Goal: Transaction & Acquisition: Purchase product/service

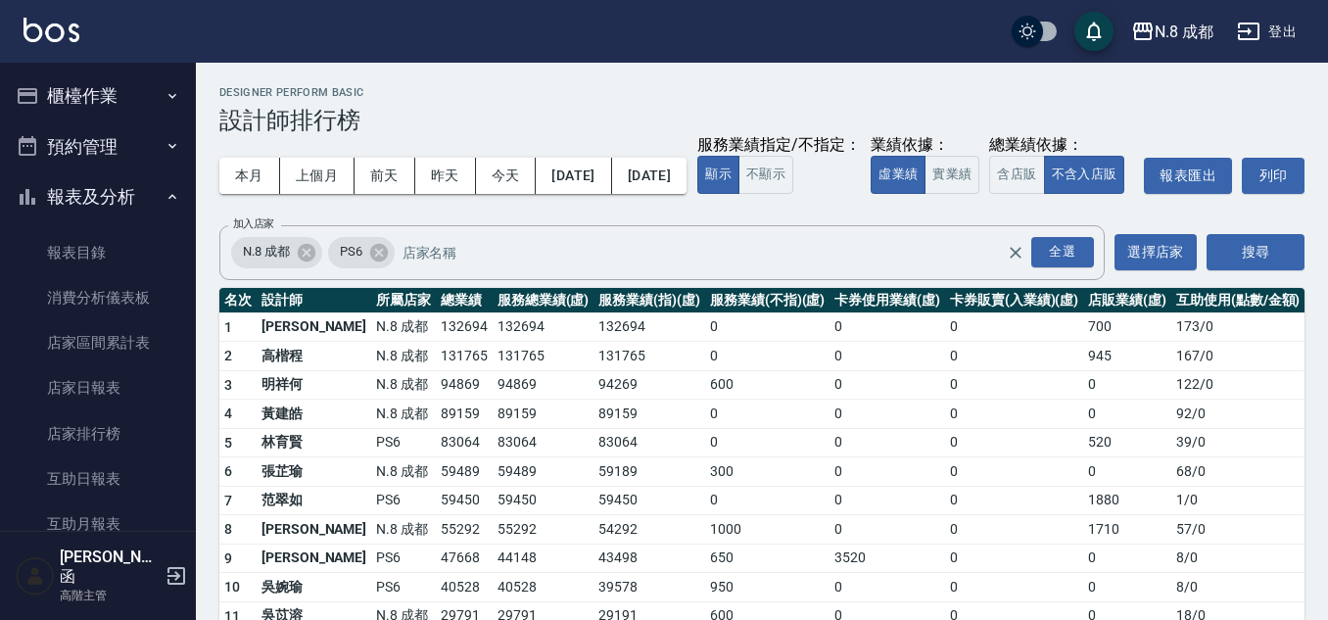
click at [100, 99] on button "櫃檯作業" at bounding box center [98, 96] width 180 height 51
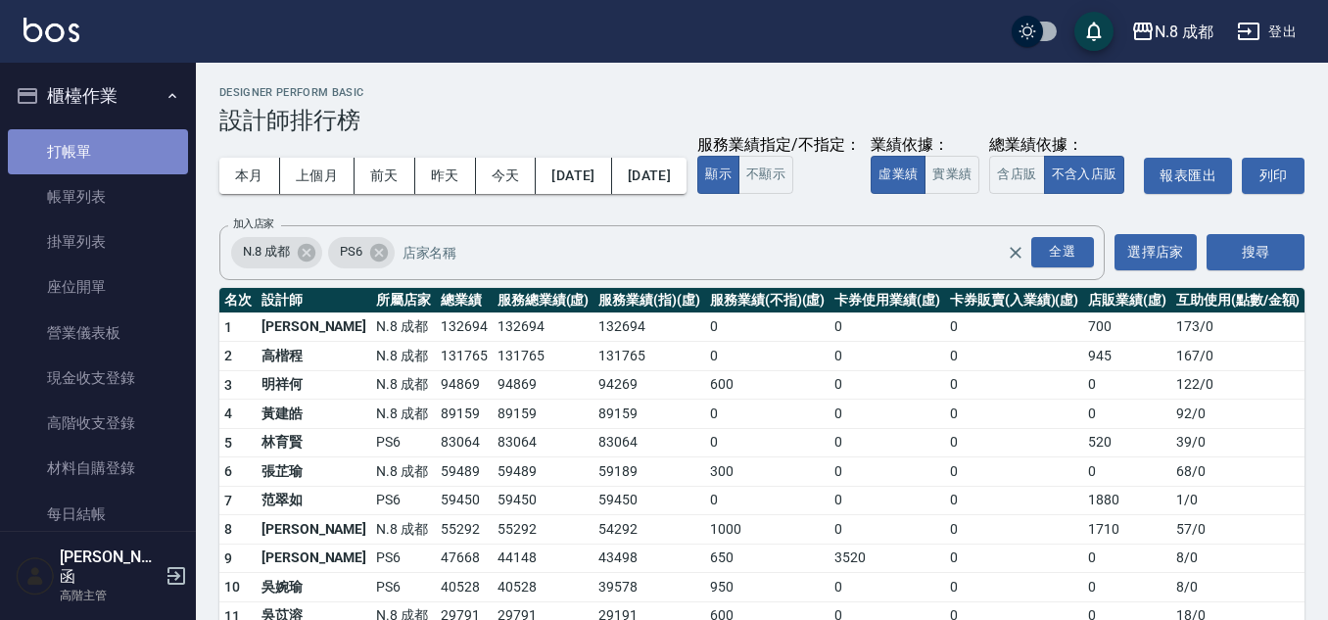
click at [128, 160] on link "打帳單" at bounding box center [98, 151] width 180 height 45
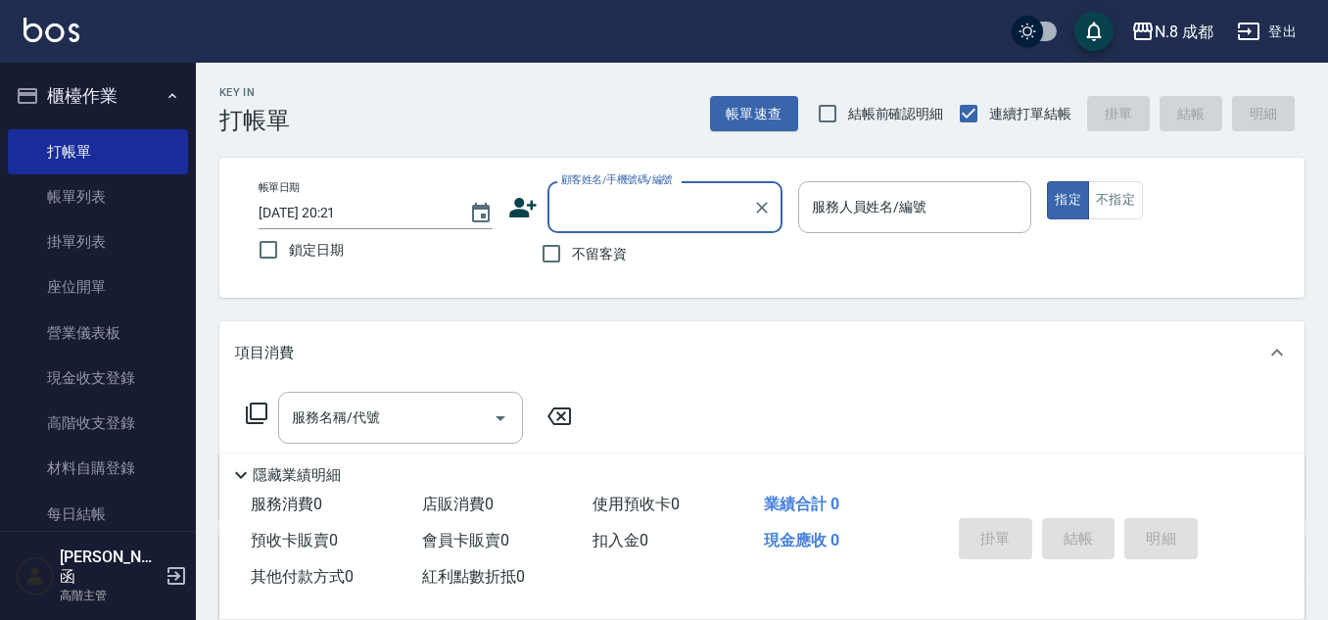
click at [612, 209] on input "顧客姓名/手機號碼/編號" at bounding box center [650, 207] width 188 height 34
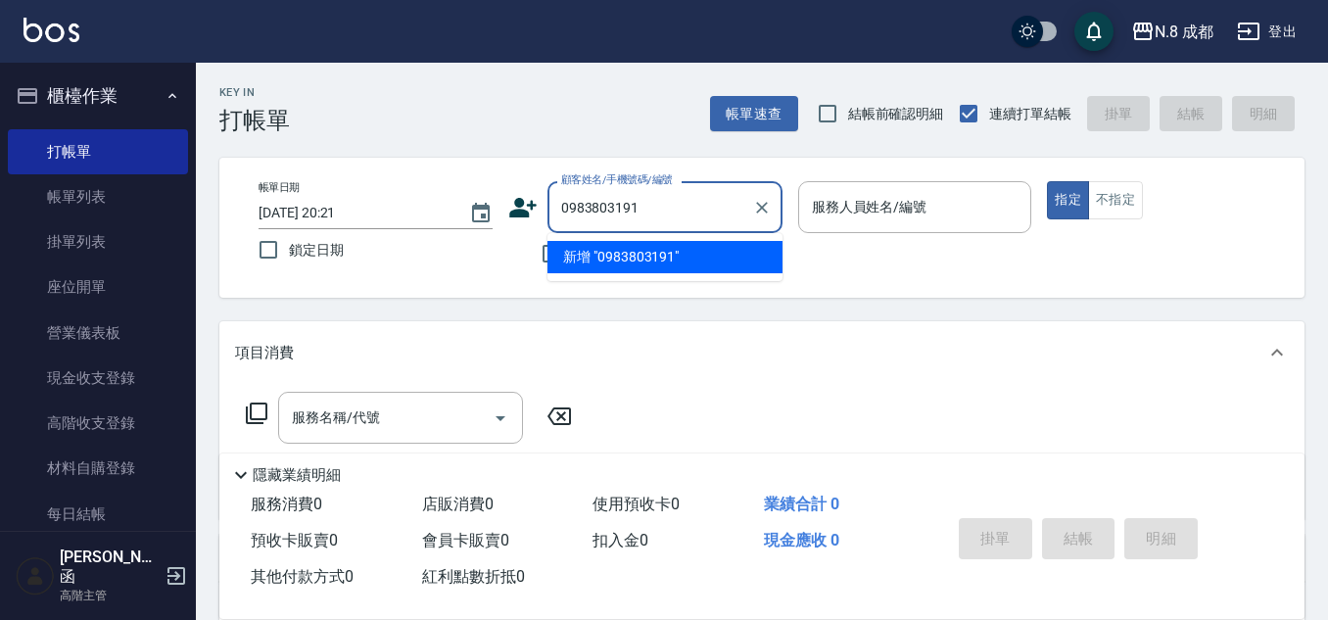
click at [699, 243] on li "新增 "0983803191"" at bounding box center [664, 257] width 235 height 32
type input "0983803191"
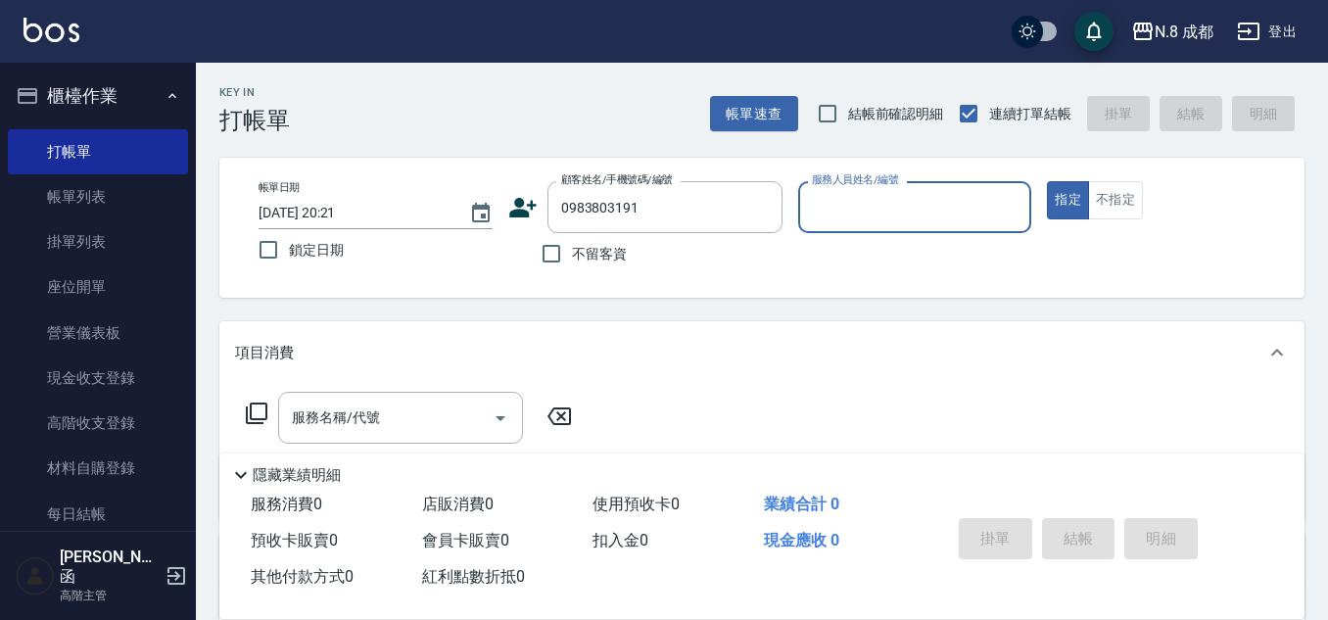
click at [898, 223] on input "服務人員姓名/編號" at bounding box center [915, 207] width 216 height 34
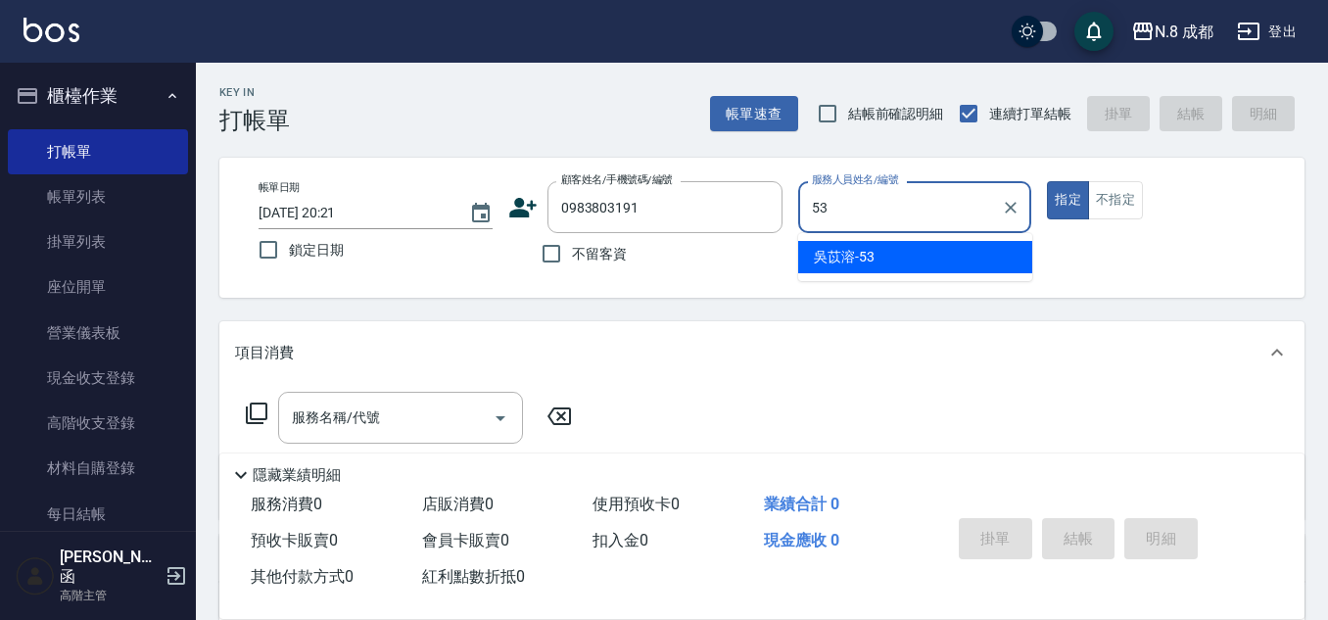
click at [895, 259] on div "吳苡溶 -53" at bounding box center [915, 257] width 234 height 32
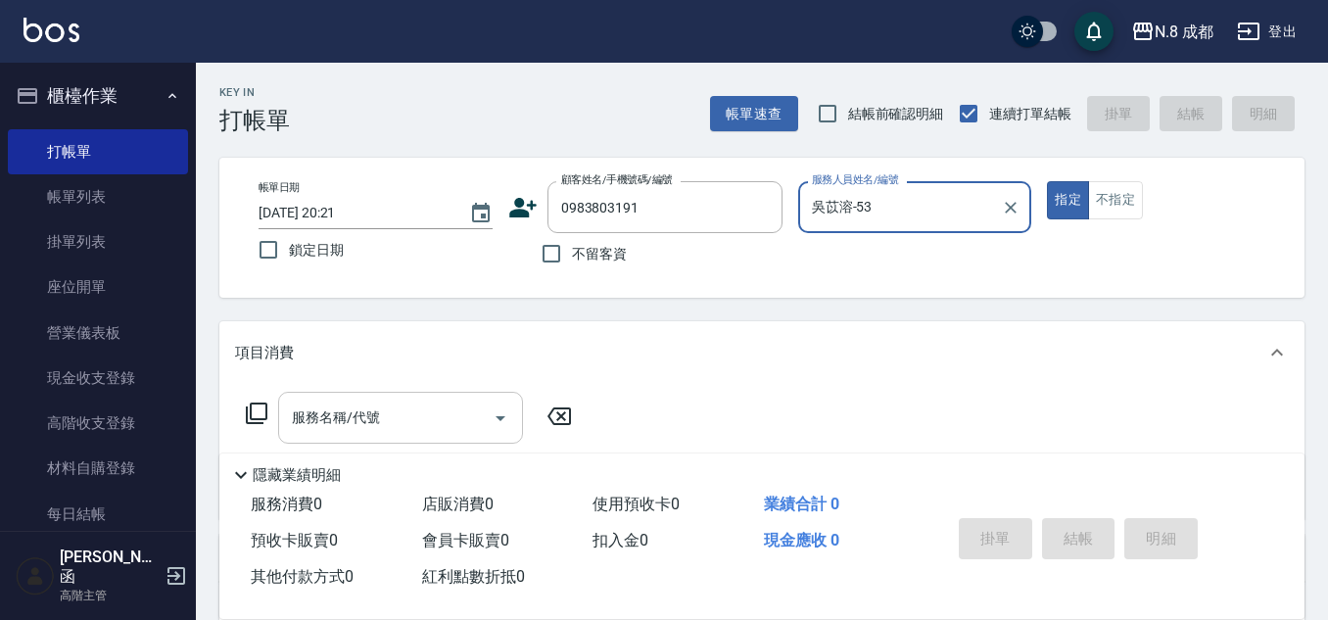
type input "吳苡溶-53"
click at [423, 418] on input "服務名稱/代號" at bounding box center [386, 417] width 198 height 34
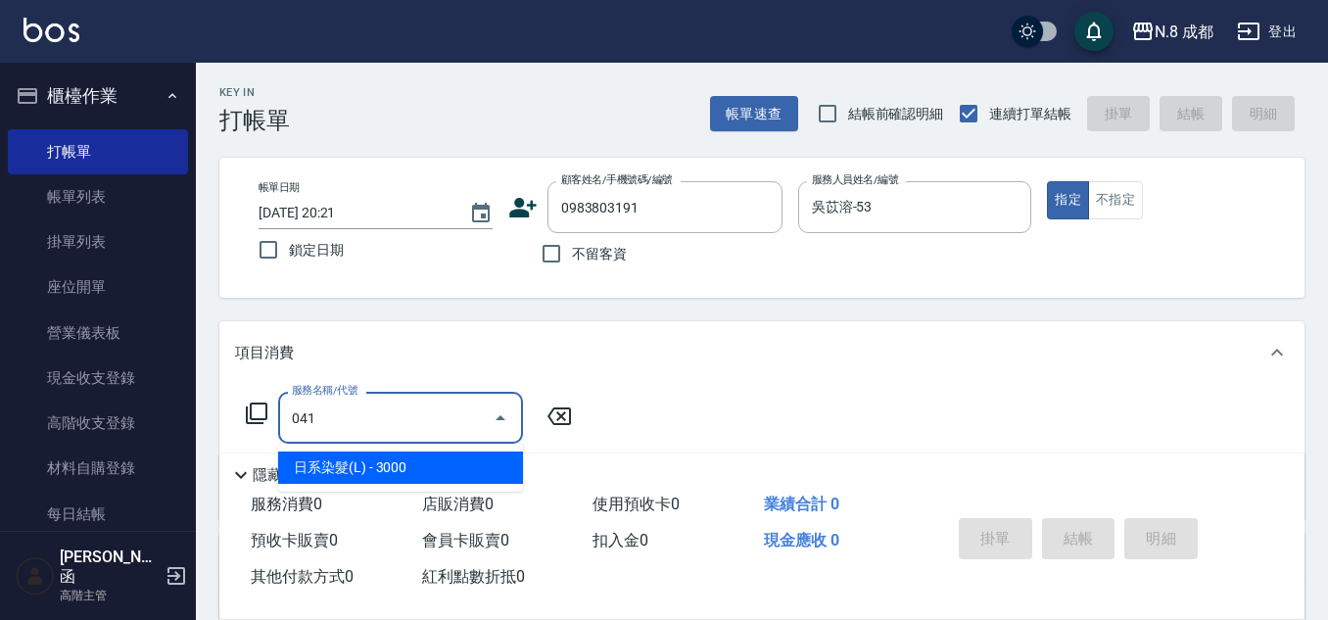
click at [442, 460] on span "日系染髮(L) - 3000" at bounding box center [400, 467] width 245 height 32
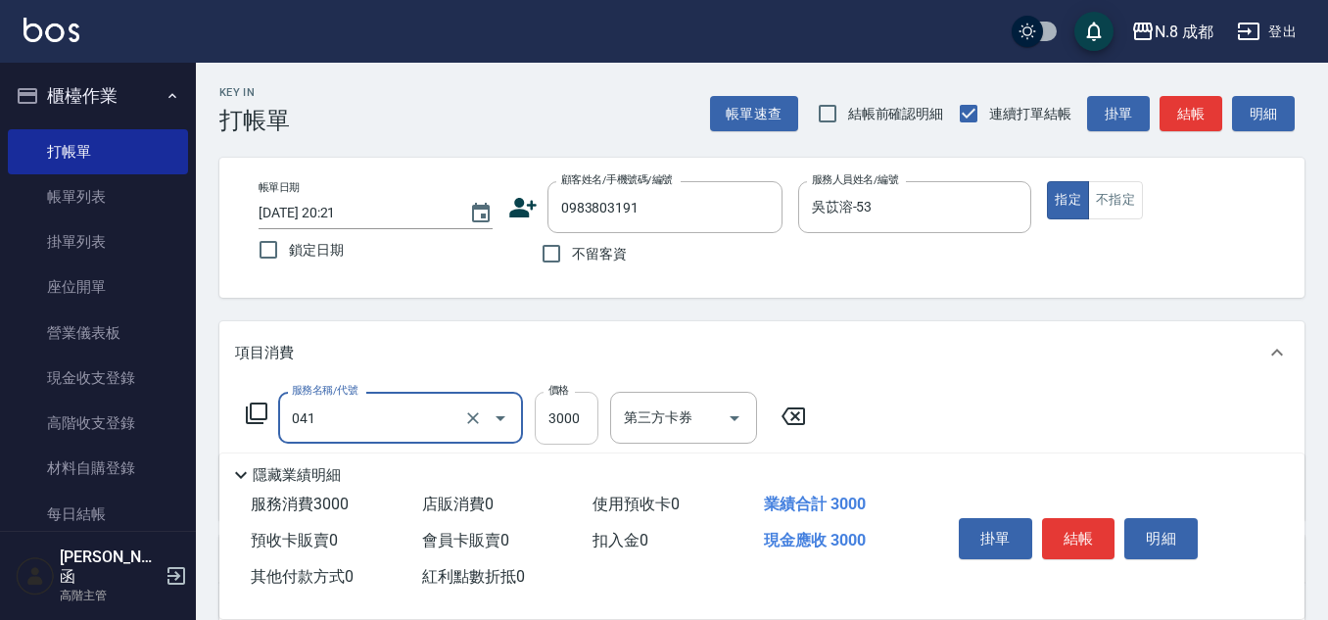
type input "日系染髮(L)(041)"
click at [580, 421] on input "3000" at bounding box center [567, 418] width 64 height 53
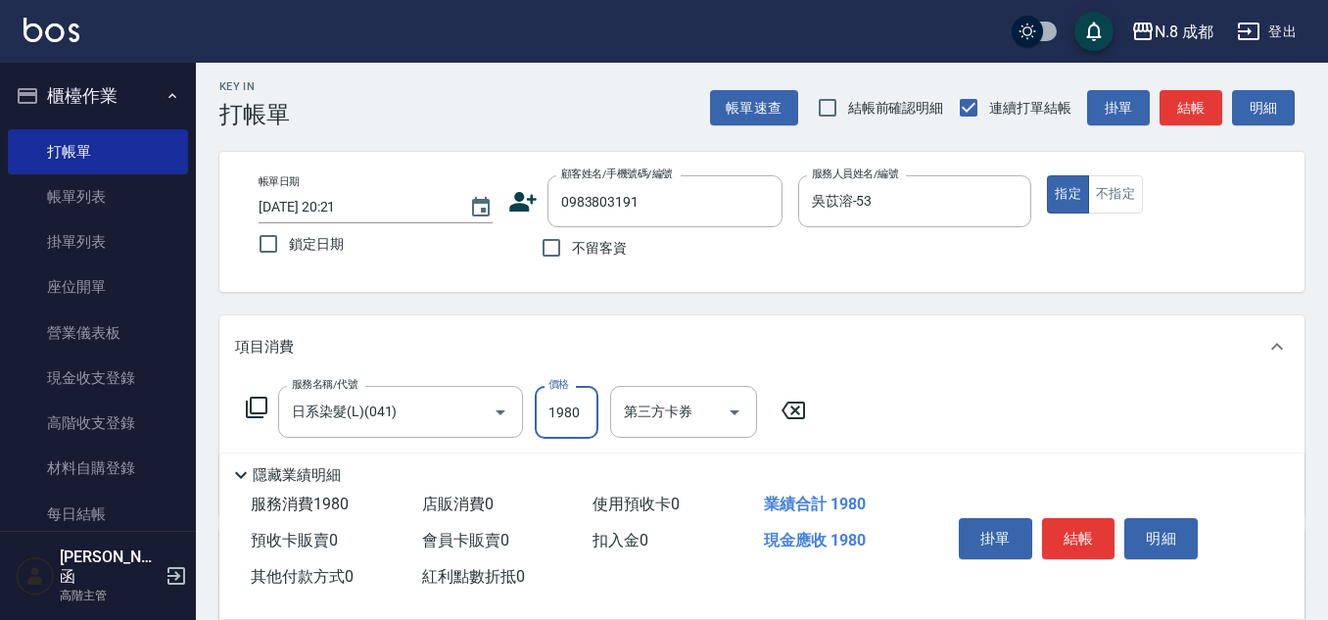
scroll to position [196, 0]
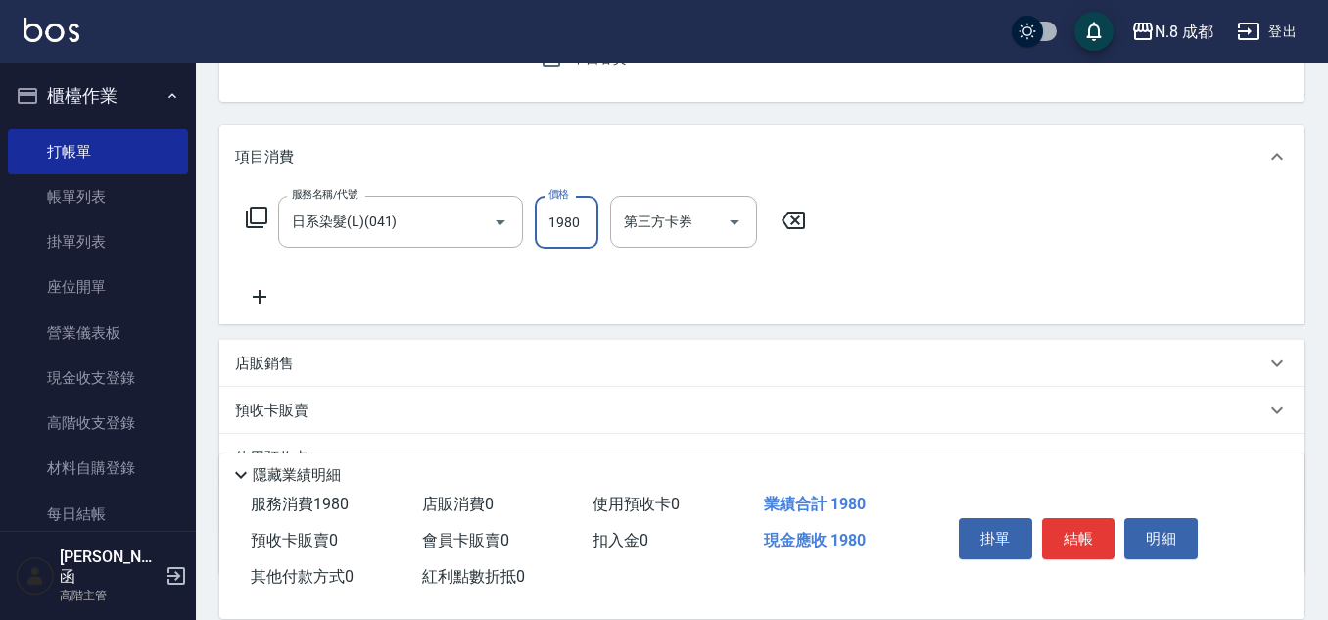
type input "1980"
click at [258, 291] on icon at bounding box center [259, 297] width 49 height 24
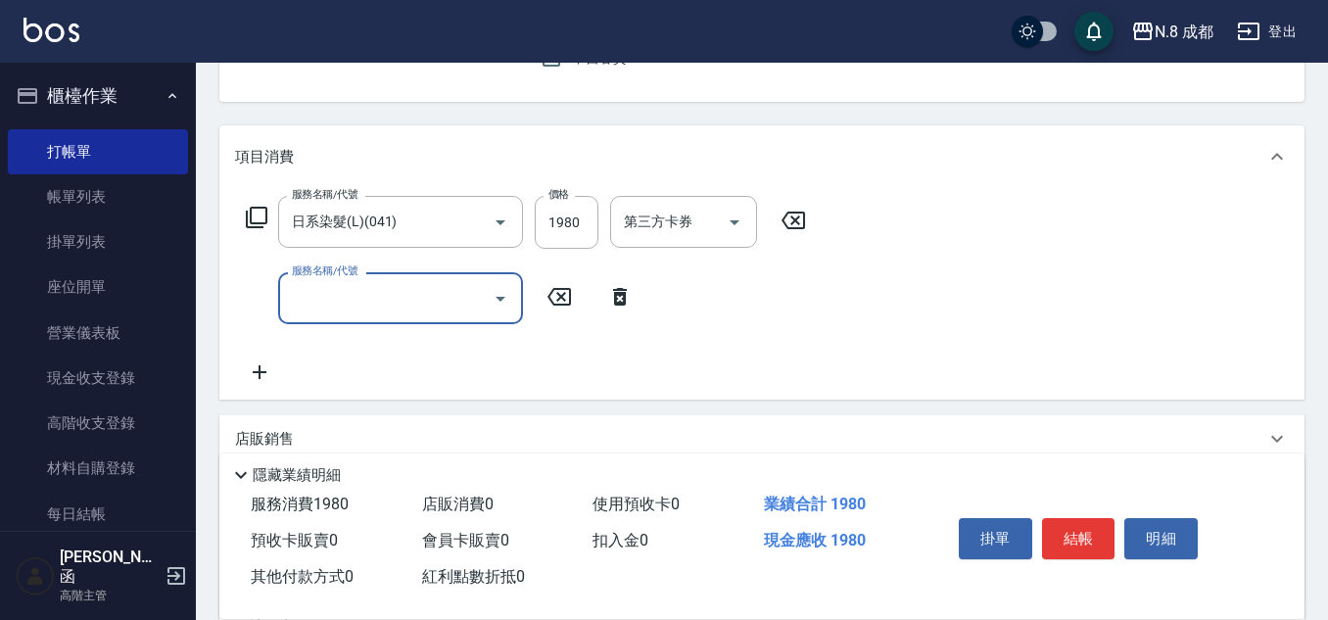
click at [617, 303] on icon at bounding box center [620, 297] width 14 height 18
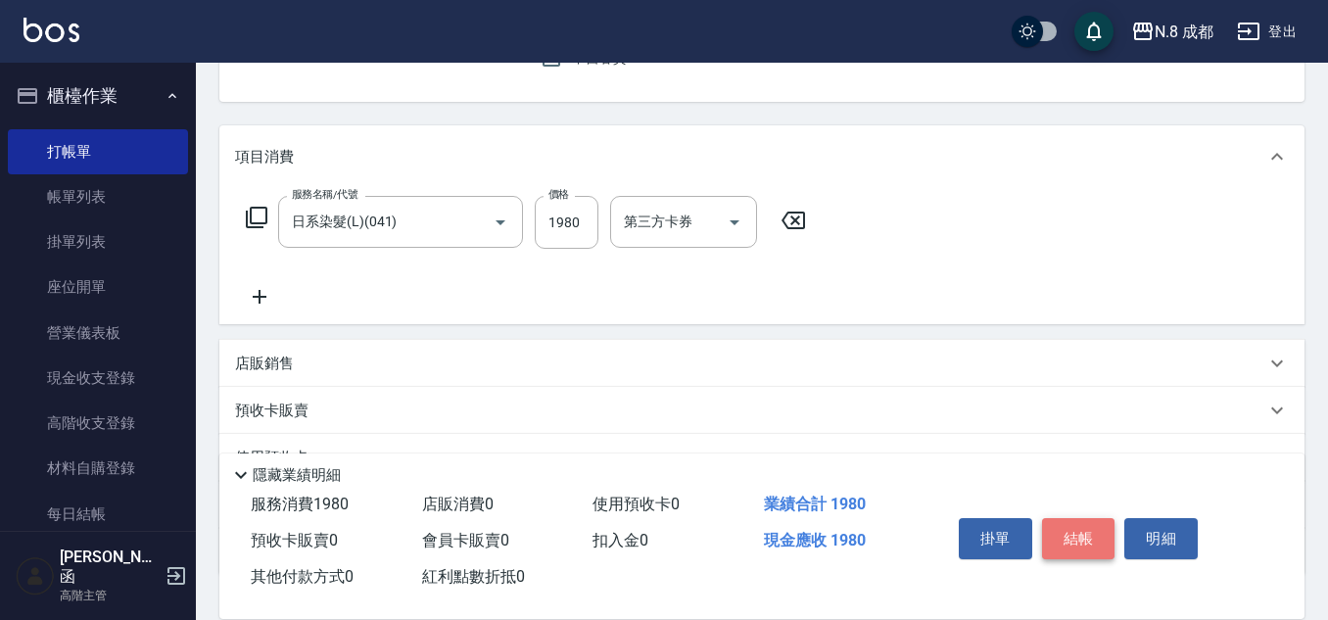
click at [1086, 533] on button "結帳" at bounding box center [1078, 538] width 73 height 41
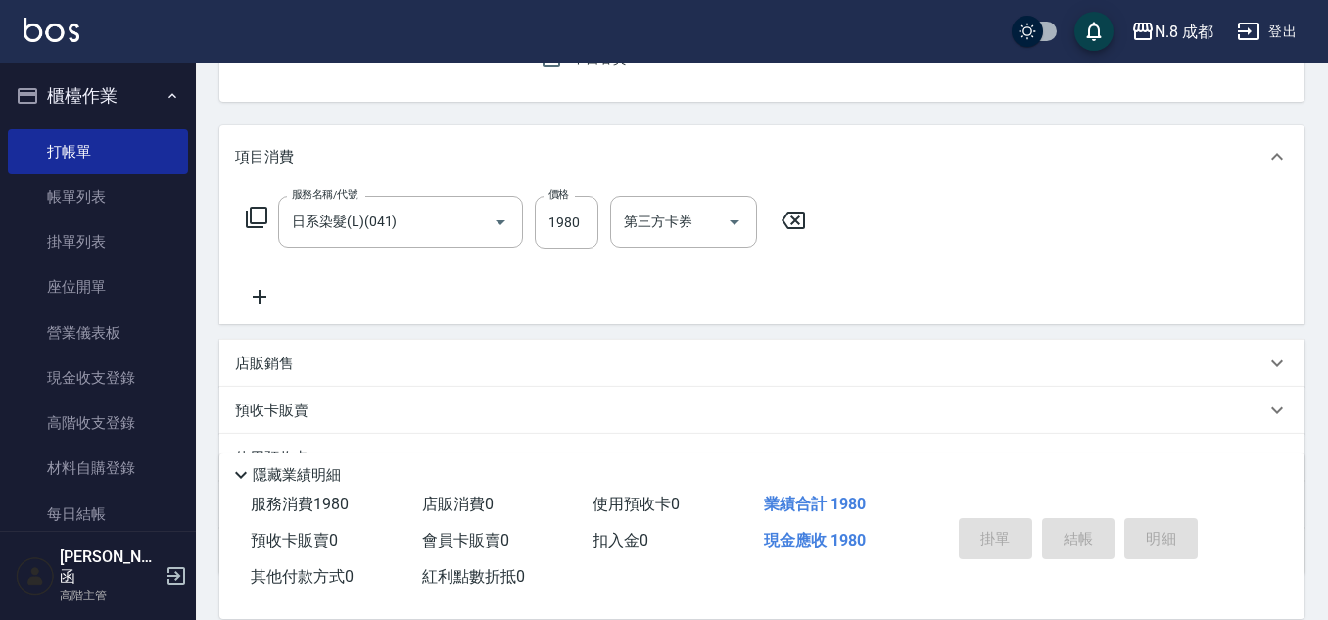
type input "2025/09/16 20:22"
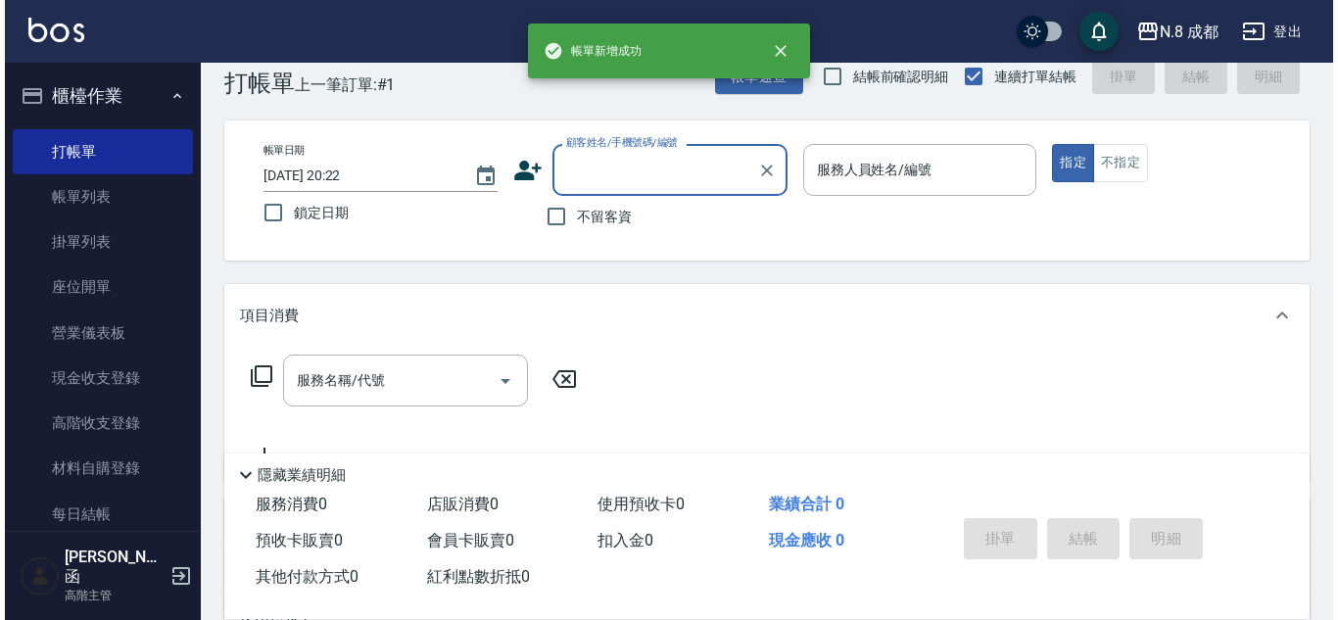
scroll to position [0, 0]
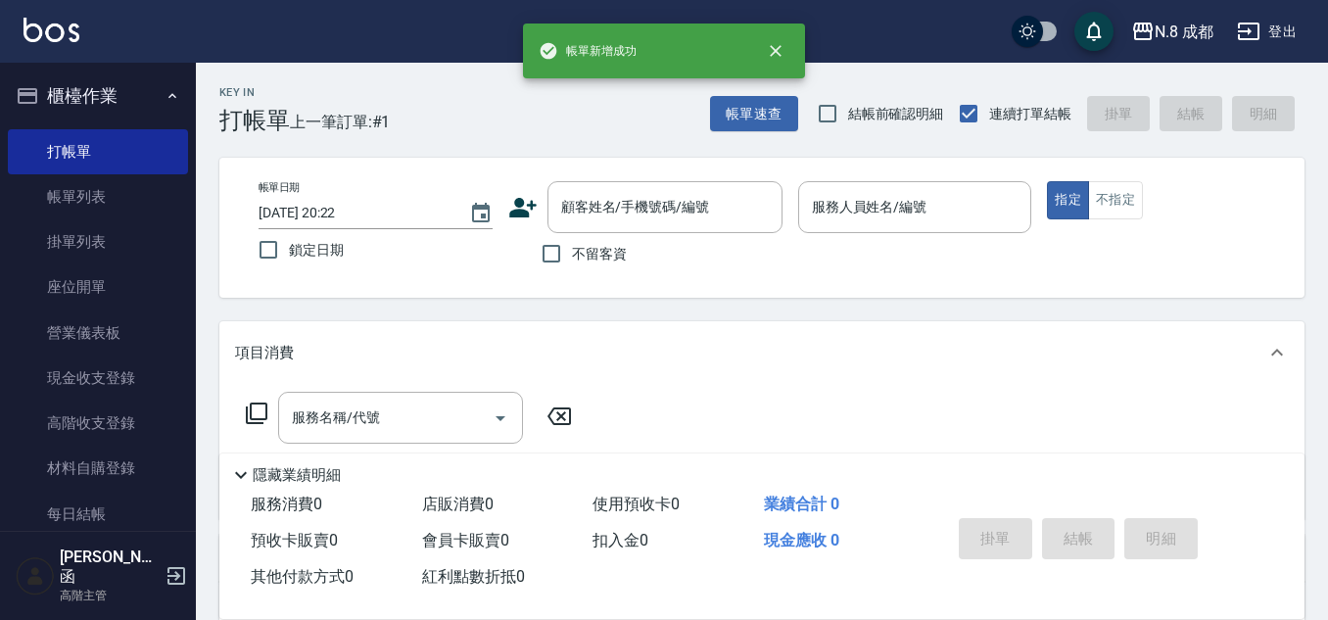
click at [617, 158] on div "帳單日期 2025/09/16 20:22 鎖定日期 顧客姓名/手機號碼/編號 顧客姓名/手機號碼/編號 不留客資 服務人員姓名/編號 服務人員姓名/編號 指…" at bounding box center [761, 228] width 1085 height 140
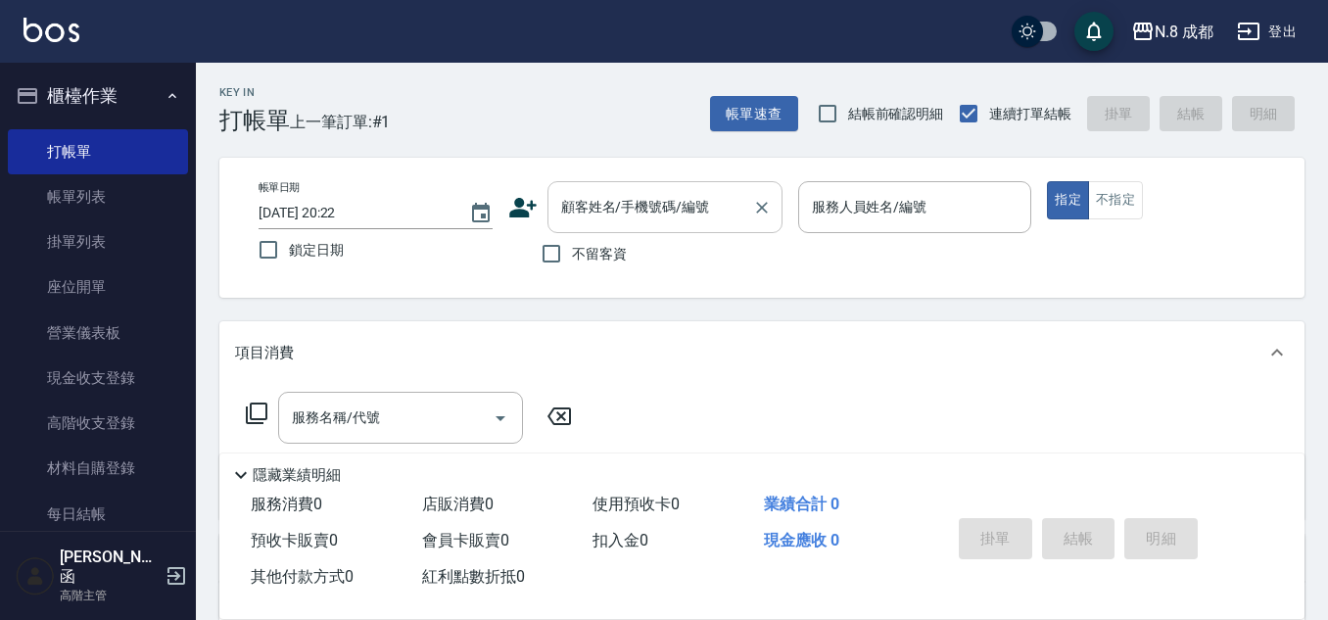
drag, startPoint x: 618, startPoint y: 180, endPoint x: 621, endPoint y: 195, distance: 15.0
click at [618, 187] on div "帳單日期 2025/09/16 20:22 鎖定日期 顧客姓名/手機號碼/編號 顧客姓名/手機號碼/編號 不留客資 服務人員姓名/編號 服務人員姓名/編號 指…" at bounding box center [761, 228] width 1085 height 140
click at [621, 195] on input "顧客姓名/手機號碼/編號" at bounding box center [650, 207] width 188 height 34
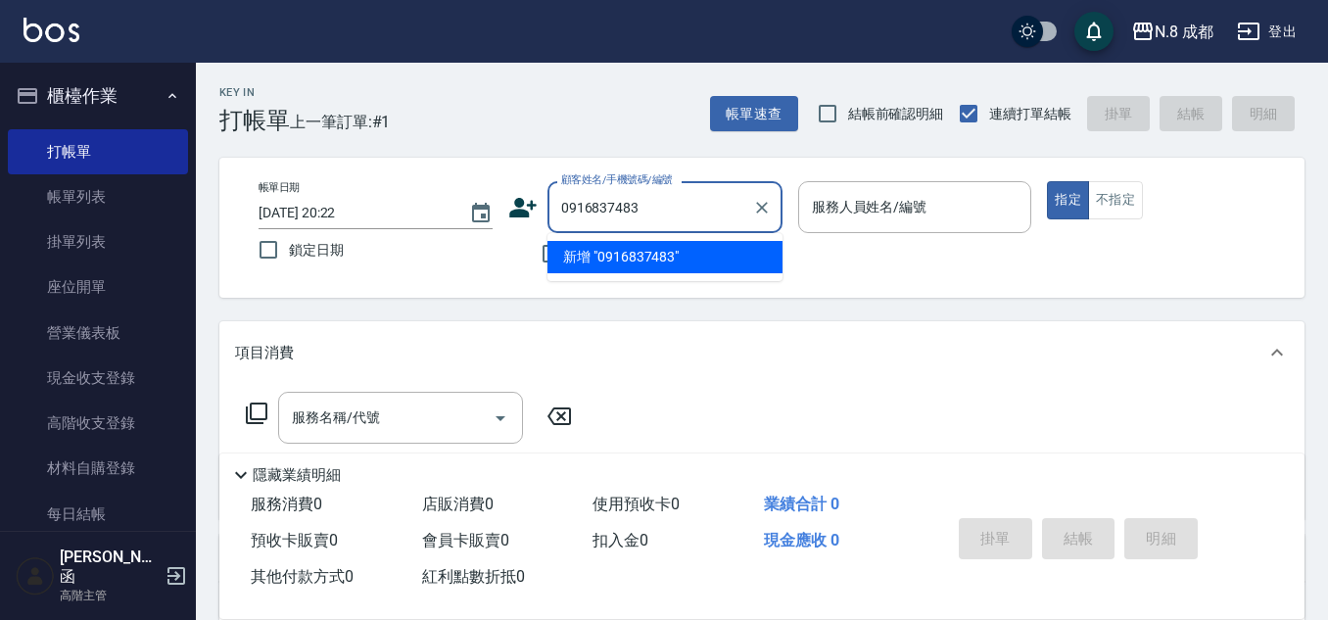
click at [631, 266] on li "新增 "0916837483"" at bounding box center [664, 257] width 235 height 32
type input "0916837483"
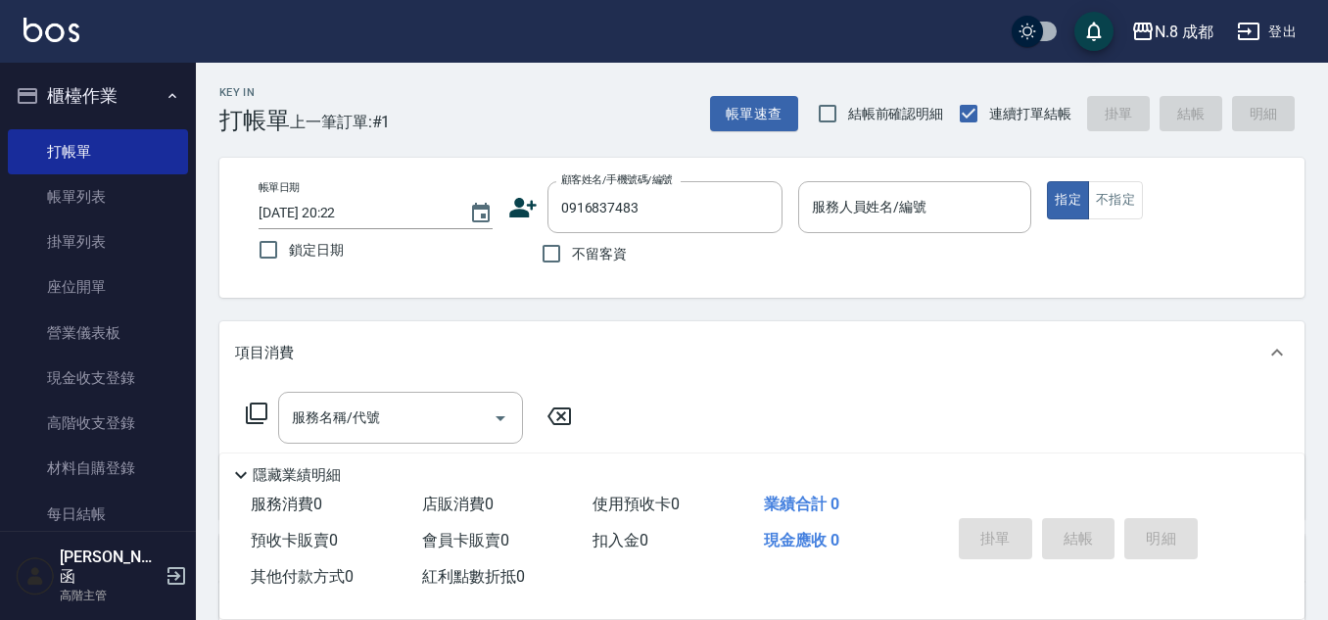
click at [524, 209] on icon at bounding box center [522, 207] width 29 height 29
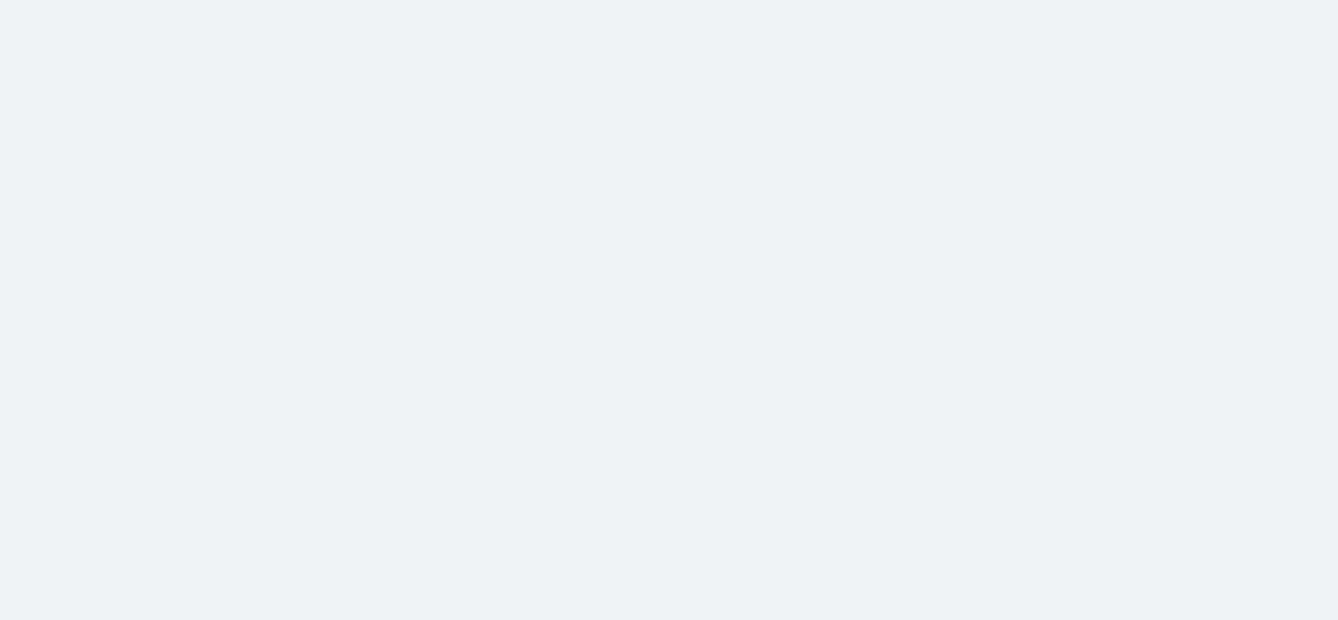
click at [727, 0] on html at bounding box center [669, 0] width 1338 height 0
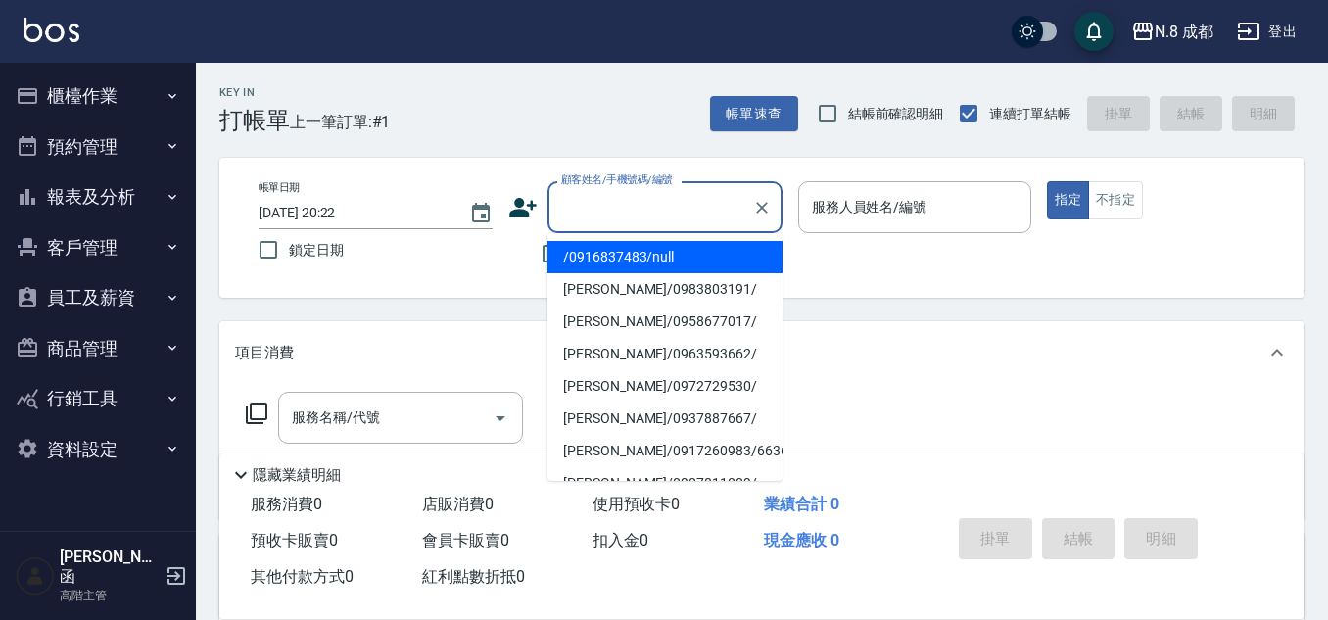
click at [617, 197] on input "顧客姓名/手機號碼/編號" at bounding box center [650, 207] width 188 height 34
click at [629, 253] on li "/0916837483/null" at bounding box center [664, 257] width 235 height 32
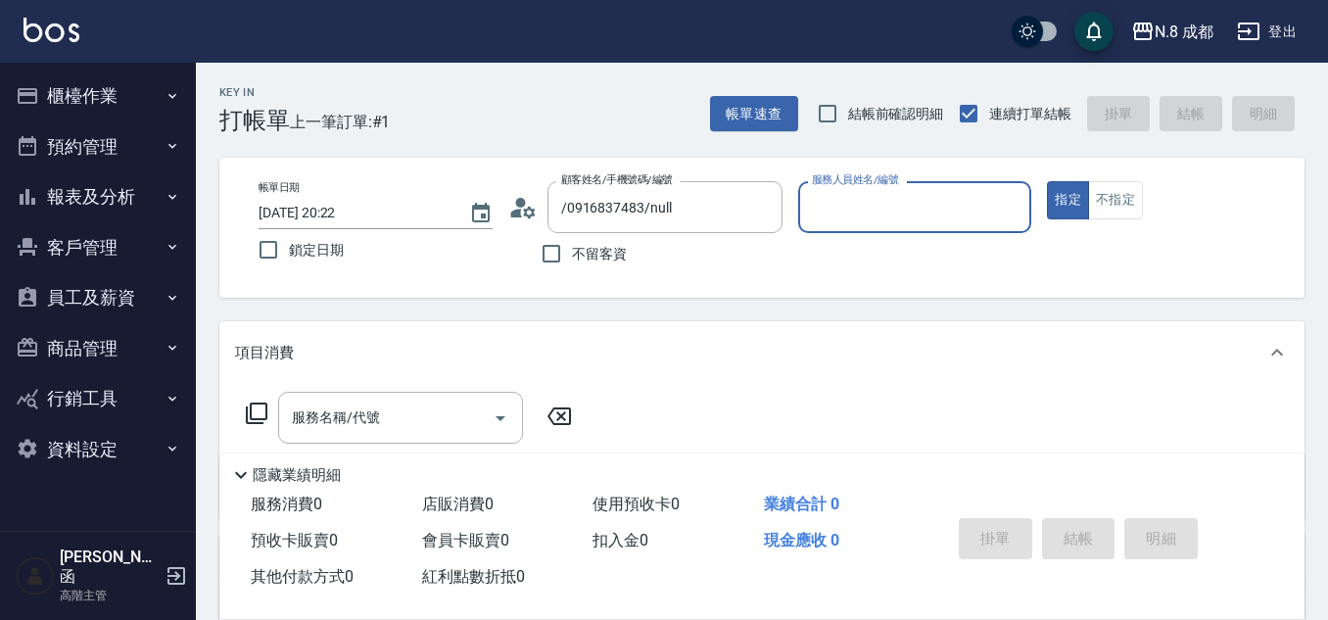
type input "/0916837483/null"
click at [528, 212] on icon at bounding box center [522, 207] width 29 height 29
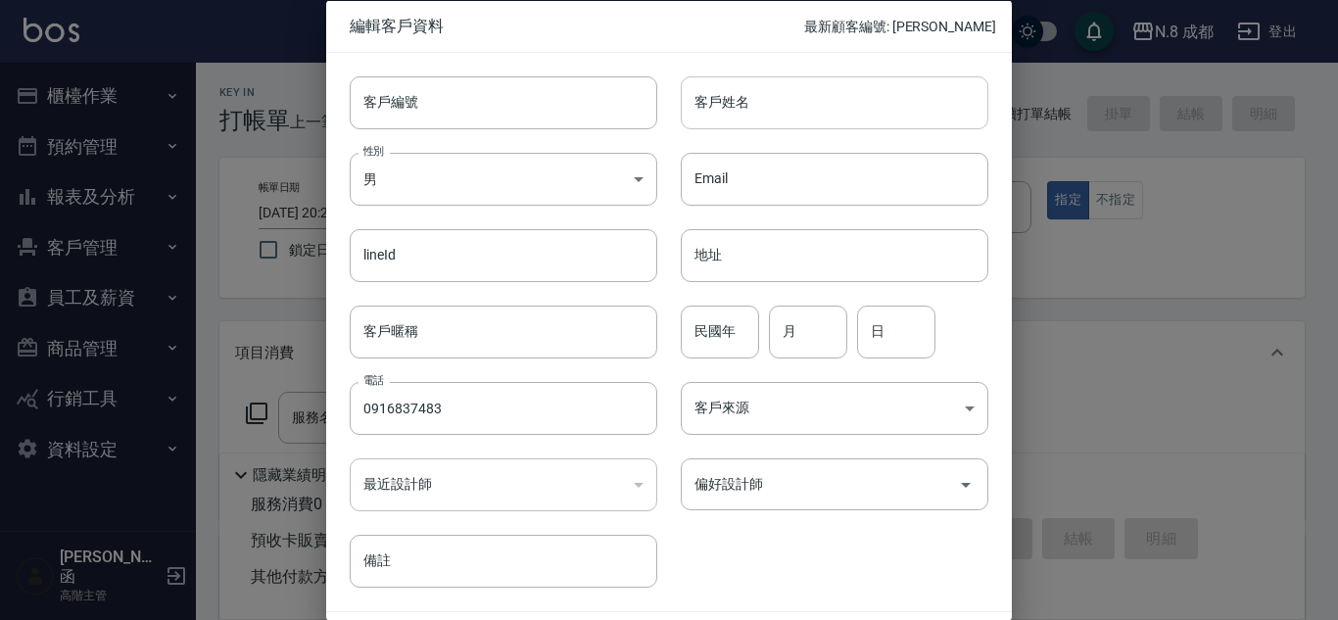
click at [788, 112] on input "客戶姓名" at bounding box center [834, 101] width 307 height 53
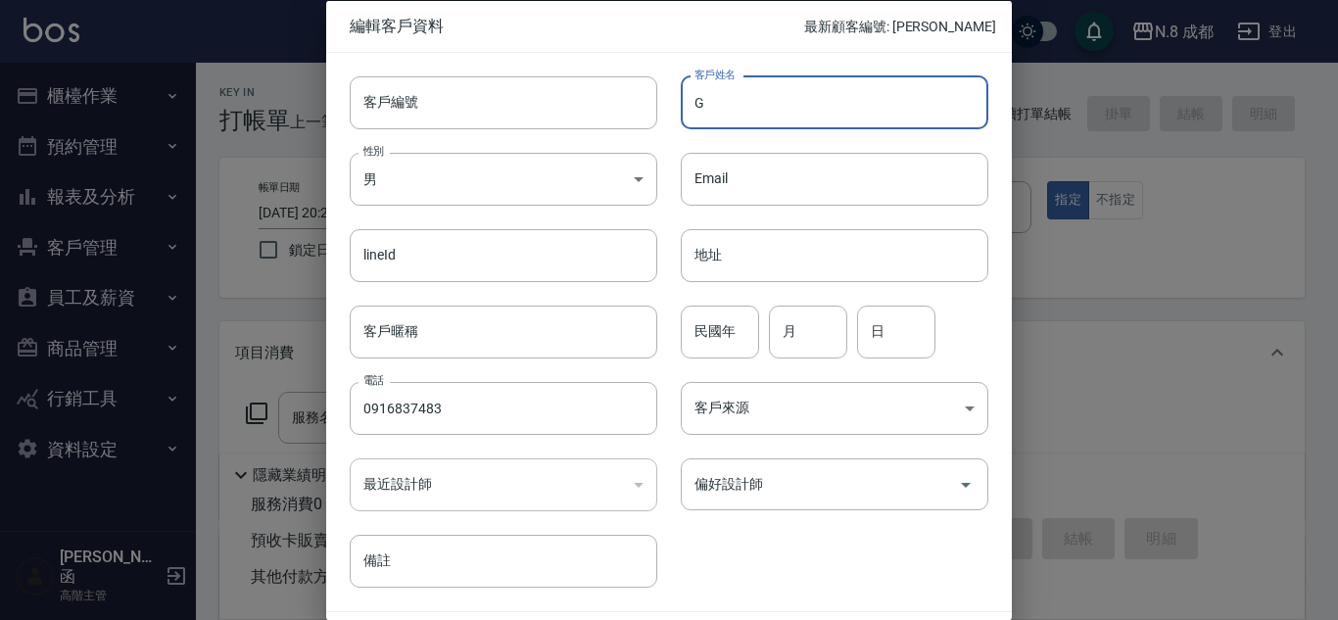
type input "G"
type input "V"
type input "ㄕ"
type input "[PERSON_NAME]"
click at [729, 333] on input "民國年" at bounding box center [720, 331] width 78 height 53
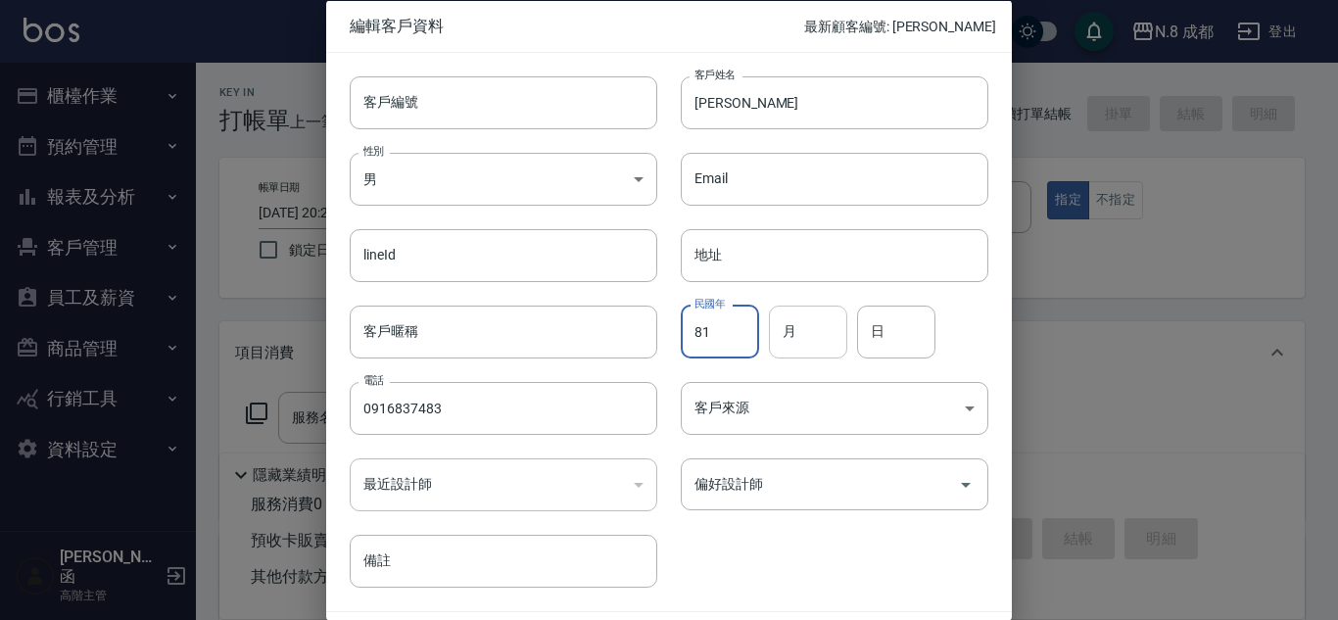
type input "81"
click at [819, 334] on input "月" at bounding box center [808, 331] width 78 height 53
type input "12"
click at [858, 339] on input "日" at bounding box center [896, 331] width 78 height 53
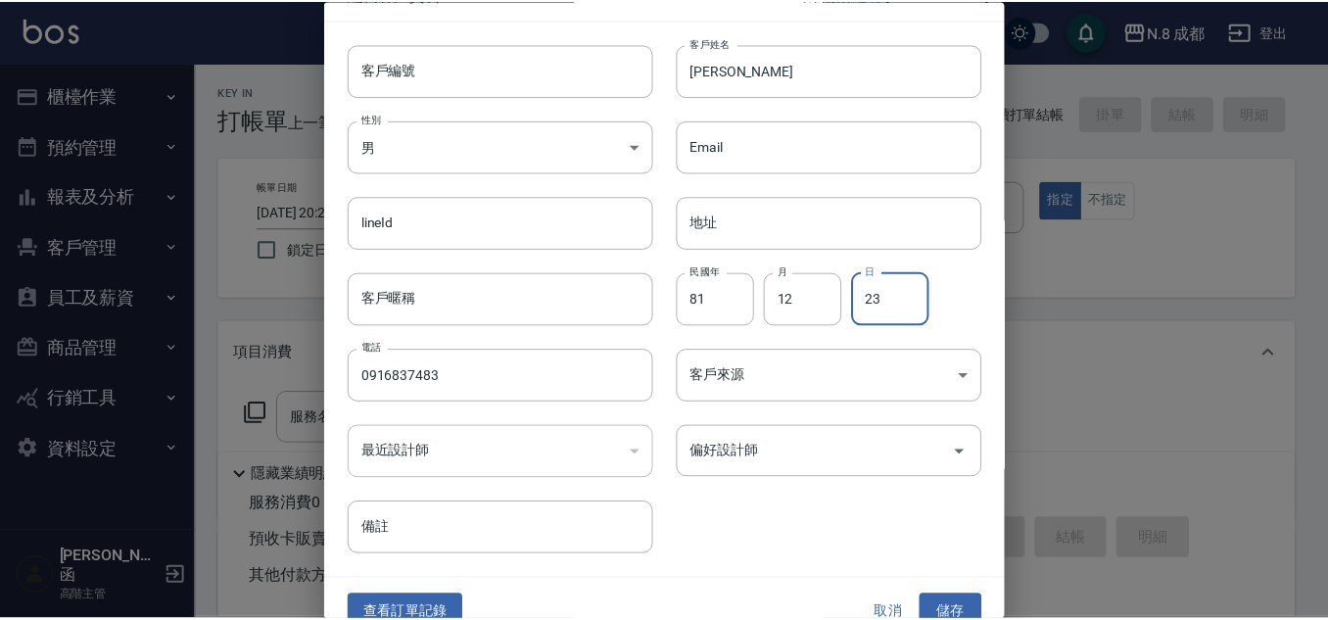
scroll to position [59, 0]
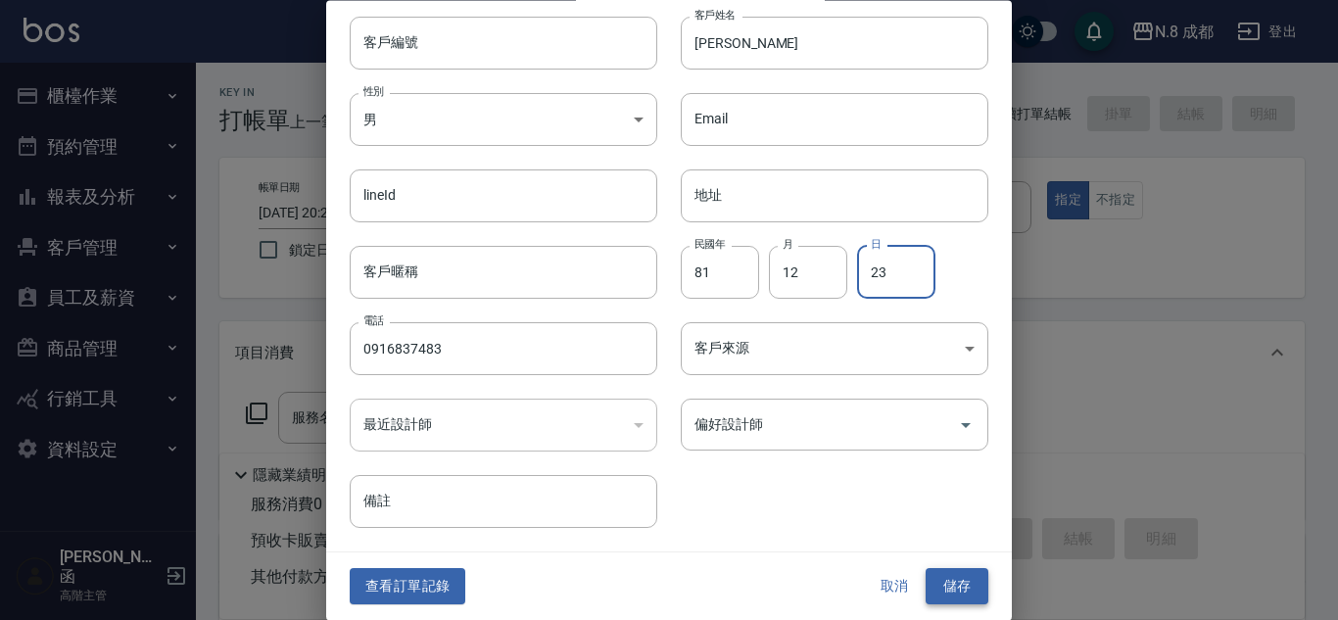
type input "23"
click at [966, 587] on button "儲存" at bounding box center [956, 587] width 63 height 36
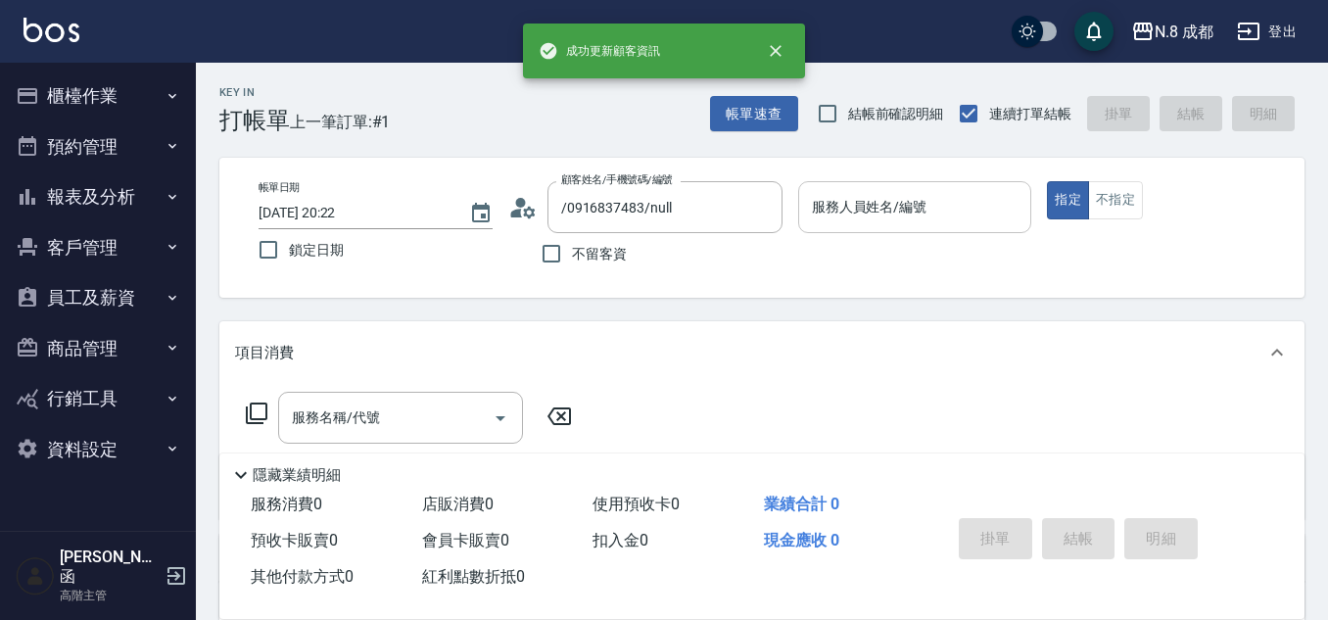
click at [877, 225] on div "服務人員姓名/編號" at bounding box center [915, 207] width 234 height 52
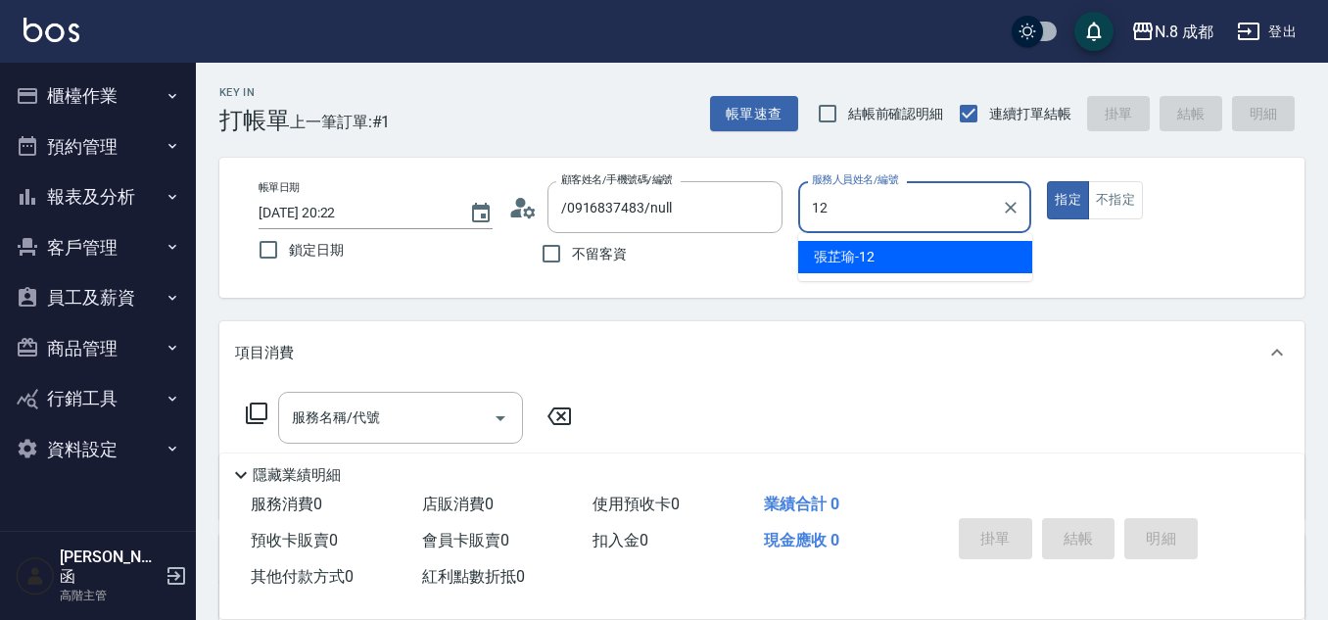
click at [895, 254] on div "張芷瑜 -12" at bounding box center [915, 257] width 234 height 32
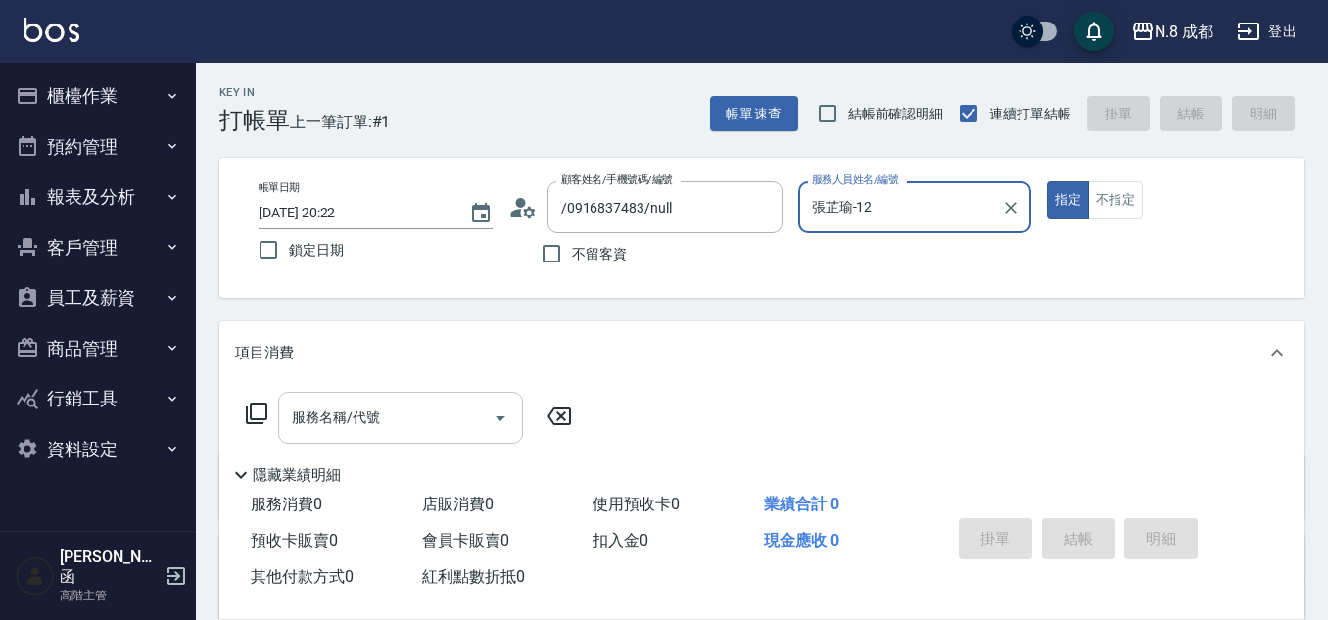
type input "張芷瑜-12"
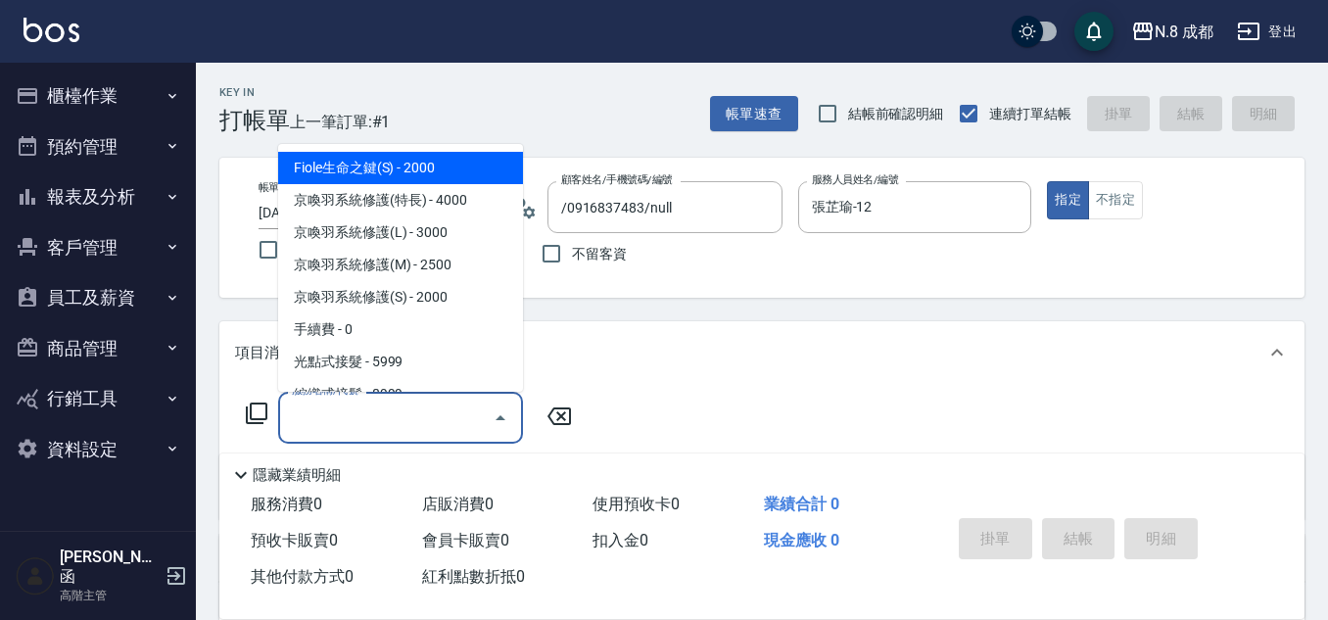
click at [362, 433] on input "服務名稱/代號" at bounding box center [386, 417] width 198 height 34
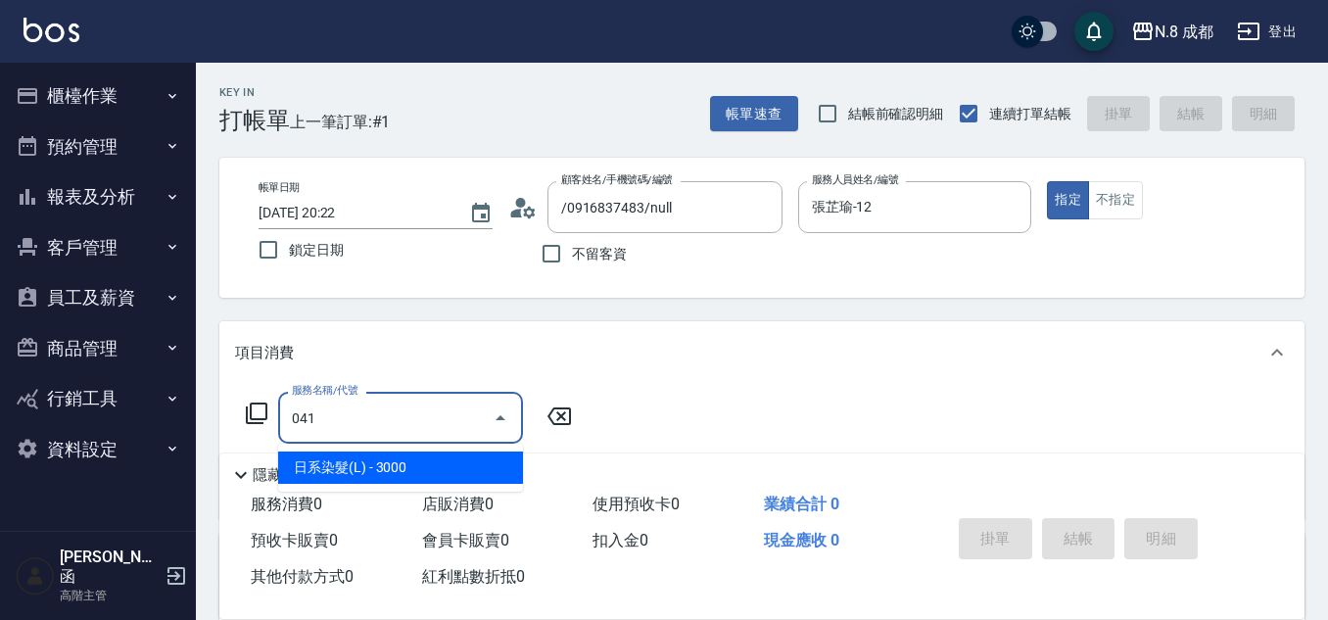
drag, startPoint x: 425, startPoint y: 468, endPoint x: 442, endPoint y: 453, distance: 22.2
click at [425, 469] on span "日系染髮(L) - 3000" at bounding box center [400, 467] width 245 height 32
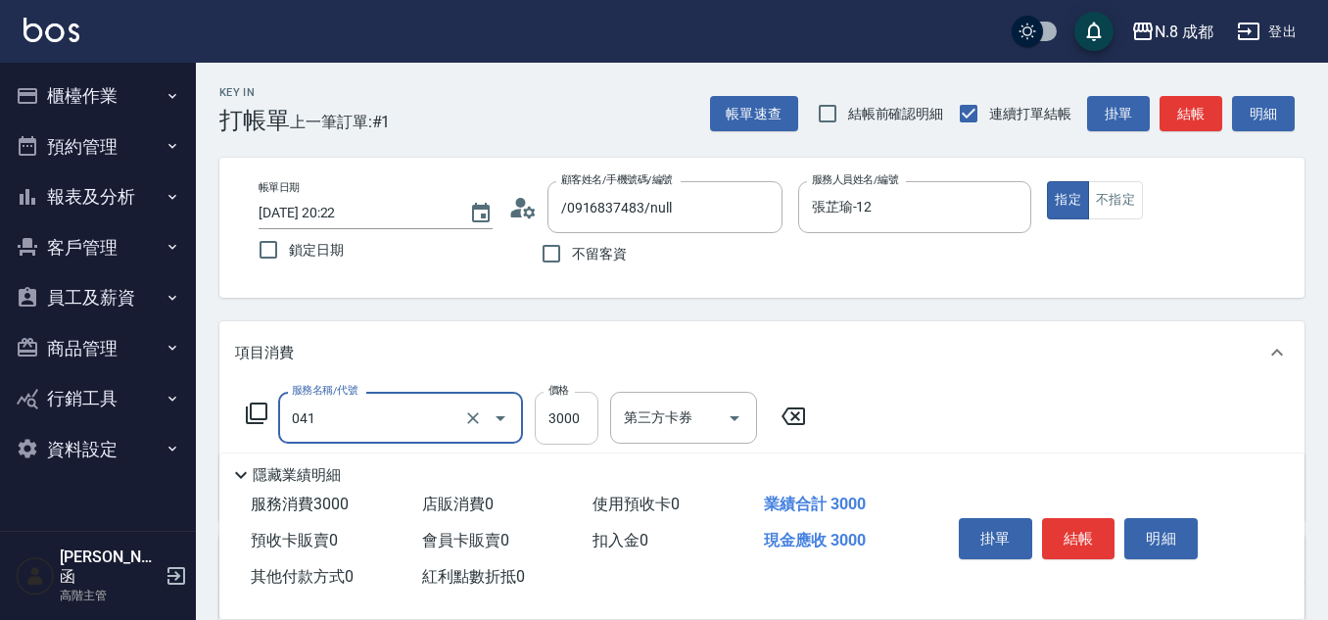
type input "日系染髮(L)(041)"
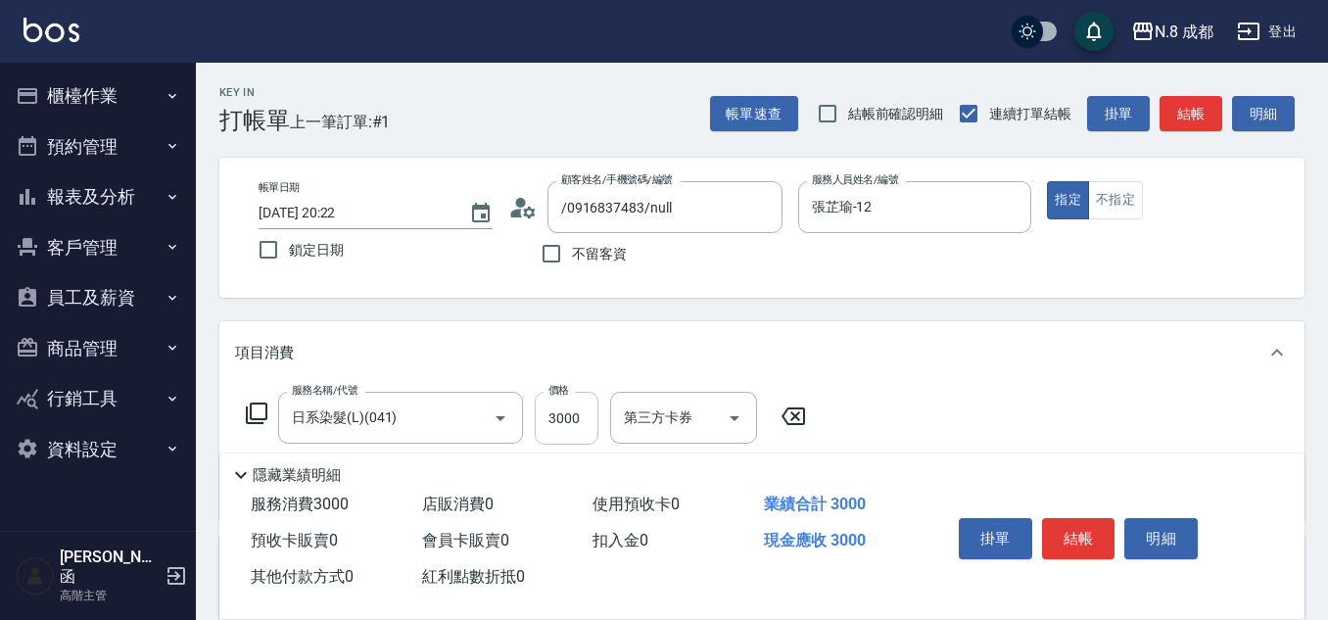
drag, startPoint x: 538, startPoint y: 416, endPoint x: 548, endPoint y: 414, distance: 10.9
click at [543, 416] on div "服務名稱/代號 日系染髮(L)(041) 服務名稱/代號 價格 3000 價格 第三方卡券 第三方卡券" at bounding box center [526, 418] width 583 height 53
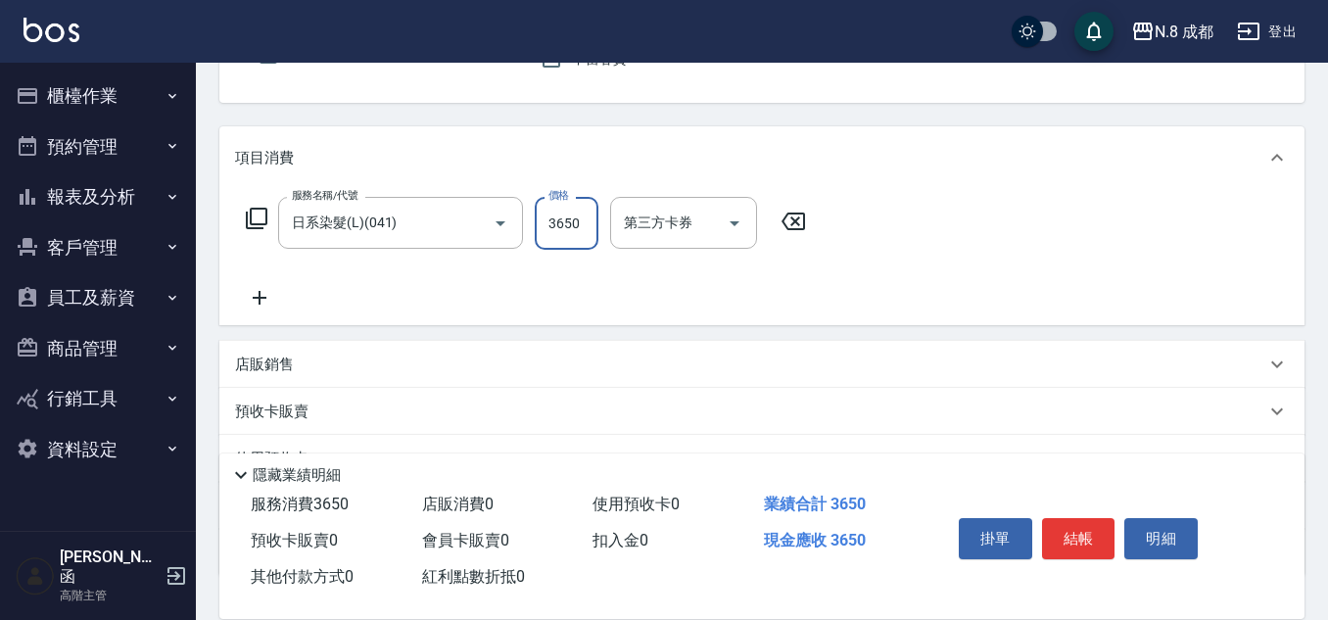
scroll to position [196, 0]
type input "3650"
drag, startPoint x: 251, startPoint y: 300, endPoint x: 266, endPoint y: 297, distance: 15.9
click at [266, 297] on icon at bounding box center [259, 297] width 49 height 24
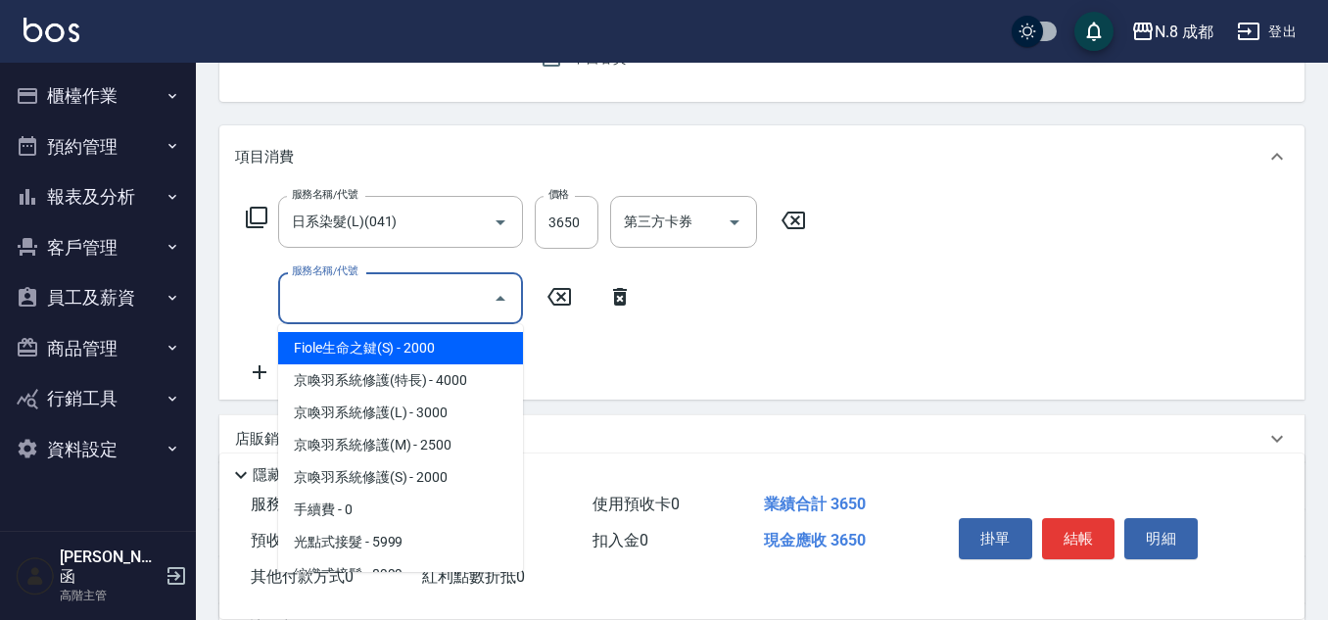
click at [361, 285] on input "服務名稱/代號" at bounding box center [386, 298] width 198 height 34
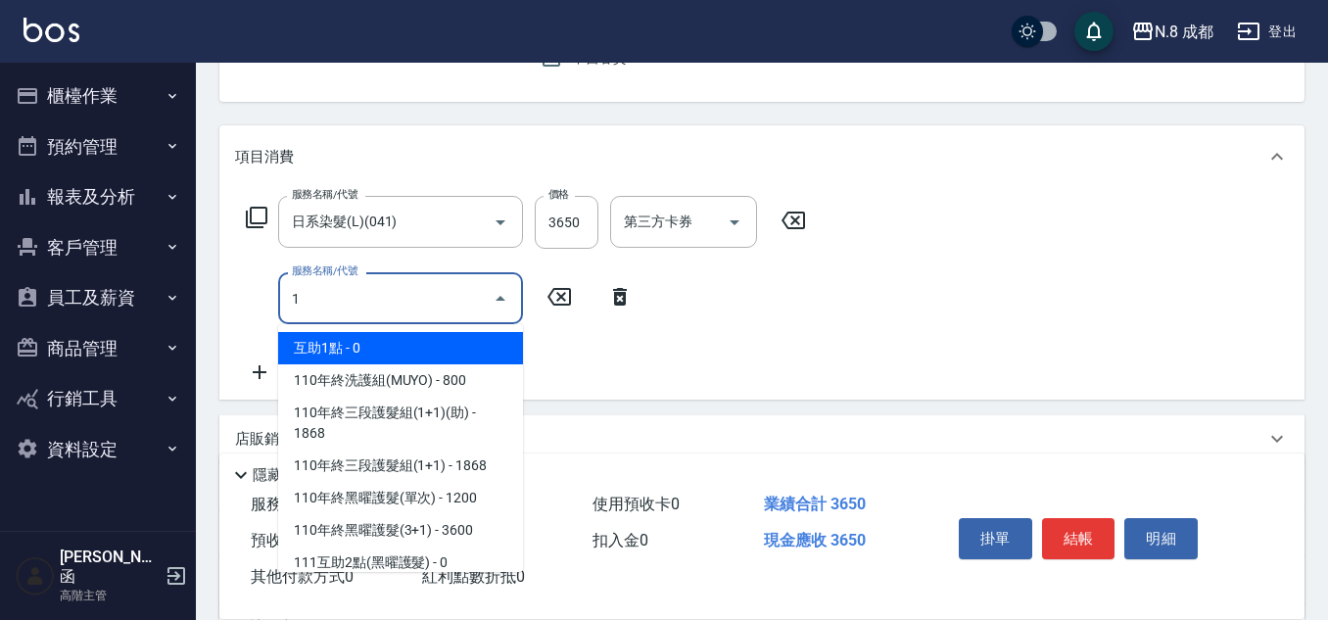
click at [428, 347] on span "互助1點 - 0" at bounding box center [400, 348] width 245 height 32
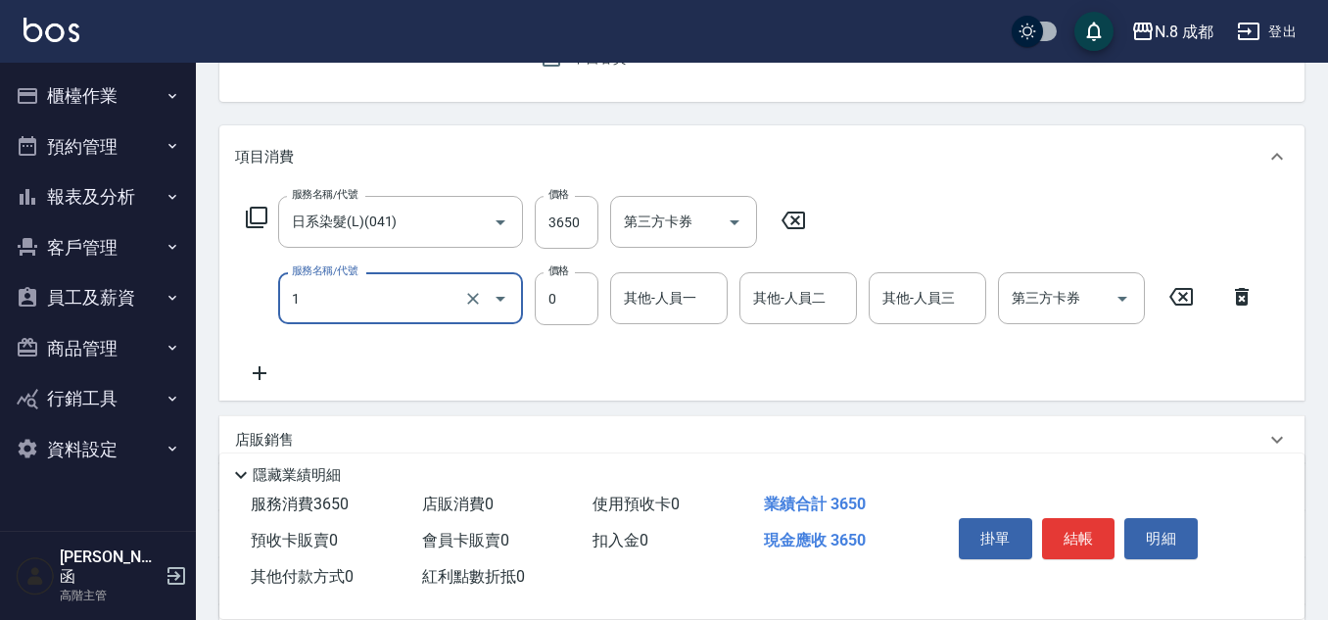
type input "互助1點(1)"
drag, startPoint x: 641, startPoint y: 264, endPoint x: 682, endPoint y: 294, distance: 50.5
click at [648, 265] on div "服務名稱/代號 日系染髮(L)(041) 服務名稱/代號 價格 3650 價格 第三方卡券 第三方卡券 服務名稱/代號 互助1點(1) 服務名稱/代號 價格 …" at bounding box center [750, 290] width 1031 height 189
click at [682, 296] on input "其他-人員一" at bounding box center [669, 298] width 100 height 34
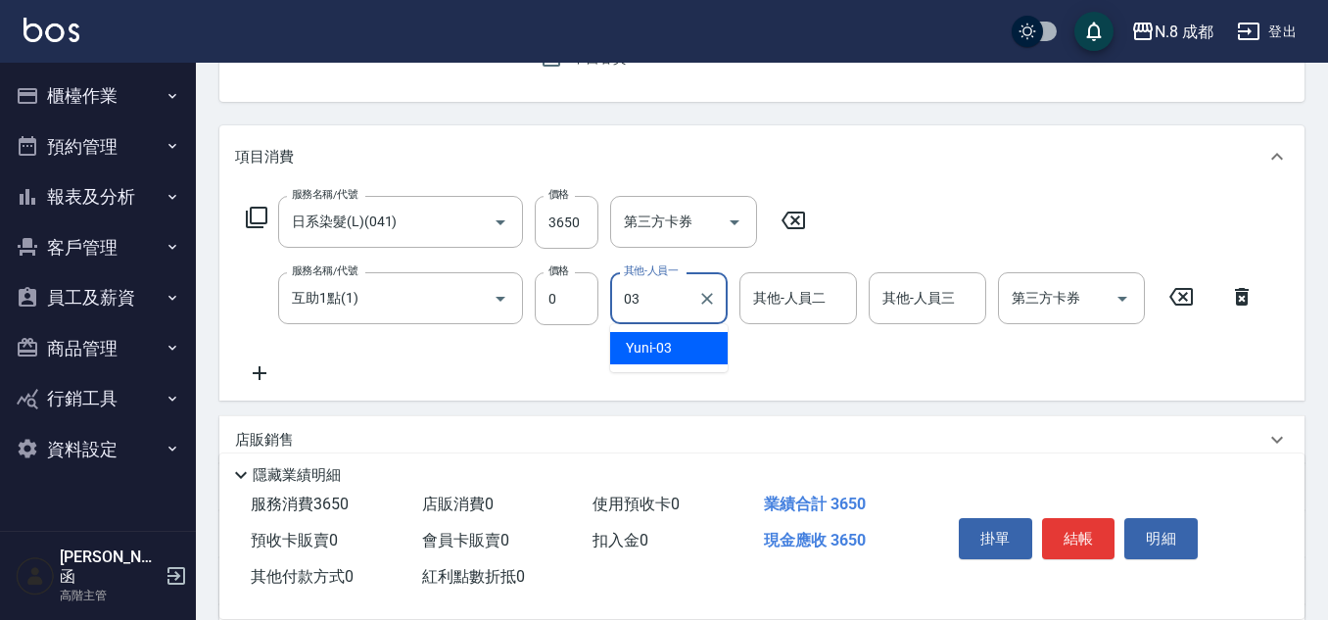
click at [675, 350] on div "Yuni -03" at bounding box center [669, 348] width 118 height 32
type input "Yuni-03"
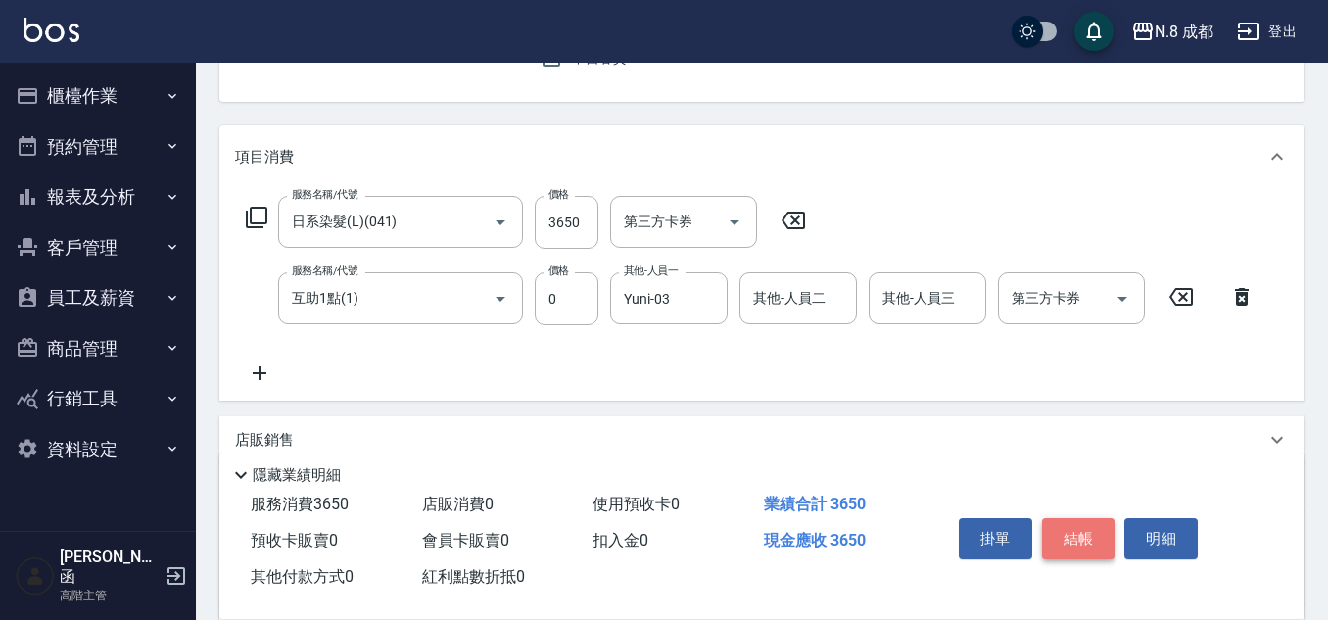
click at [1101, 528] on button "結帳" at bounding box center [1078, 538] width 73 height 41
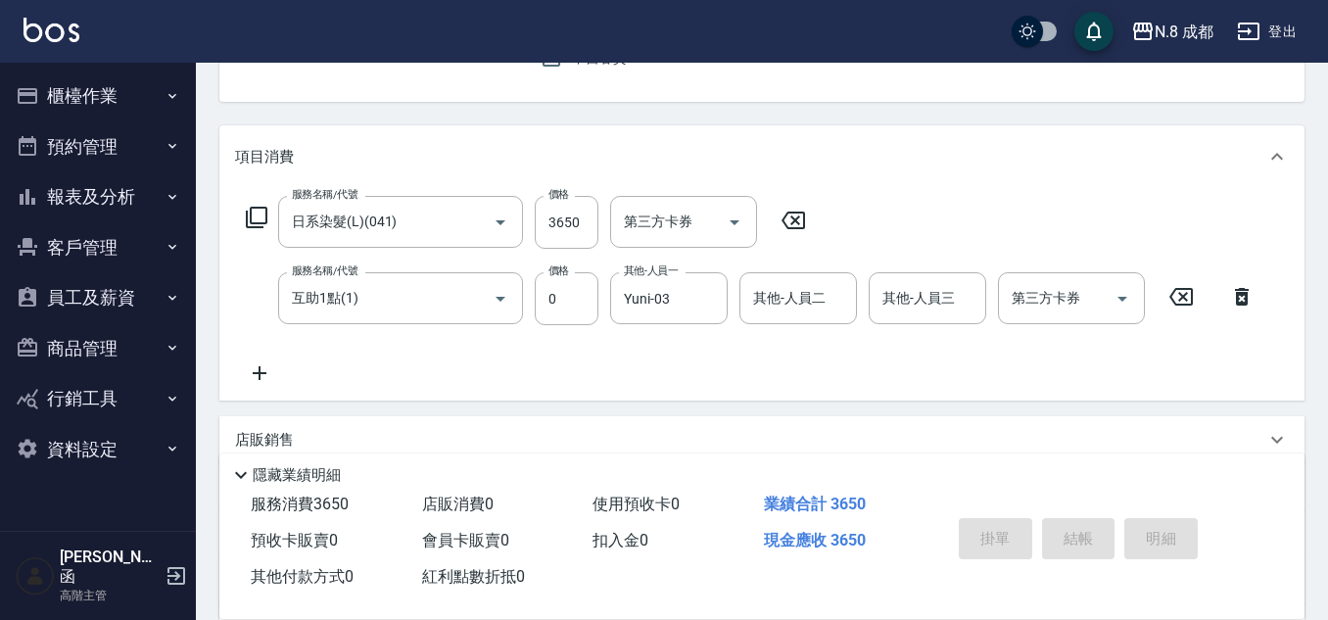
type input "[DATE] 20:23"
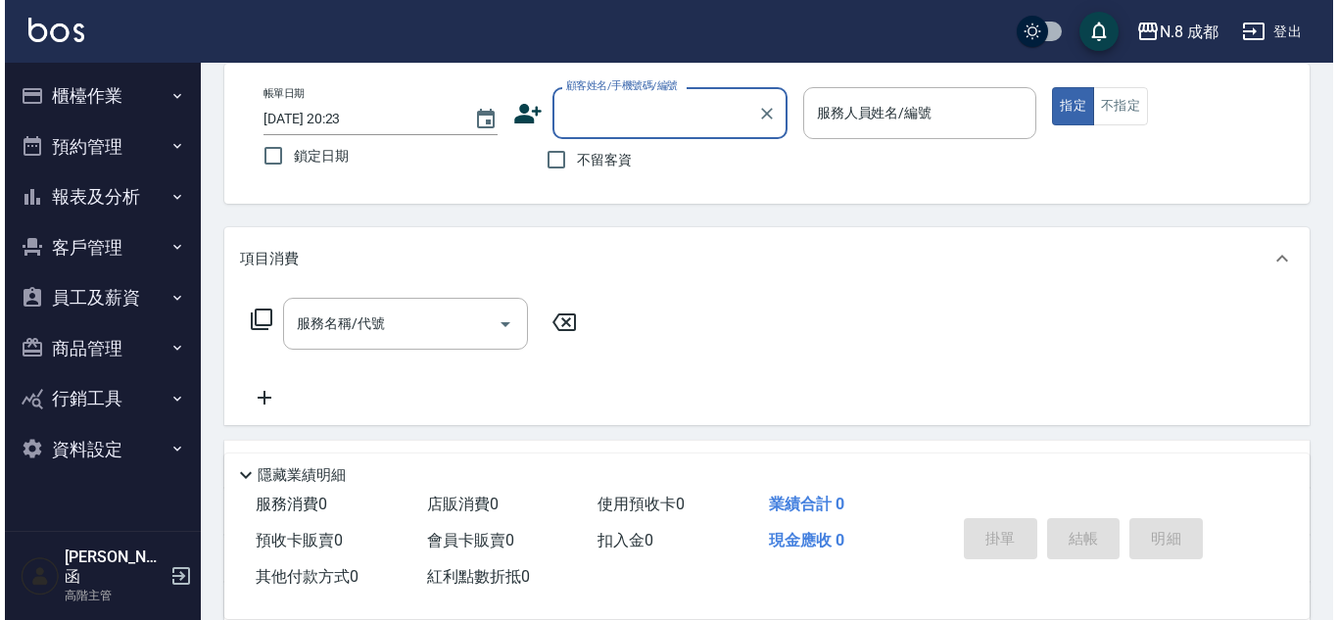
scroll to position [0, 0]
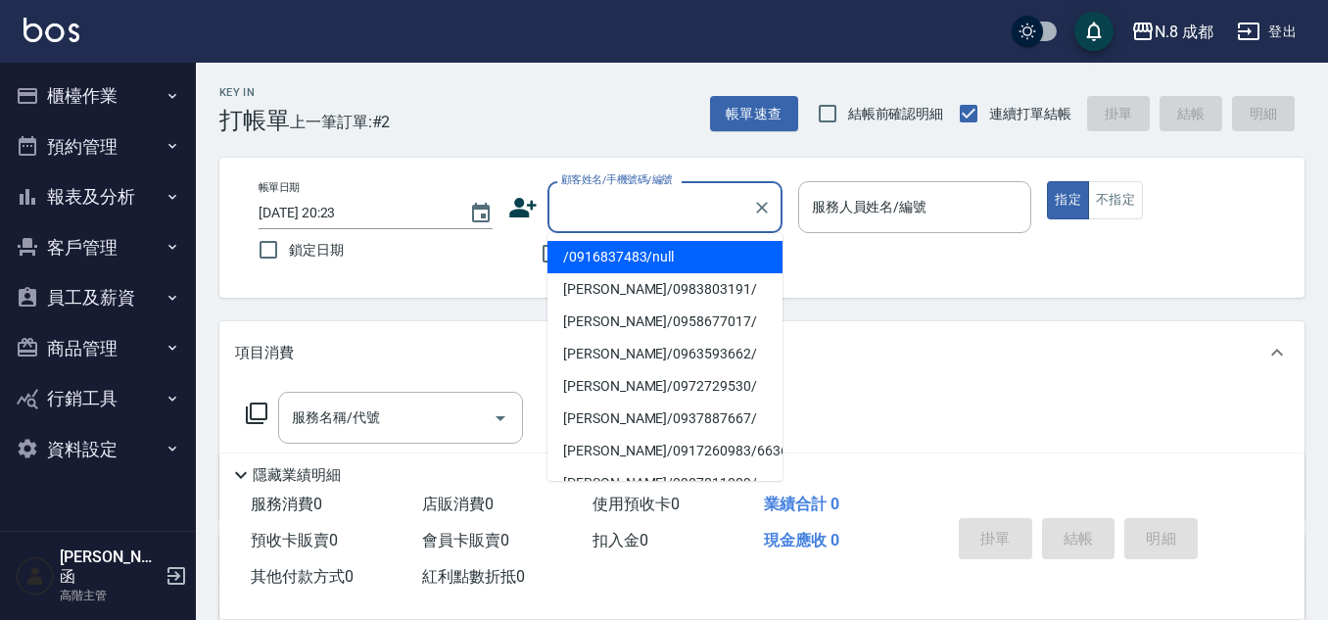
click at [700, 208] on input "顧客姓名/手機號碼/編號" at bounding box center [650, 207] width 188 height 34
type input "."
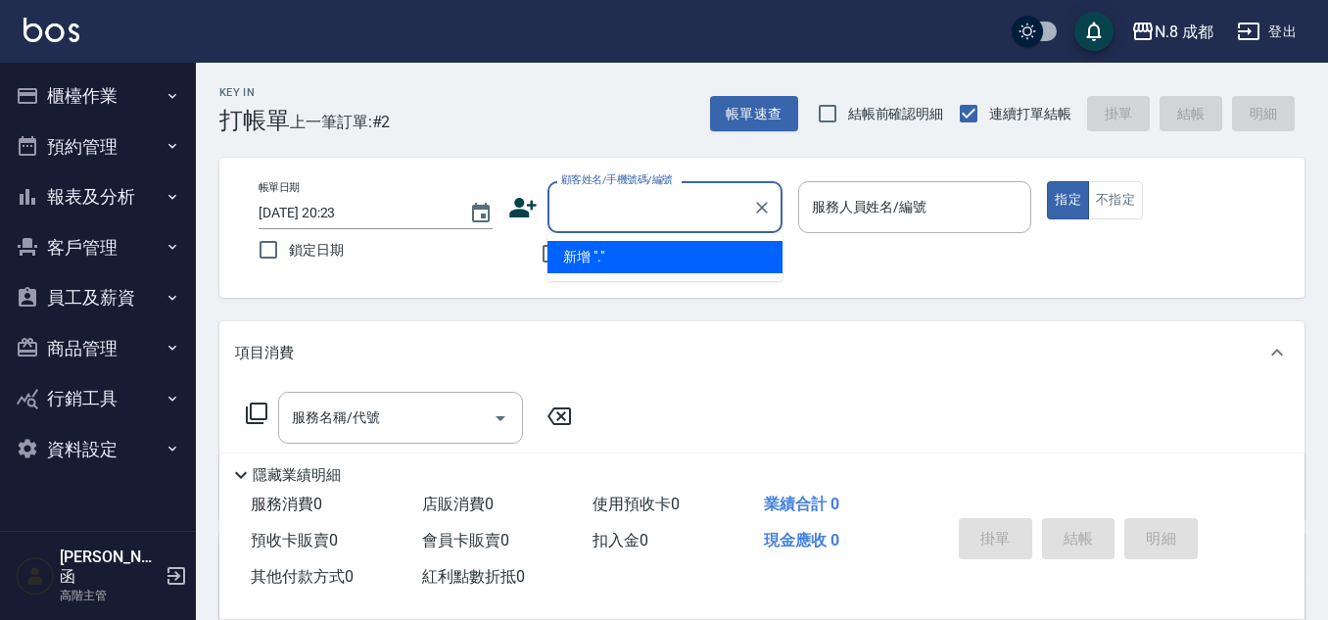
type input "/0916837483/null"
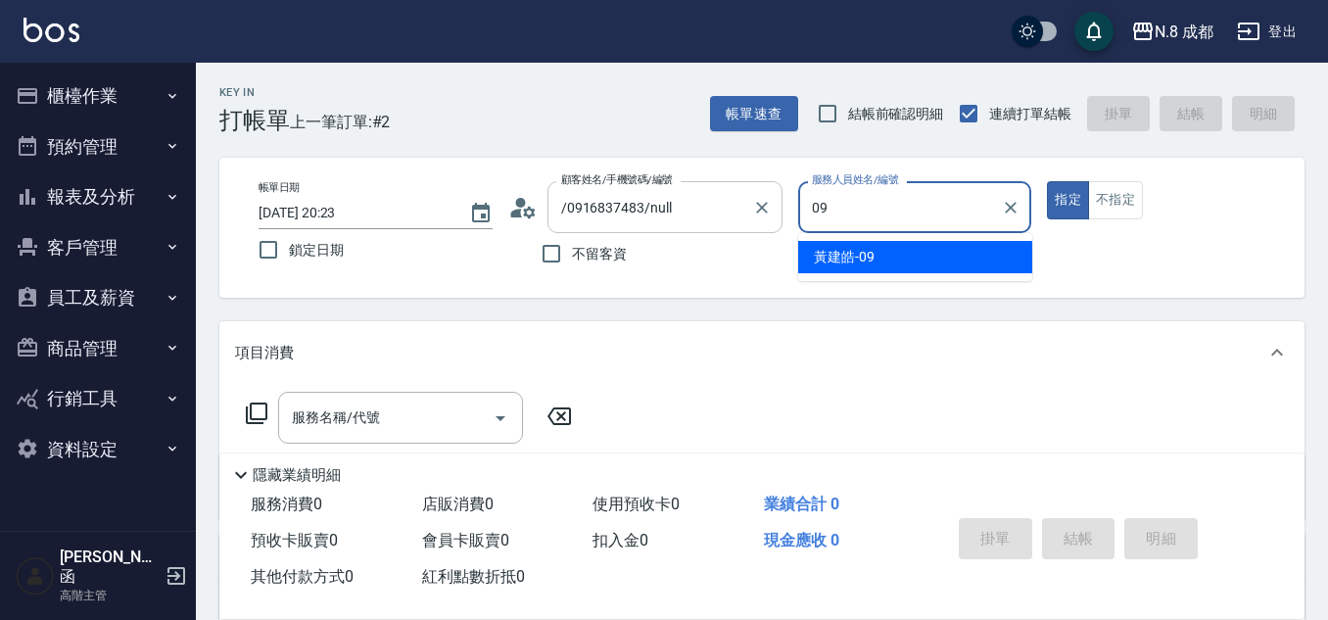
type input "09"
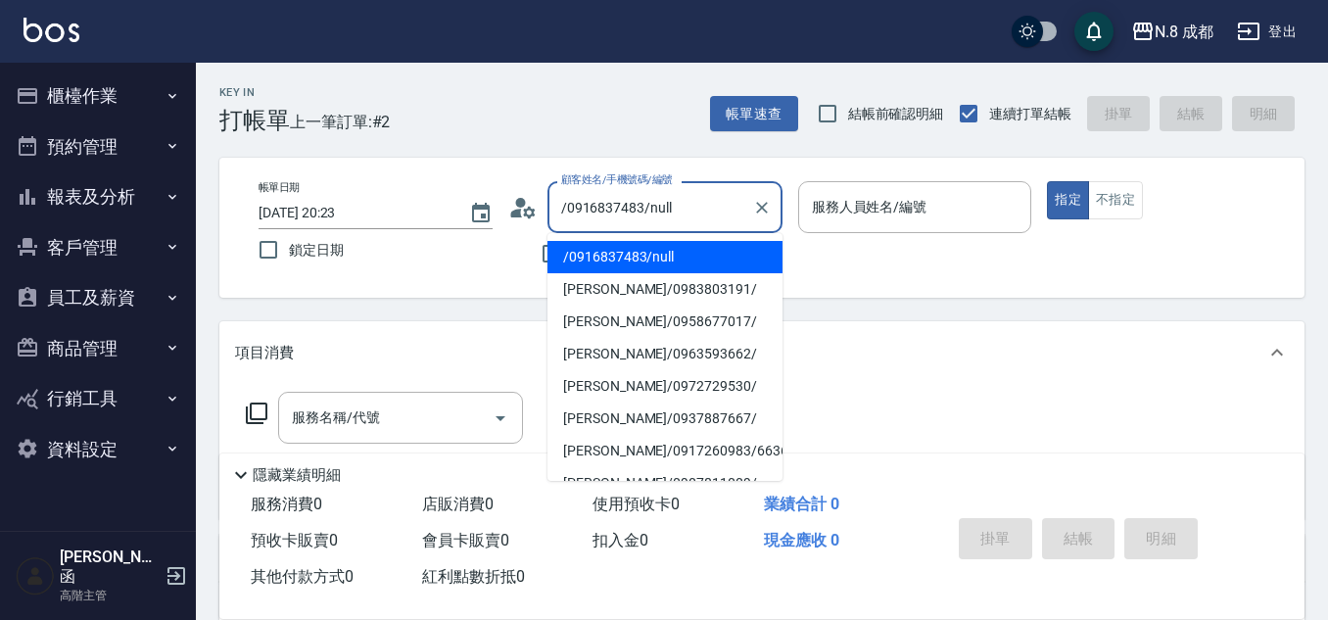
drag, startPoint x: 698, startPoint y: 214, endPoint x: 444, endPoint y: 230, distance: 255.1
click at [444, 230] on div "帳單日期 2025/09/16 20:23 鎖定日期 顧客姓名/手機號碼/編號 /0916837483/null 顧客姓名/手機號碼/編號 不留客資 服務人員…" at bounding box center [762, 227] width 1038 height 93
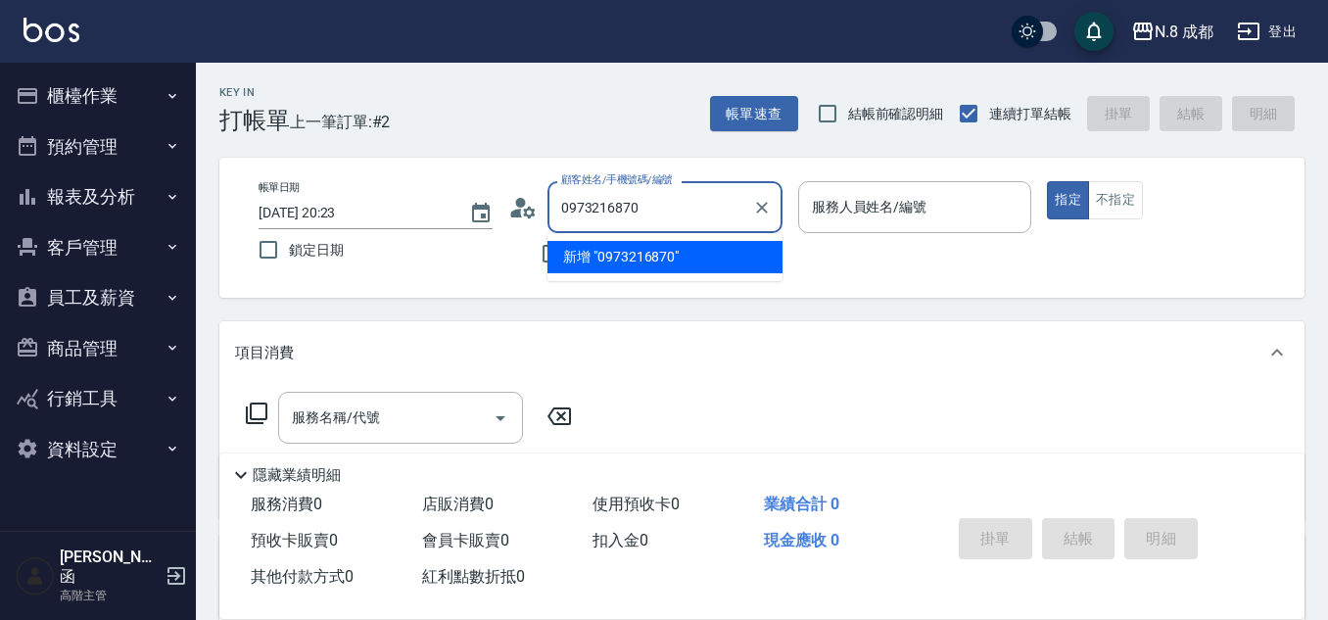
drag, startPoint x: 694, startPoint y: 268, endPoint x: 682, endPoint y: 254, distance: 19.4
click at [693, 265] on li "新增 "0973216870"" at bounding box center [664, 257] width 235 height 32
type input "0973216870"
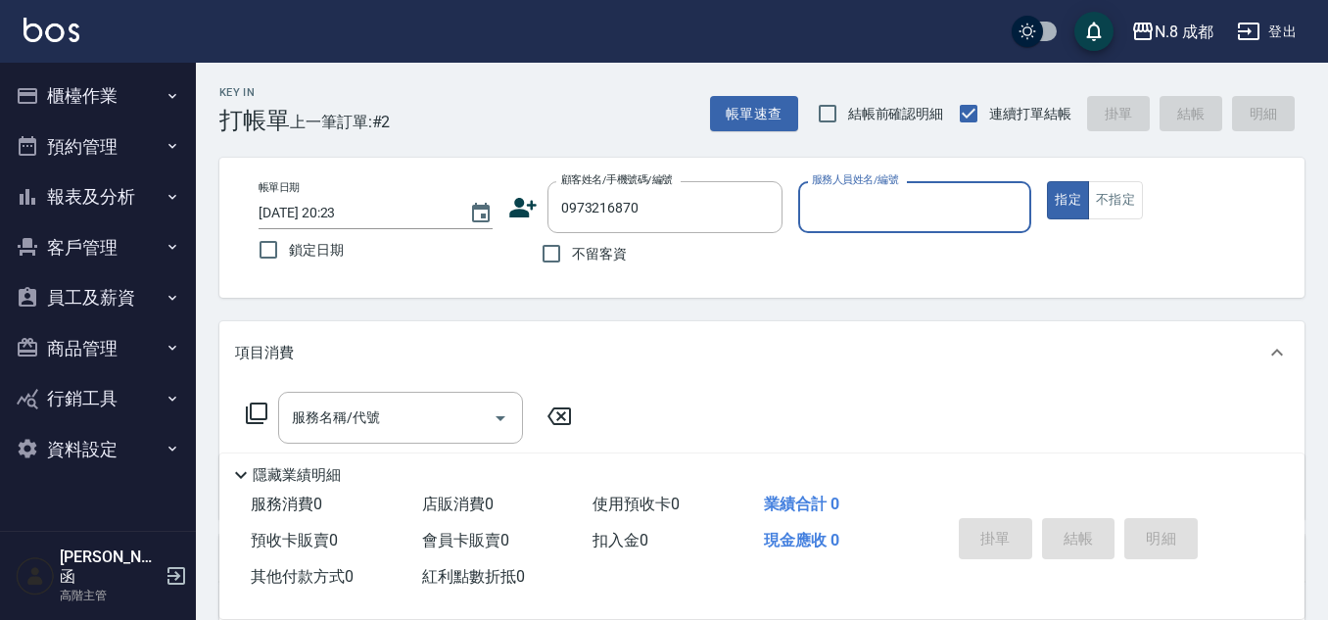
click at [523, 207] on icon at bounding box center [522, 207] width 29 height 29
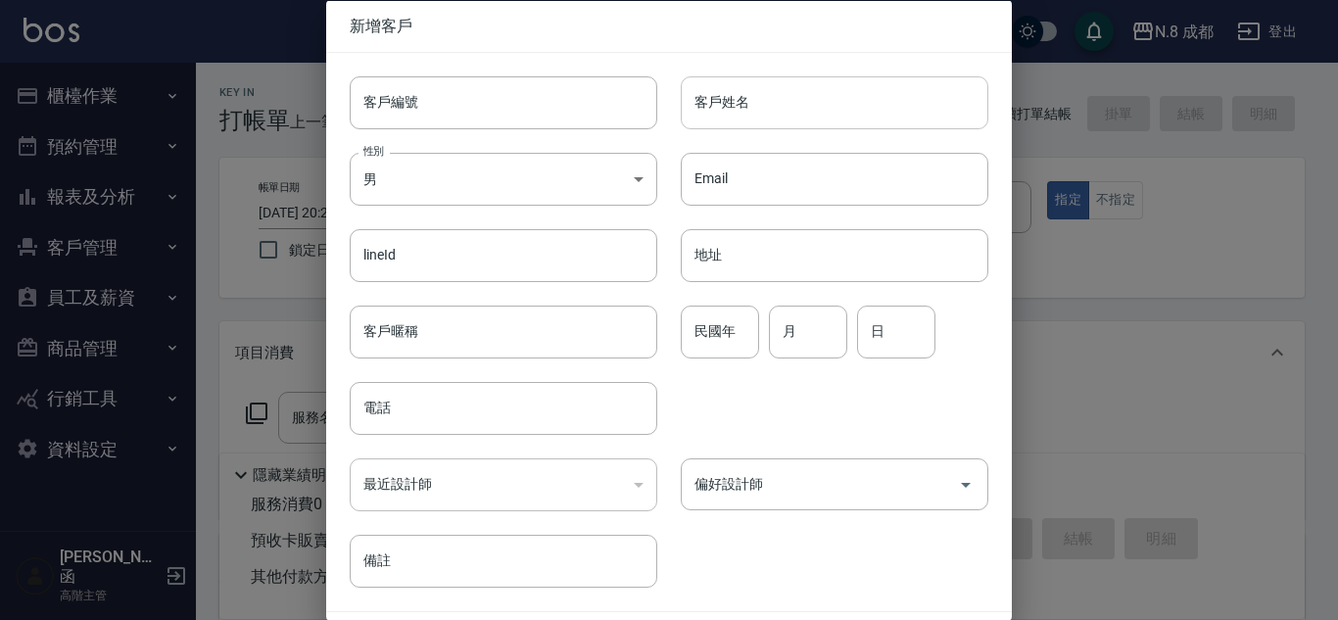
type input "0973216870"
click at [765, 84] on input "客戶姓名" at bounding box center [834, 101] width 307 height 53
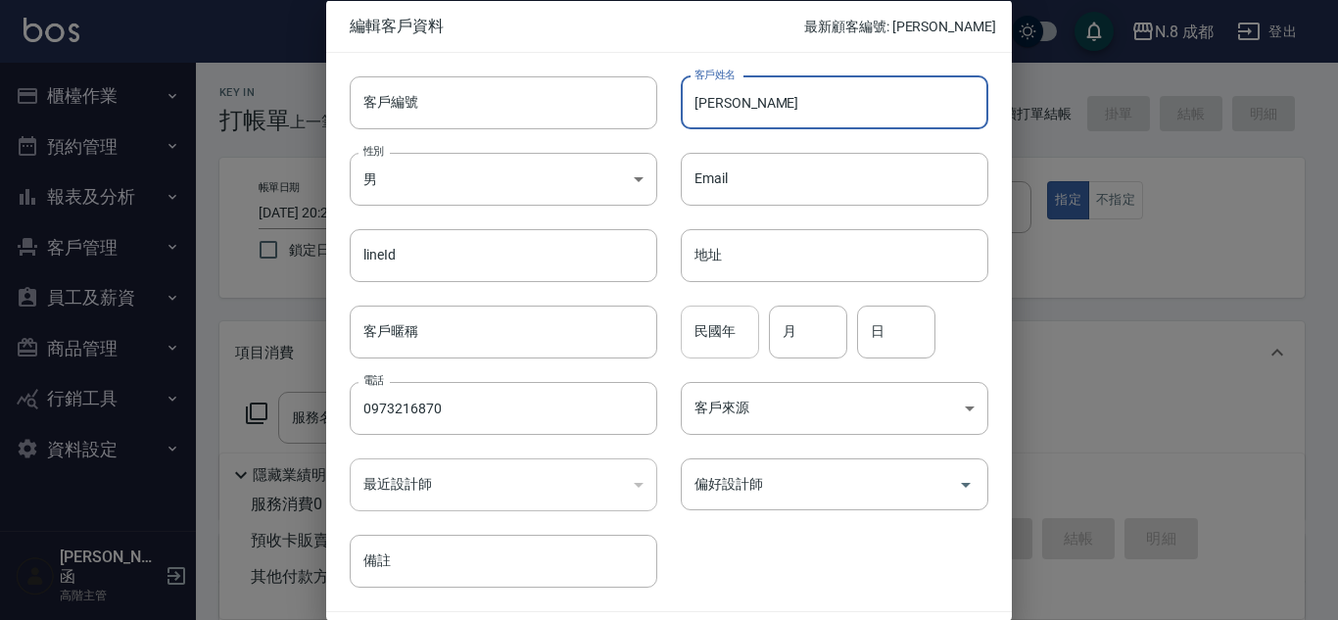
type input "[PERSON_NAME]"
click at [733, 333] on input "民國年" at bounding box center [720, 331] width 78 height 53
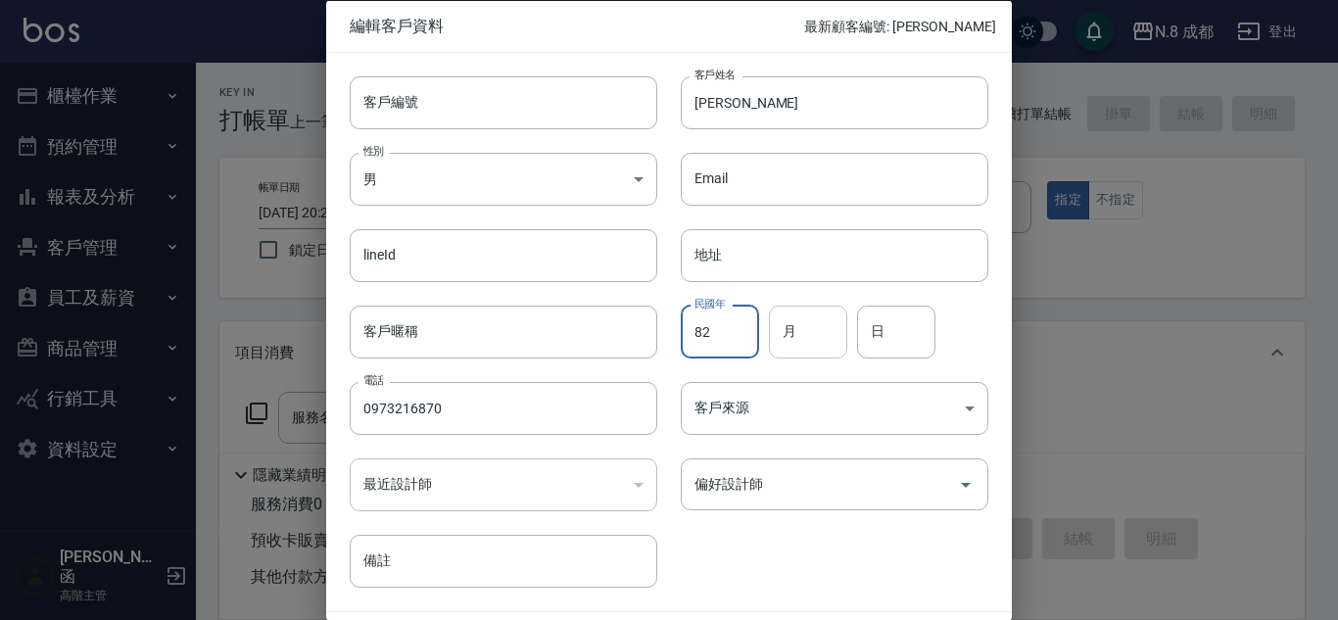
type input "82"
click at [835, 327] on input "月" at bounding box center [808, 331] width 78 height 53
type input "11"
click at [914, 333] on input "日" at bounding box center [896, 331] width 78 height 53
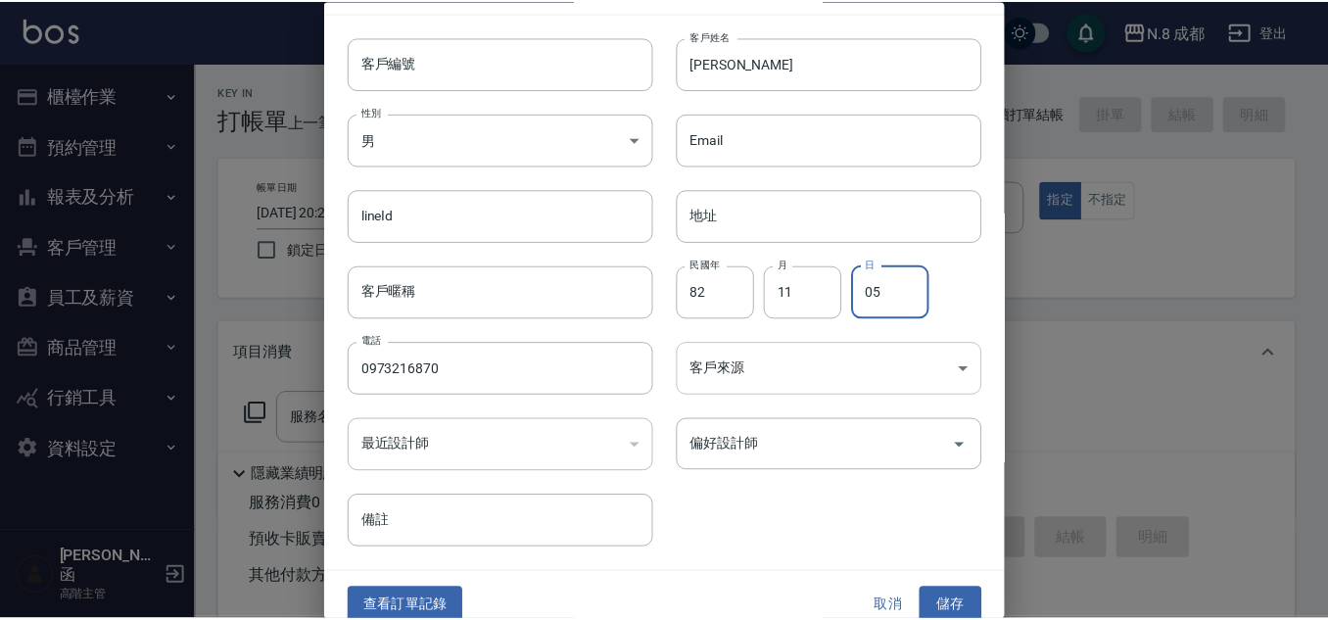
scroll to position [59, 0]
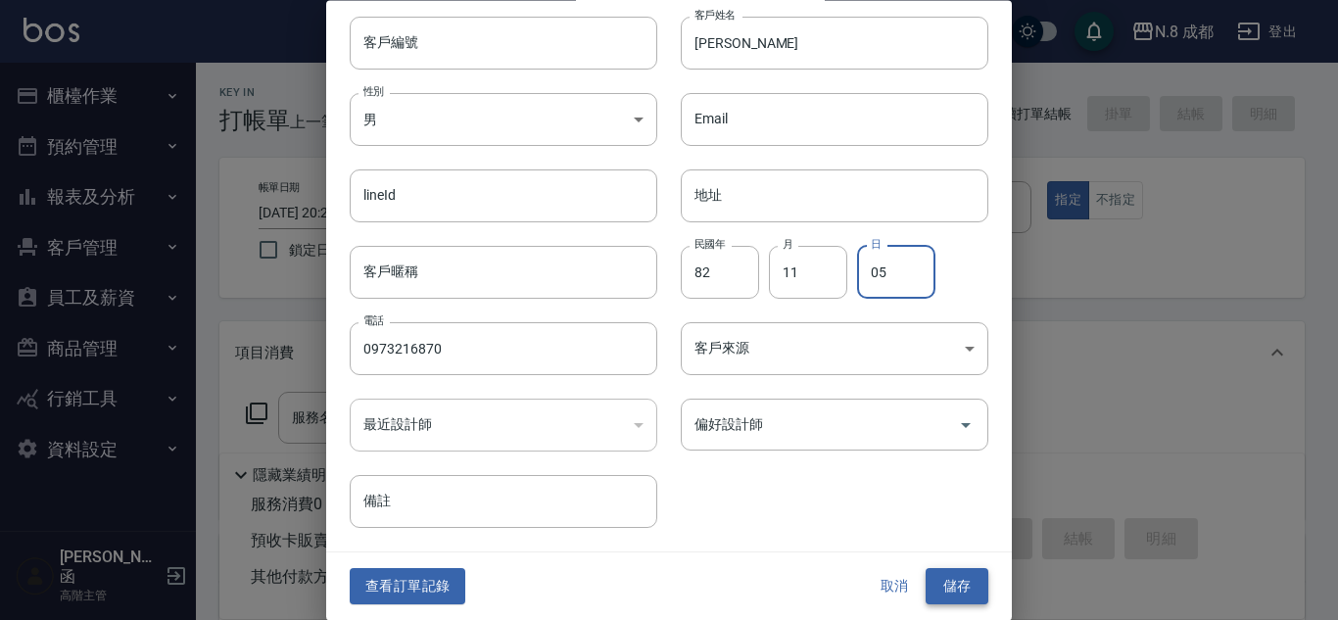
type input "05"
click at [957, 588] on button "儲存" at bounding box center [956, 587] width 63 height 36
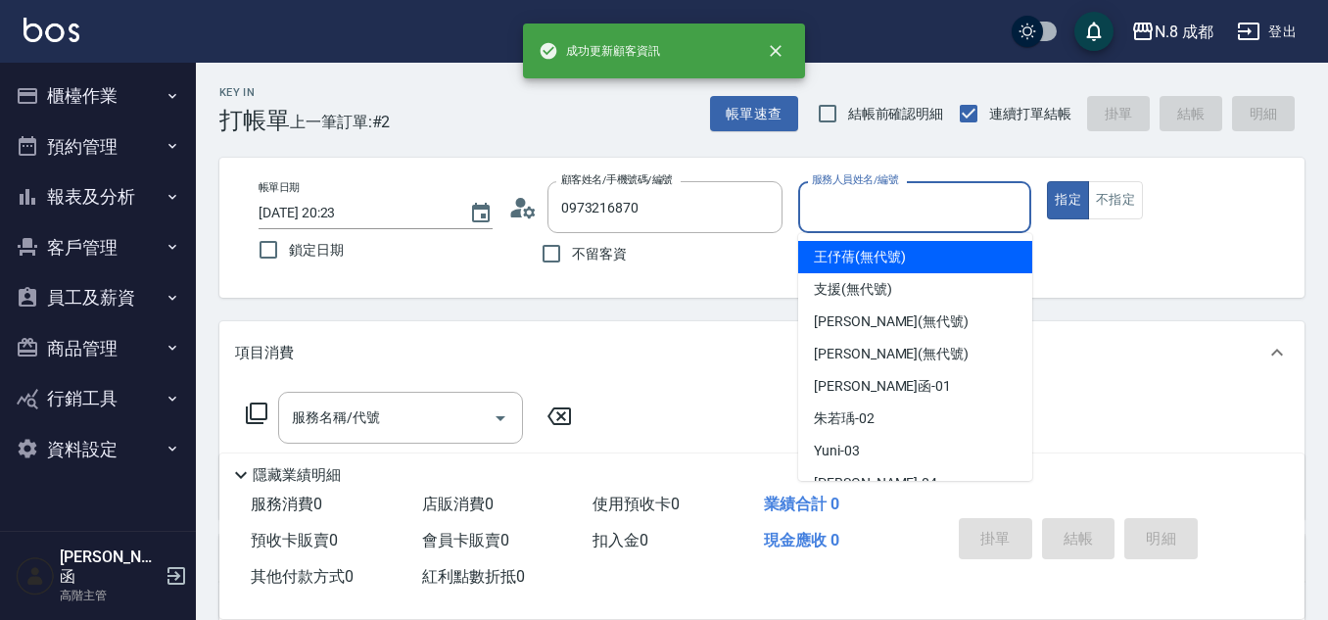
click at [909, 212] on input "服務人員姓名/編號" at bounding box center [915, 207] width 216 height 34
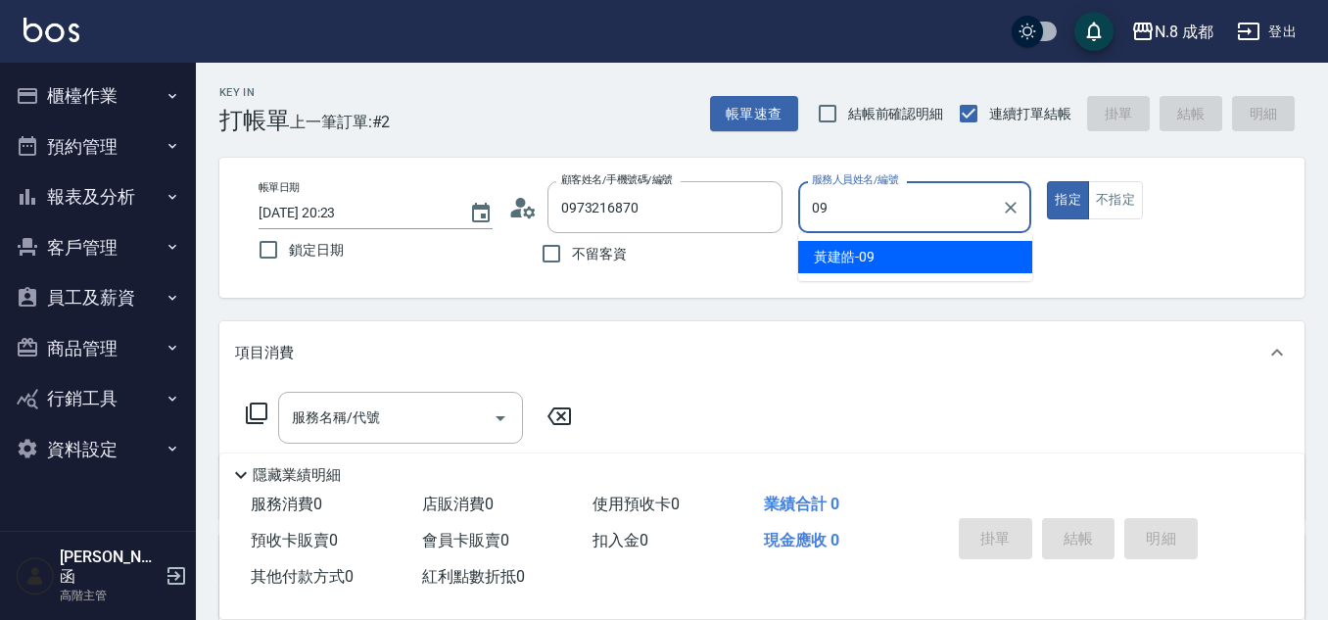
click at [902, 242] on ul "黃建皓 -09" at bounding box center [915, 257] width 234 height 48
drag, startPoint x: 898, startPoint y: 251, endPoint x: 732, endPoint y: 286, distance: 169.2
click at [897, 252] on div "黃建皓 -09" at bounding box center [915, 257] width 234 height 32
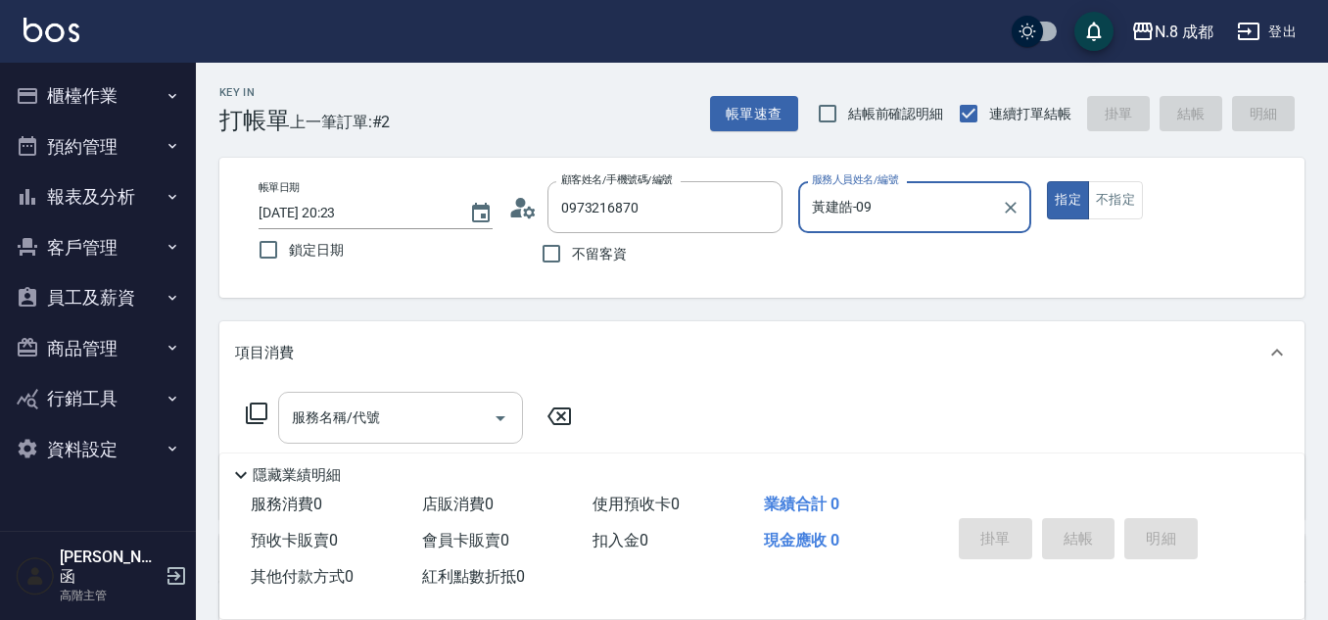
type input "黃建皓-09"
click at [398, 432] on input "服務名稱/代號" at bounding box center [386, 417] width 198 height 34
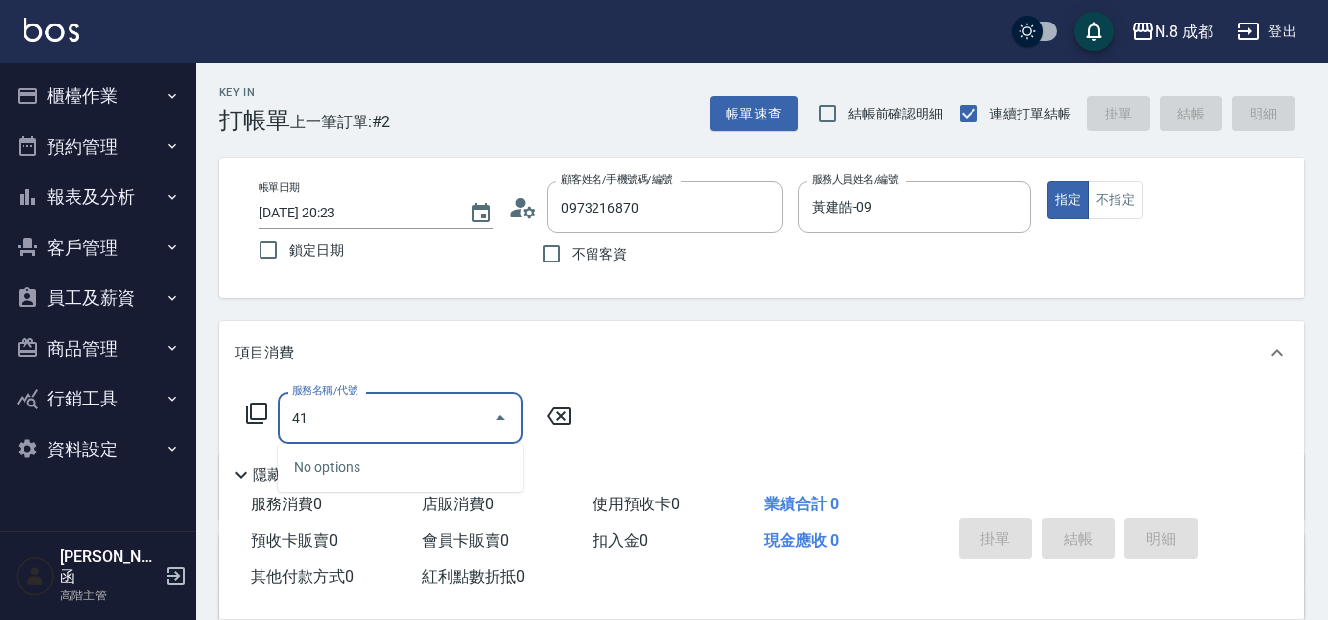
click at [476, 487] on div "No options" at bounding box center [400, 468] width 245 height 48
click at [443, 419] on input "41" at bounding box center [386, 417] width 198 height 34
drag, startPoint x: 365, startPoint y: 419, endPoint x: 316, endPoint y: 432, distance: 50.6
click at [246, 419] on div "服務名稱/代號 41 服務名稱/代號" at bounding box center [409, 418] width 349 height 52
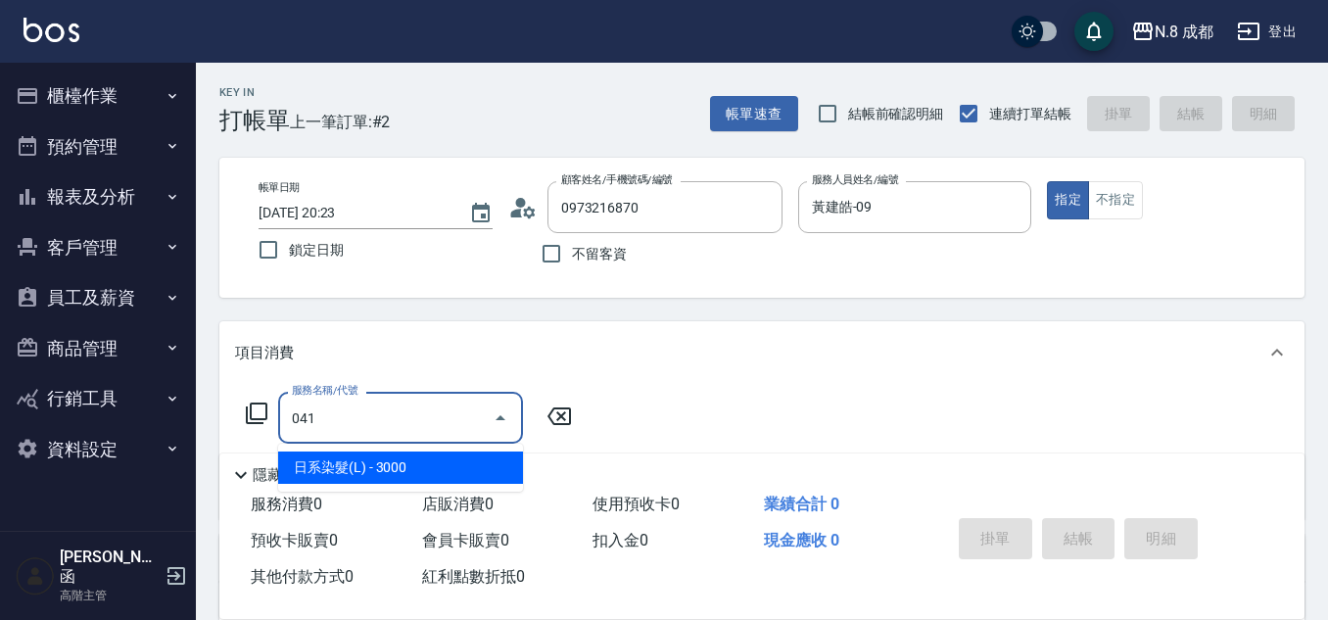
drag, startPoint x: 377, startPoint y: 454, endPoint x: 445, endPoint y: 447, distance: 67.9
click at [379, 455] on span "日系染髮(L) - 3000" at bounding box center [400, 467] width 245 height 32
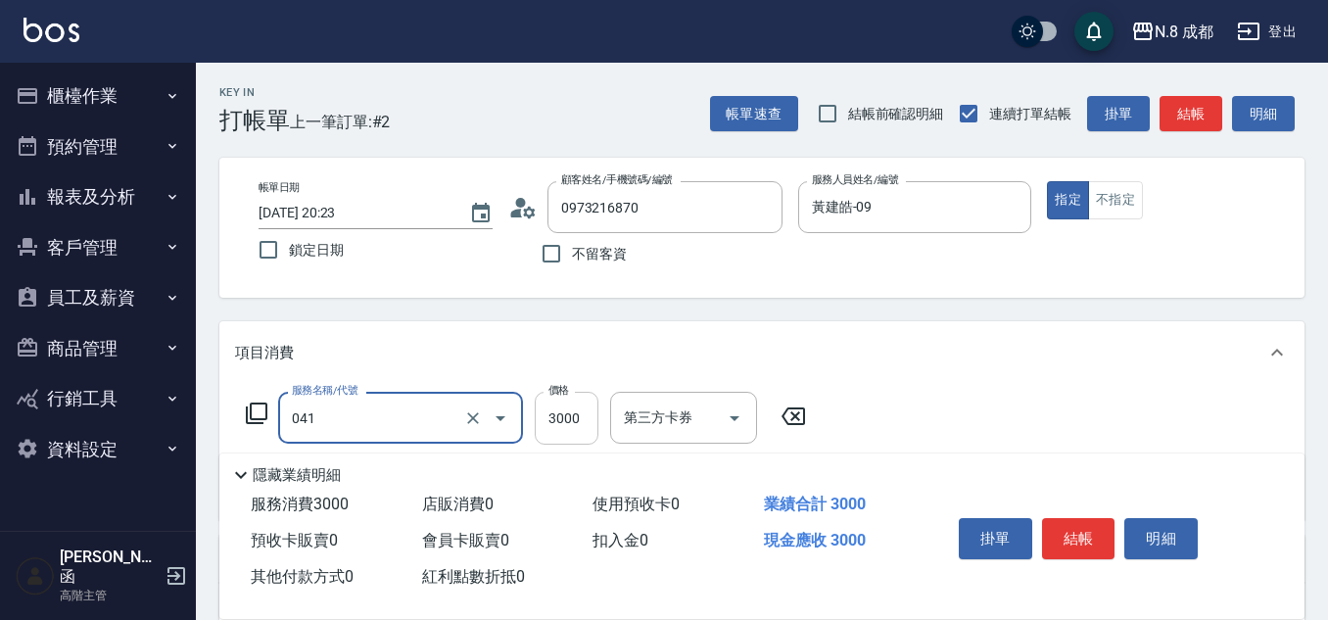
type input "日系染髮(L)(041)"
click at [567, 416] on input "3000" at bounding box center [567, 418] width 64 height 53
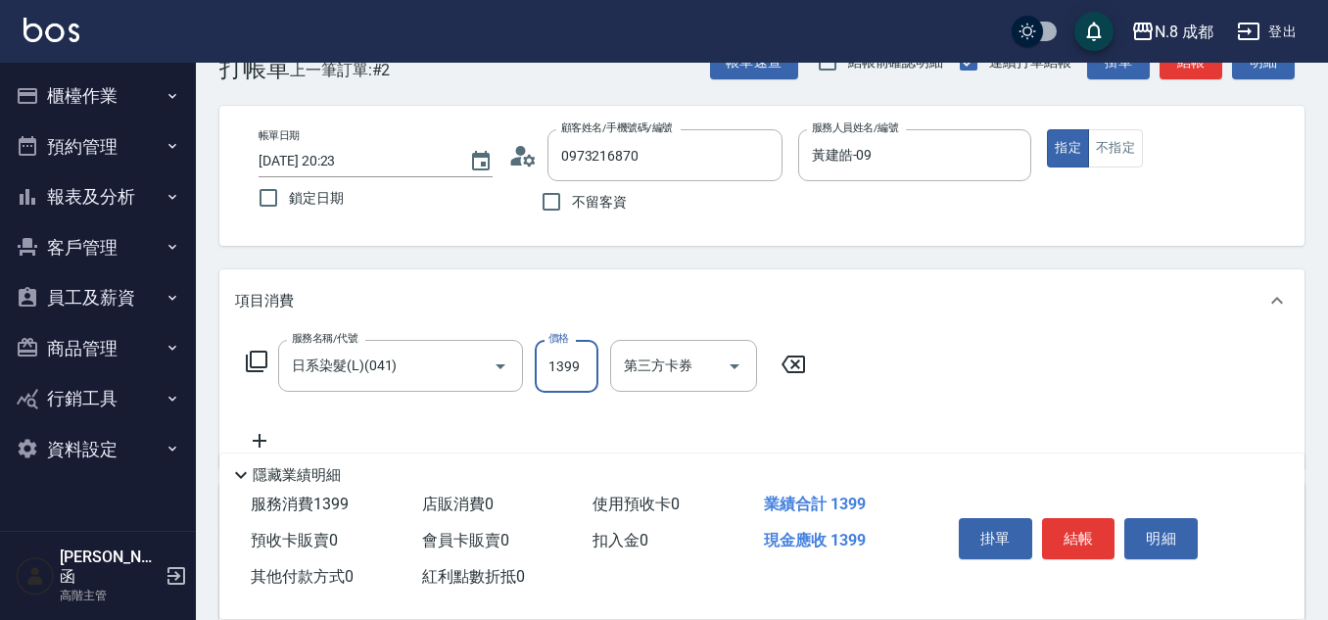
scroll to position [98, 0]
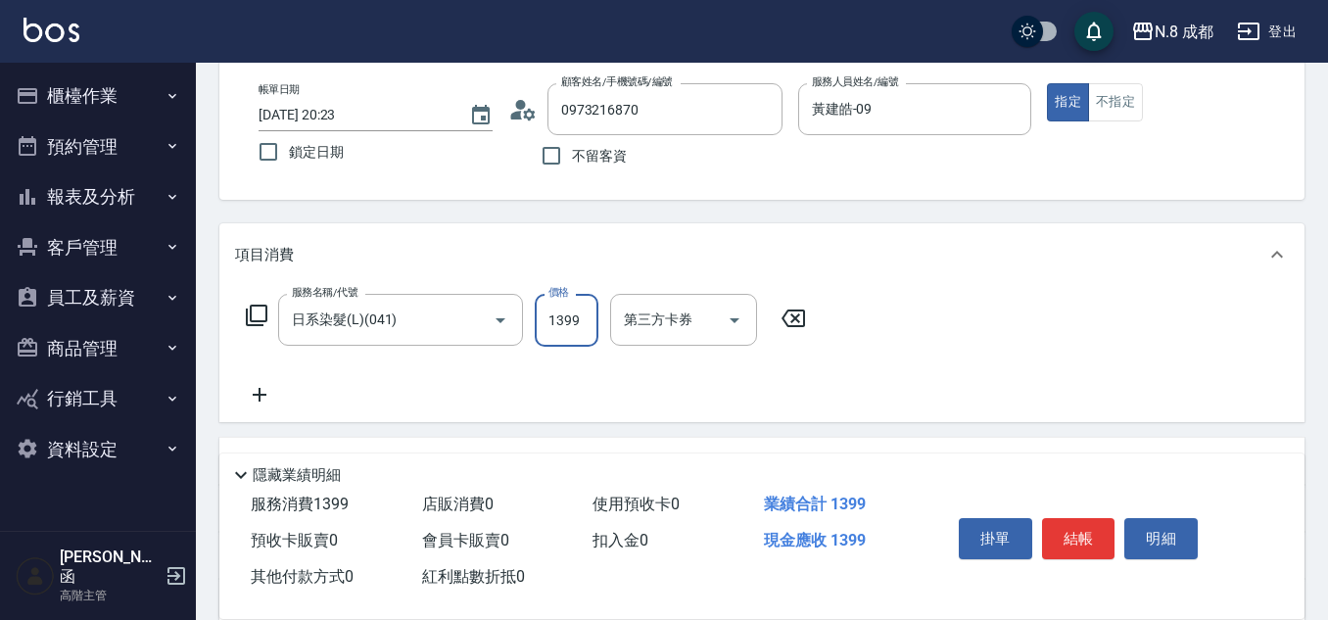
type input "1399"
click at [265, 391] on icon at bounding box center [259, 395] width 49 height 24
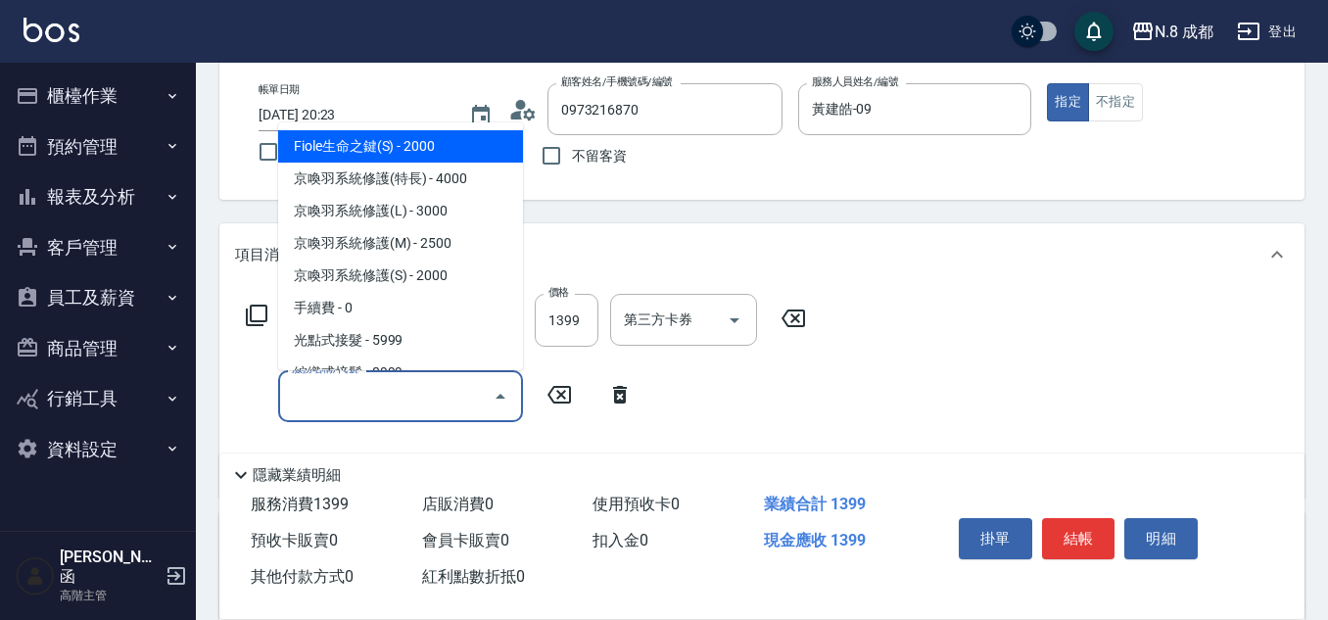
click at [376, 395] on input "服務名稱/代號" at bounding box center [386, 396] width 198 height 34
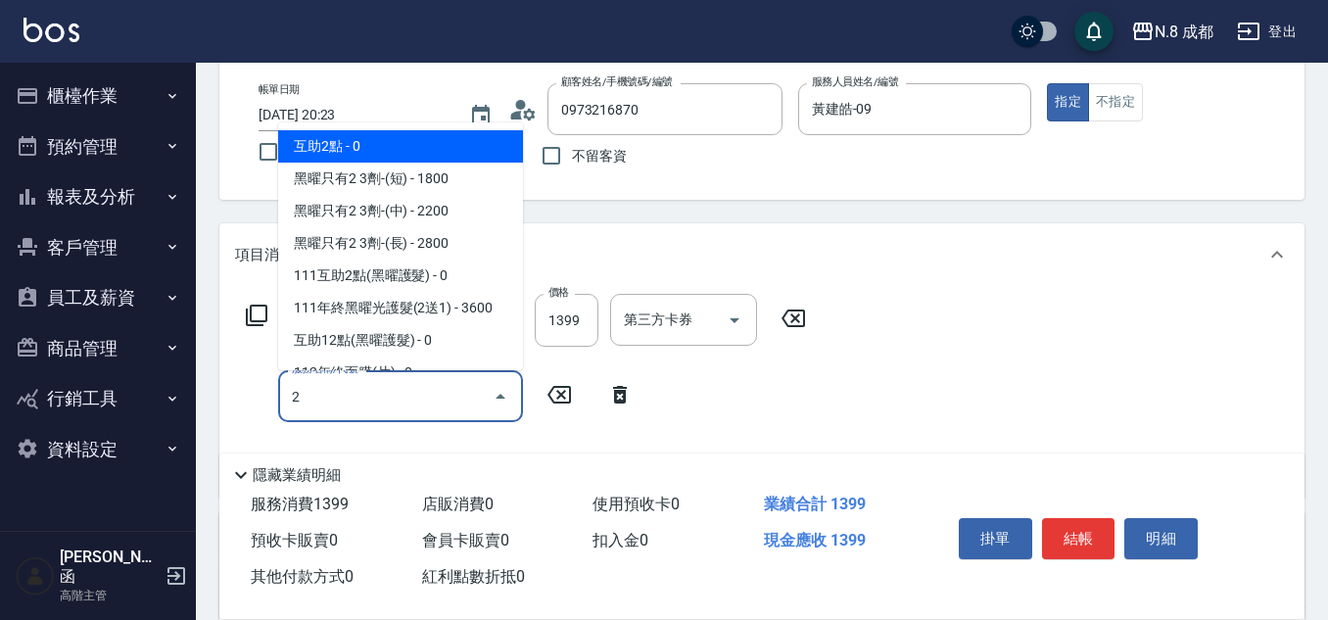
click at [399, 142] on span "互助2點 - 0" at bounding box center [400, 146] width 245 height 32
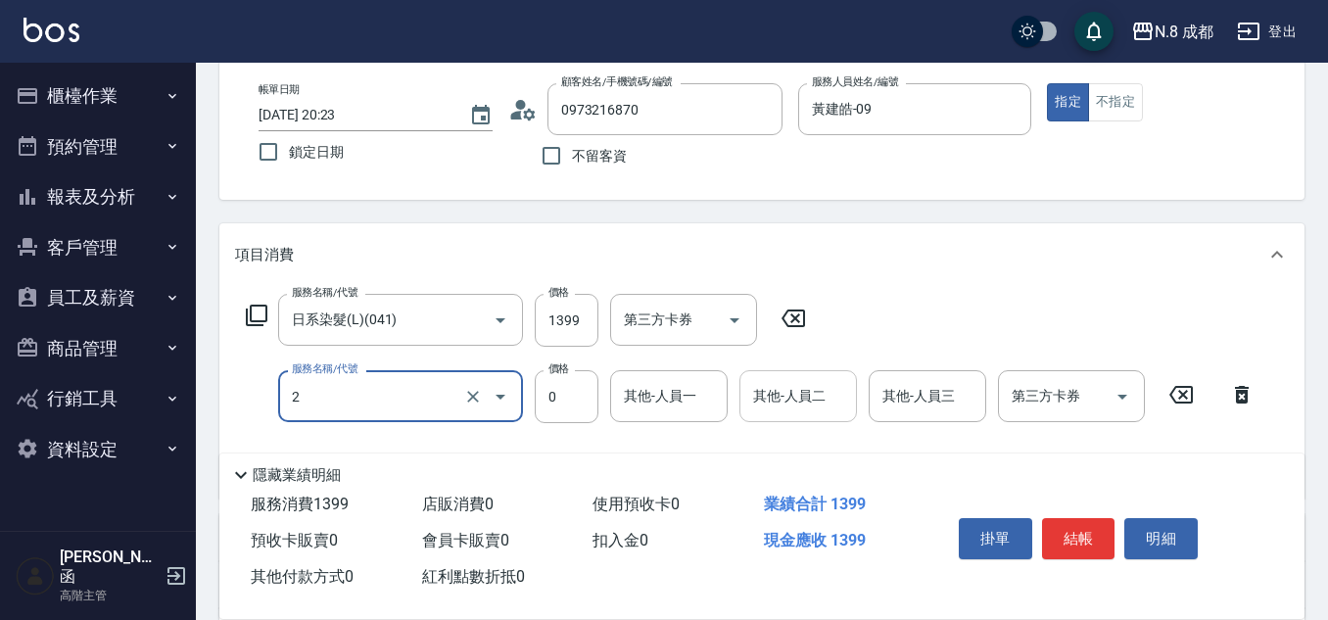
type input "互助2點(2)"
click at [761, 400] on input "其他-人員二" at bounding box center [798, 396] width 100 height 34
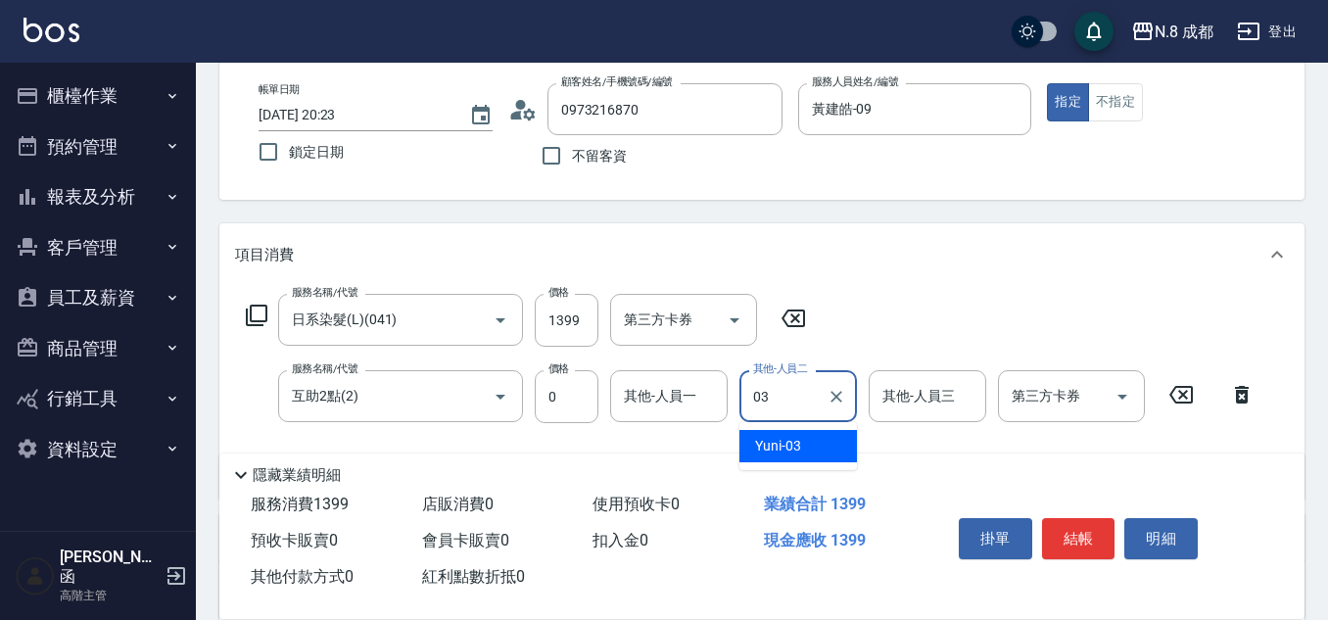
type input "03"
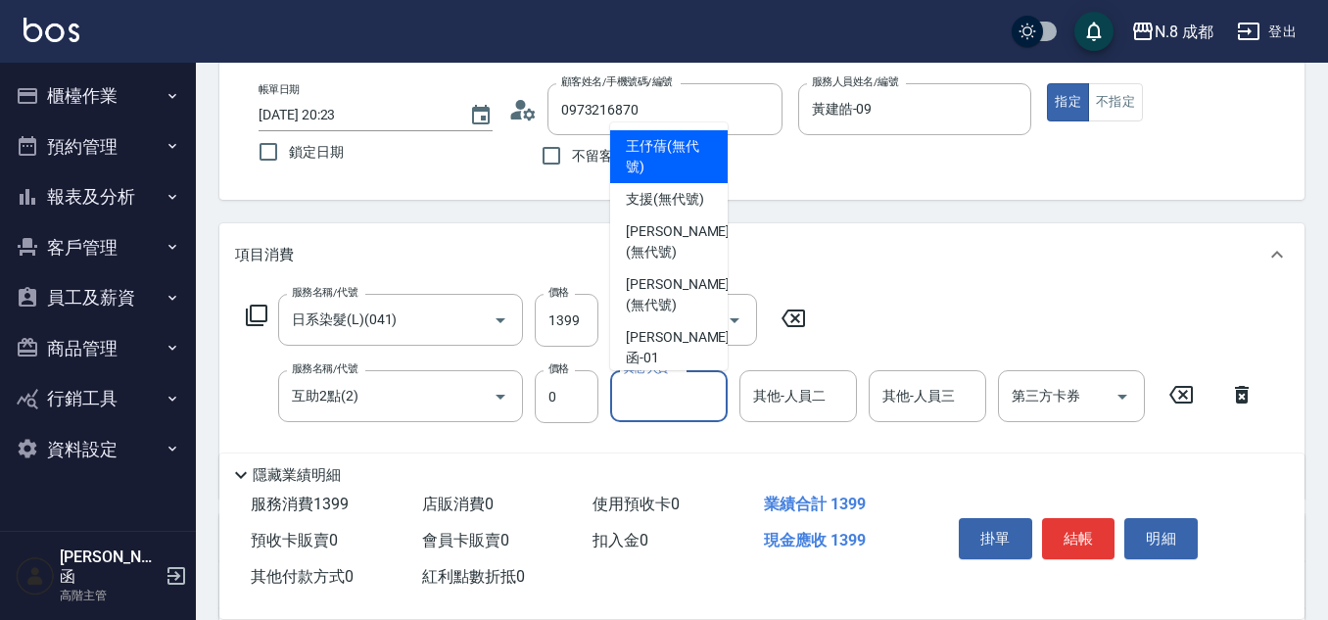
drag, startPoint x: 668, startPoint y: 383, endPoint x: 630, endPoint y: 385, distance: 38.2
click at [630, 385] on input "其他-人員一" at bounding box center [669, 396] width 100 height 34
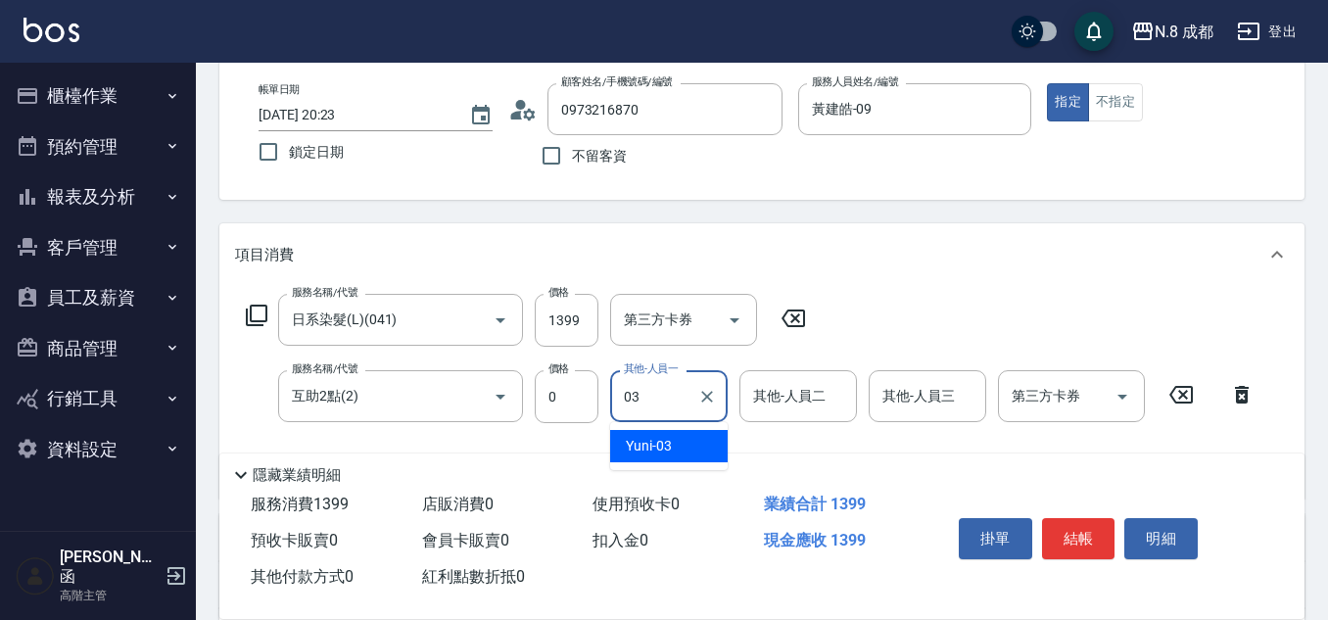
click at [693, 441] on div "Yuni -03" at bounding box center [669, 446] width 118 height 32
type input "Yuni-03"
click at [1097, 530] on button "結帳" at bounding box center [1078, 538] width 73 height 41
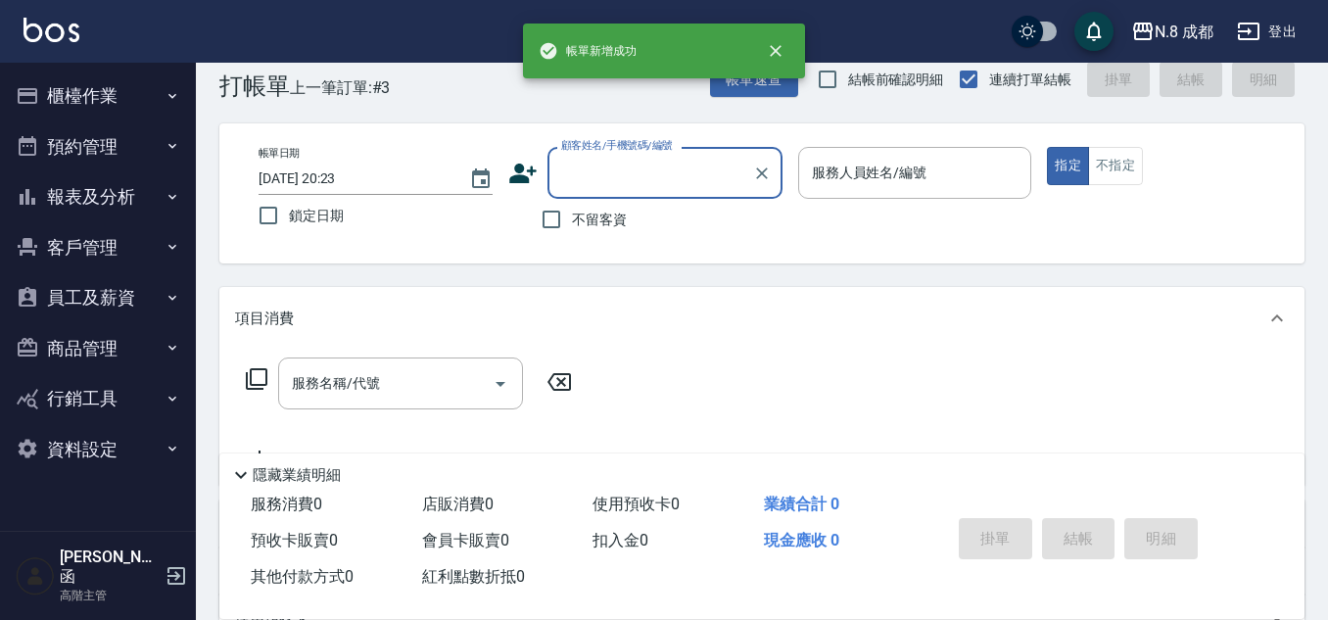
scroll to position [0, 0]
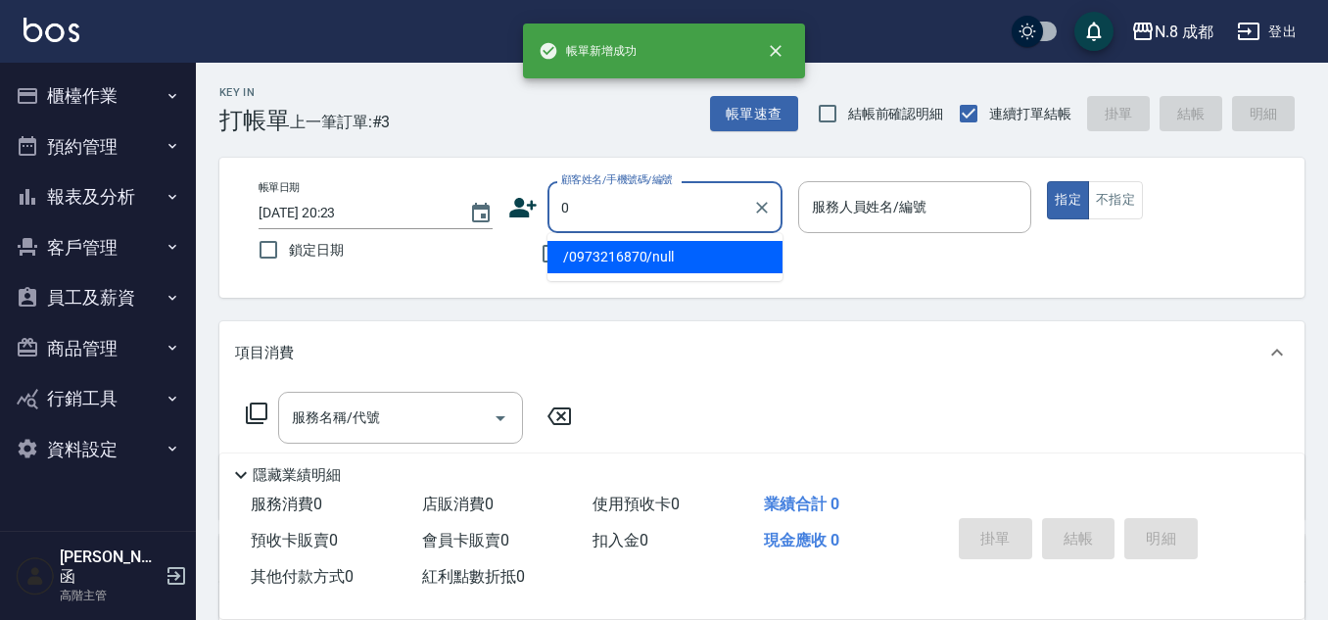
click at [667, 211] on input "0" at bounding box center [650, 207] width 188 height 34
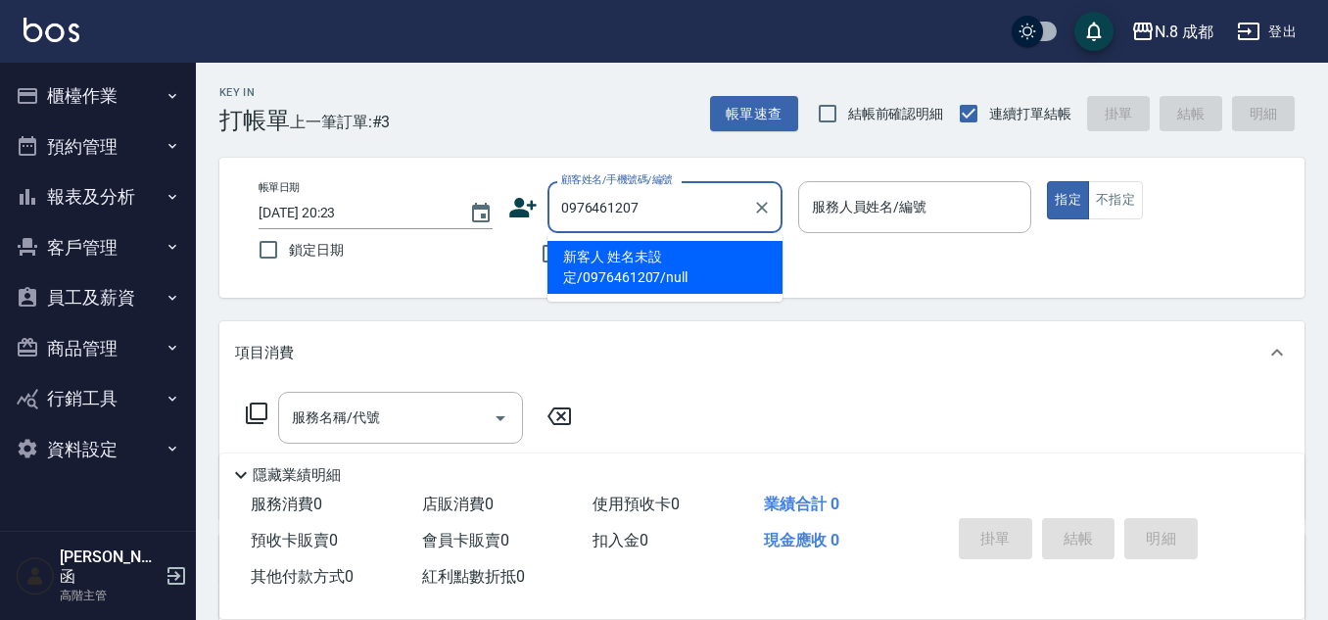
click at [692, 269] on li "新客人 姓名未設定/0976461207/null" at bounding box center [664, 267] width 235 height 53
type input "新客人 姓名未設定/0976461207/null"
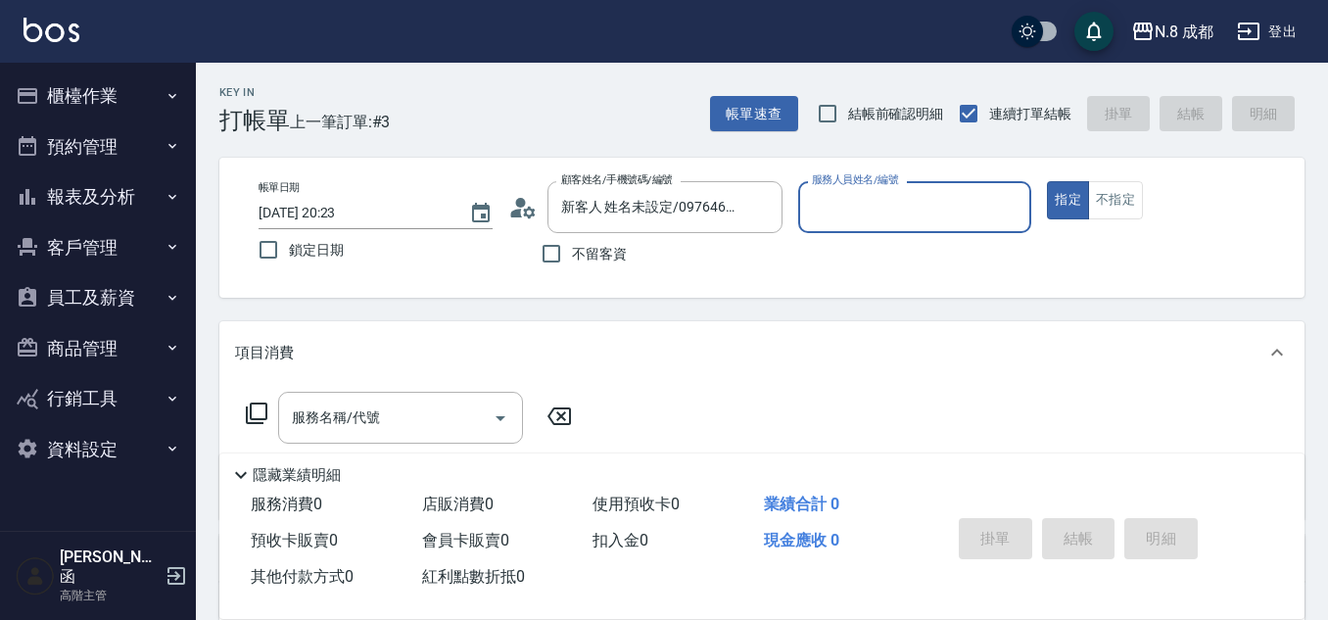
click at [959, 211] on input "服務人員姓名/編號" at bounding box center [915, 207] width 216 height 34
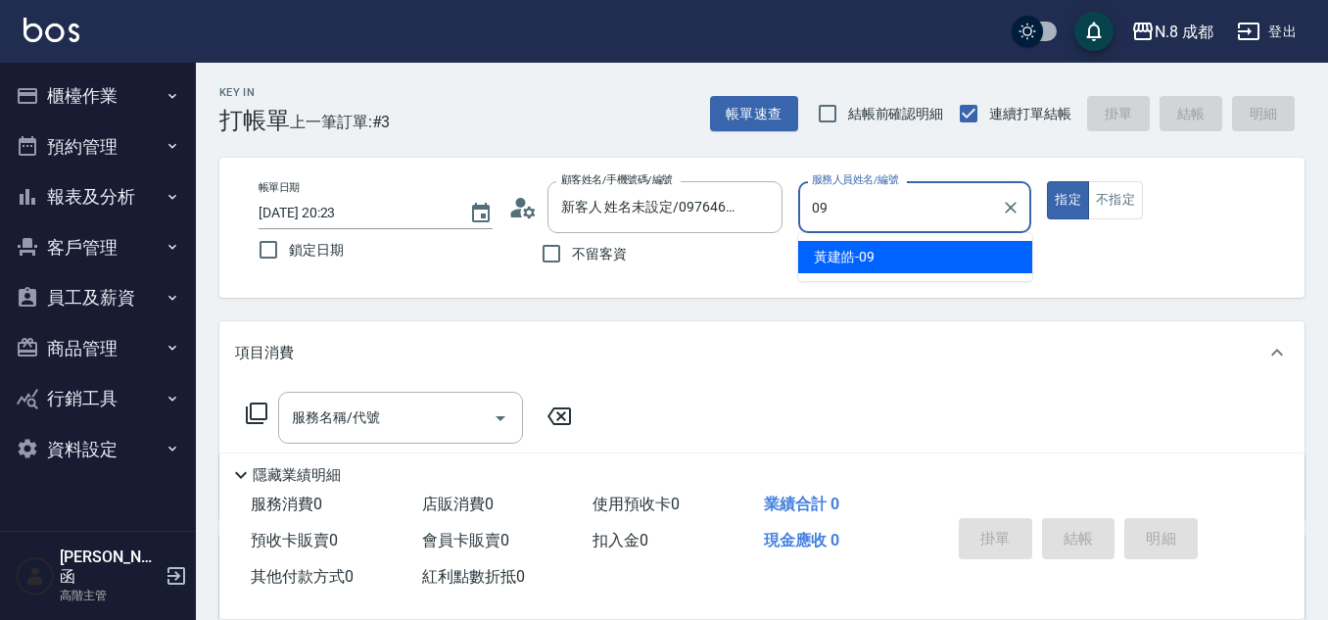
click at [891, 259] on div "黃建皓 -09" at bounding box center [915, 257] width 234 height 32
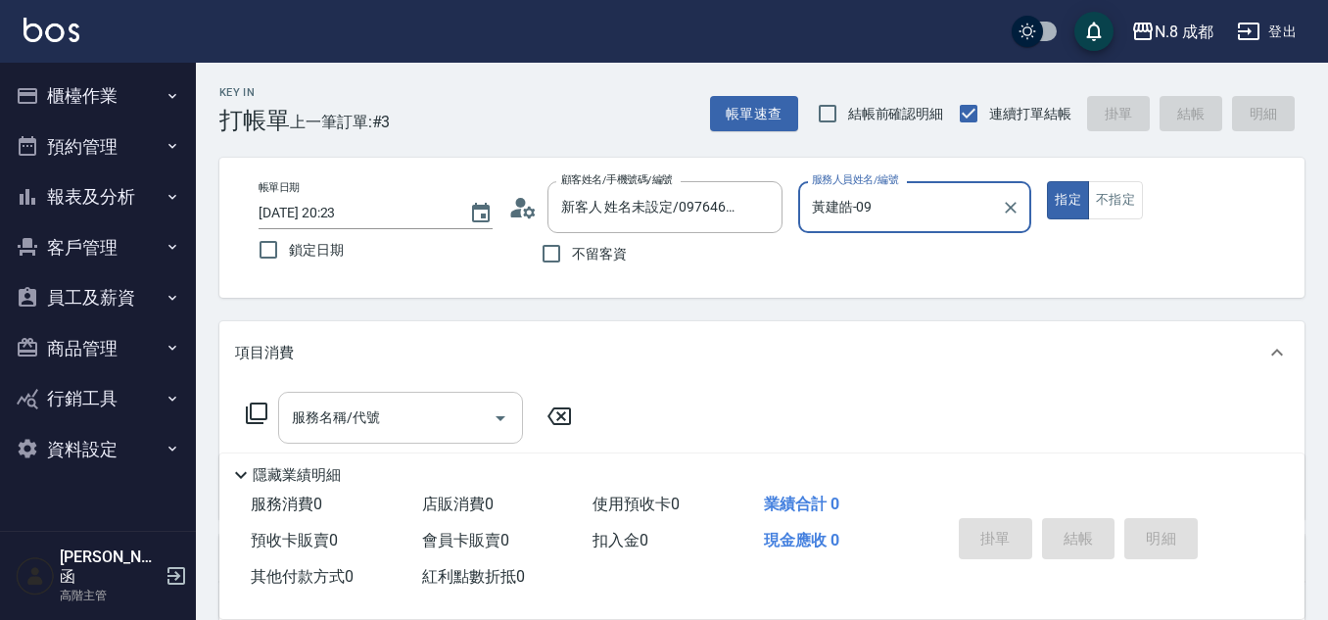
type input "黃建皓-09"
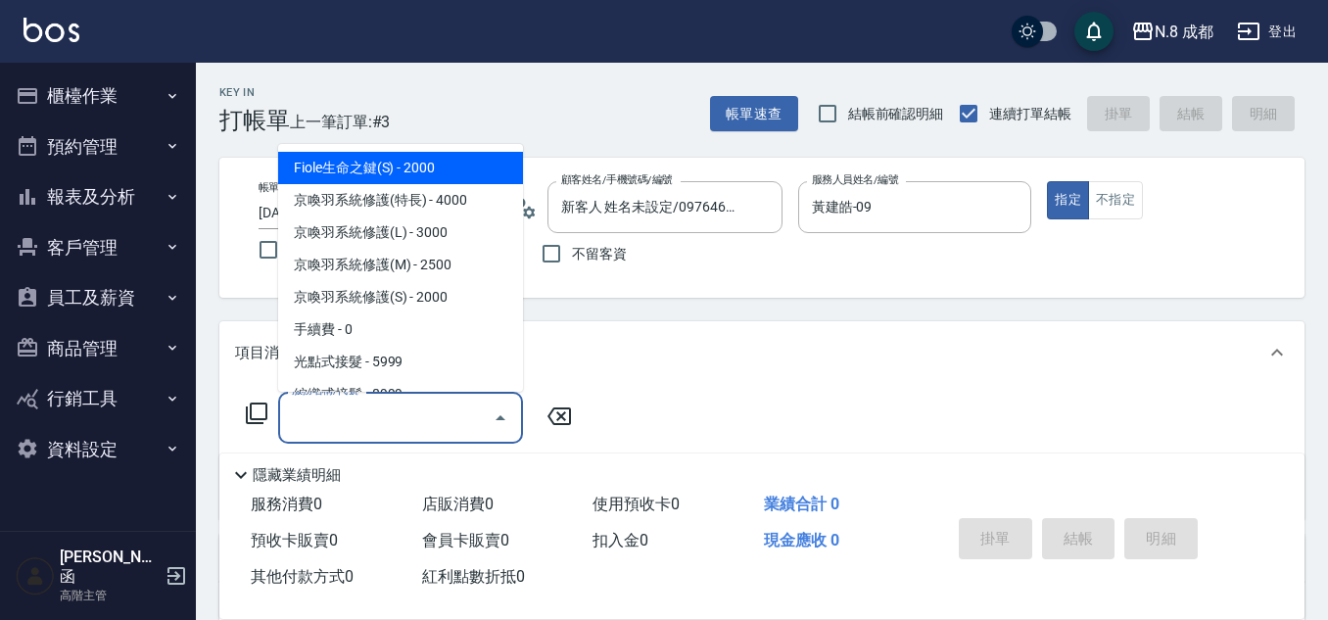
click at [426, 412] on input "服務名稱/代號" at bounding box center [386, 417] width 198 height 34
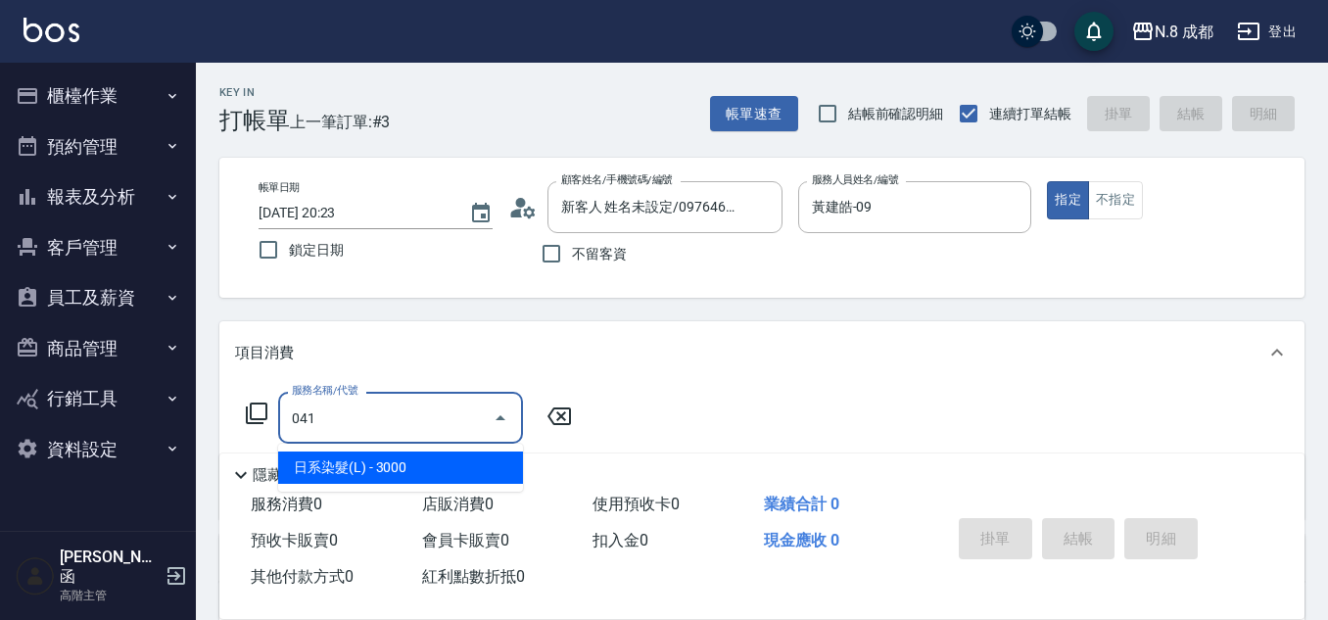
drag, startPoint x: 424, startPoint y: 425, endPoint x: 226, endPoint y: 408, distance: 198.5
click at [226, 408] on div "服務名稱/代號 041 服務名稱/代號" at bounding box center [761, 451] width 1085 height 135
click at [375, 473] on span "洗+剪 - 500" at bounding box center [400, 467] width 245 height 32
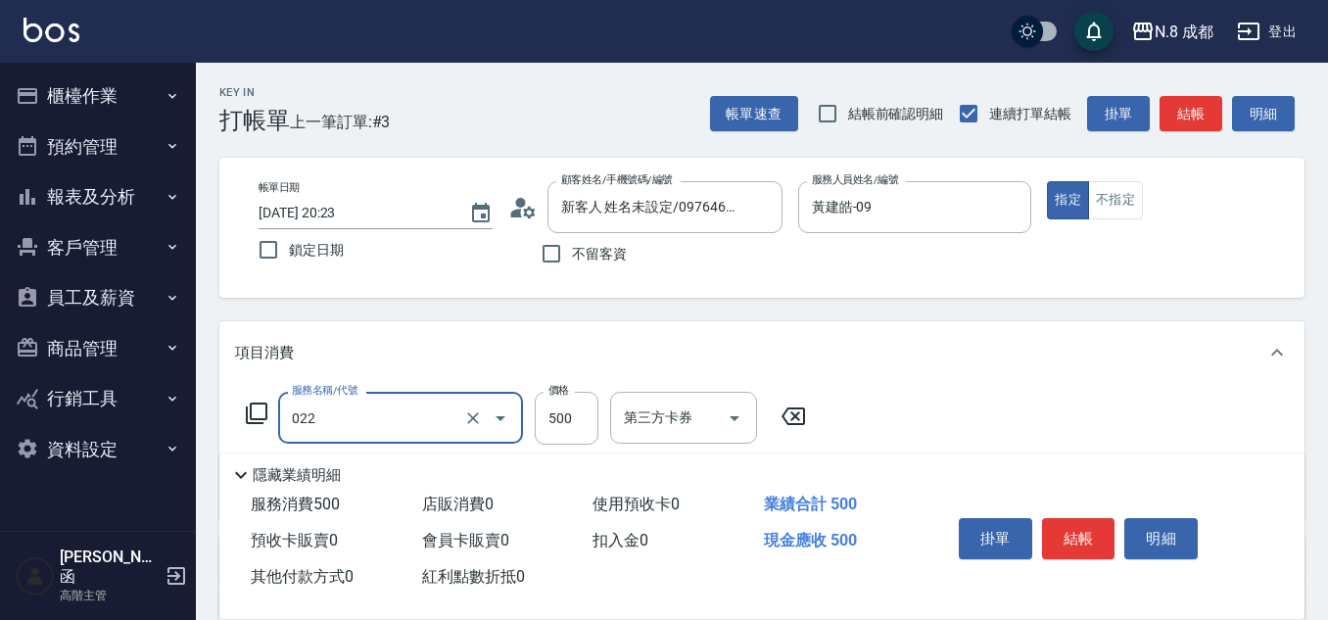
type input "洗+剪(022)"
click at [602, 429] on div "服務名稱/代號 洗+剪(022) 服務名稱/代號 價格 500 價格 第三方卡券 第三方卡券" at bounding box center [526, 418] width 583 height 53
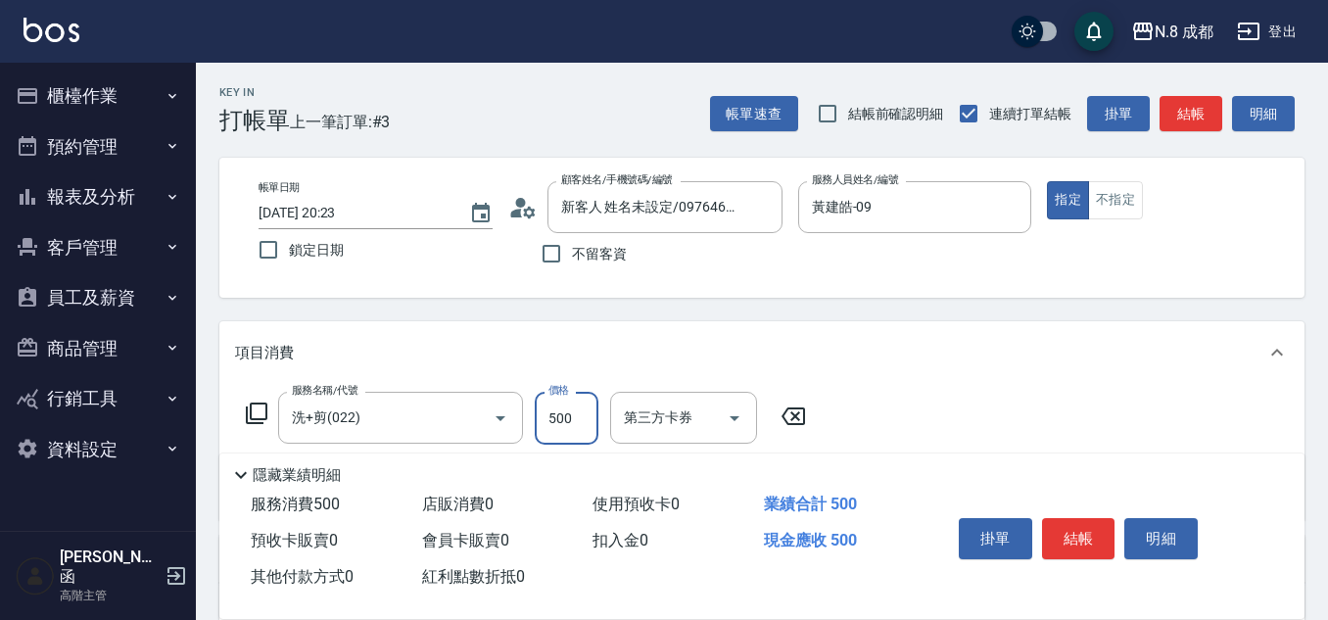
click at [590, 423] on input "500" at bounding box center [567, 418] width 64 height 53
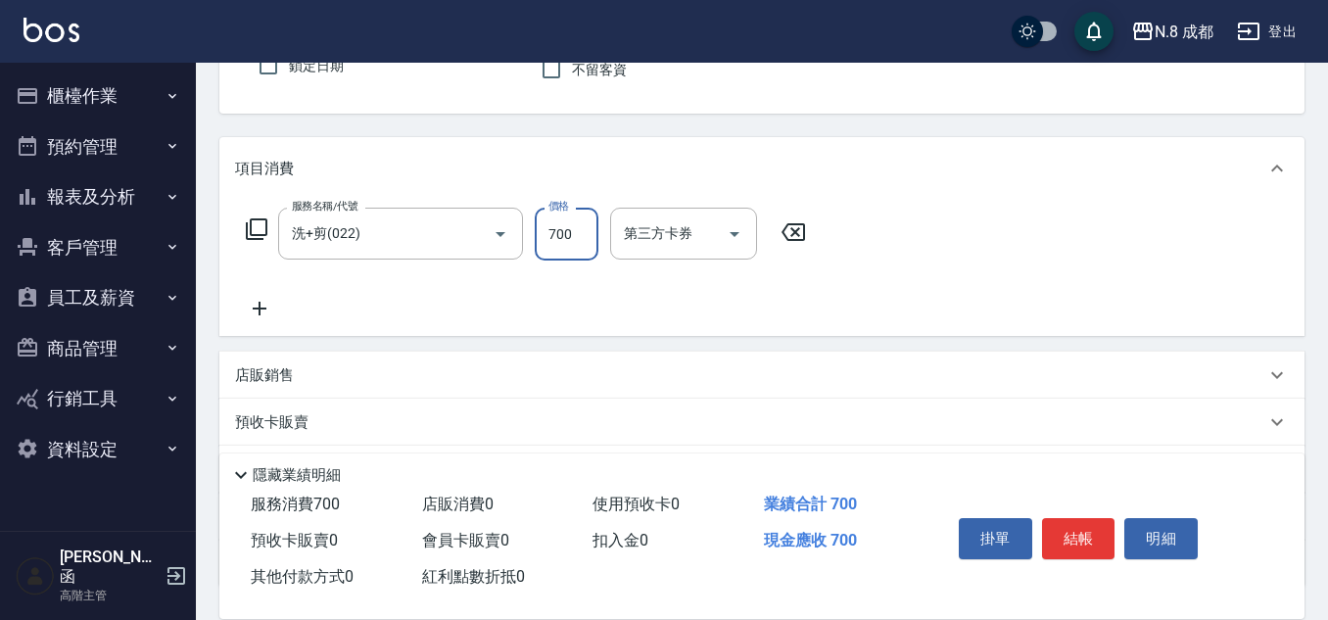
scroll to position [196, 0]
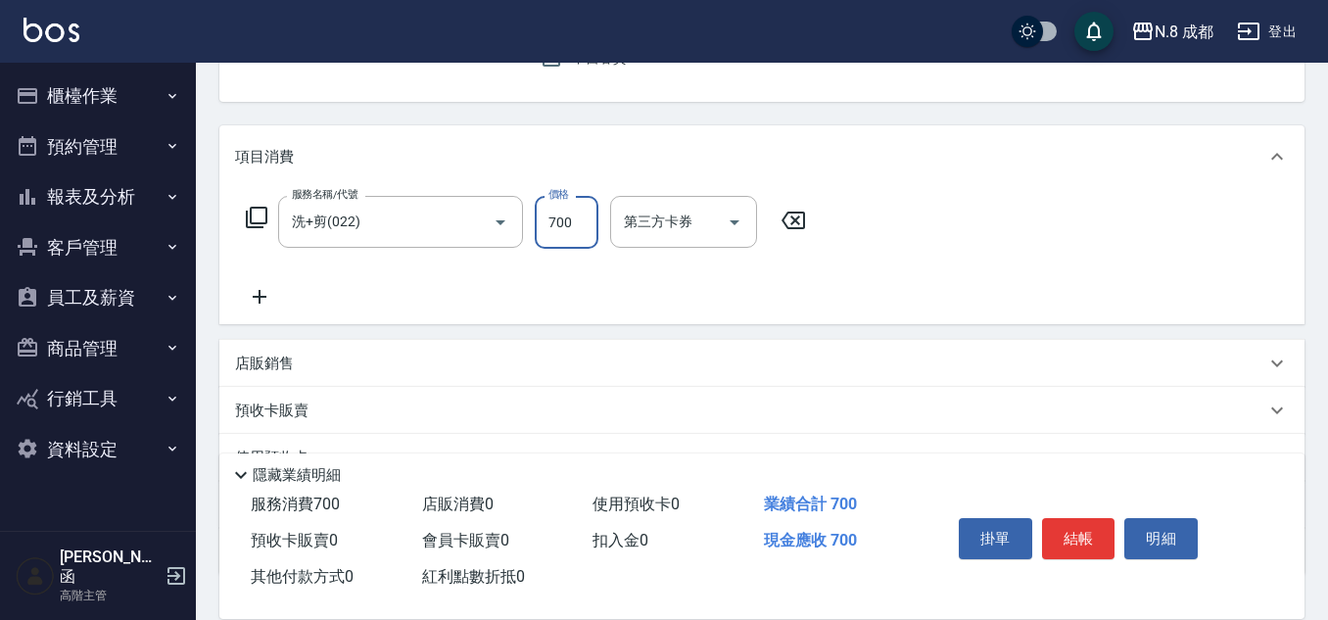
type input "700"
click at [252, 302] on icon at bounding box center [259, 297] width 49 height 24
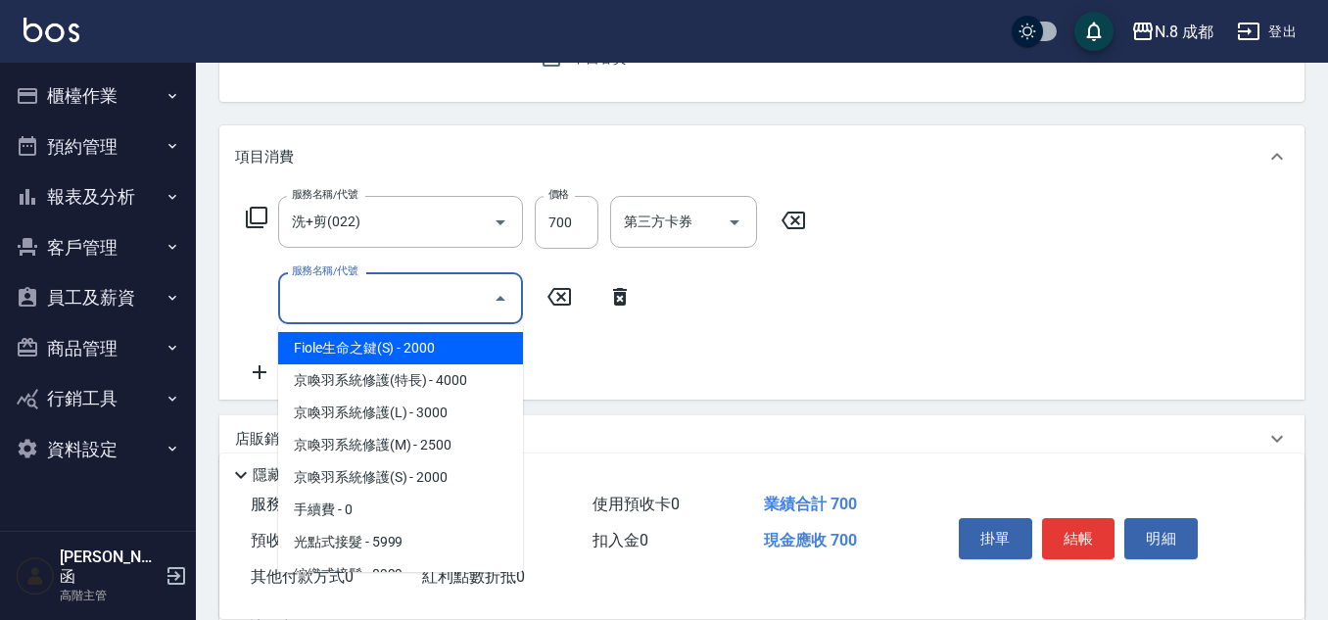
drag, startPoint x: 294, startPoint y: 306, endPoint x: 375, endPoint y: 286, distance: 83.6
click at [301, 305] on input "服務名稱/代號" at bounding box center [386, 298] width 198 height 34
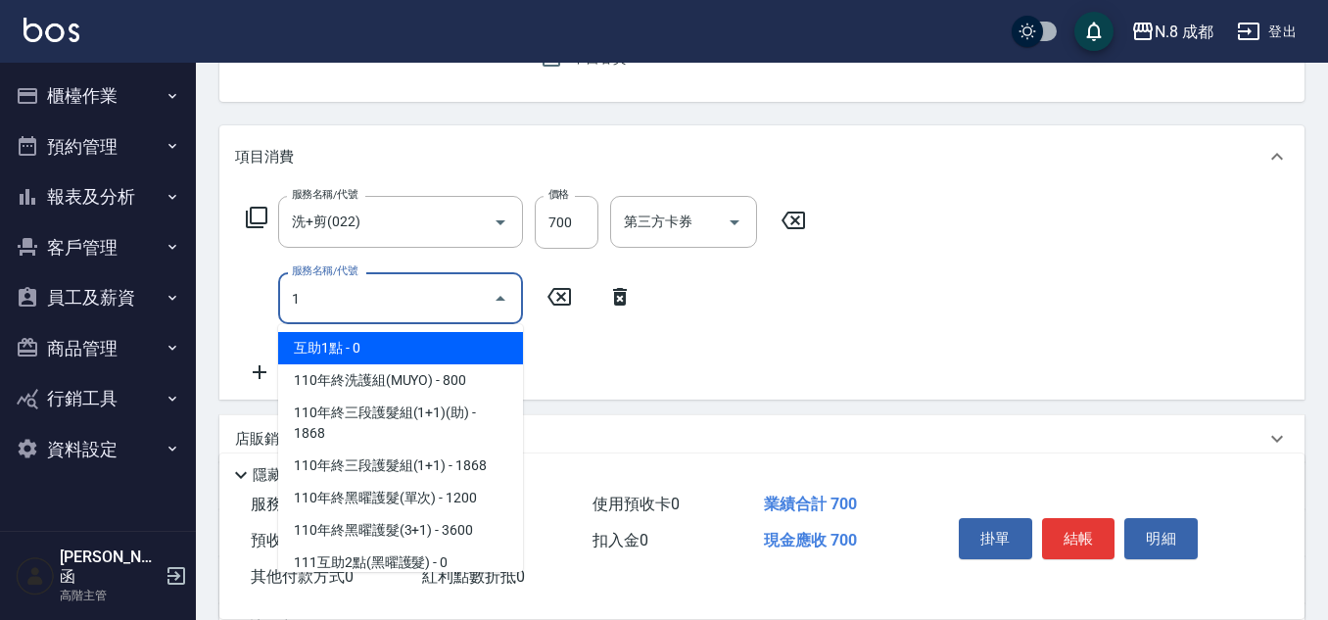
click at [418, 348] on span "互助1點 - 0" at bounding box center [400, 348] width 245 height 32
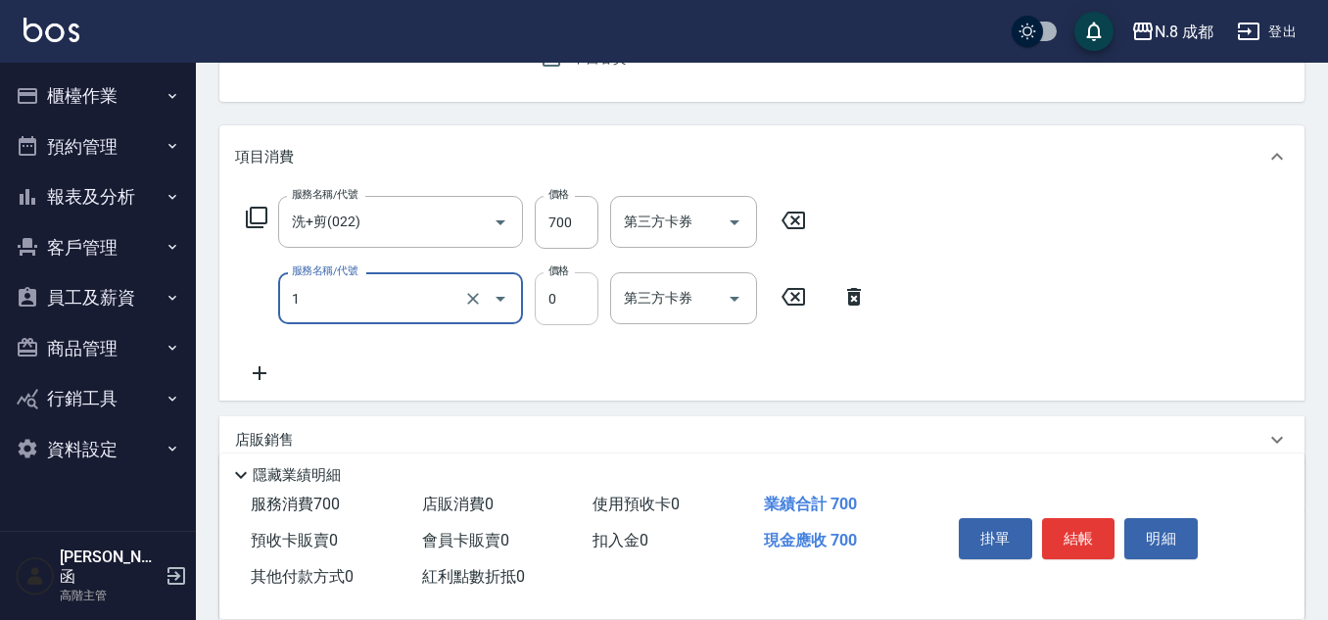
type input "互助1點(1)"
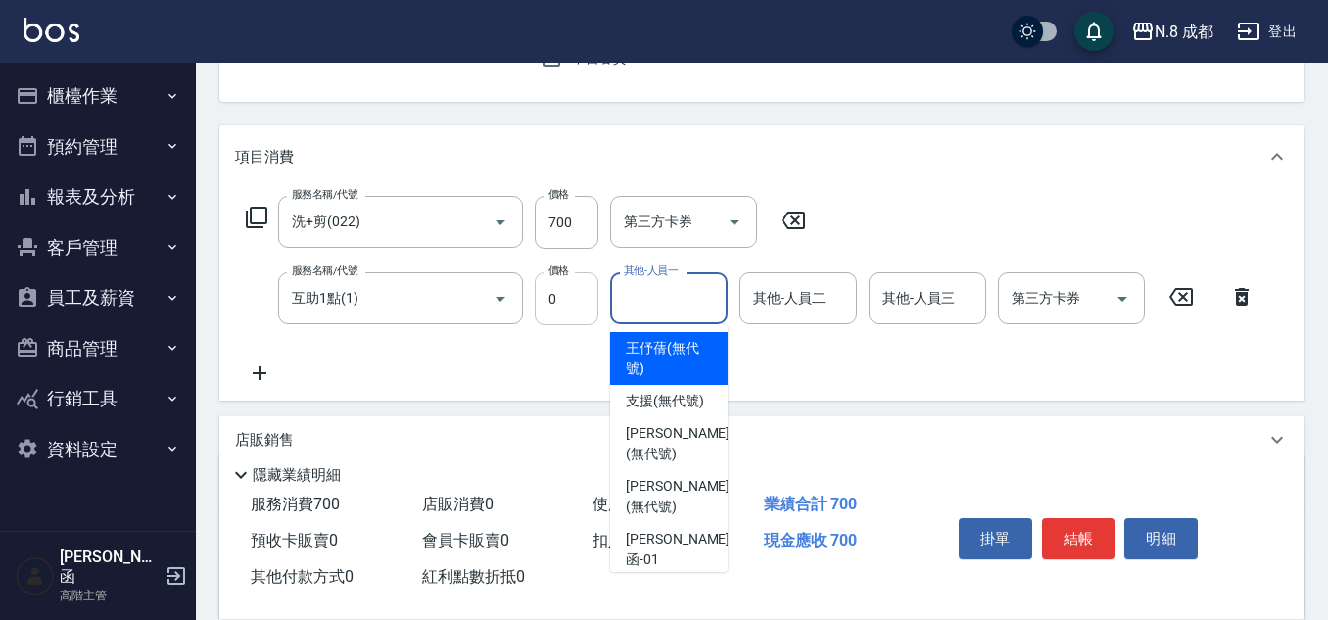
click at [658, 295] on input "其他-人員一" at bounding box center [669, 298] width 100 height 34
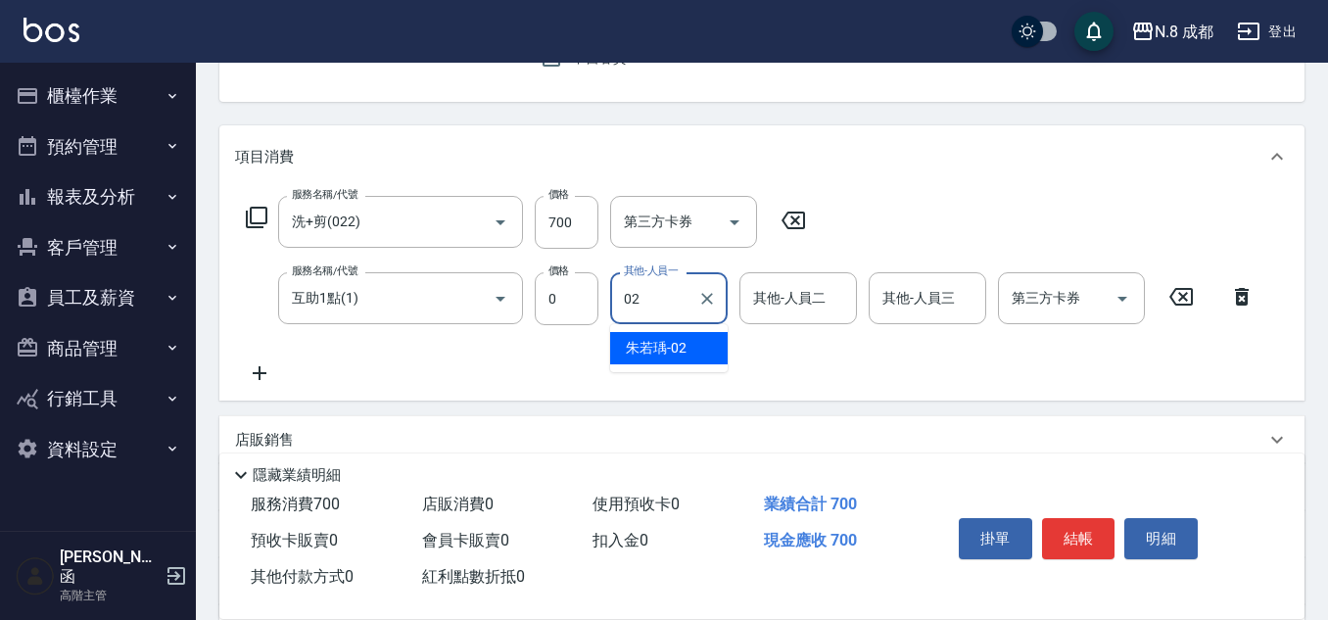
drag, startPoint x: 666, startPoint y: 293, endPoint x: 604, endPoint y: 303, distance: 62.5
click at [604, 303] on div "服務名稱/代號 互助1點(1) 服務名稱/代號 價格 0 價格 其他-人員一 02 其他-人員一 其他-人員二 其他-人員二 其他-人員三 其他-人員三 第三…" at bounding box center [750, 298] width 1031 height 53
click at [682, 348] on div "Yuni -03" at bounding box center [669, 348] width 118 height 32
type input "Yuni-03"
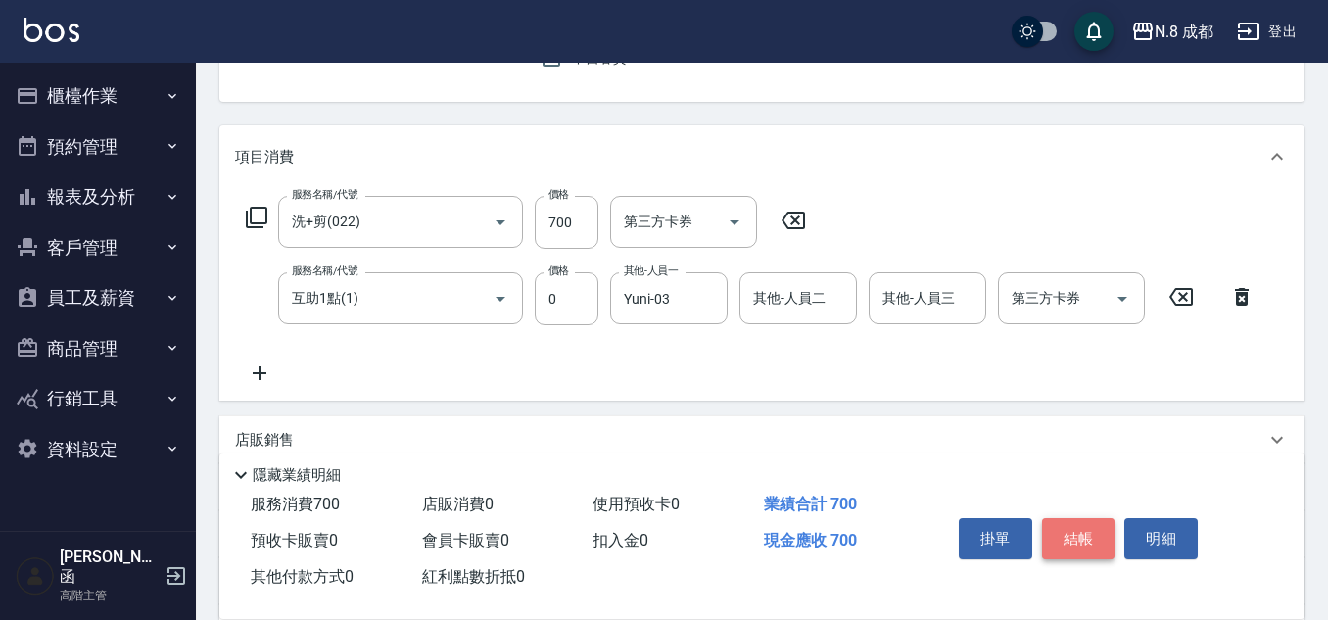
click at [1074, 535] on button "結帳" at bounding box center [1078, 538] width 73 height 41
type input "[DATE] 20:24"
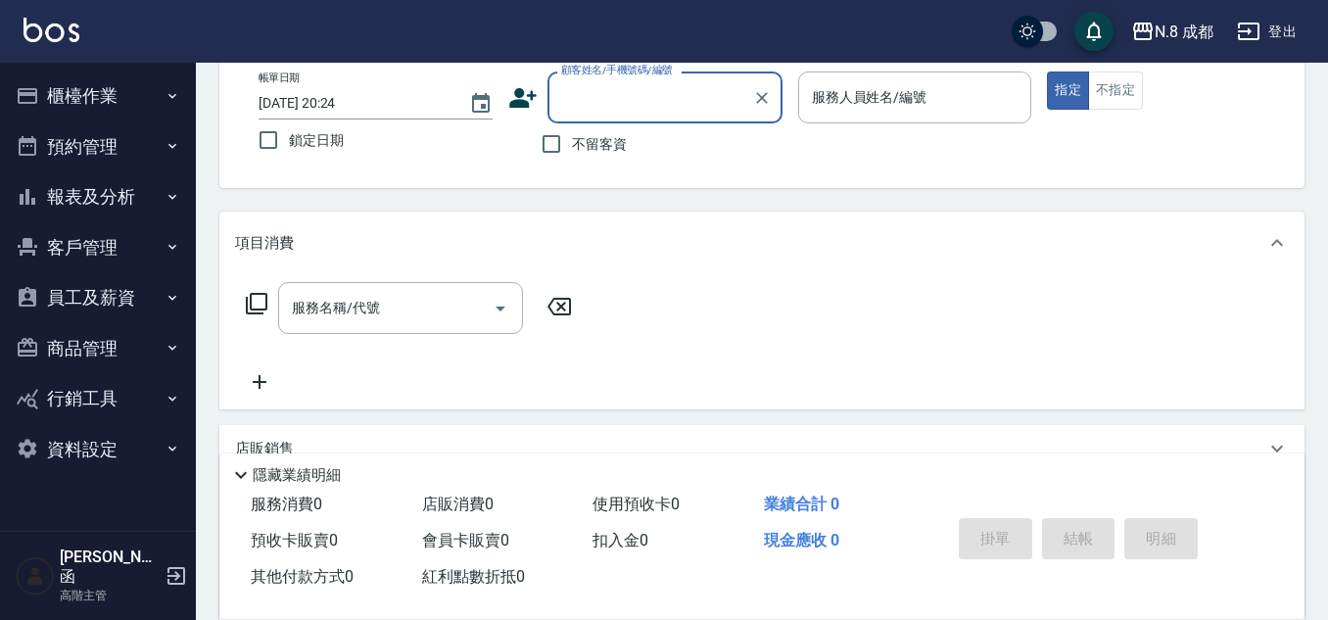
scroll to position [0, 0]
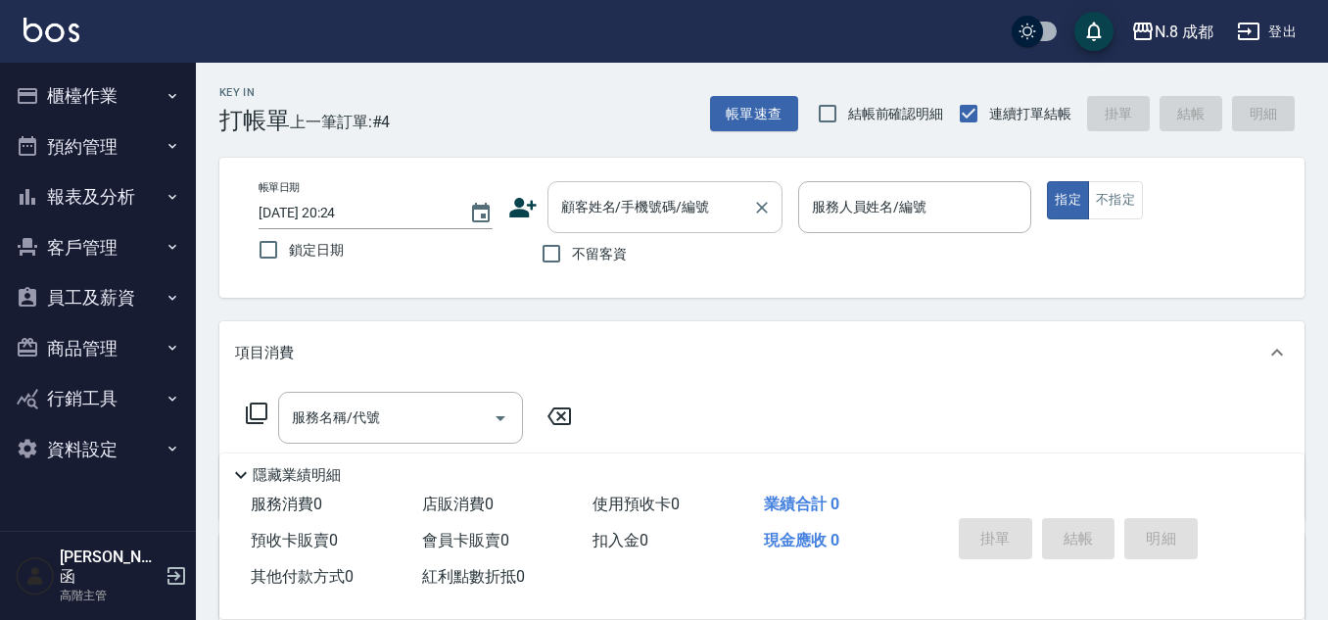
drag, startPoint x: 719, startPoint y: 170, endPoint x: 713, endPoint y: 193, distance: 23.3
click at [719, 182] on div "帳單日期 2025/09/16 20:24 鎖定日期 顧客姓名/手機號碼/編號 顧客姓名/手機號碼/編號 不留客資 服務人員姓名/編號 服務人員姓名/編號 指…" at bounding box center [761, 228] width 1085 height 140
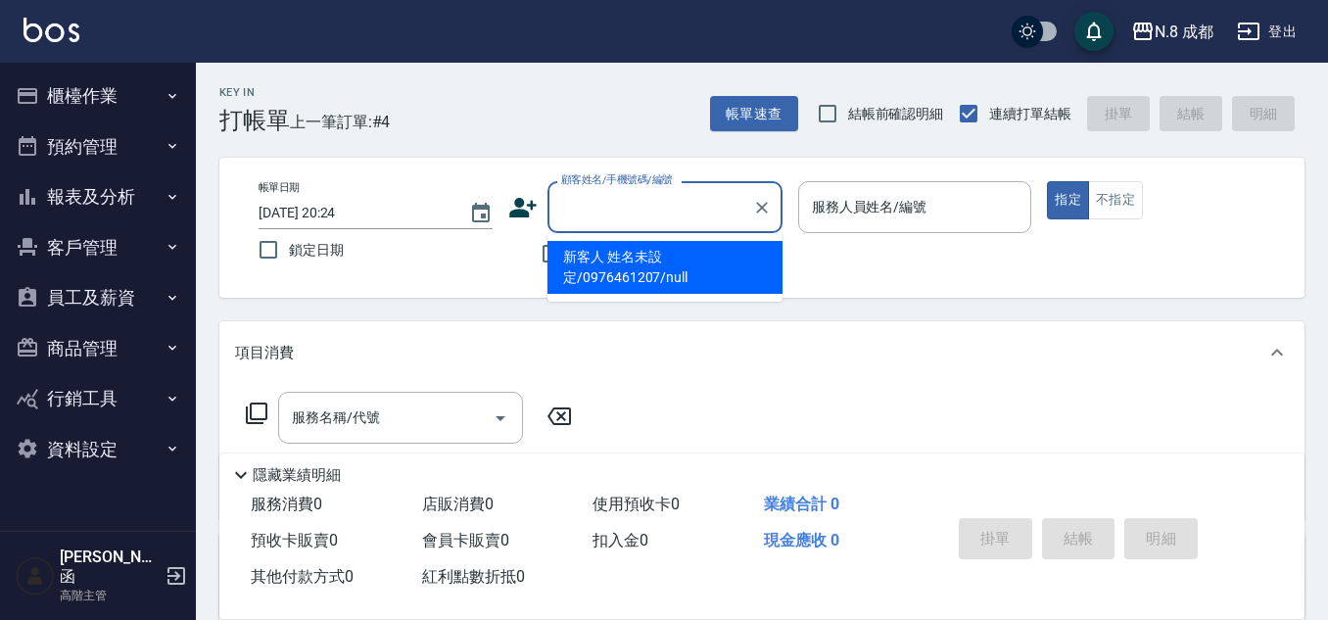
click at [713, 194] on input "顧客姓名/手機號碼/編號" at bounding box center [650, 207] width 188 height 34
click at [711, 205] on input "顧客姓名/手機號碼/編號" at bounding box center [650, 207] width 188 height 34
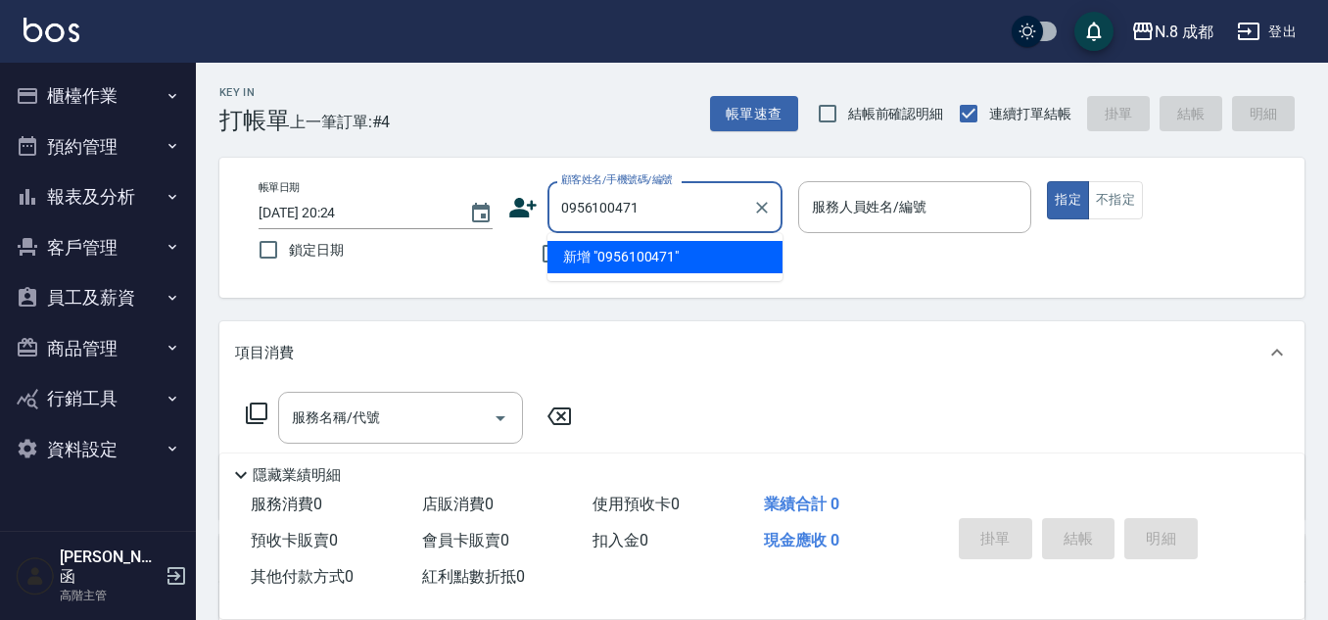
click at [682, 262] on li "新增 "0956100471"" at bounding box center [664, 257] width 235 height 32
type input "0956100471"
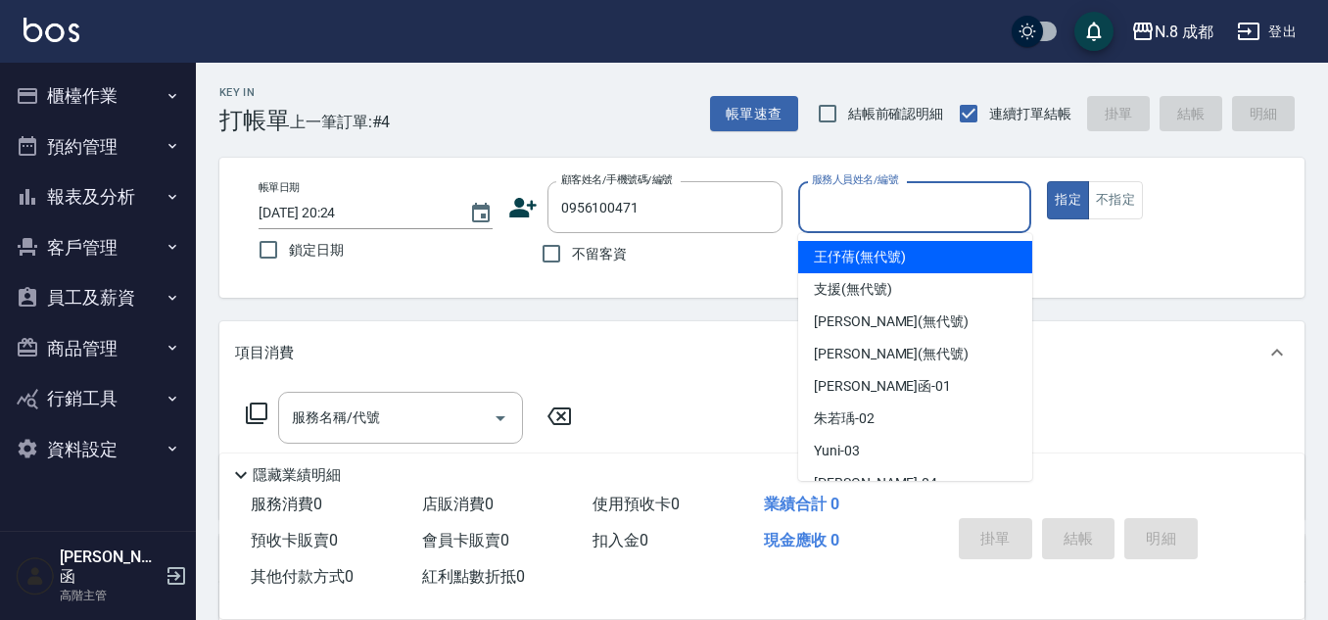
click at [876, 190] on input "服務人員姓名/編號" at bounding box center [915, 207] width 216 height 34
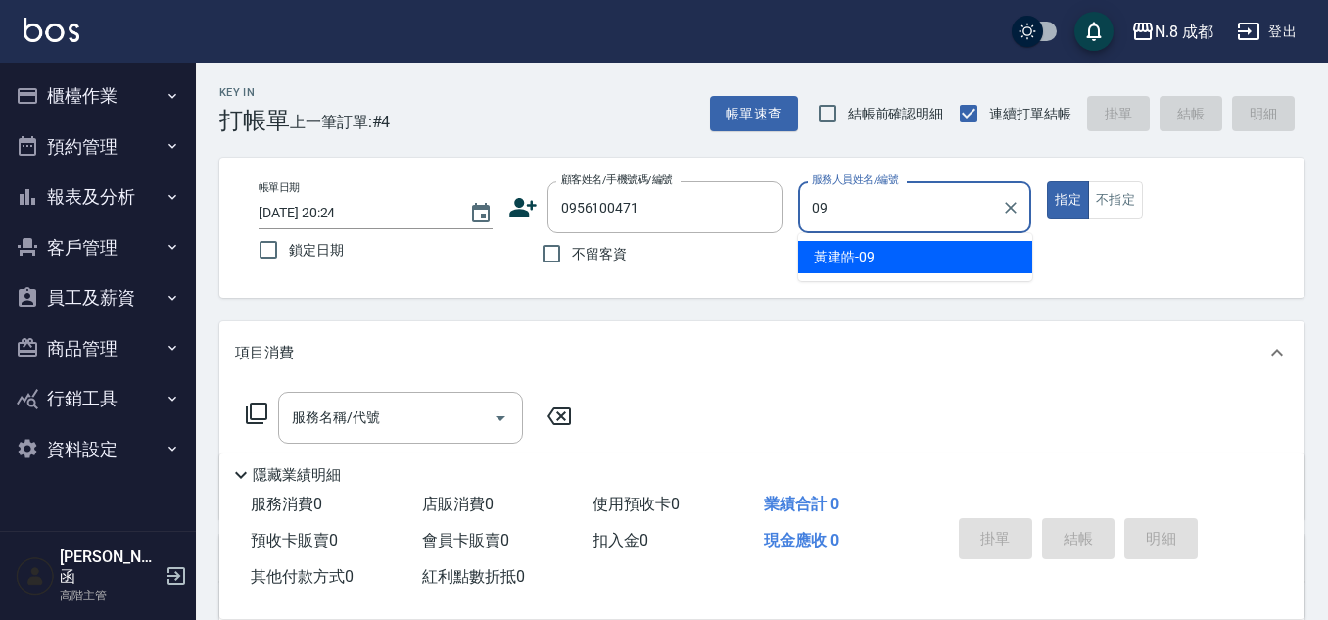
click at [870, 259] on span "黃建皓 -09" at bounding box center [844, 257] width 61 height 21
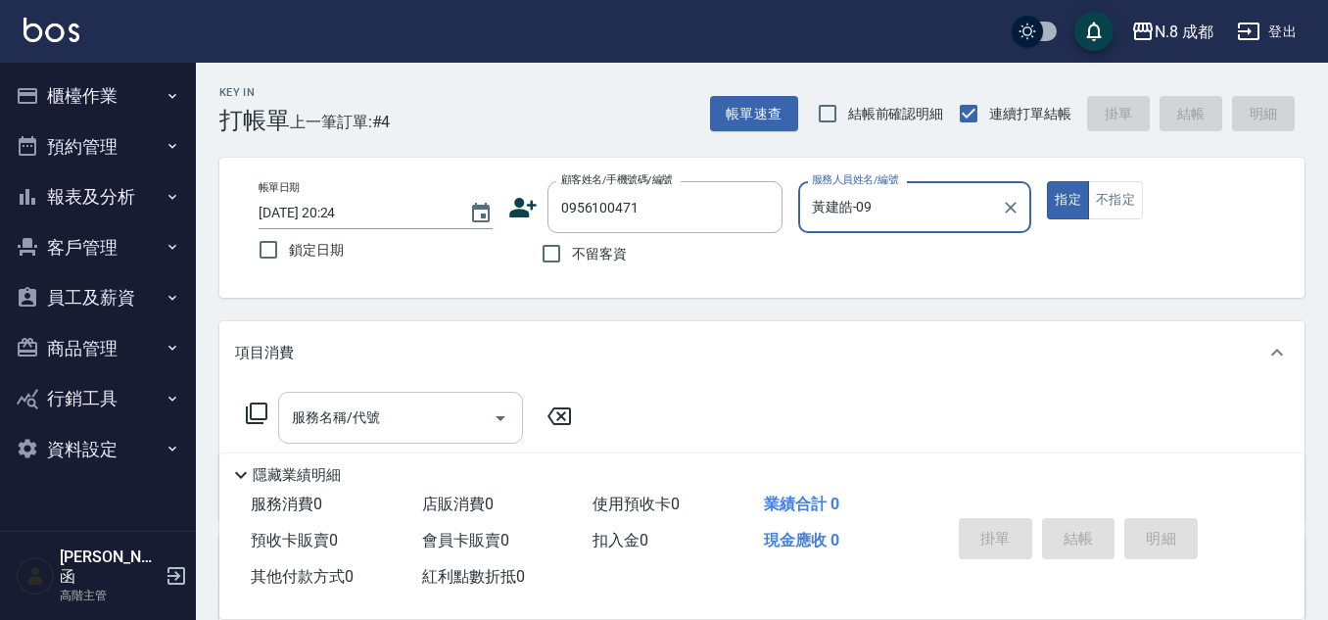
type input "黃建皓-09"
click at [416, 415] on input "服務名稱/代號" at bounding box center [386, 417] width 198 height 34
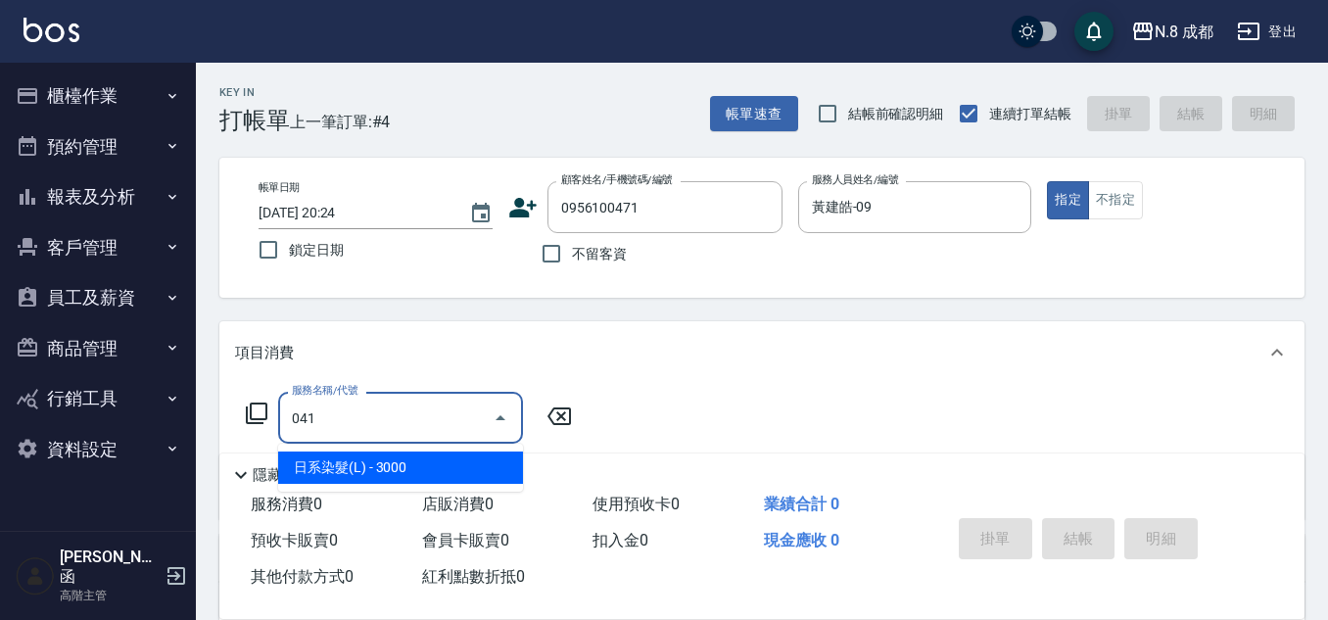
click at [455, 445] on ul "日系染髮(L) - 3000" at bounding box center [400, 468] width 245 height 48
click at [456, 460] on span "日系染髮(L) - 3000" at bounding box center [400, 467] width 245 height 32
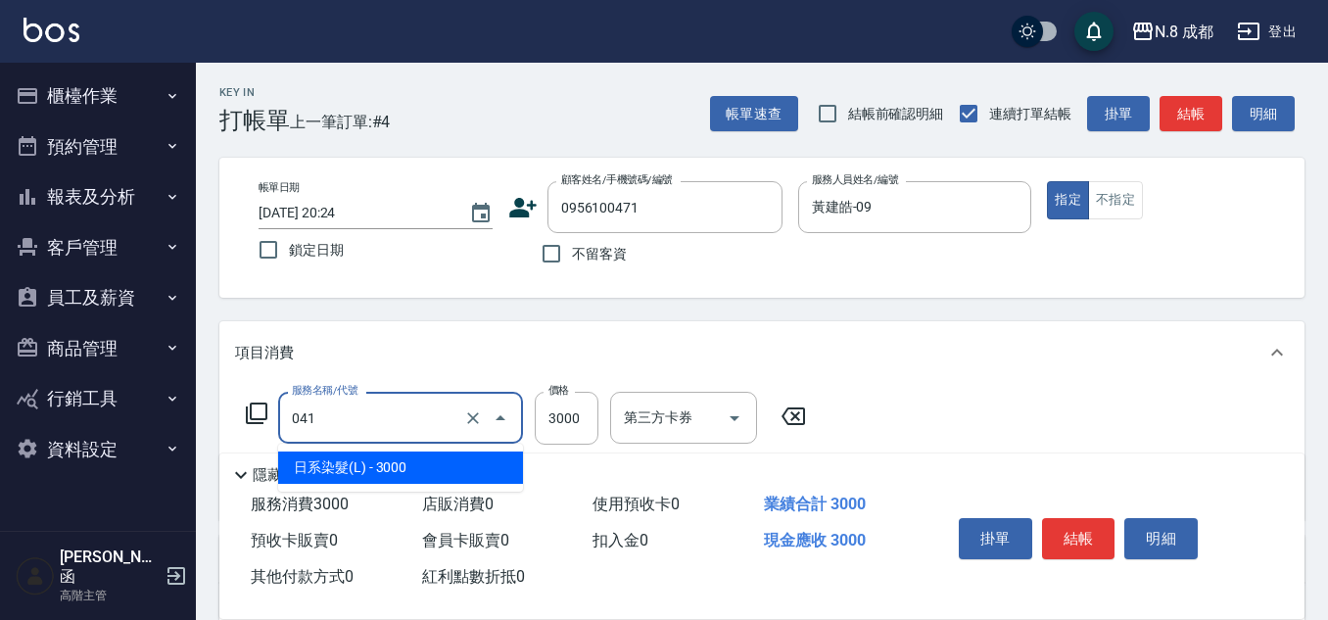
drag, startPoint x: 439, startPoint y: 413, endPoint x: 426, endPoint y: 413, distance: 12.7
click at [422, 413] on input "041" at bounding box center [373, 417] width 172 height 34
type input "日系染髮(L)(041)"
click at [582, 419] on input "3000" at bounding box center [567, 418] width 64 height 53
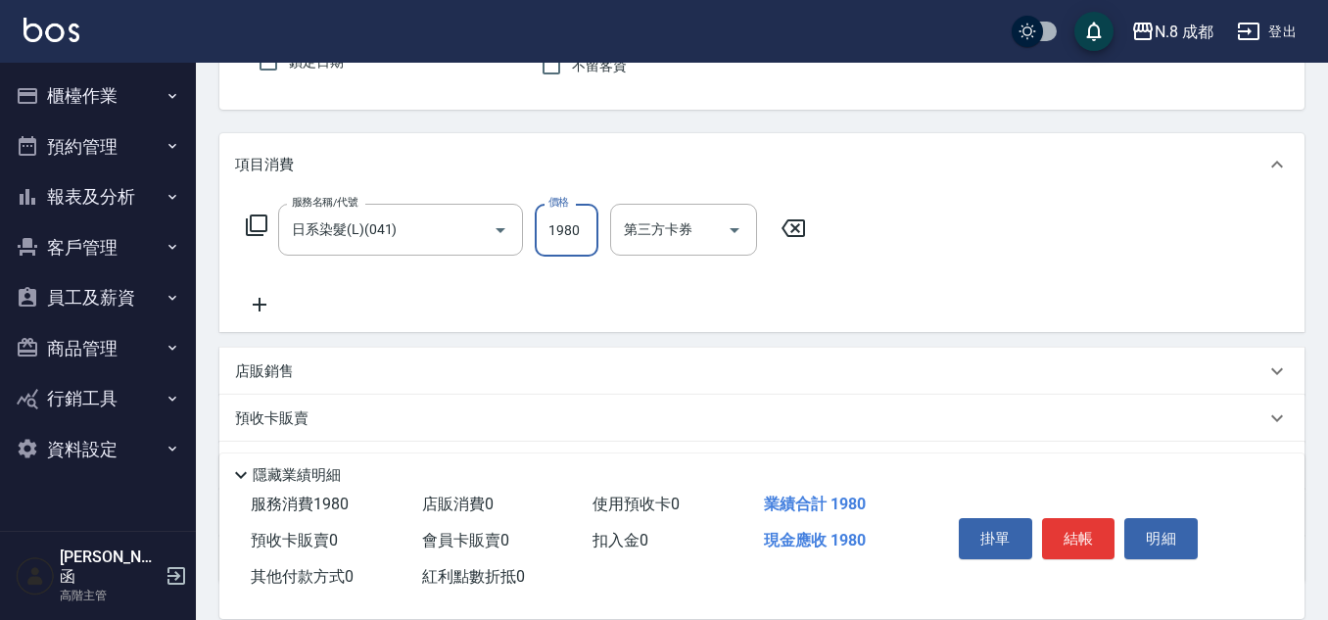
scroll to position [196, 0]
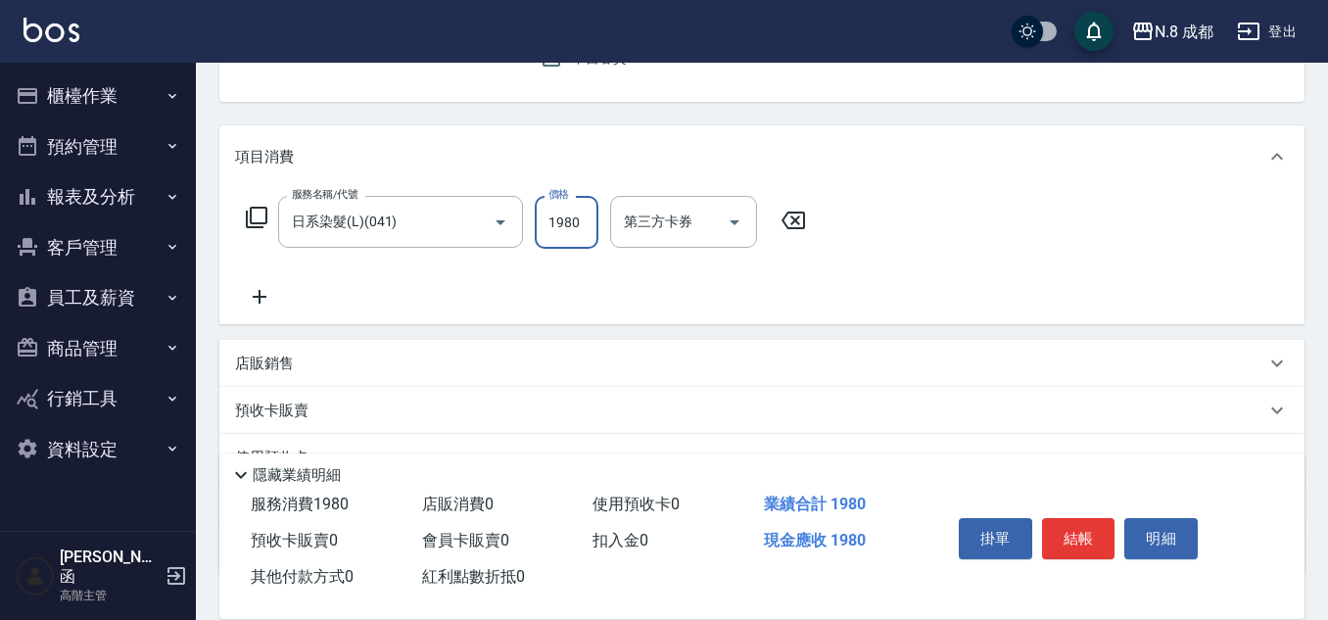
type input "1980"
drag, startPoint x: 224, startPoint y: 304, endPoint x: 260, endPoint y: 304, distance: 36.2
click at [231, 304] on div "服務名稱/代號 日系染髮(L)(041) 服務名稱/代號 價格 1980 價格 第三方卡券 第三方卡券" at bounding box center [761, 256] width 1085 height 136
click at [262, 305] on icon at bounding box center [259, 297] width 49 height 24
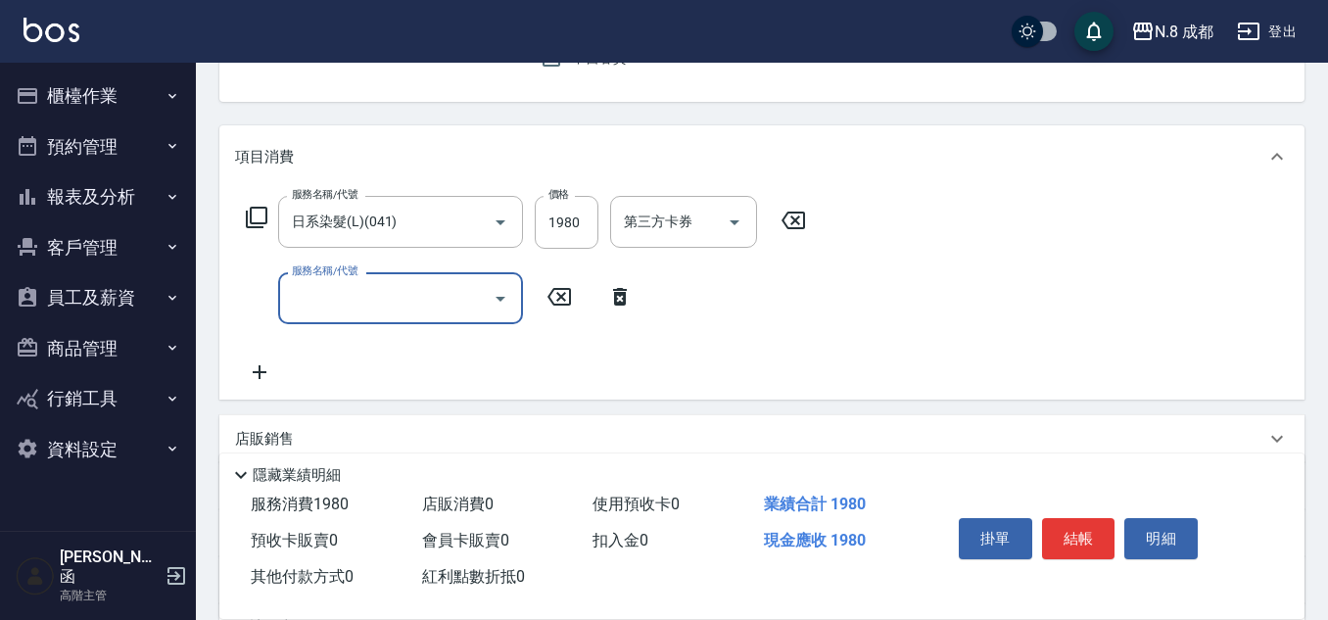
click at [351, 311] on input "服務名稱/代號" at bounding box center [386, 298] width 198 height 34
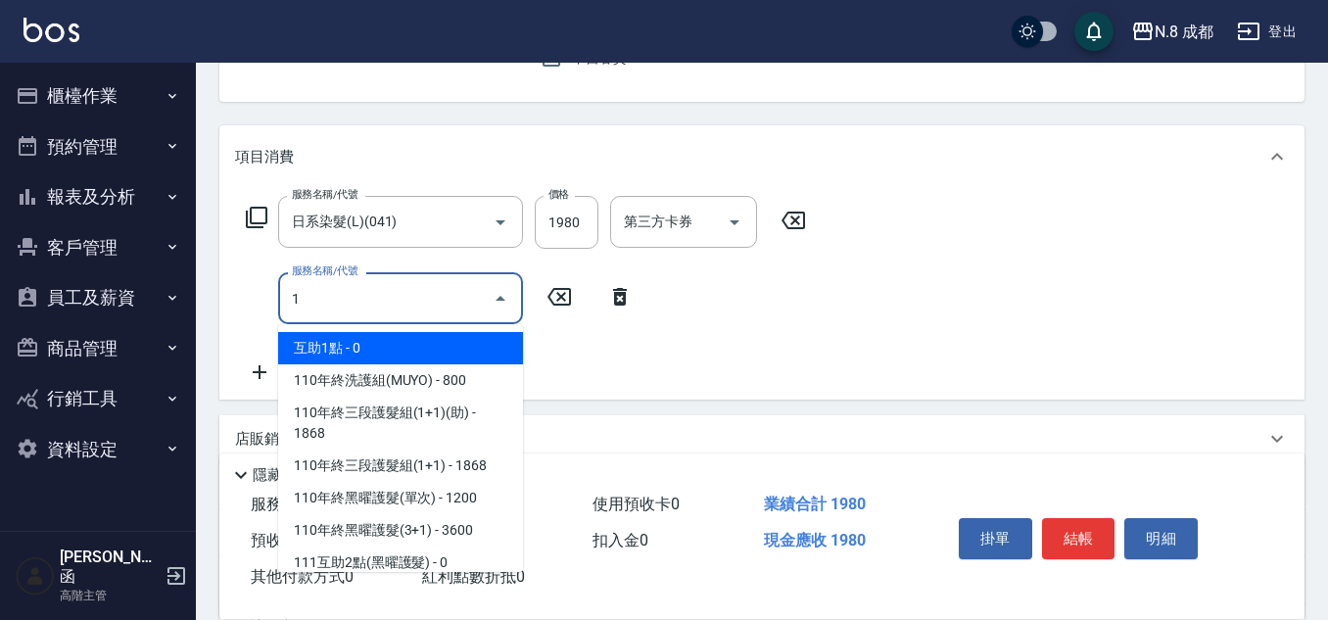
drag, startPoint x: 391, startPoint y: 355, endPoint x: 479, endPoint y: 331, distance: 91.5
click at [391, 356] on span "互助1點 - 0" at bounding box center [400, 348] width 245 height 32
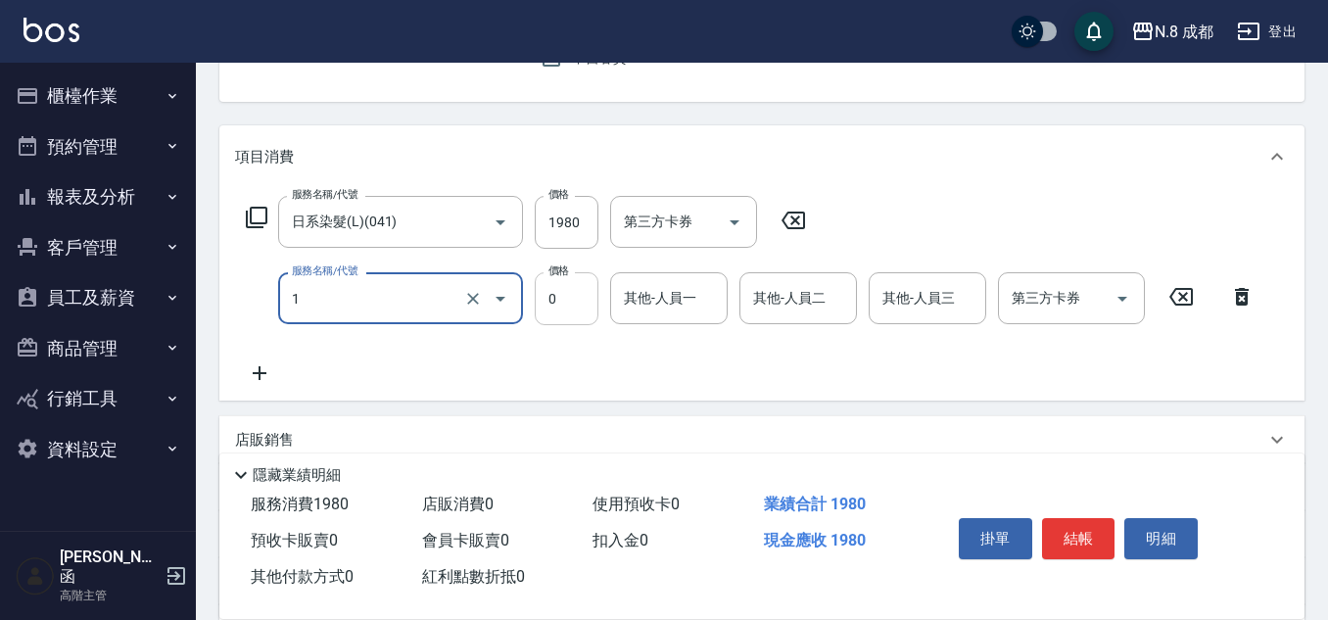
type input "互助1點(1)"
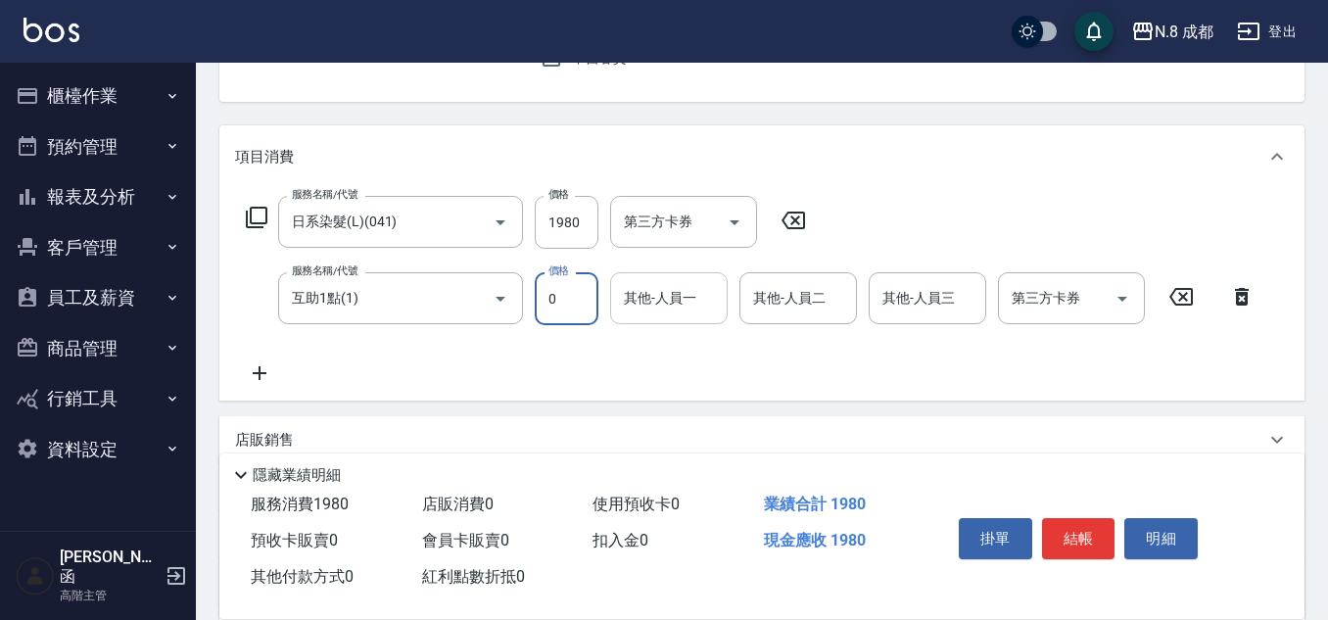
drag, startPoint x: 633, startPoint y: 311, endPoint x: 644, endPoint y: 306, distance: 13.1
click at [635, 310] on input "其他-人員一" at bounding box center [669, 298] width 100 height 34
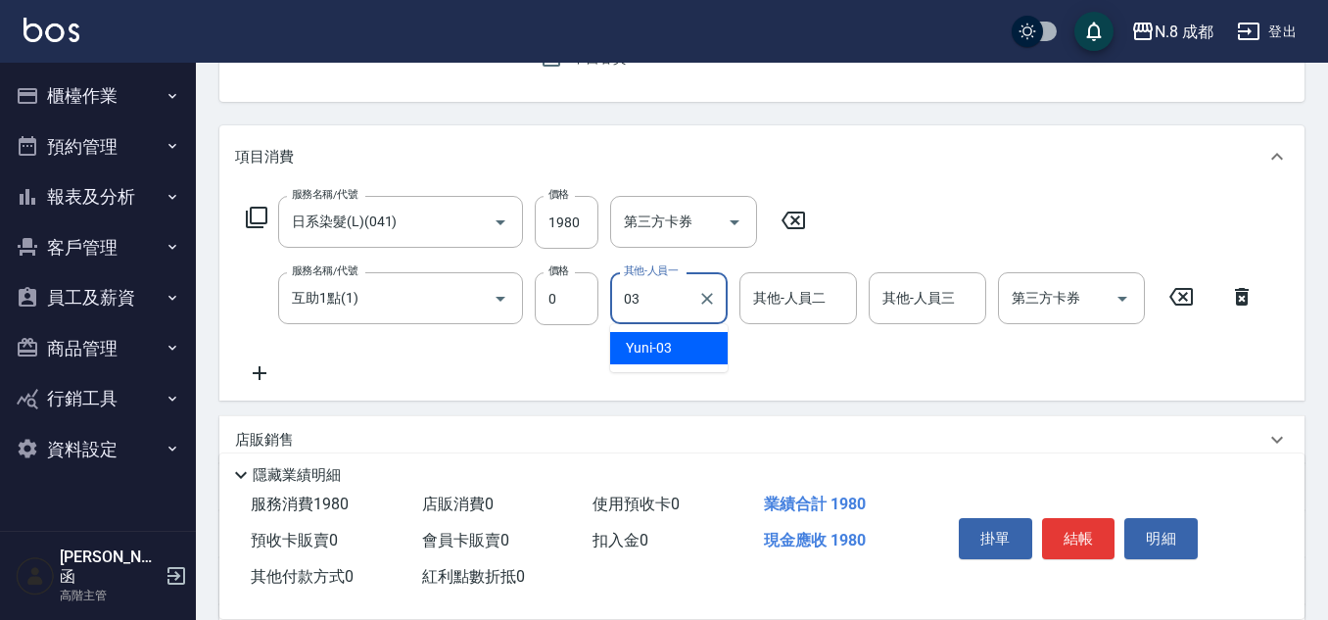
click at [661, 332] on div "Yuni -03" at bounding box center [669, 348] width 118 height 32
type input "Yuni-03"
click at [662, 333] on div "服務名稱/代號 日系染髮(L)(041) 服務名稱/代號 價格 1980 價格 第三方卡券 第三方卡券 服務名稱/代號 互助1點(1) 服務名稱/代號 價格 …" at bounding box center [750, 290] width 1031 height 189
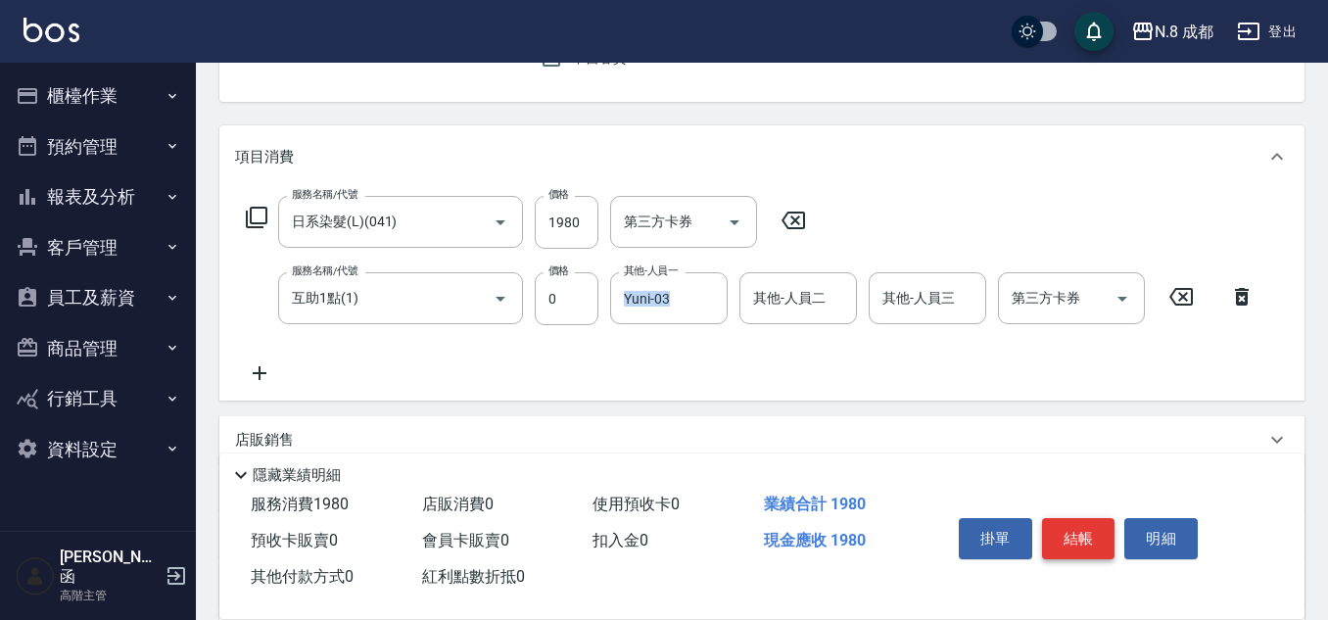
click at [1065, 519] on button "結帳" at bounding box center [1078, 538] width 73 height 41
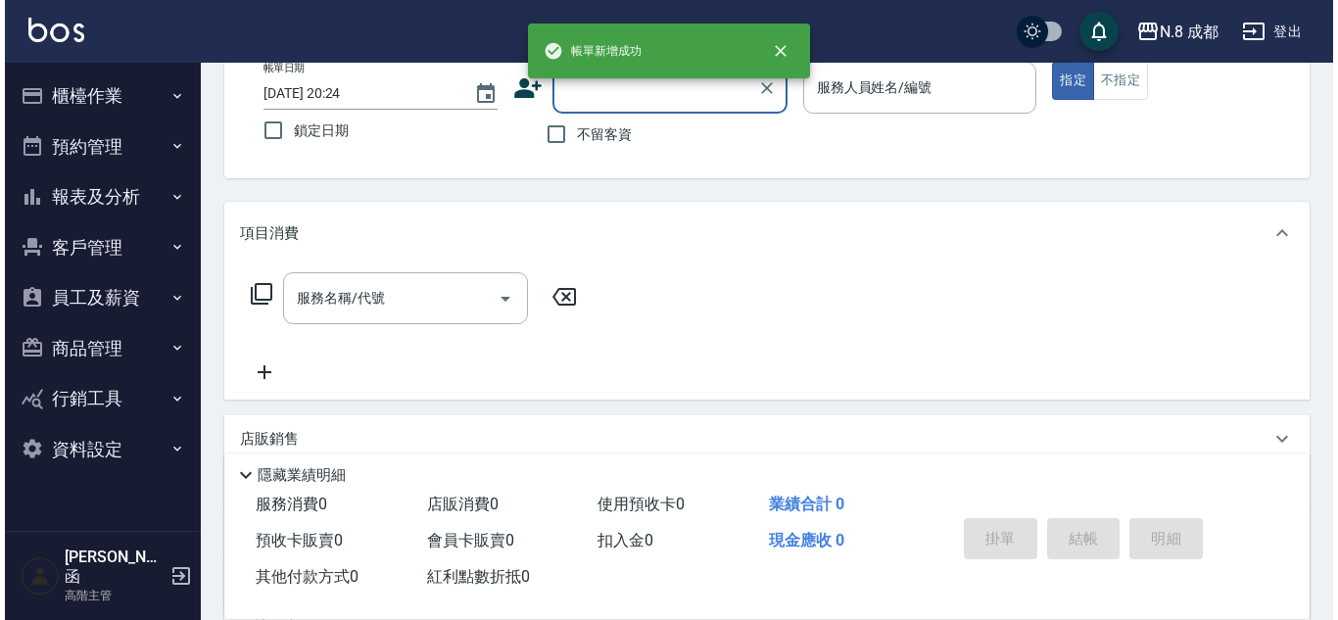
scroll to position [0, 0]
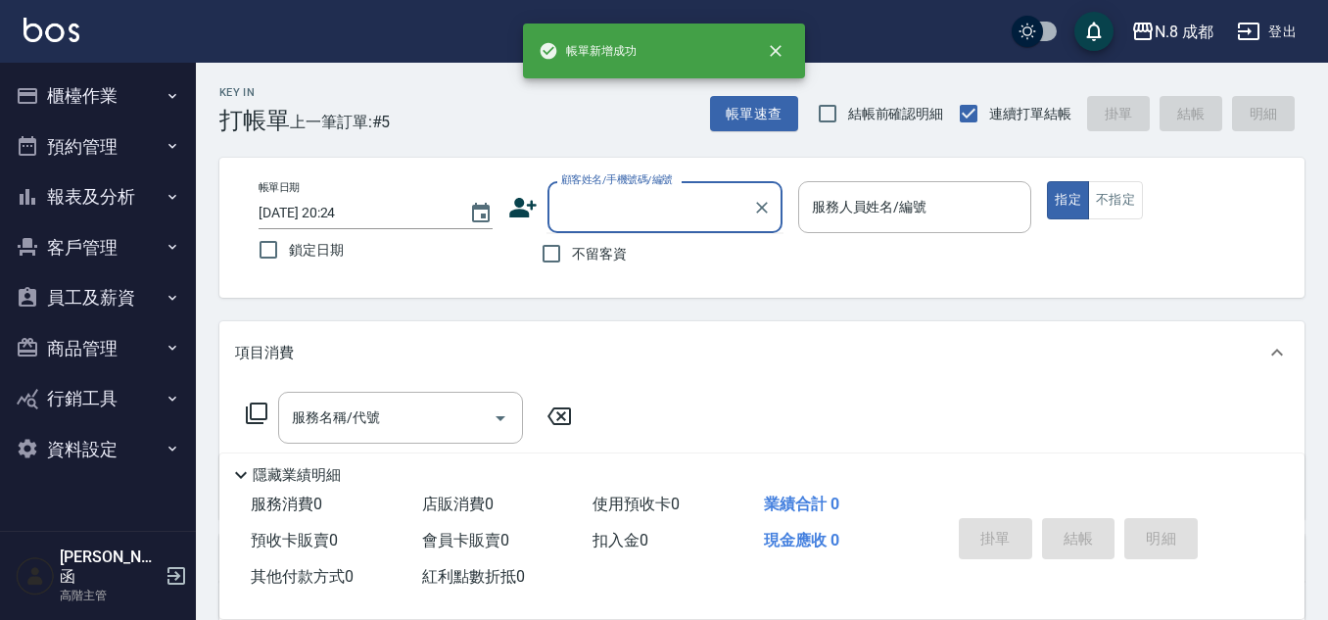
click at [634, 209] on input "顧客姓名/手機號碼/編號" at bounding box center [650, 207] width 188 height 34
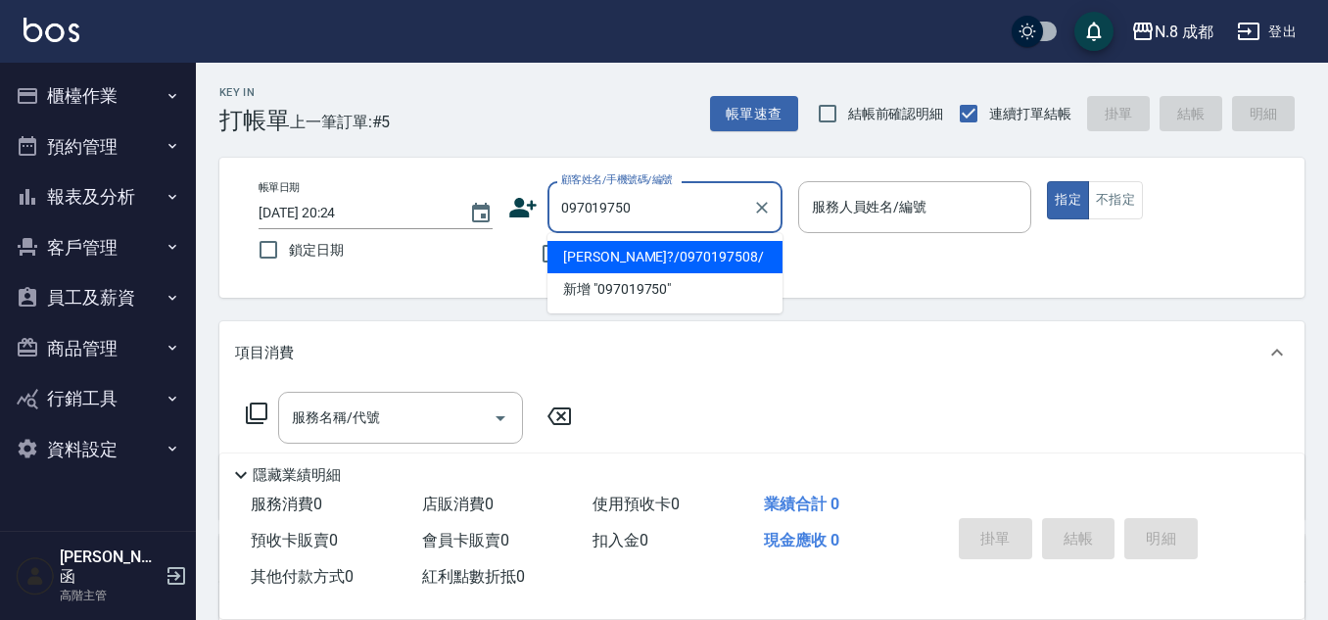
type input "0970197508"
click at [655, 249] on li "[PERSON_NAME]?/0970197508/" at bounding box center [664, 257] width 235 height 32
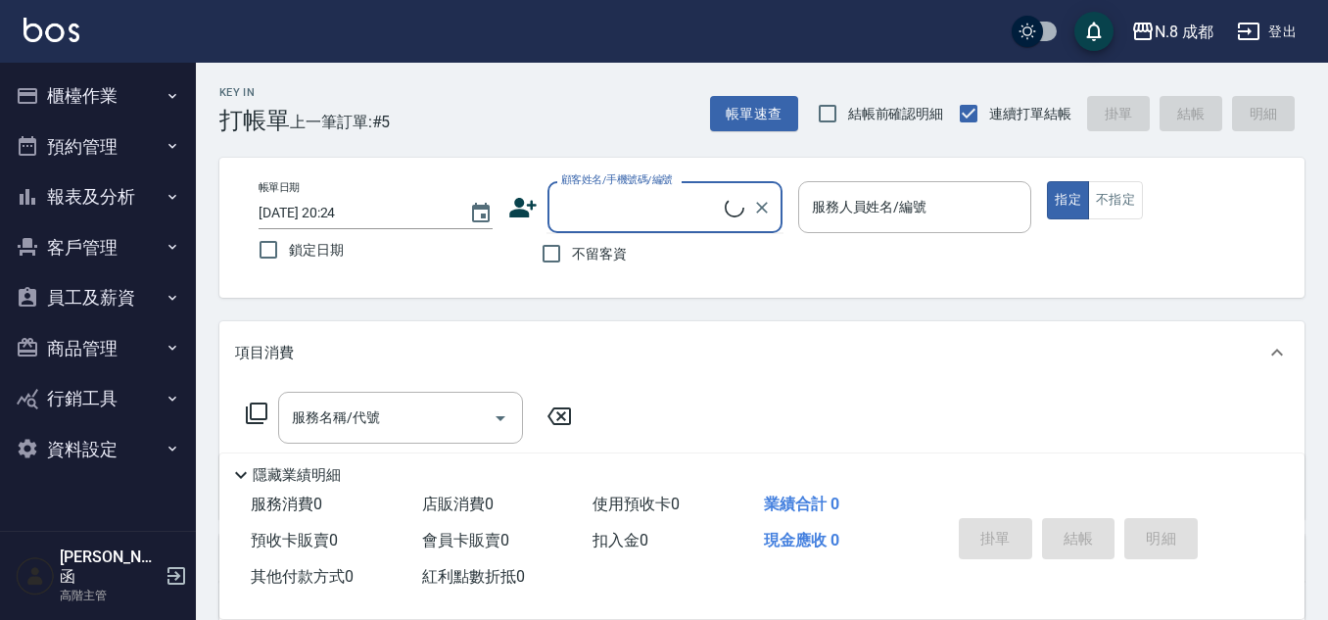
click at [661, 212] on input "顧客姓名/手機號碼/編號" at bounding box center [640, 207] width 168 height 34
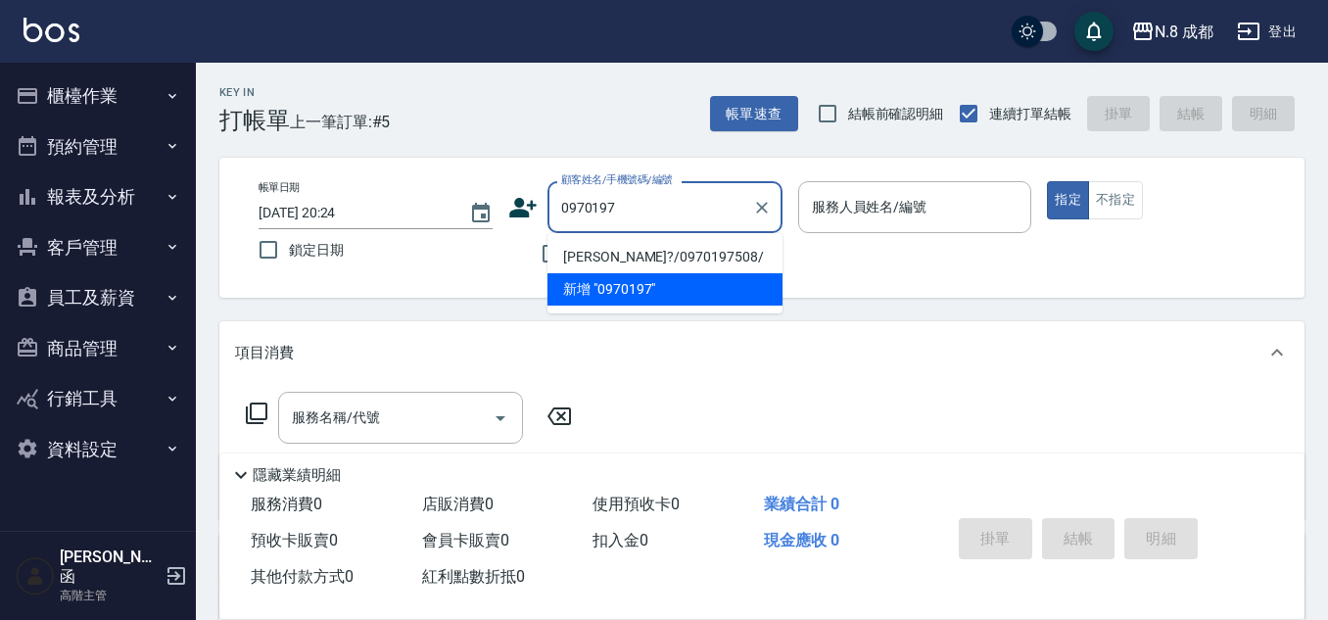
drag, startPoint x: 705, startPoint y: 254, endPoint x: 818, endPoint y: 234, distance: 114.3
click at [705, 253] on li "[PERSON_NAME]?/0970197508/" at bounding box center [664, 257] width 235 height 32
type input "[PERSON_NAME]?/0970197508/"
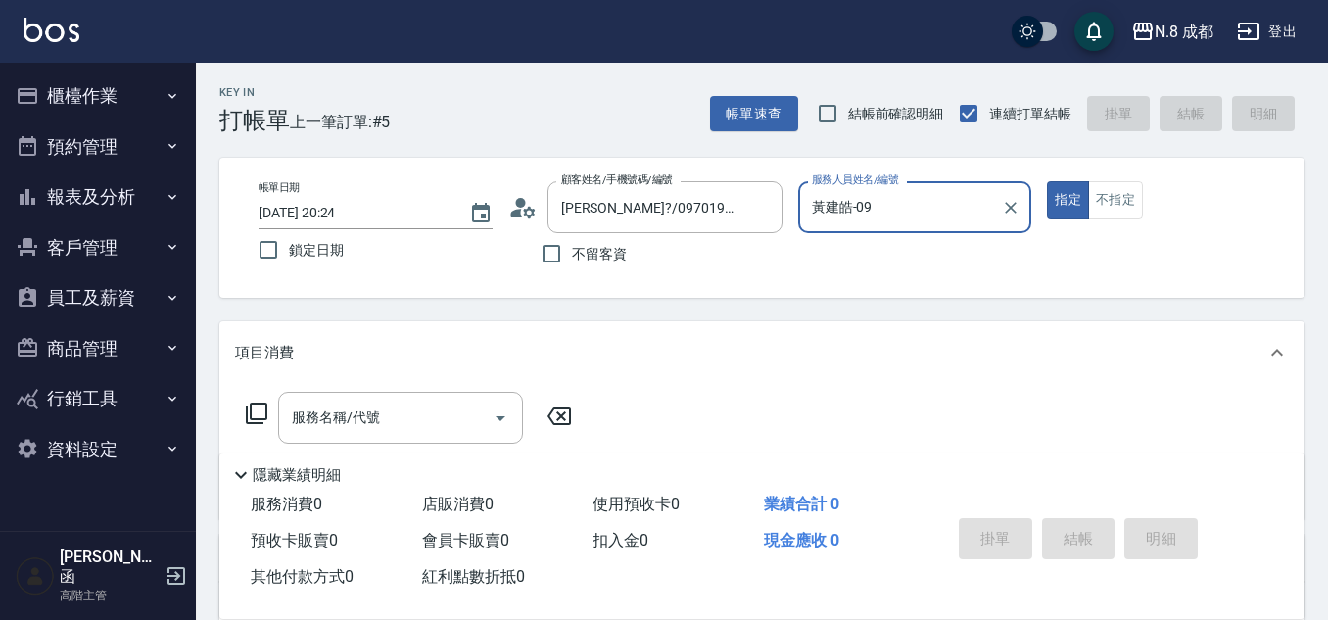
type input "黃建皓-09"
click at [873, 200] on input "黃建皓-09" at bounding box center [900, 207] width 187 height 34
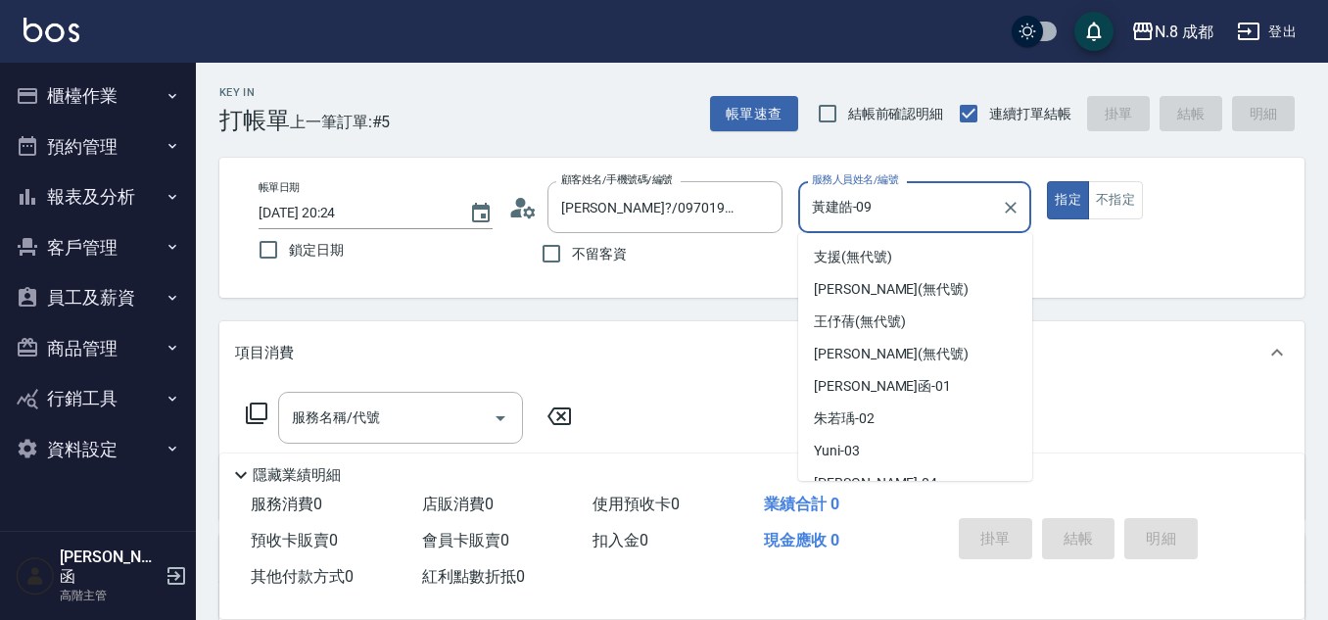
scroll to position [148, 0]
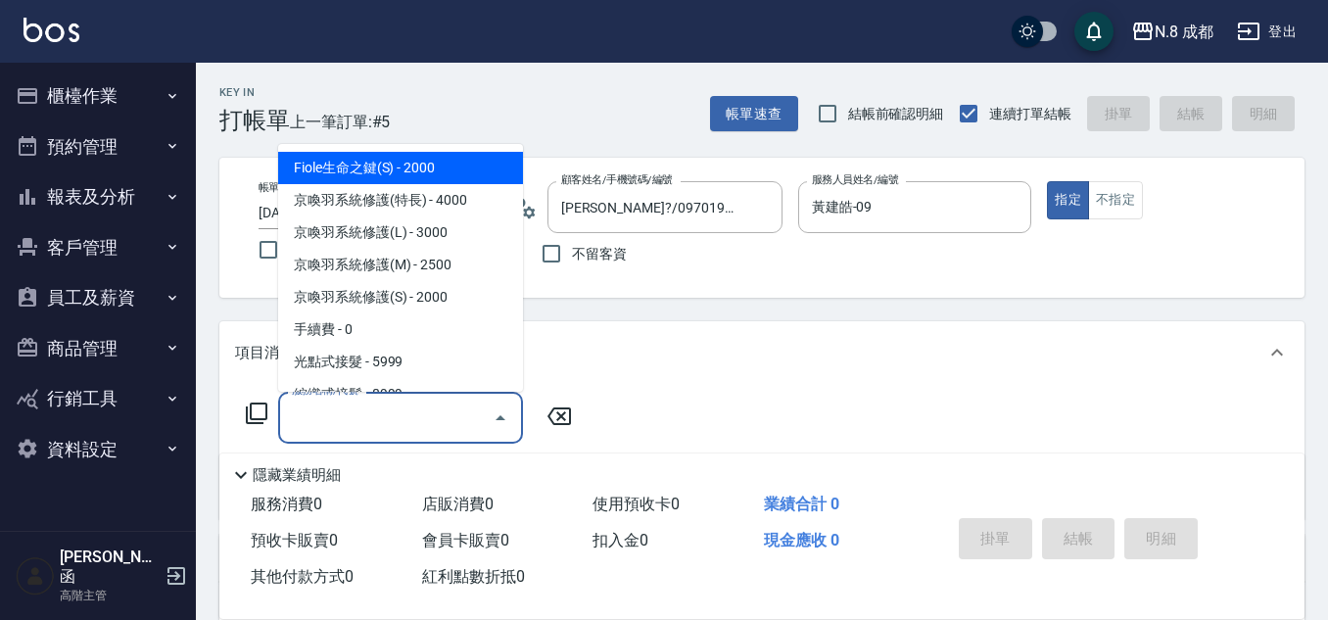
click at [448, 406] on input "服務名稱/代號" at bounding box center [386, 417] width 198 height 34
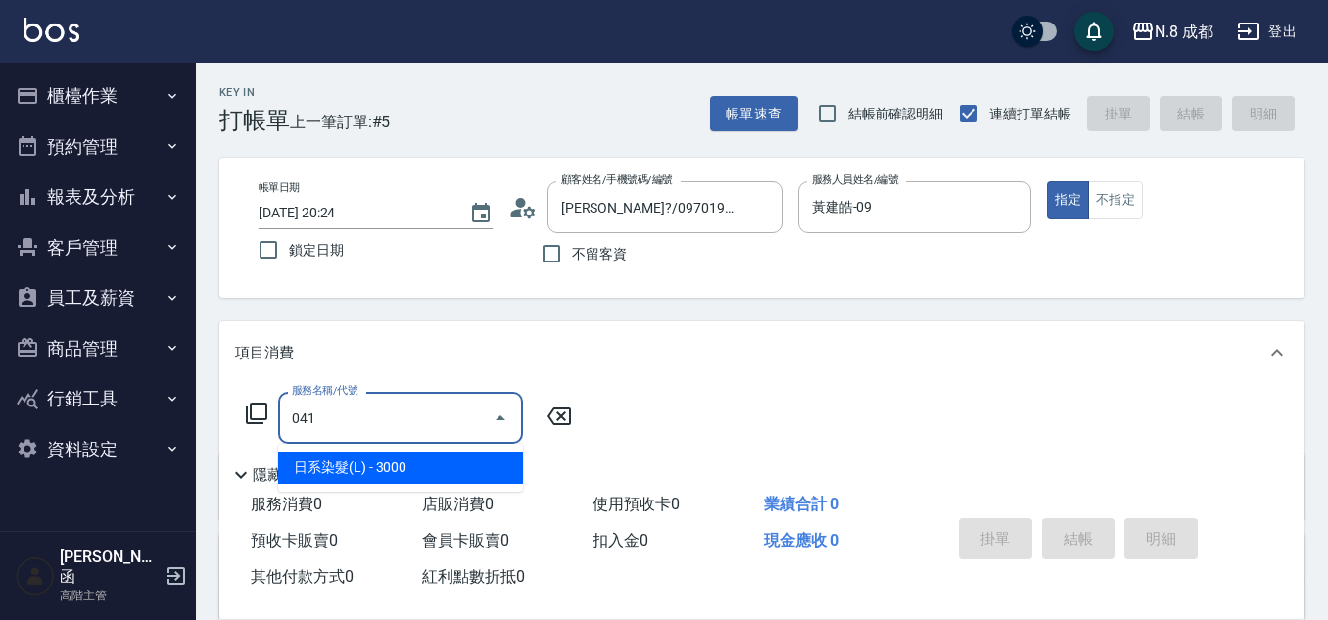
click at [425, 486] on ul "日系染髮(L) - 3000" at bounding box center [400, 468] width 245 height 48
click at [482, 462] on span "日系染髮(L) - 3000" at bounding box center [400, 467] width 245 height 32
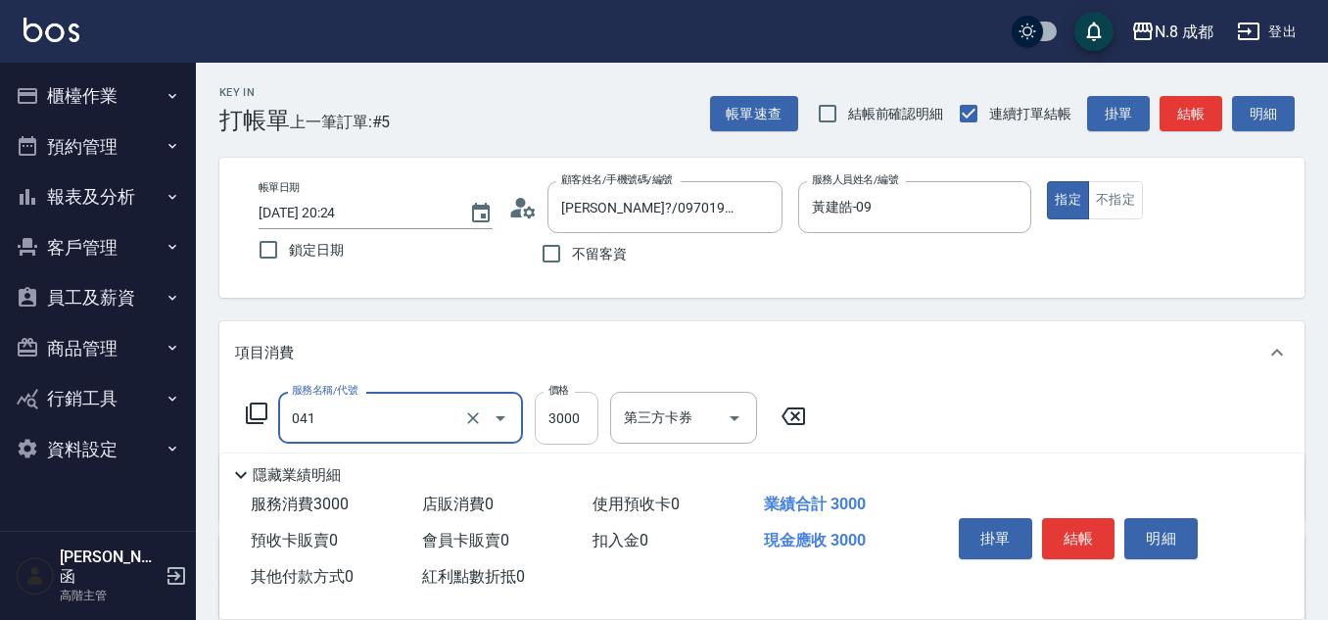
type input "日系染髮(L)(041)"
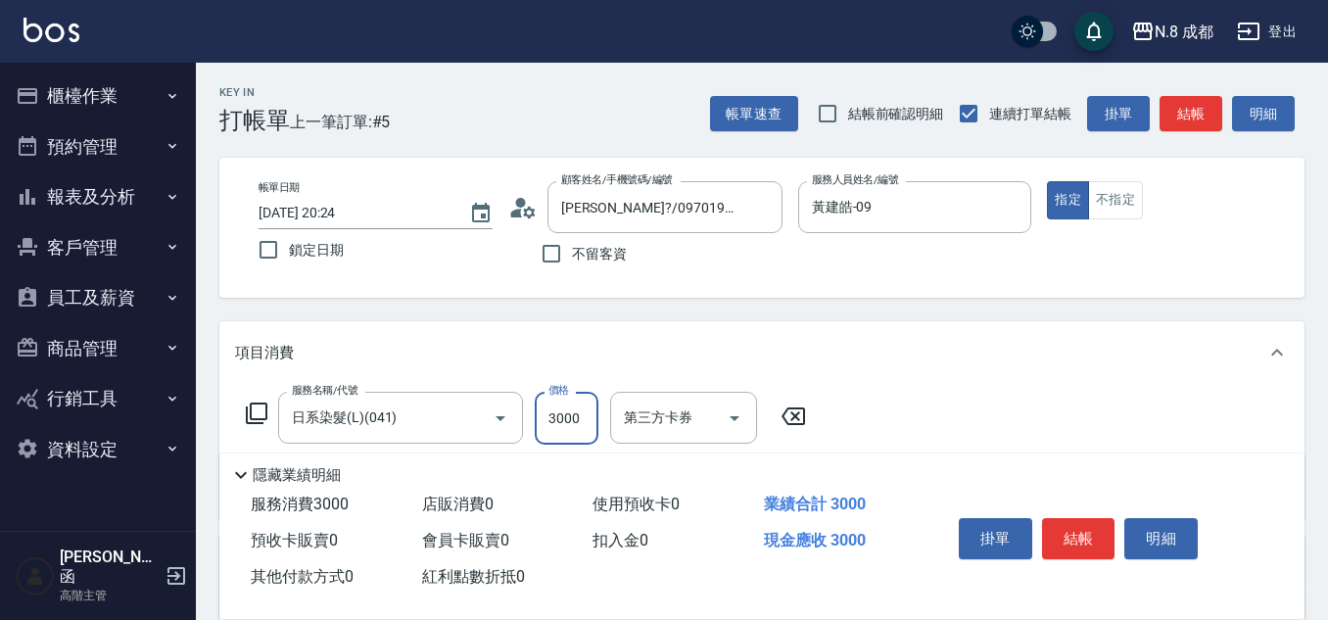
click at [543, 427] on input "3000" at bounding box center [567, 418] width 64 height 53
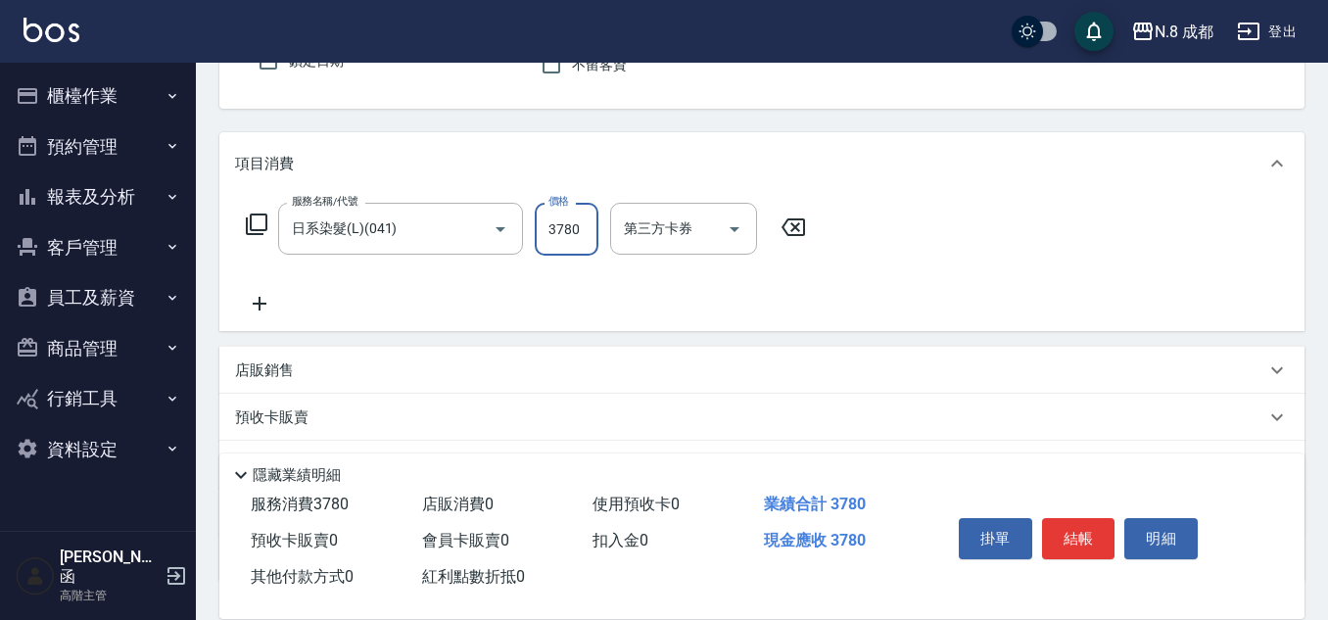
scroll to position [196, 0]
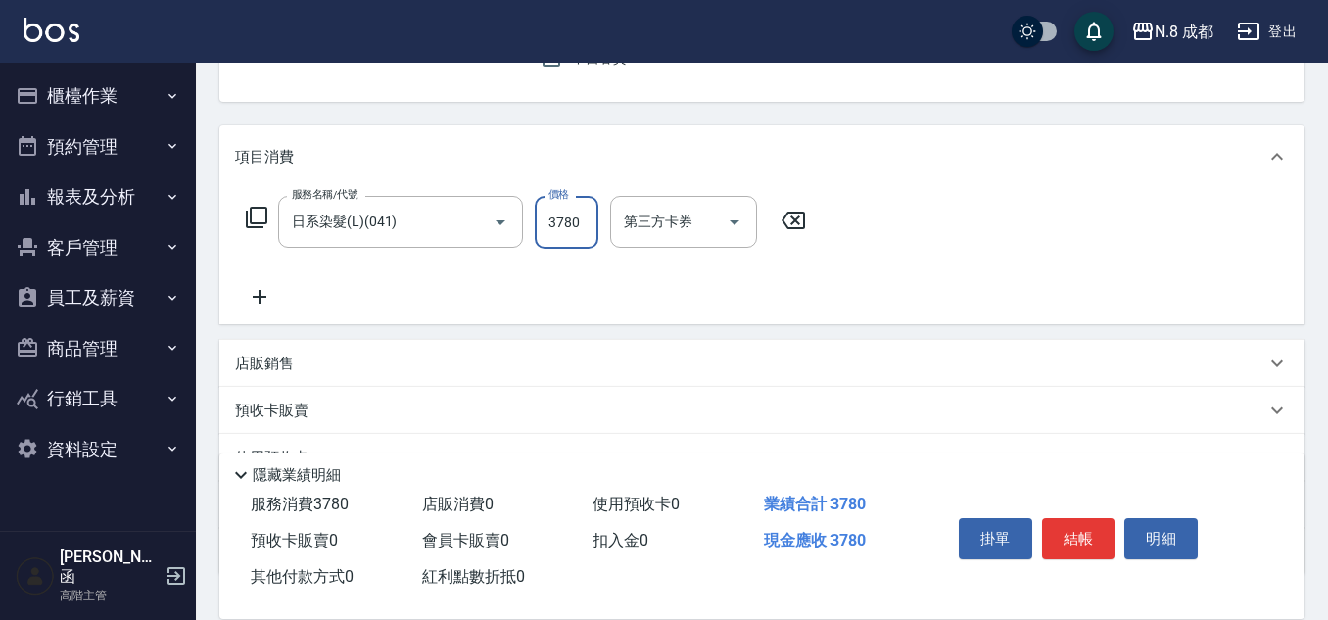
type input "3780"
click at [259, 292] on icon at bounding box center [260, 297] width 14 height 14
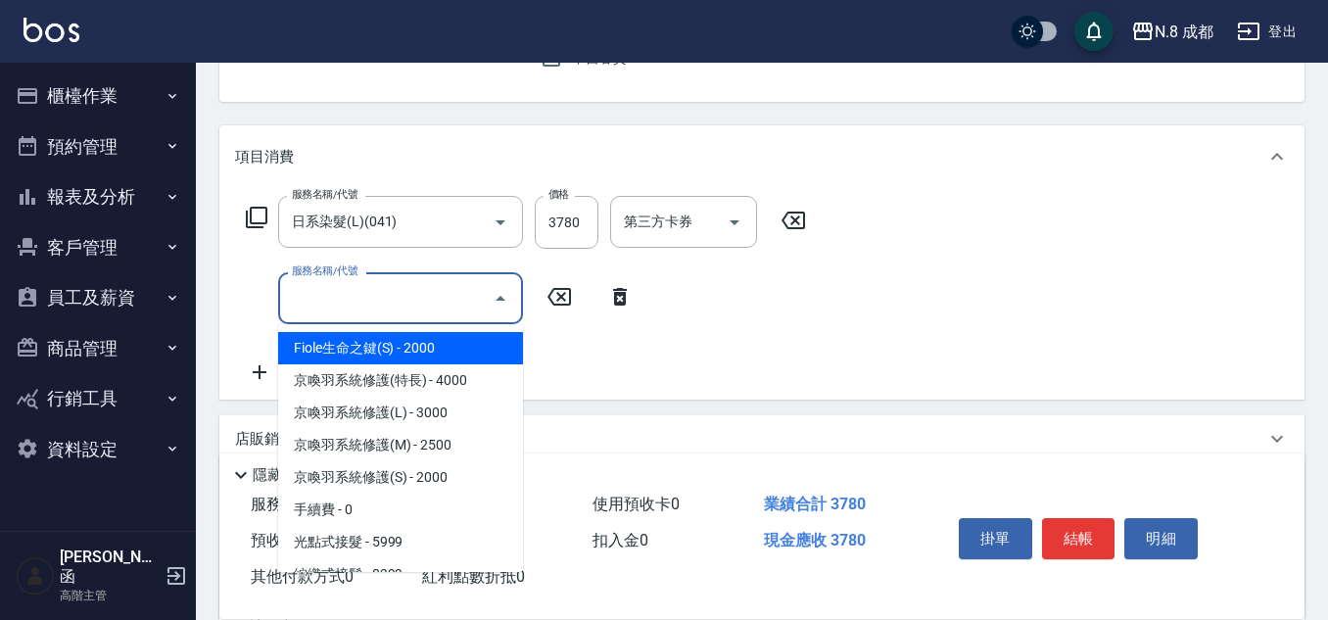
click at [332, 312] on input "服務名稱/代號" at bounding box center [386, 298] width 198 height 34
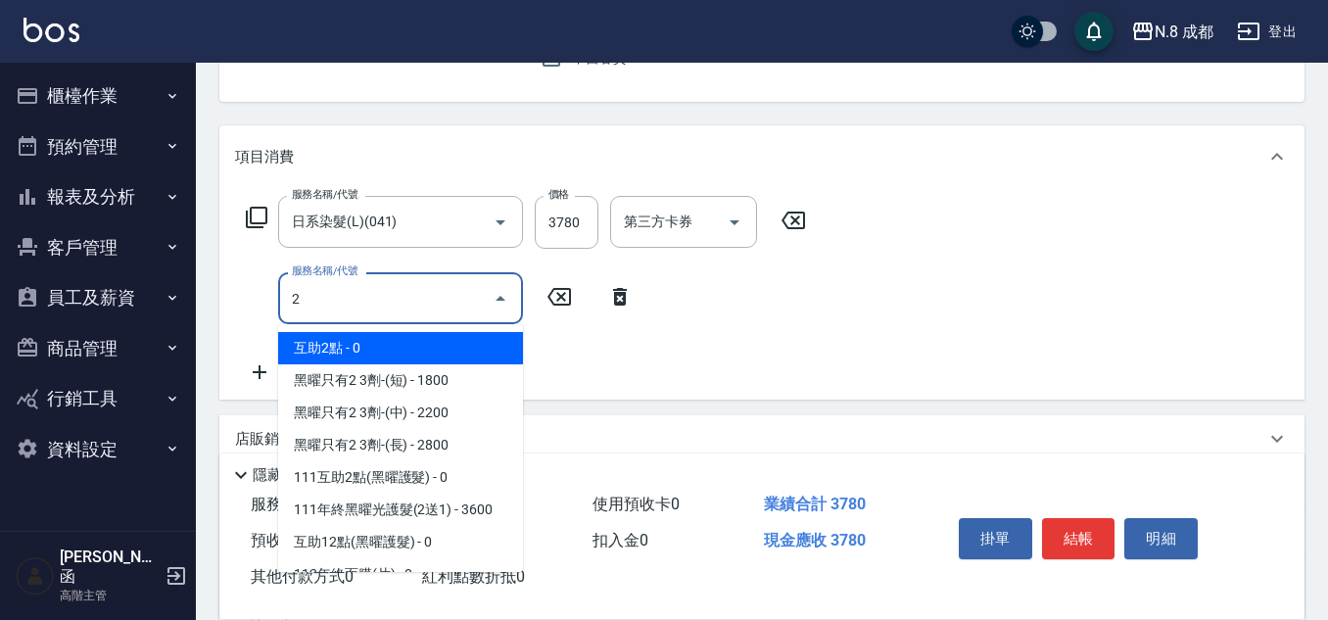
click at [413, 354] on span "互助2點 - 0" at bounding box center [400, 348] width 245 height 32
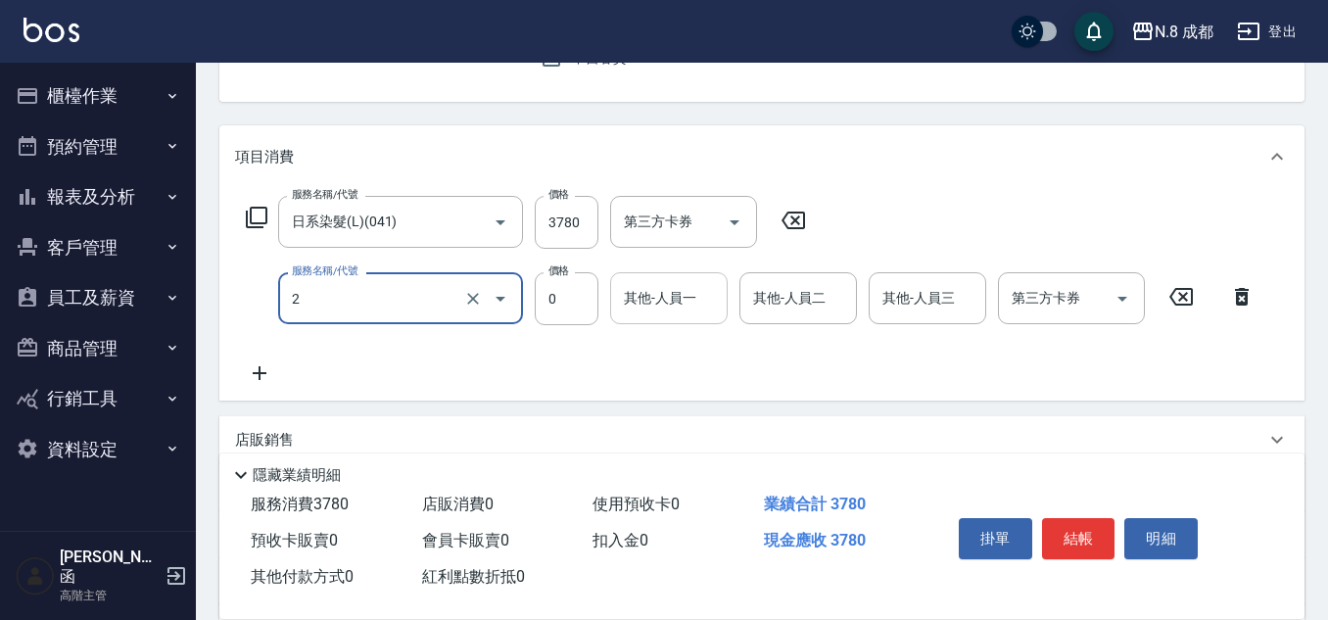
type input "互助2點(2)"
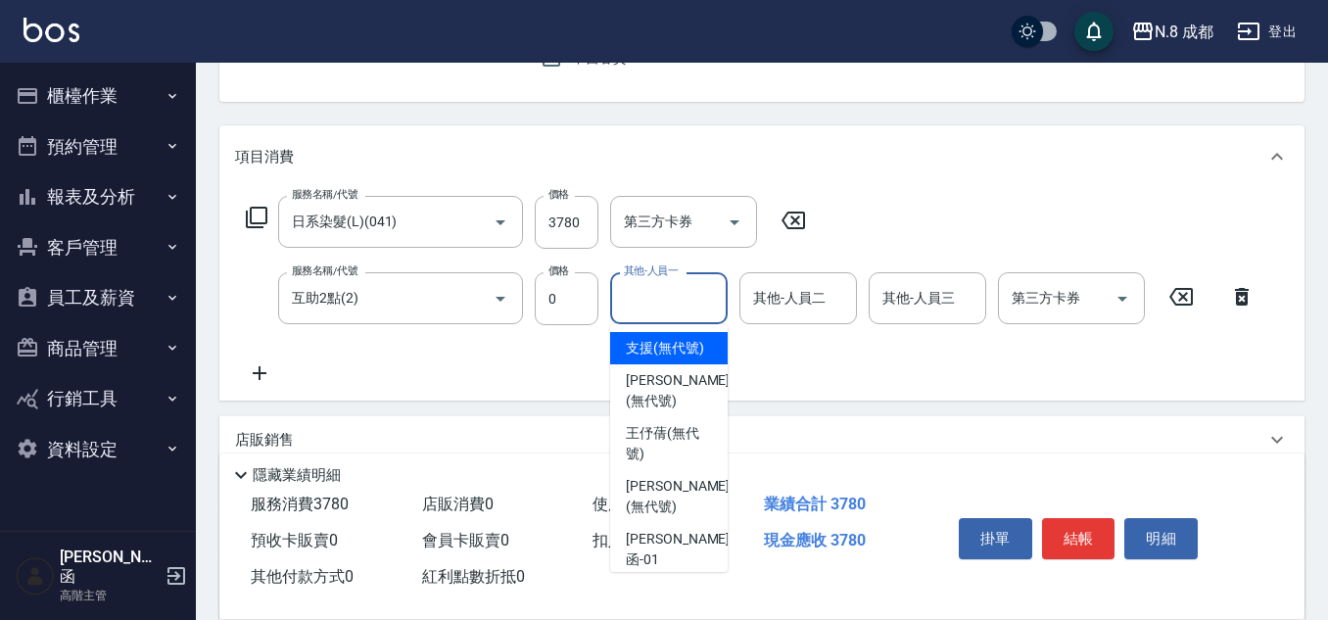
click at [715, 309] on input "其他-人員一" at bounding box center [669, 298] width 100 height 34
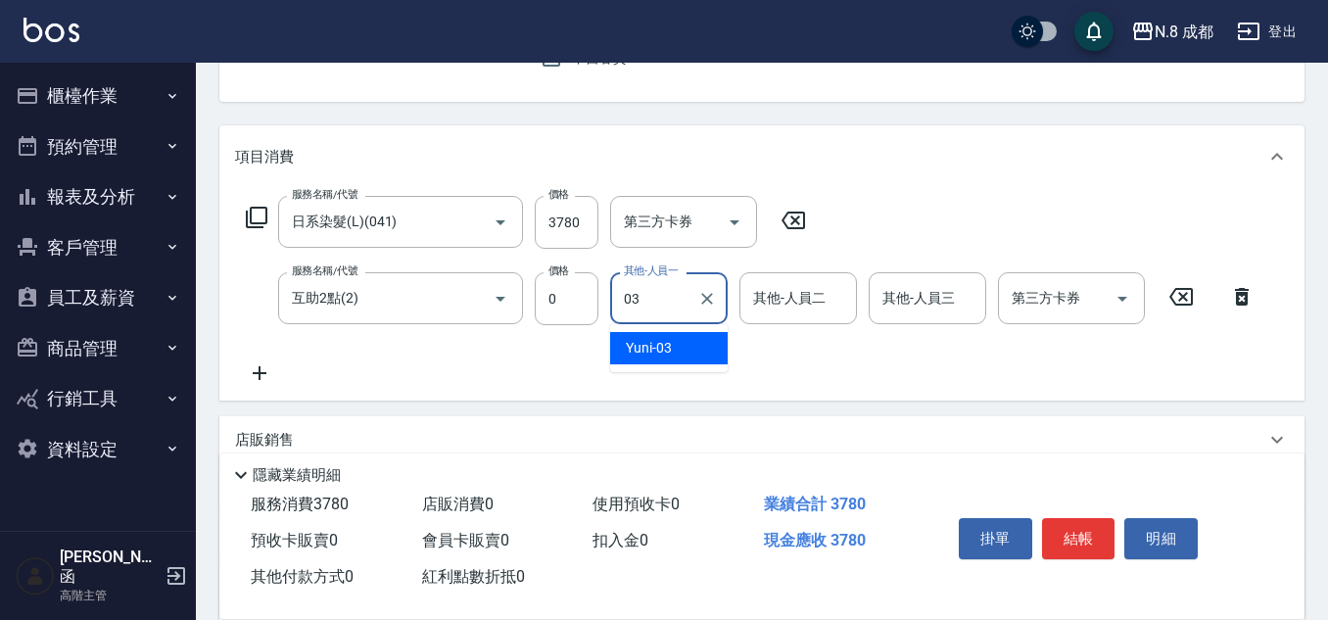
click at [683, 345] on div "Yuni -03" at bounding box center [669, 348] width 118 height 32
type input "Yuni-03"
drag, startPoint x: 1083, startPoint y: 533, endPoint x: 710, endPoint y: 347, distance: 416.9
click at [745, 398] on div "Key In 打帳單 上一筆訂單:#5 帳單速查 結帳前確認明細 連續打單結帳 掛單 結帳 明細 帳單日期 [DATE] 20:24 鎖定日期 顧客姓名/手機…" at bounding box center [762, 353] width 1132 height 972
drag, startPoint x: 815, startPoint y: 307, endPoint x: 561, endPoint y: 276, distance: 255.5
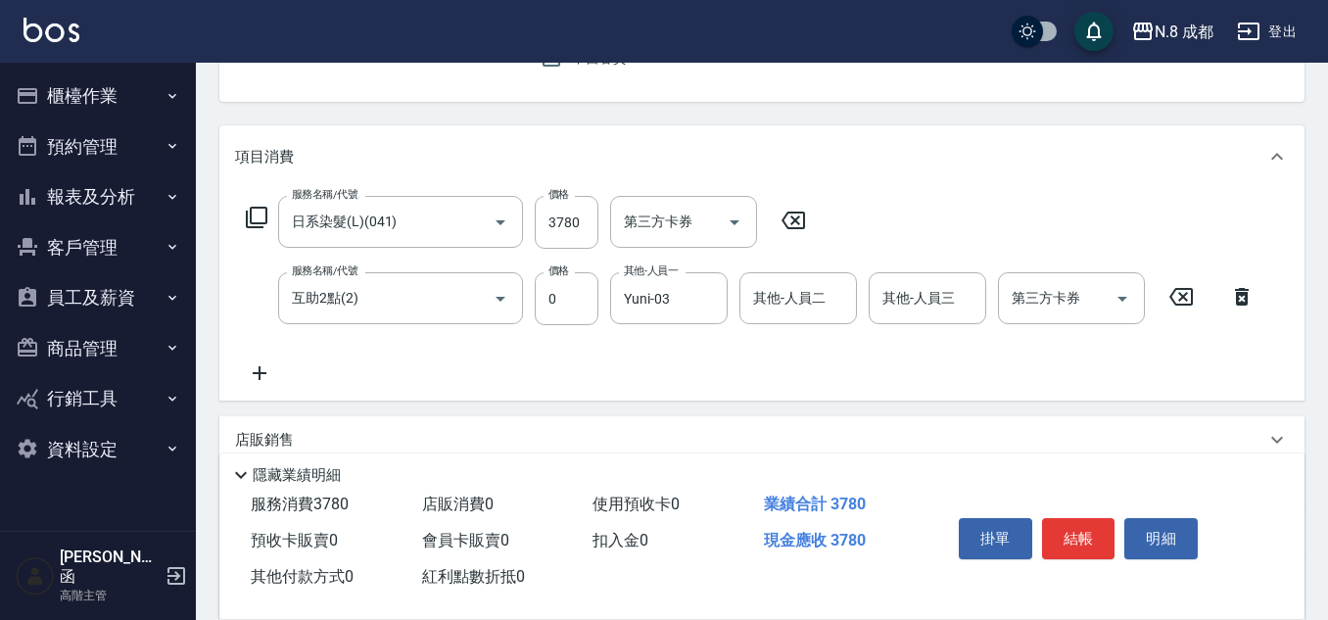
click at [809, 306] on input "其他-人員二" at bounding box center [798, 298] width 100 height 34
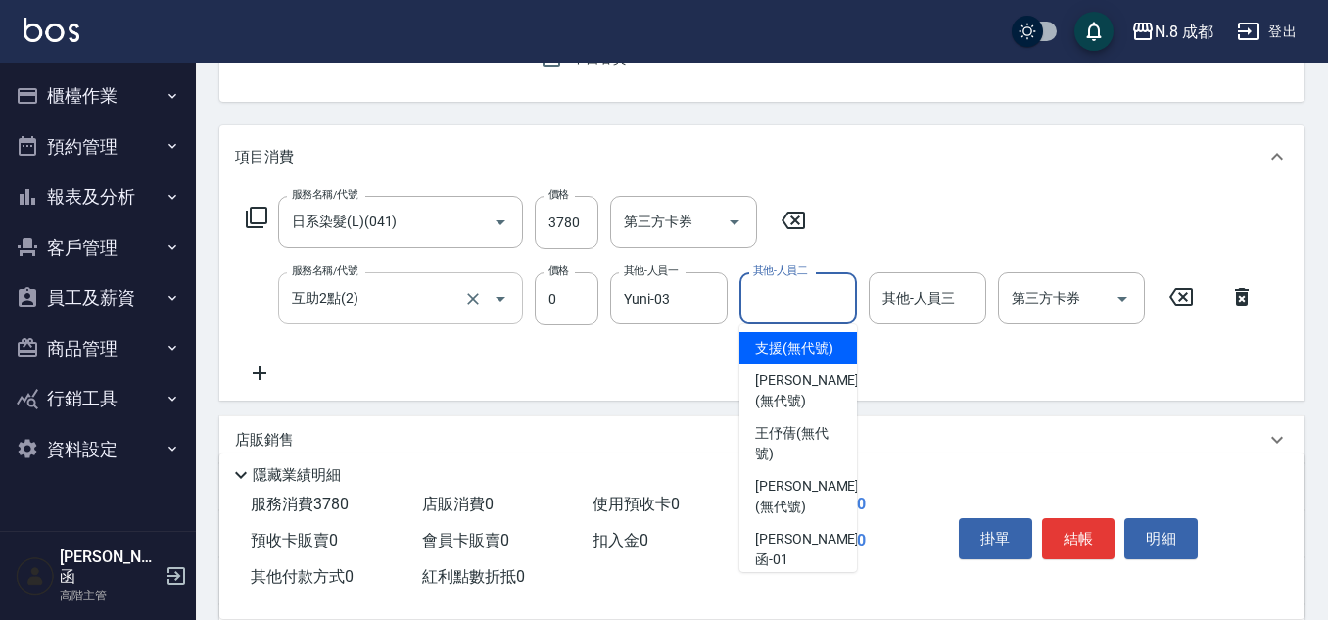
click at [378, 313] on input "互助2點(2)" at bounding box center [373, 298] width 172 height 34
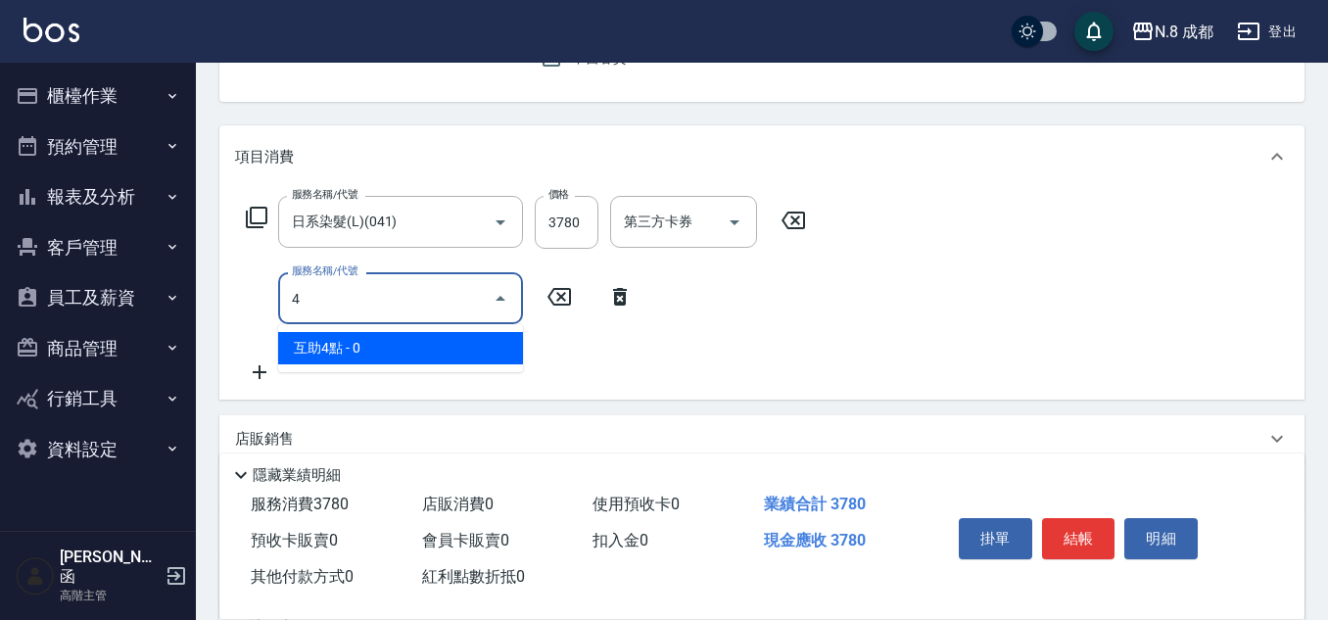
click at [436, 353] on span "互助4點 - 0" at bounding box center [400, 348] width 245 height 32
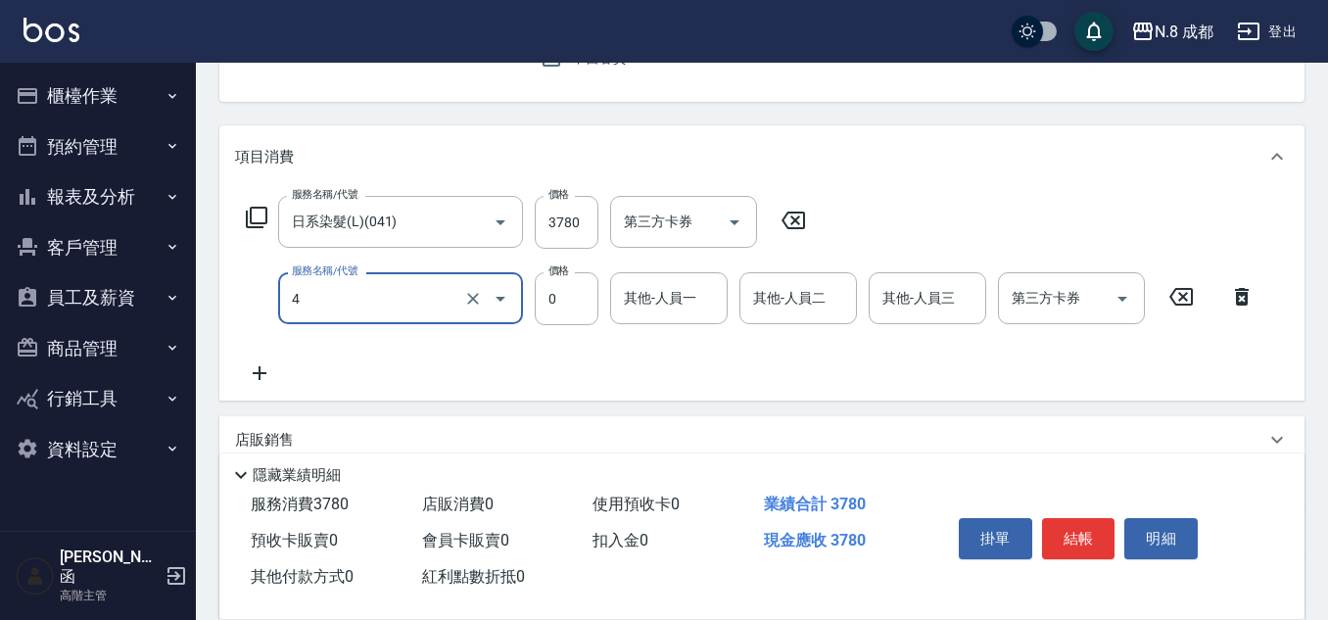
type input "互助4點(4)"
drag, startPoint x: 736, startPoint y: 293, endPoint x: 673, endPoint y: 293, distance: 63.6
click at [733, 293] on form "其他-人員一 其他-人員一" at bounding box center [674, 298] width 129 height 52
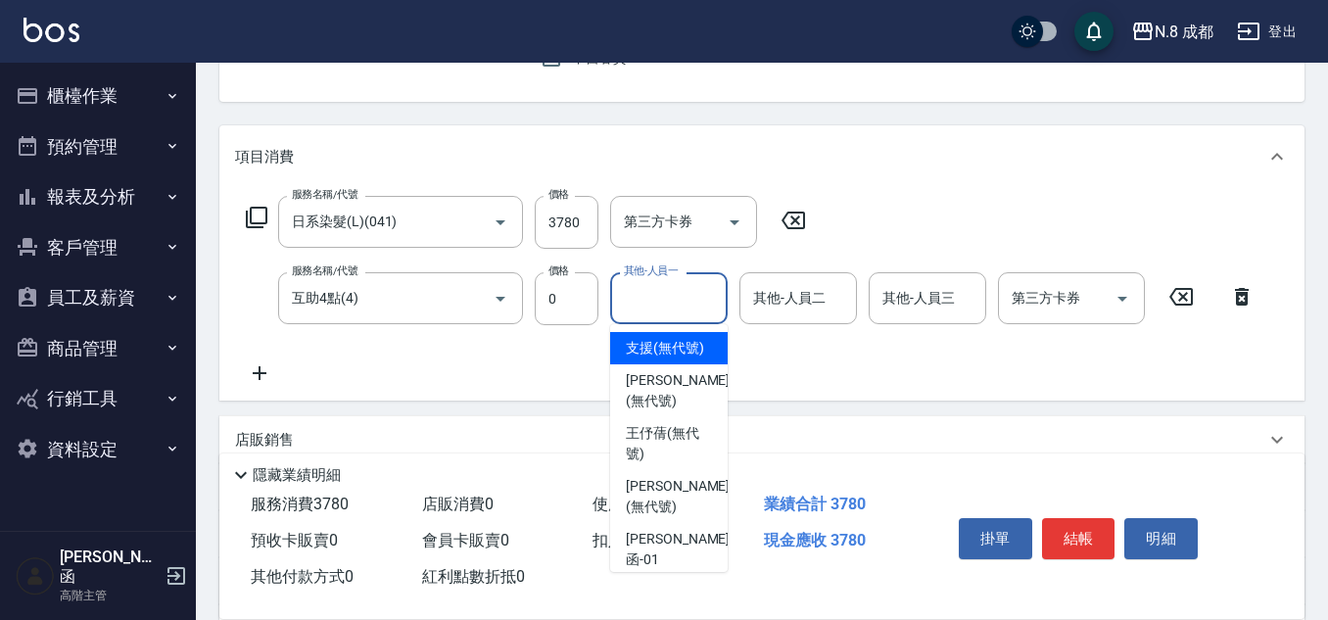
click at [672, 293] on input "其他-人員一" at bounding box center [669, 298] width 100 height 34
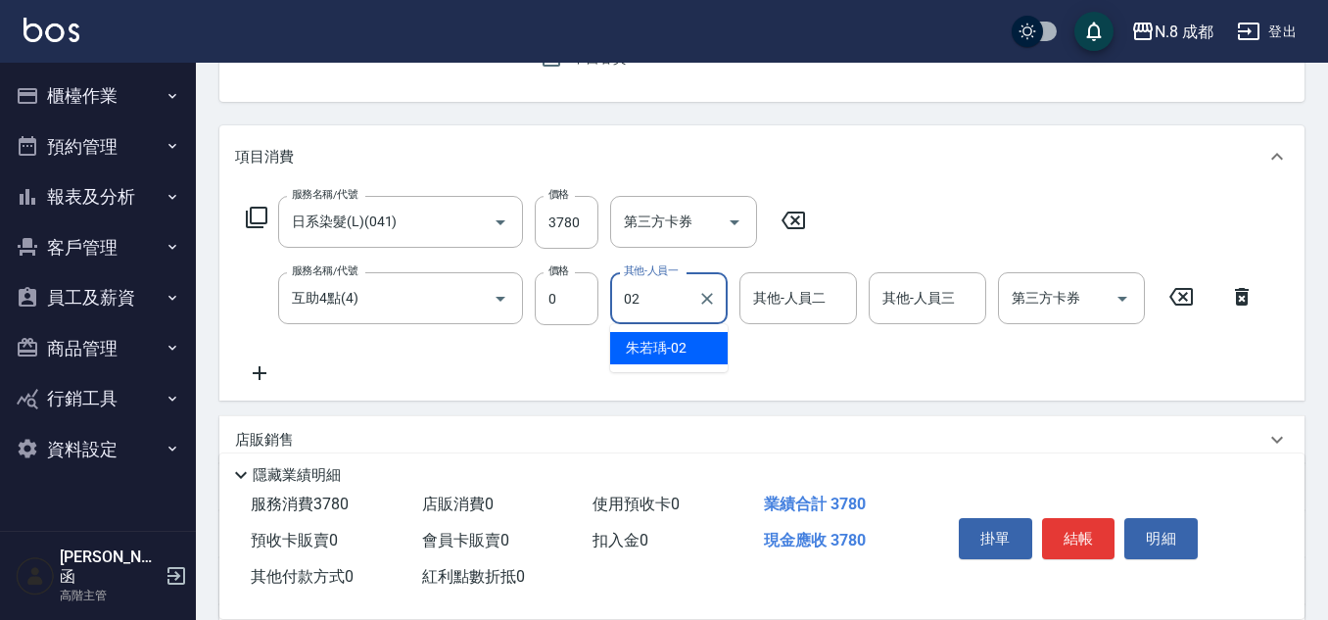
drag, startPoint x: 647, startPoint y: 308, endPoint x: 603, endPoint y: 308, distance: 44.1
click at [603, 308] on div "服務名稱/代號 互助4點(4) 服務名稱/代號 價格 0 價格 其他-人員一 02 其他-人員一 其他-人員二 其他-人員二 其他-人員三 其他-人員三 第三…" at bounding box center [750, 298] width 1031 height 53
click at [697, 347] on div "Yuni -03" at bounding box center [669, 348] width 118 height 32
type input "Yuni-03"
click at [186, 290] on div "N.8 成都 登出 櫃檯作業 打帳單 帳單列表 掛單列表 座位開單 營業儀表板 現金收支登錄 高階收支登錄 材料自購登錄 每日結帳 排班表 現場電腦打卡 掃碼…" at bounding box center [664, 321] width 1328 height 1035
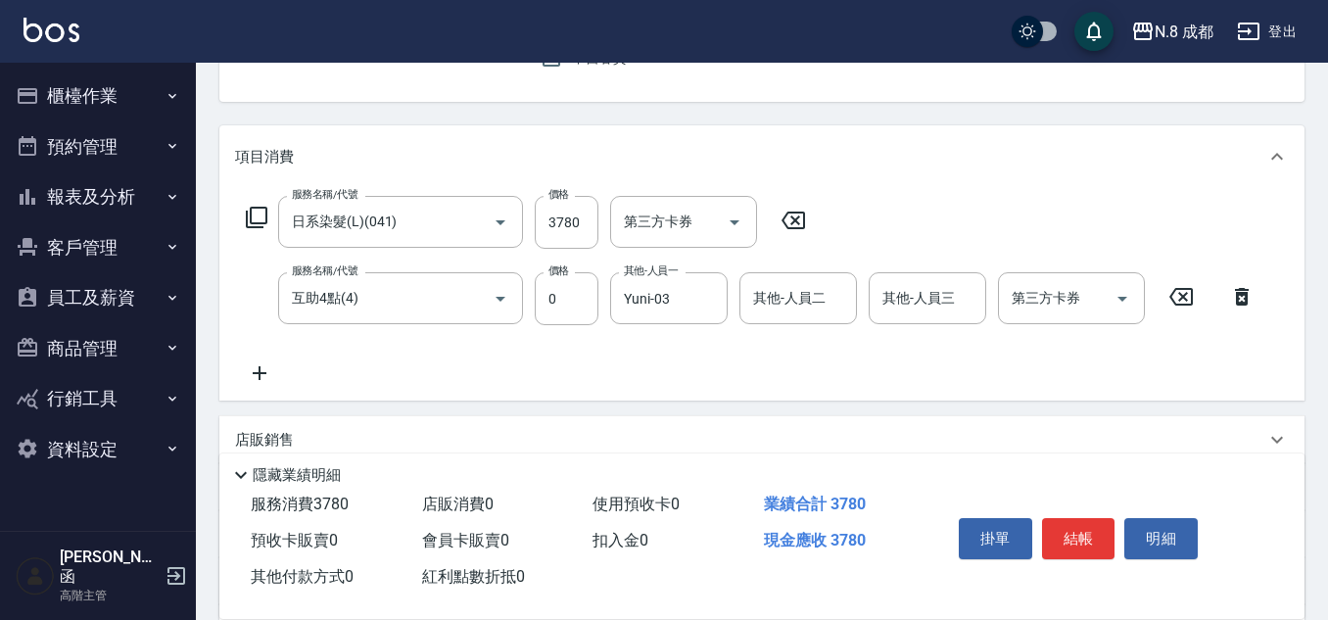
click at [535, 365] on div "服務名稱/代號 日系染髮(L)(041) 服務名稱/代號 價格 3780 價格 第三方卡券 第三方卡券 服務名稱/代號 互助4點(4) 服務名稱/代號 價格 …" at bounding box center [750, 290] width 1031 height 189
drag, startPoint x: 333, startPoint y: 274, endPoint x: 273, endPoint y: 286, distance: 60.9
click at [273, 285] on div "服務名稱/代號 互助4點(4) 服務名稱/代號 價格 0 價格 其他-人員一 Yuni-03 其他-人員一 其他-人員二 其他-人員二 其他-人員三 其他-人…" at bounding box center [750, 298] width 1031 height 53
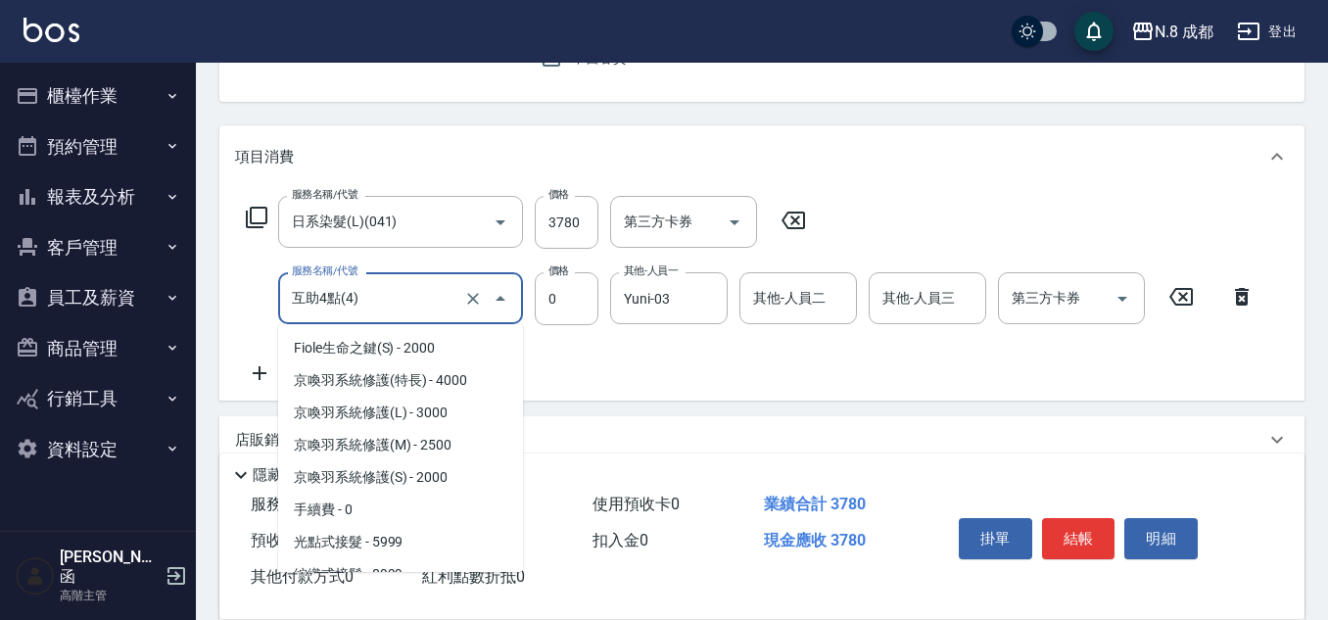
click at [398, 301] on input "互助4點(4)" at bounding box center [373, 298] width 172 height 34
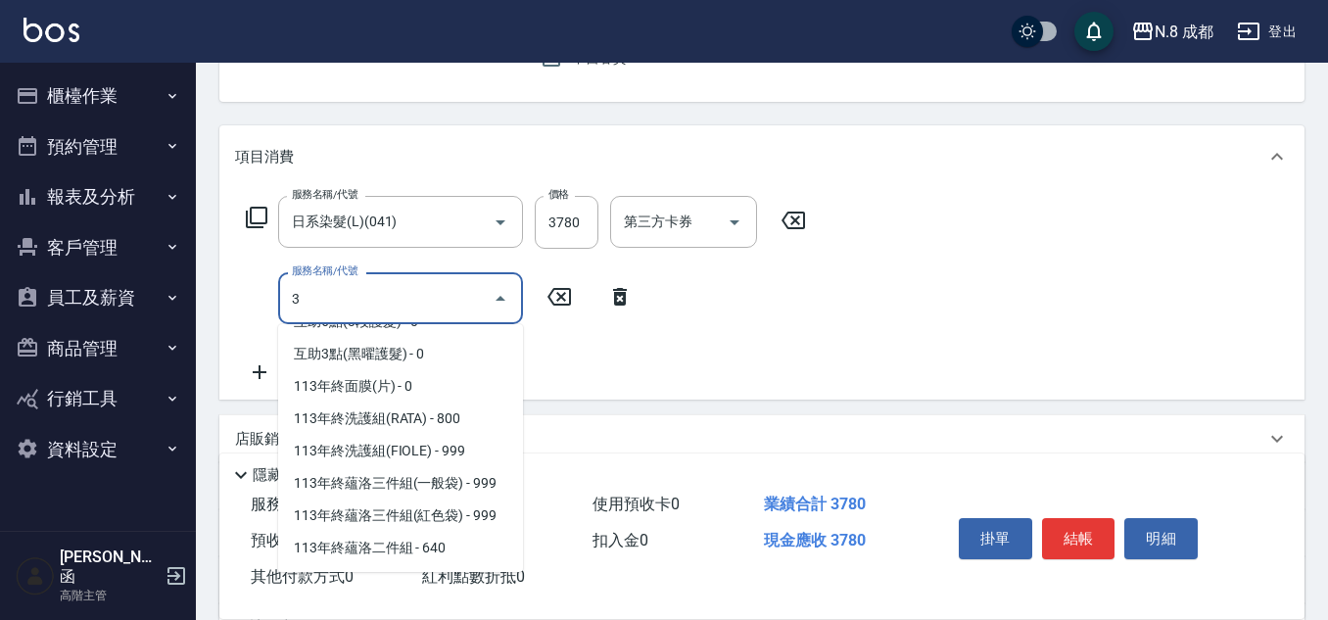
scroll to position [8, 0]
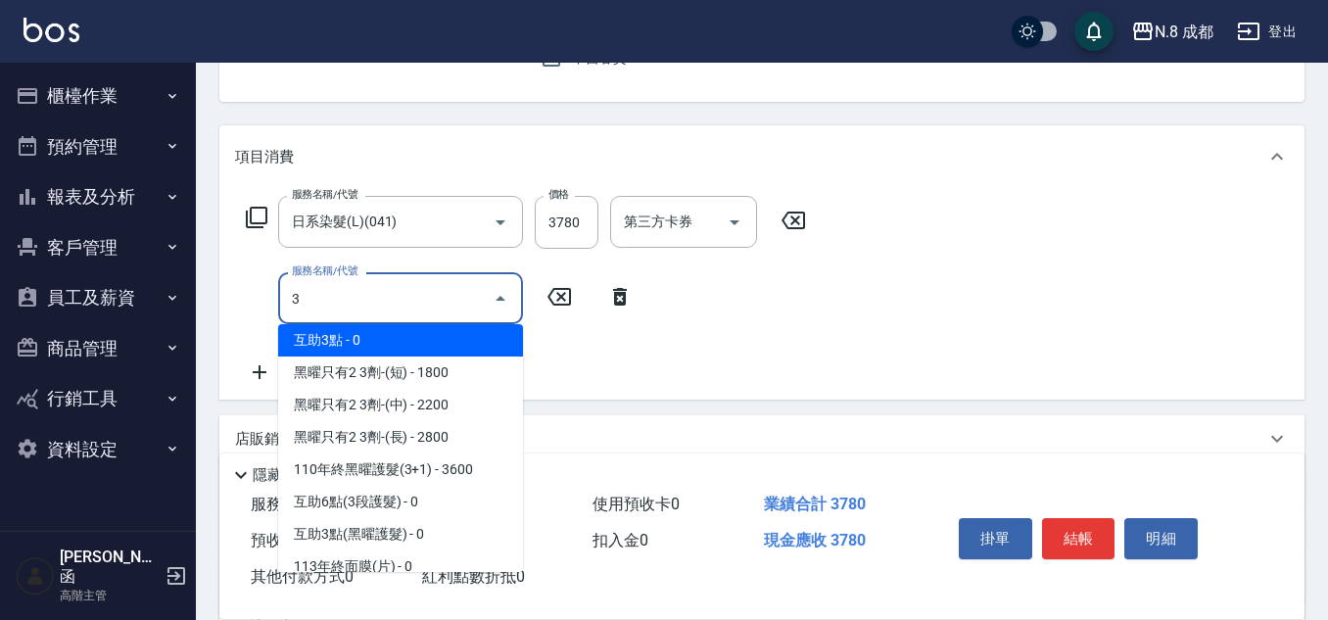
drag, startPoint x: 349, startPoint y: 308, endPoint x: 208, endPoint y: 304, distance: 141.1
click at [208, 304] on div "Key In 打帳單 上一筆訂單:#5 帳單速查 結帳前確認明細 連續打單結帳 掛單 結帳 明細 帳單日期 [DATE] 20:24 鎖定日期 顧客姓名/手機…" at bounding box center [762, 352] width 1132 height 971
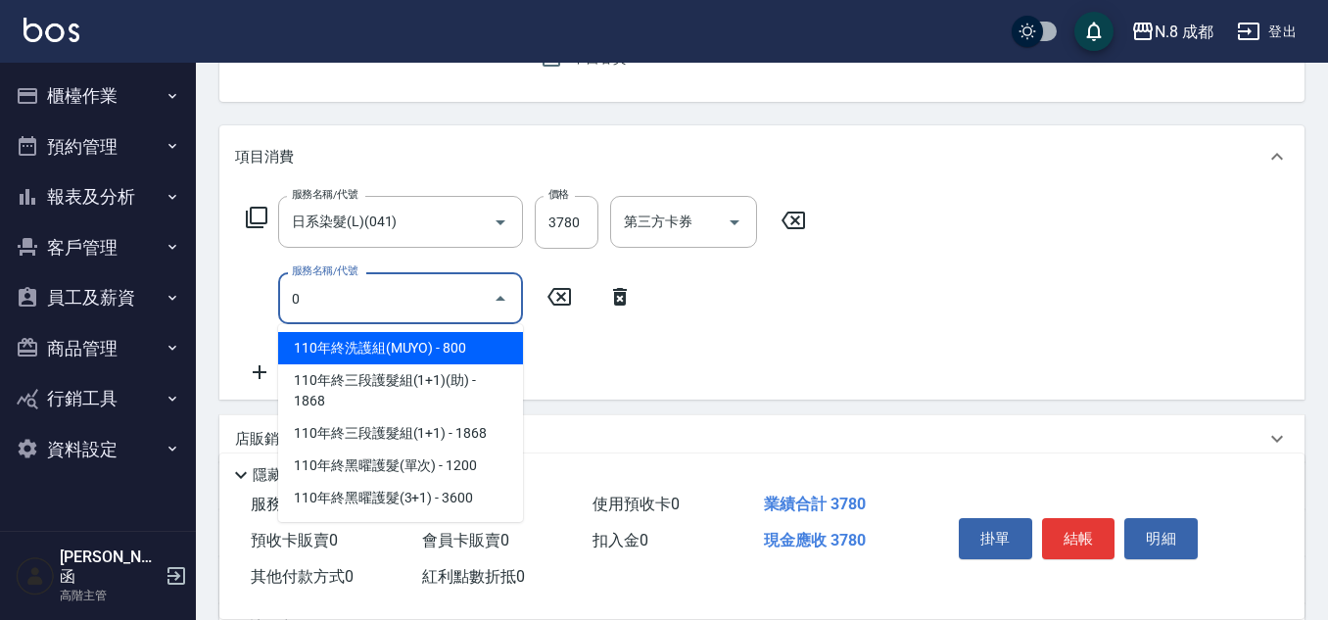
drag, startPoint x: 256, startPoint y: 290, endPoint x: 202, endPoint y: 290, distance: 53.9
click at [202, 290] on div "Key In 打帳單 上一筆訂單:#5 帳單速查 結帳前確認明細 連續打單結帳 掛單 結帳 明細 帳單日期 [DATE] 20:24 鎖定日期 顧客姓名/手機…" at bounding box center [762, 352] width 1132 height 971
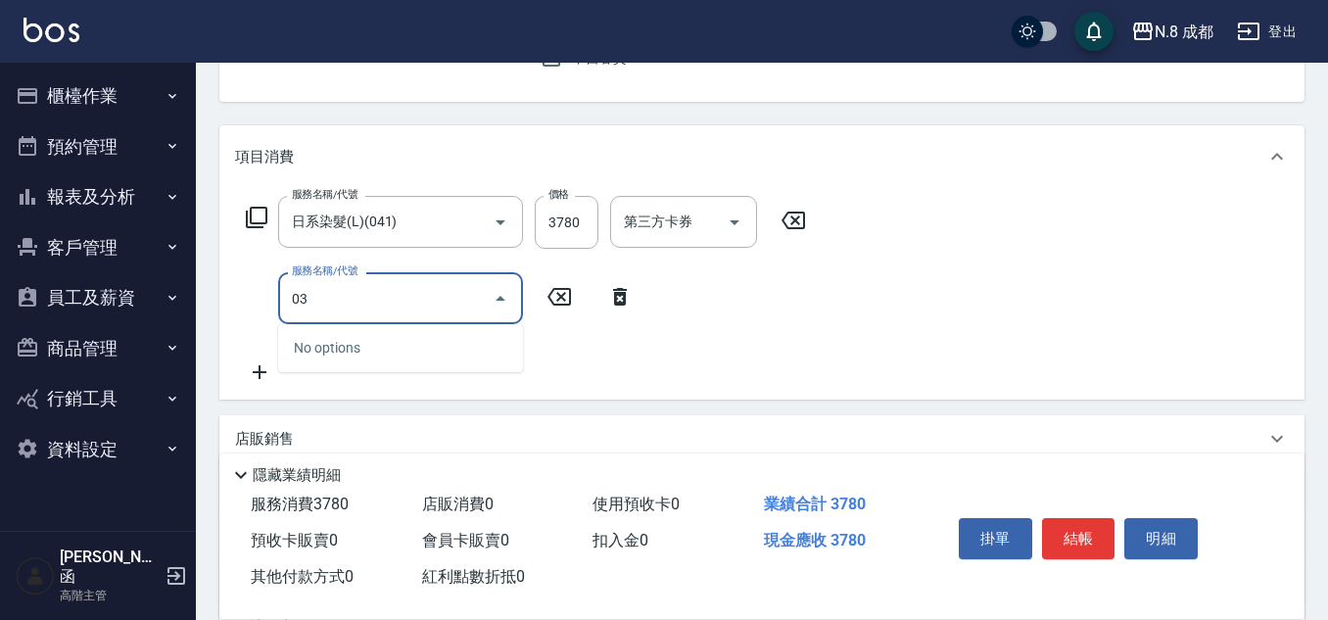
click at [222, 300] on div "服務名稱/代號 日系染髮(L)(041) 服務名稱/代號 價格 3780 價格 第三方卡券 第三方卡券 服務名稱/代號 03 服務名稱/代號" at bounding box center [761, 294] width 1085 height 212
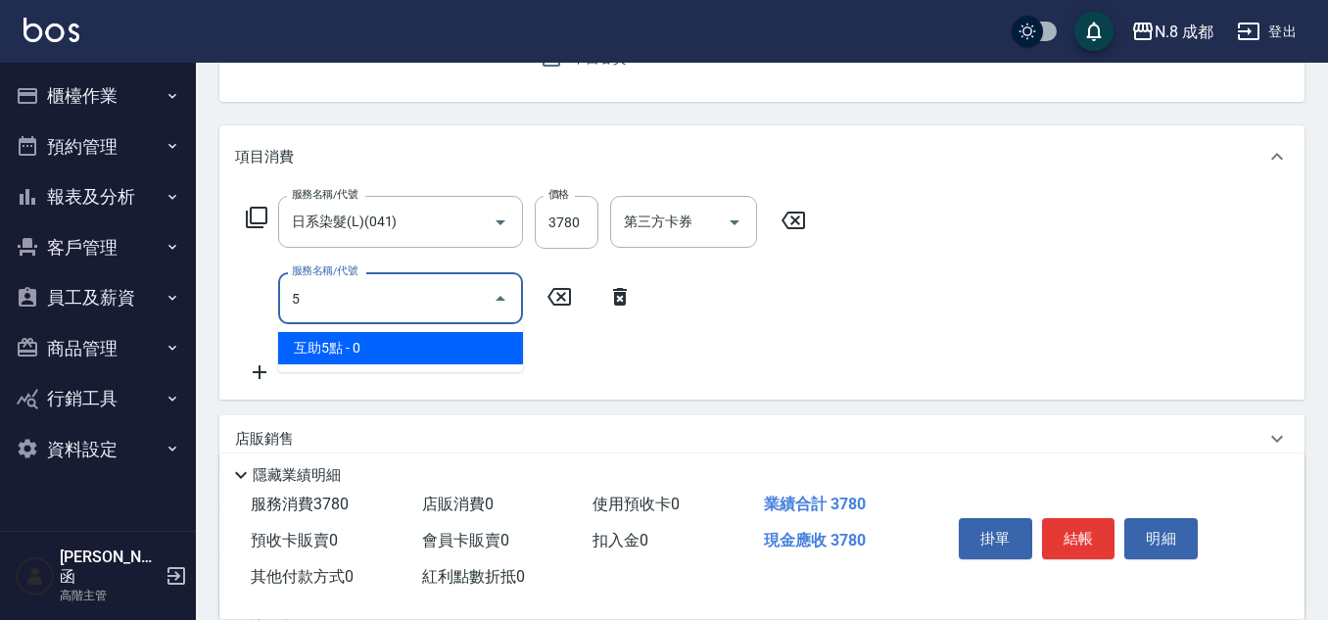
click at [414, 339] on span "互助5點 - 0" at bounding box center [400, 348] width 245 height 32
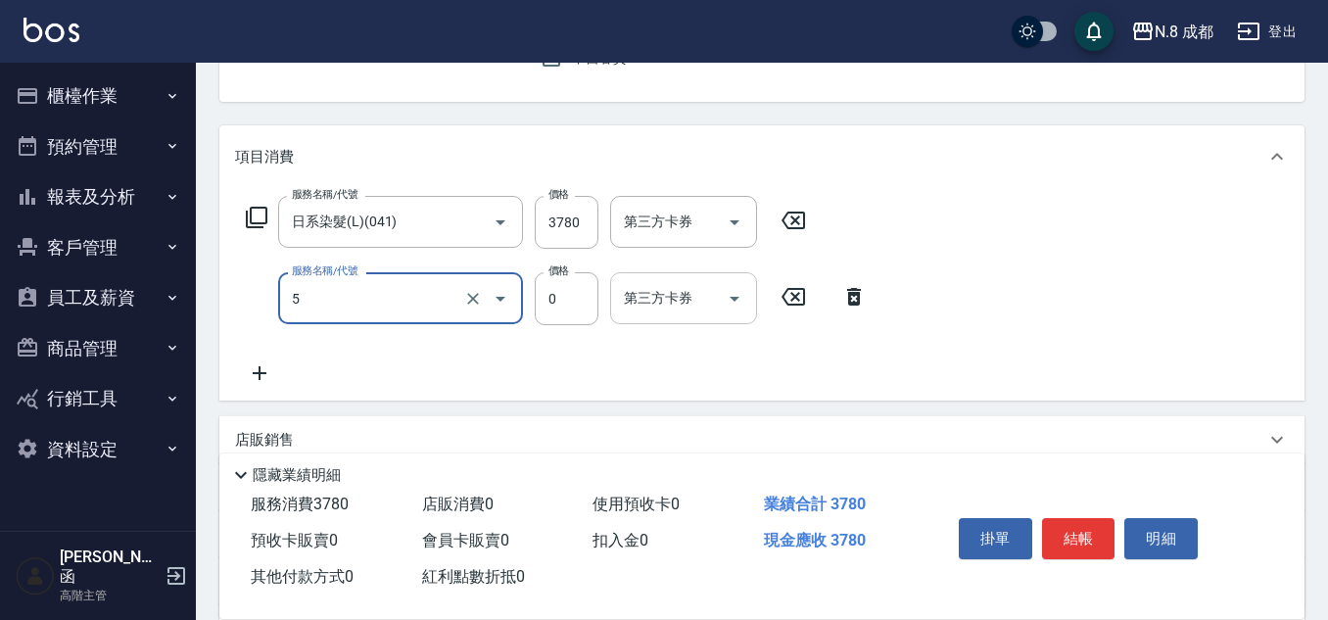
type input "互助5點(5)"
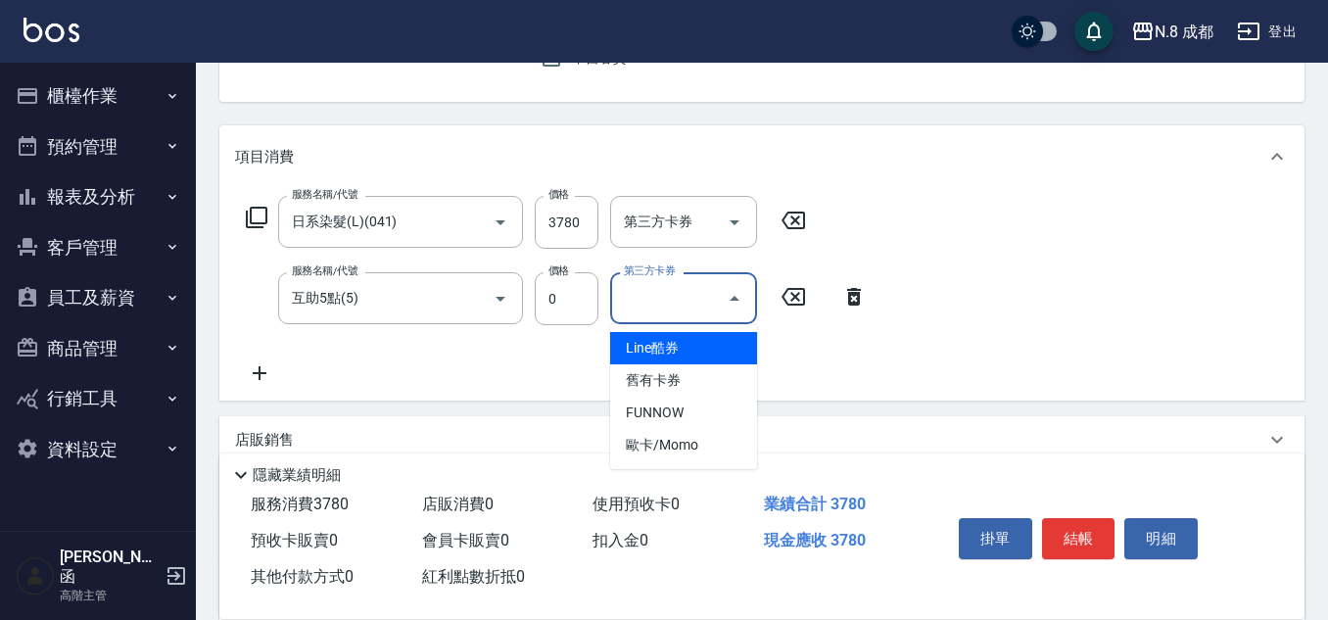
click at [665, 301] on input "第三方卡券" at bounding box center [669, 298] width 100 height 34
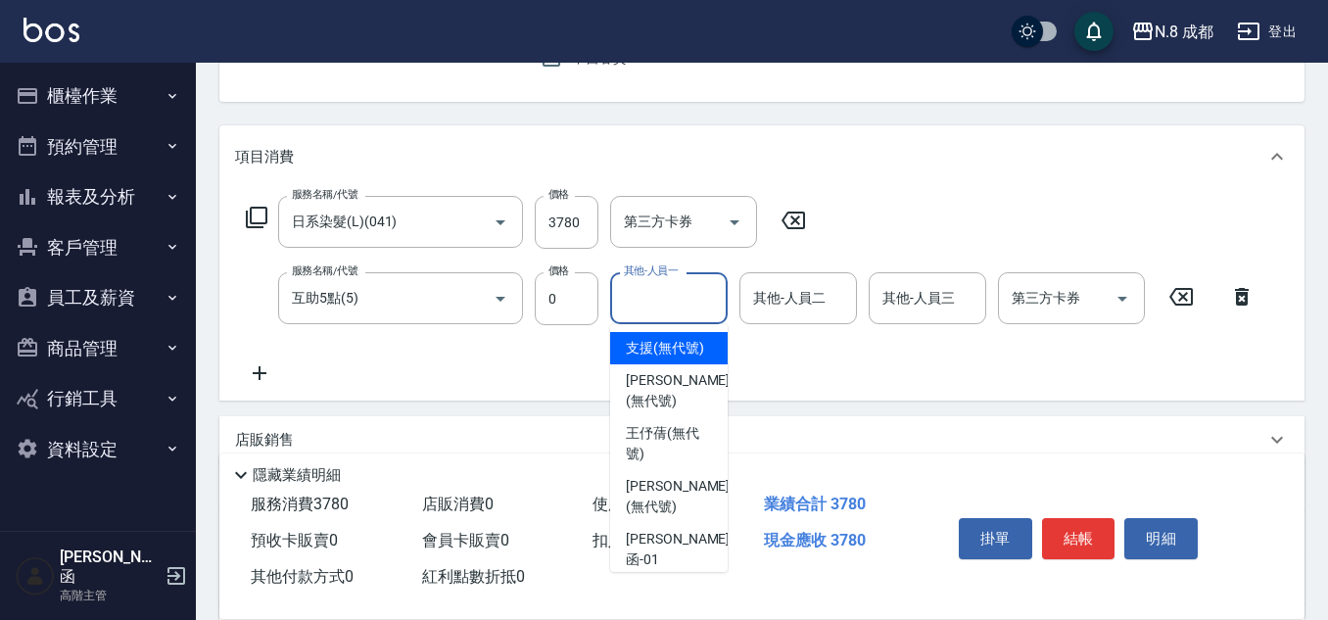
click at [689, 308] on input "其他-人員一" at bounding box center [669, 298] width 100 height 34
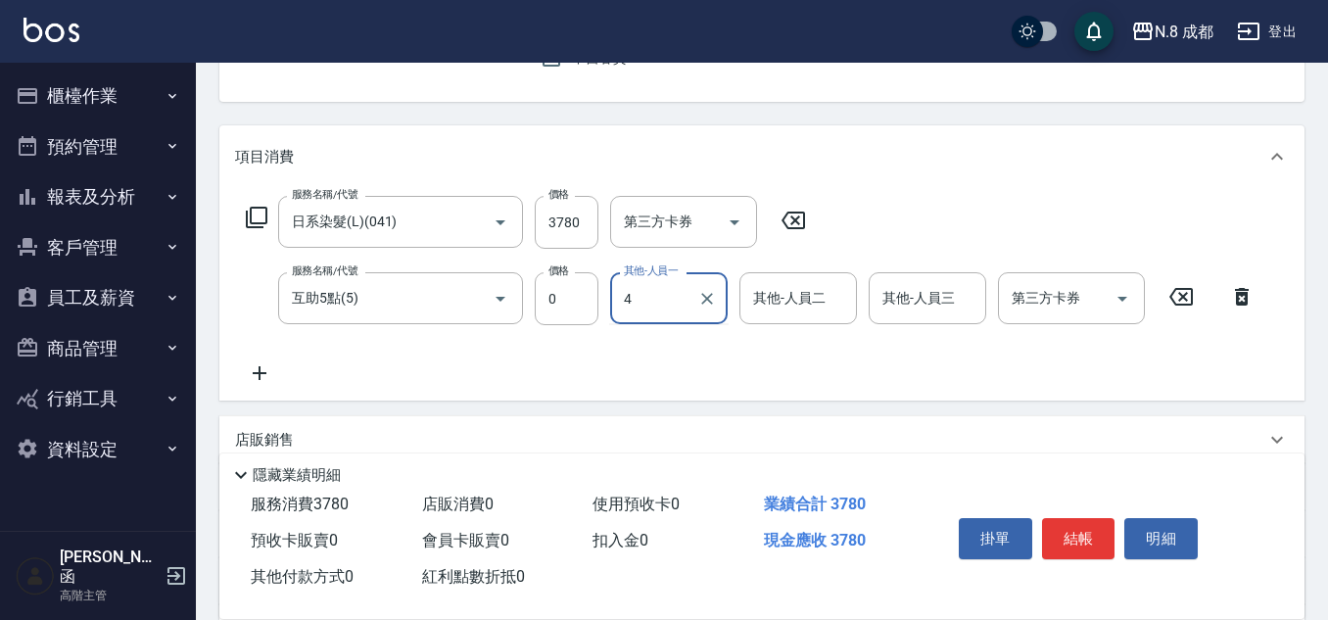
drag, startPoint x: 633, startPoint y: 306, endPoint x: 611, endPoint y: 308, distance: 21.6
click at [583, 304] on div "服務名稱/代號 互助5點(5) 服務名稱/代號 價格 0 價格 其他-人員一 4 其他-人員一 其他-人員二 其他-人員二 其他-人員三 其他-人員三 第三方…" at bounding box center [750, 298] width 1031 height 53
click at [676, 353] on div "Yuni -03" at bounding box center [669, 348] width 118 height 32
type input "Yuni-03"
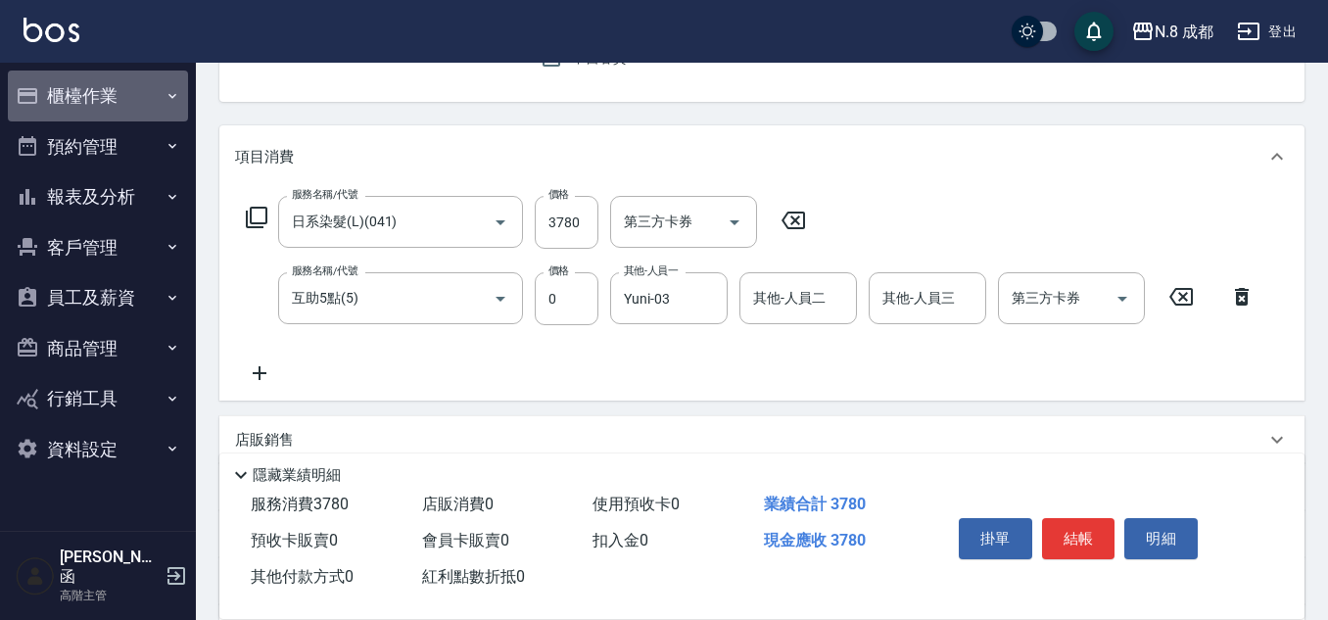
click at [98, 98] on button "櫃檯作業" at bounding box center [98, 96] width 180 height 51
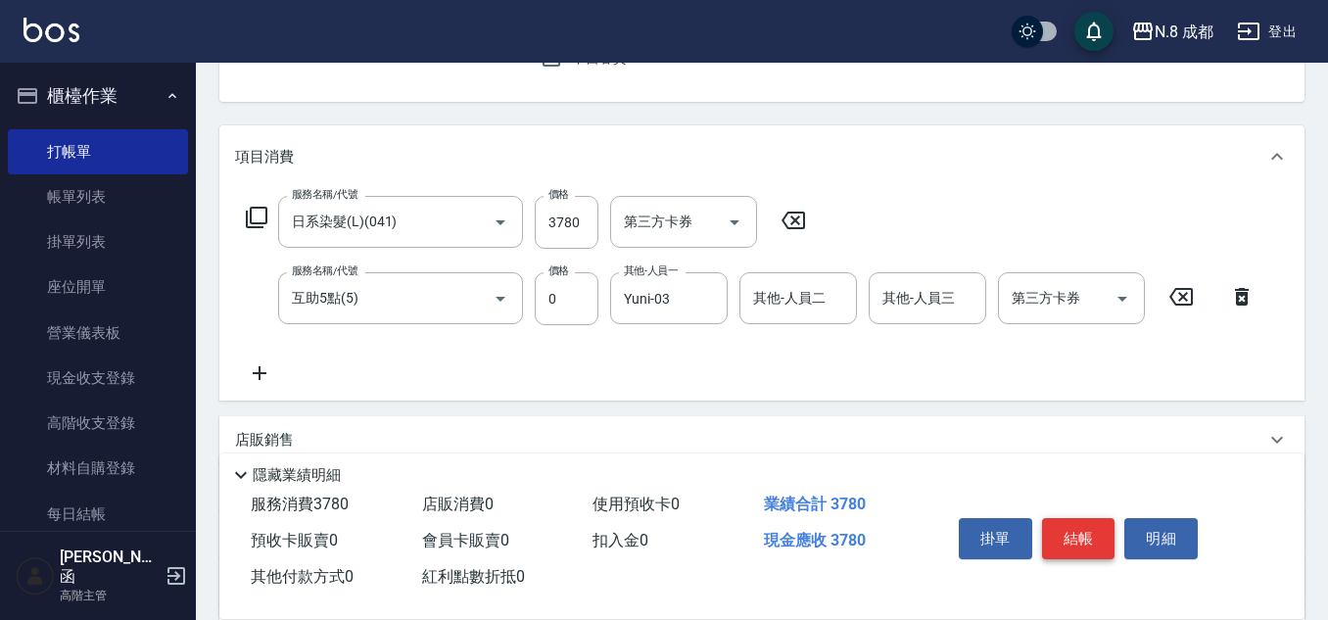
click at [1089, 525] on button "結帳" at bounding box center [1078, 538] width 73 height 41
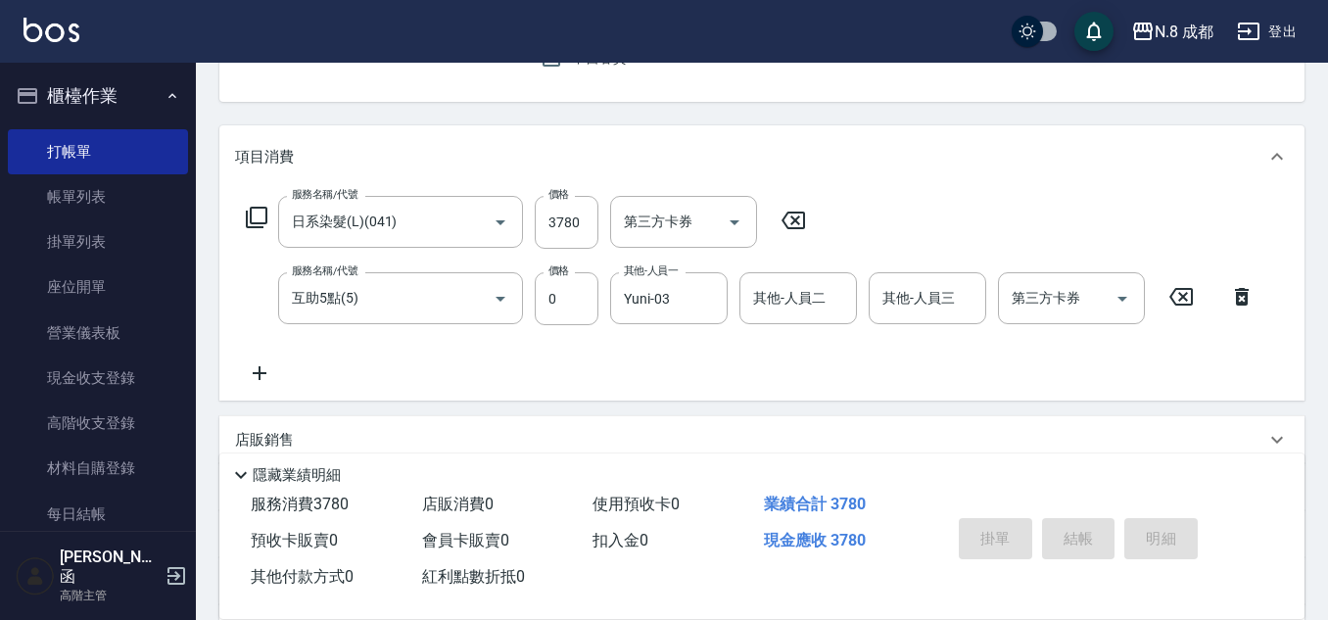
type input "[DATE] 20:25"
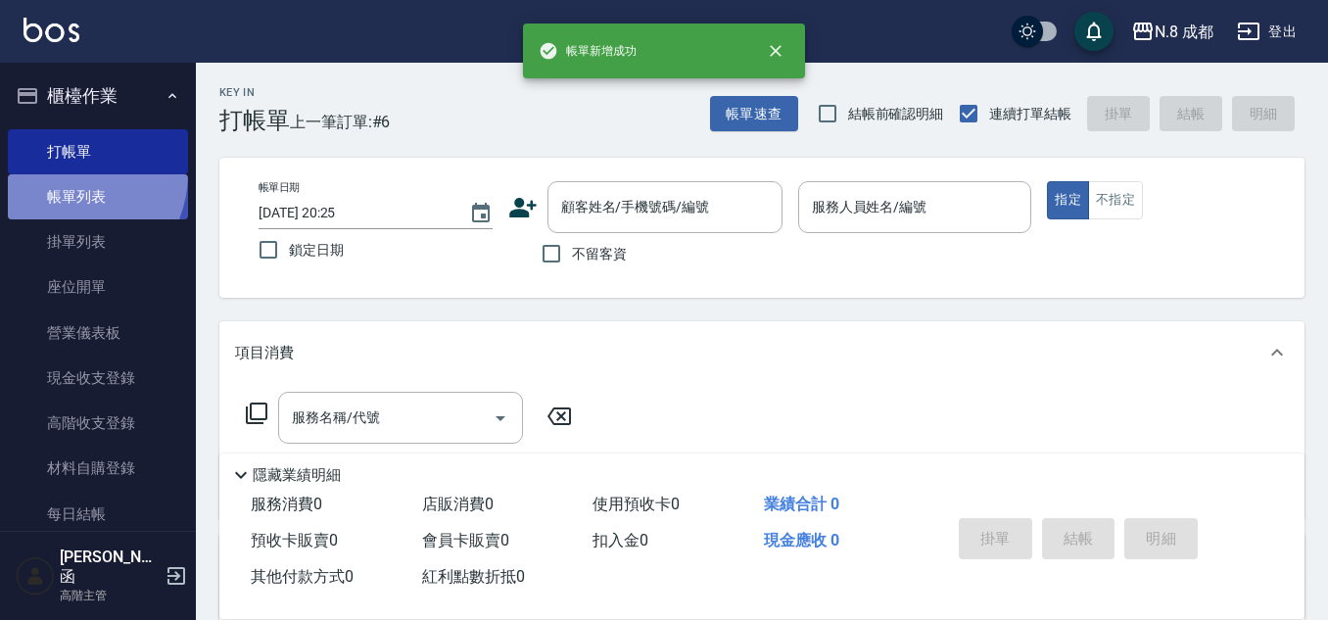
drag, startPoint x: 64, startPoint y: 173, endPoint x: 87, endPoint y: 173, distance: 23.5
click at [65, 174] on link "帳單列表" at bounding box center [98, 196] width 180 height 45
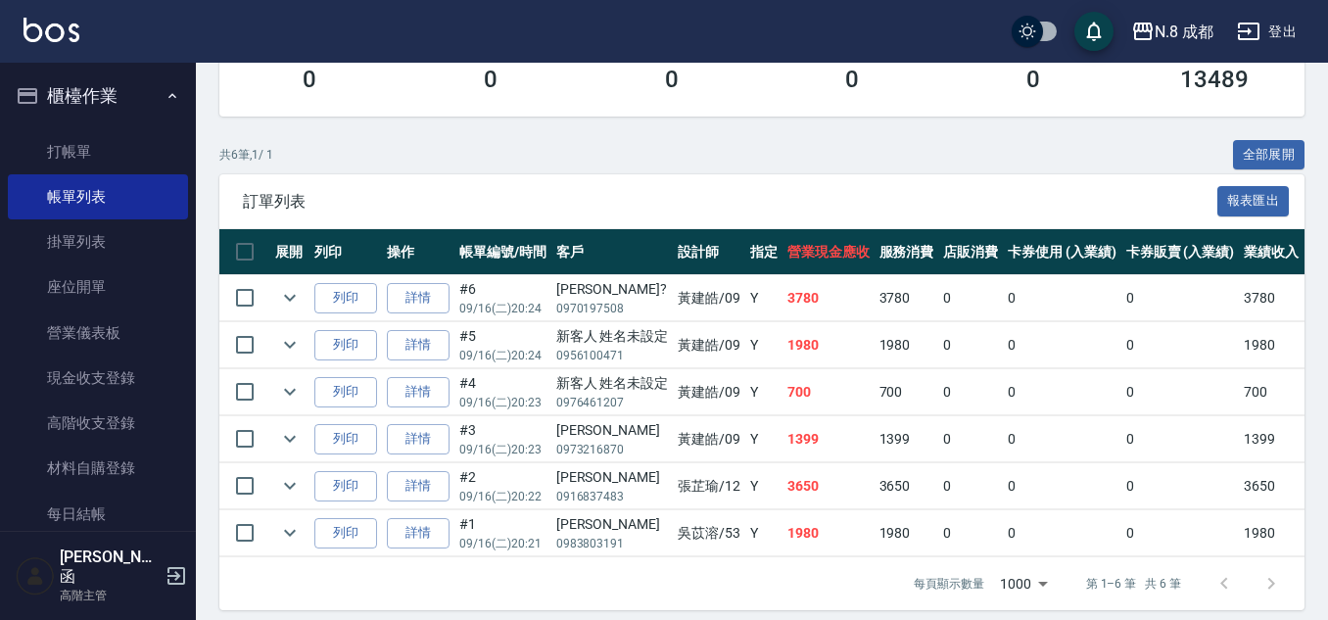
scroll to position [392, 0]
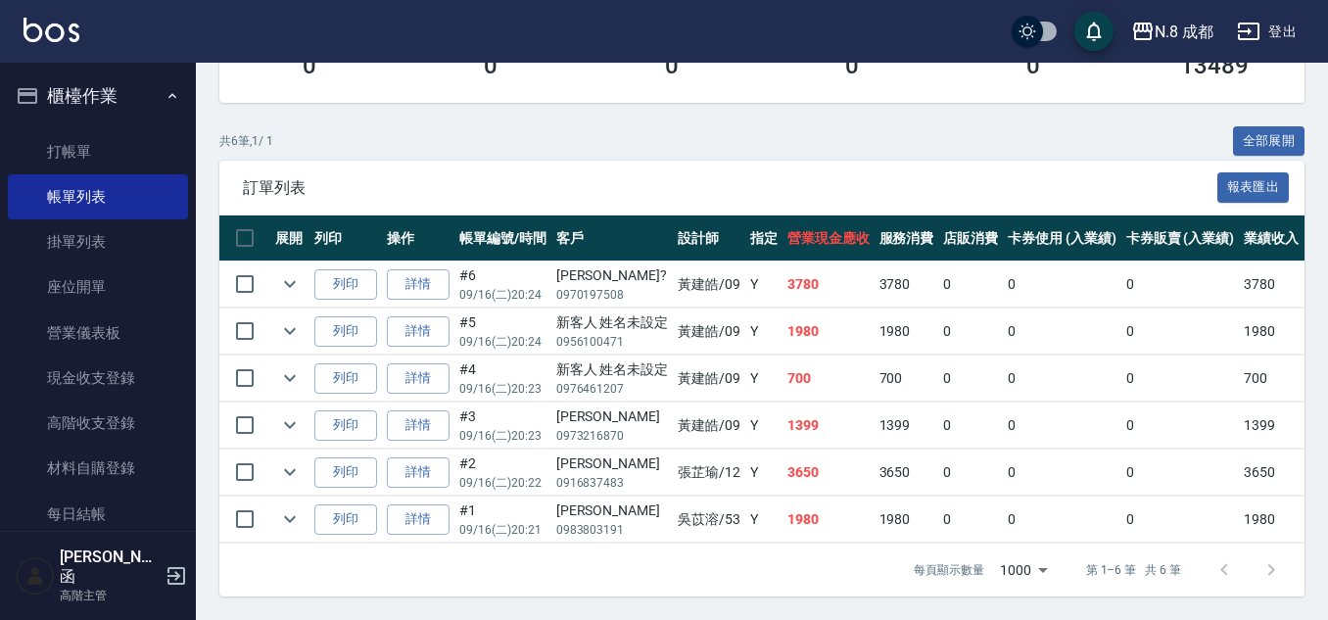
click at [412, 335] on link "詳情" at bounding box center [418, 331] width 63 height 30
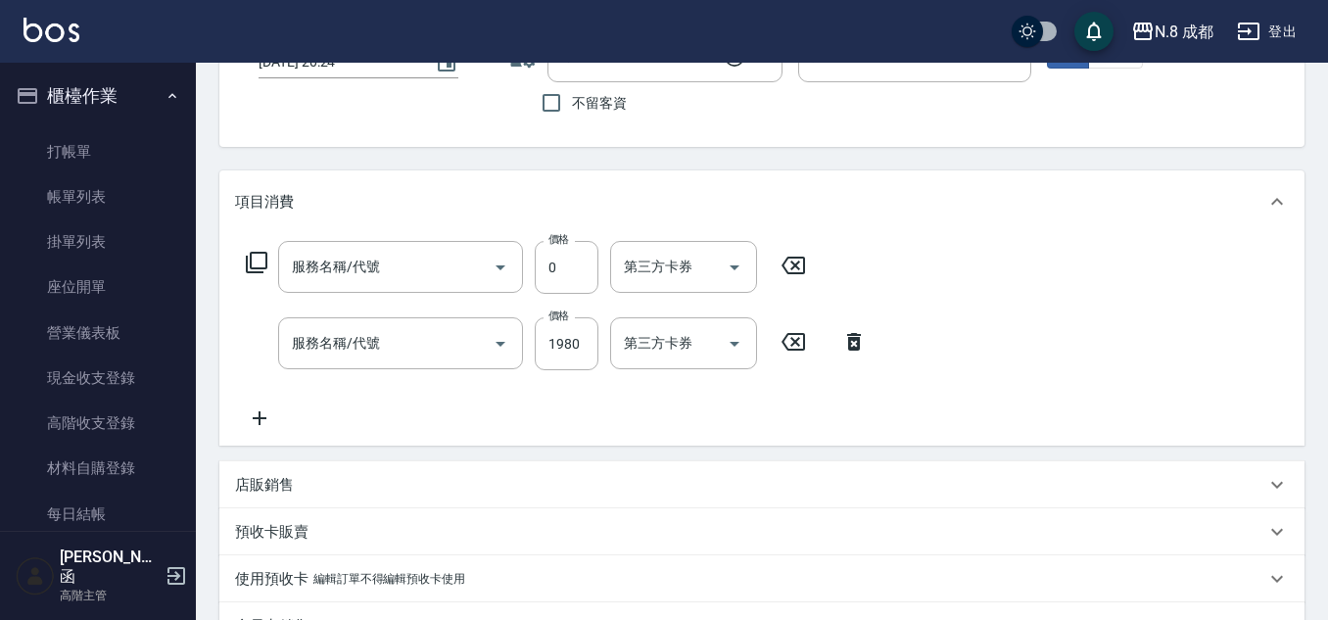
type input "[DATE] 20:24"
type input "黃建皓-09"
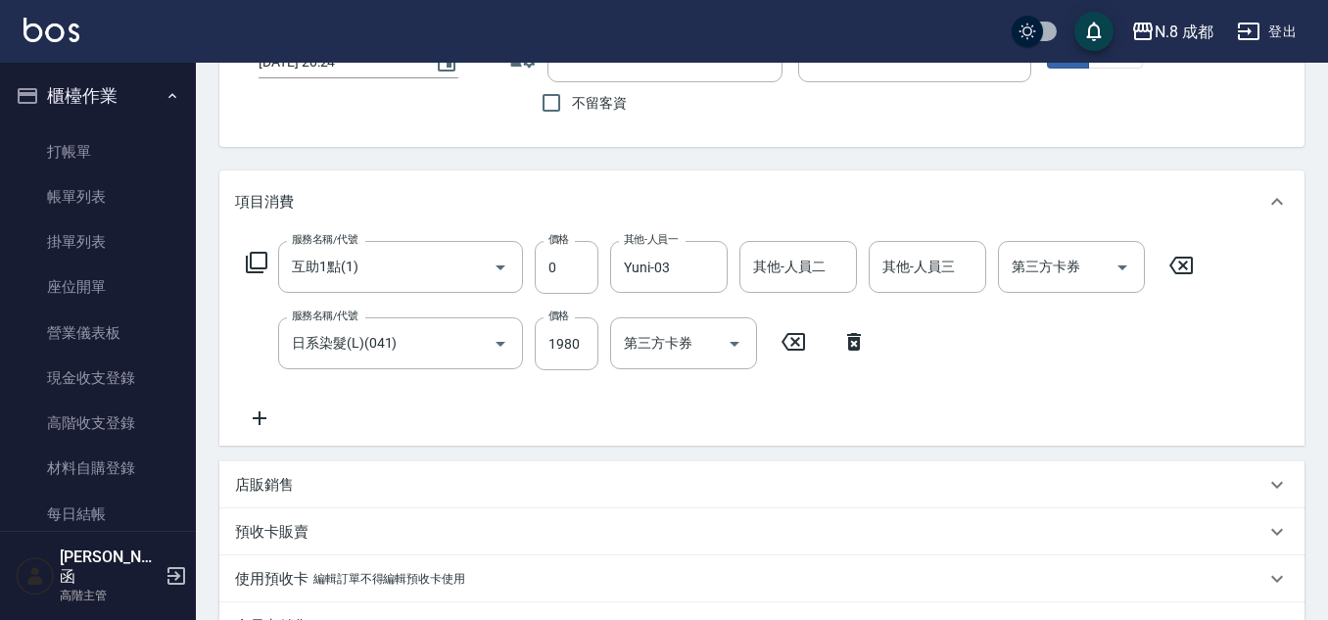
type input "互助1點(1)"
type input "日系染髮(L)(041)"
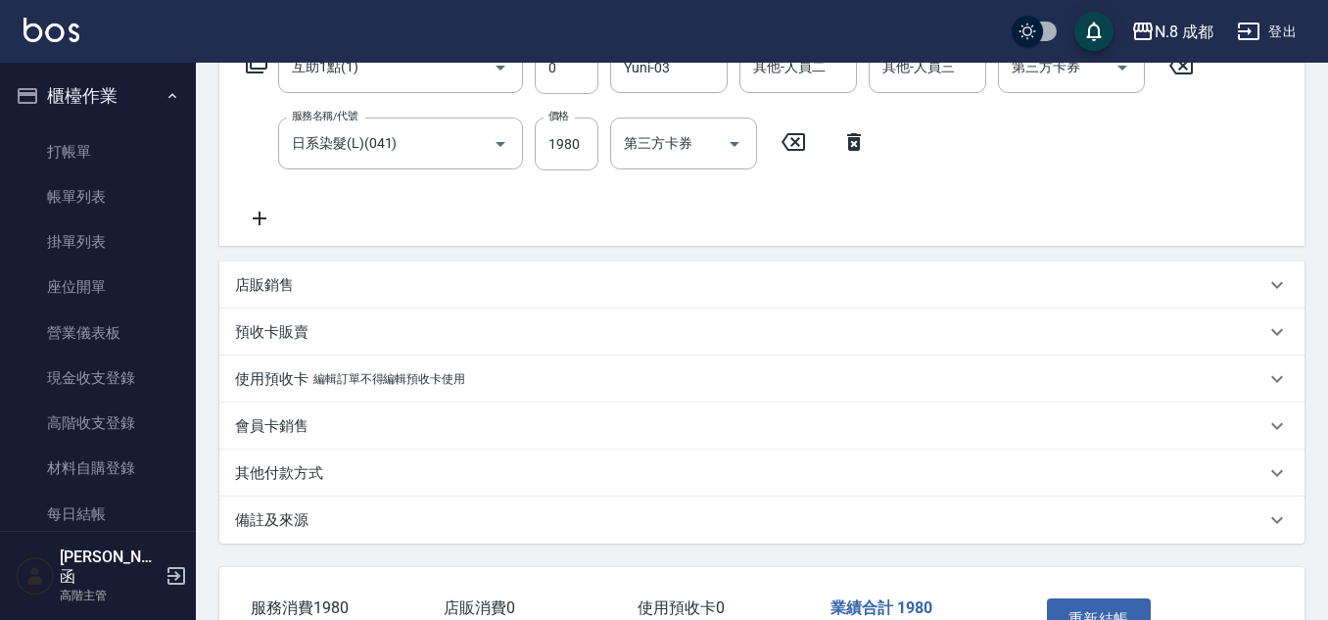
type input "新客人 姓名未設定/0956100471/null"
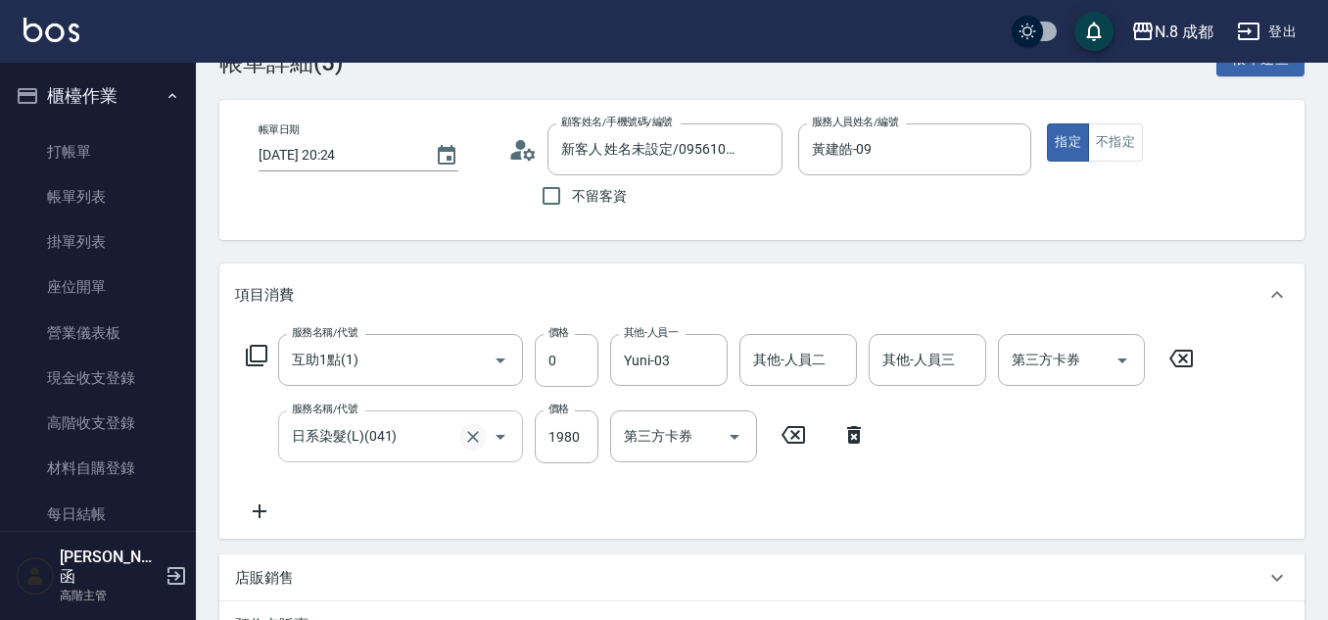
scroll to position [57, 0]
click at [353, 365] on input "互助1點(1)" at bounding box center [373, 361] width 172 height 34
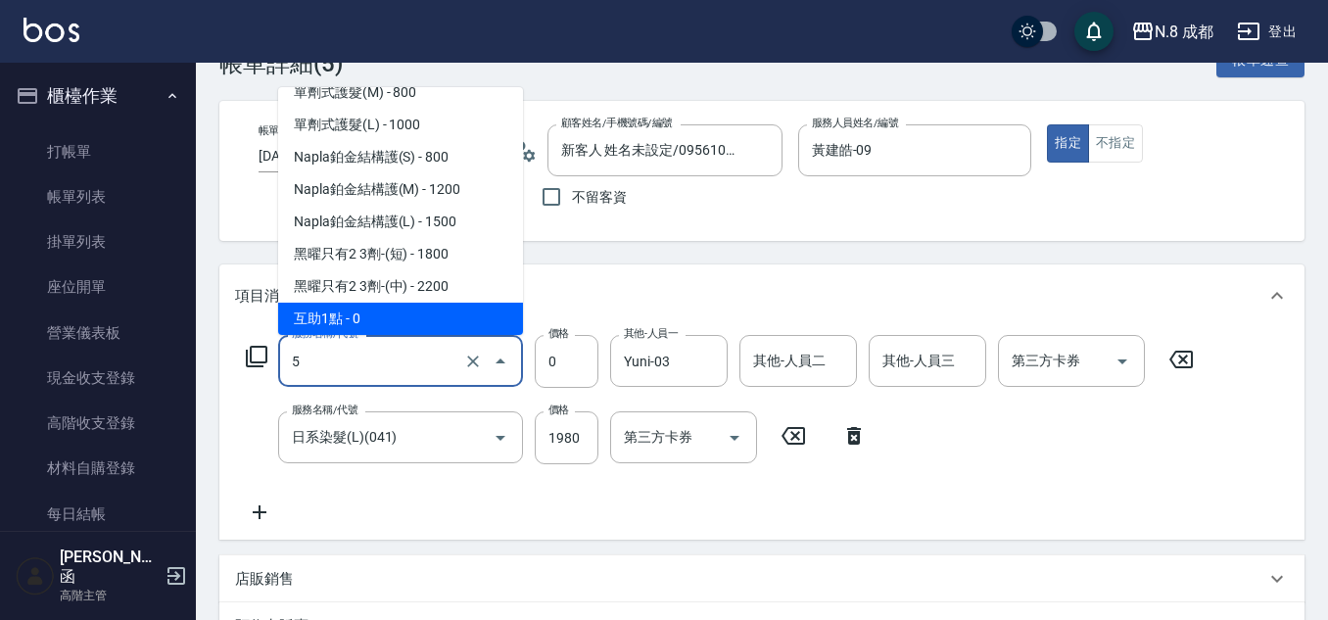
scroll to position [0, 0]
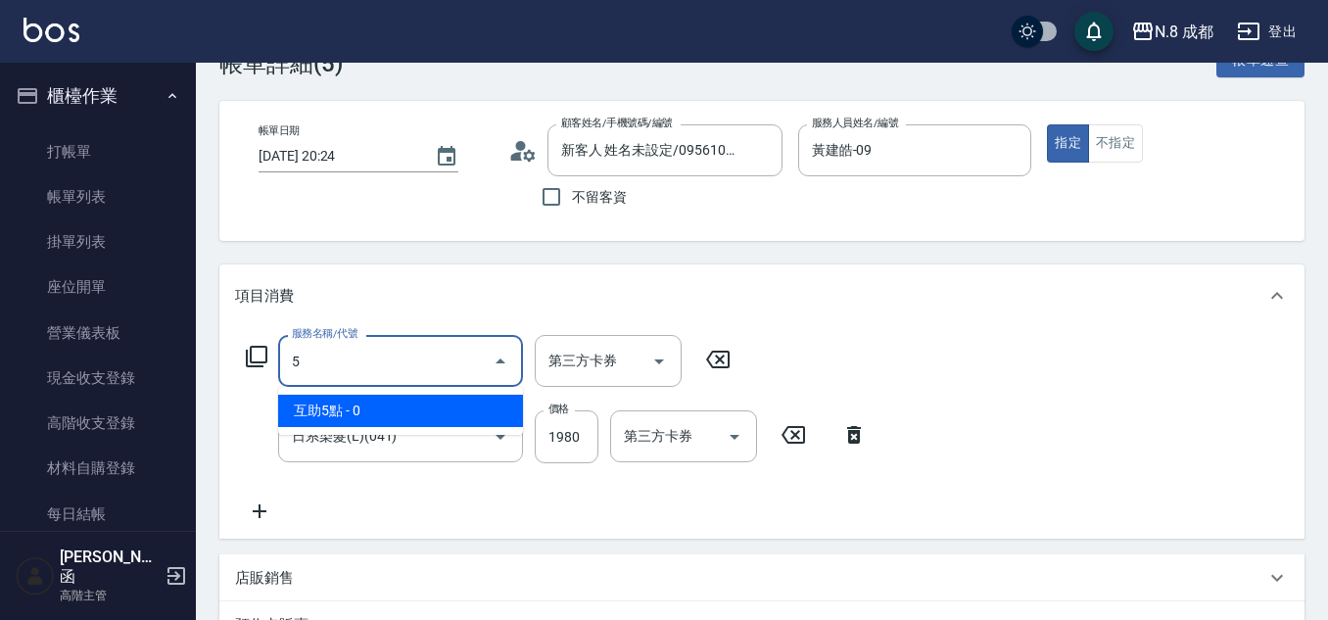
click at [392, 400] on span "互助5點 - 0" at bounding box center [400, 411] width 245 height 32
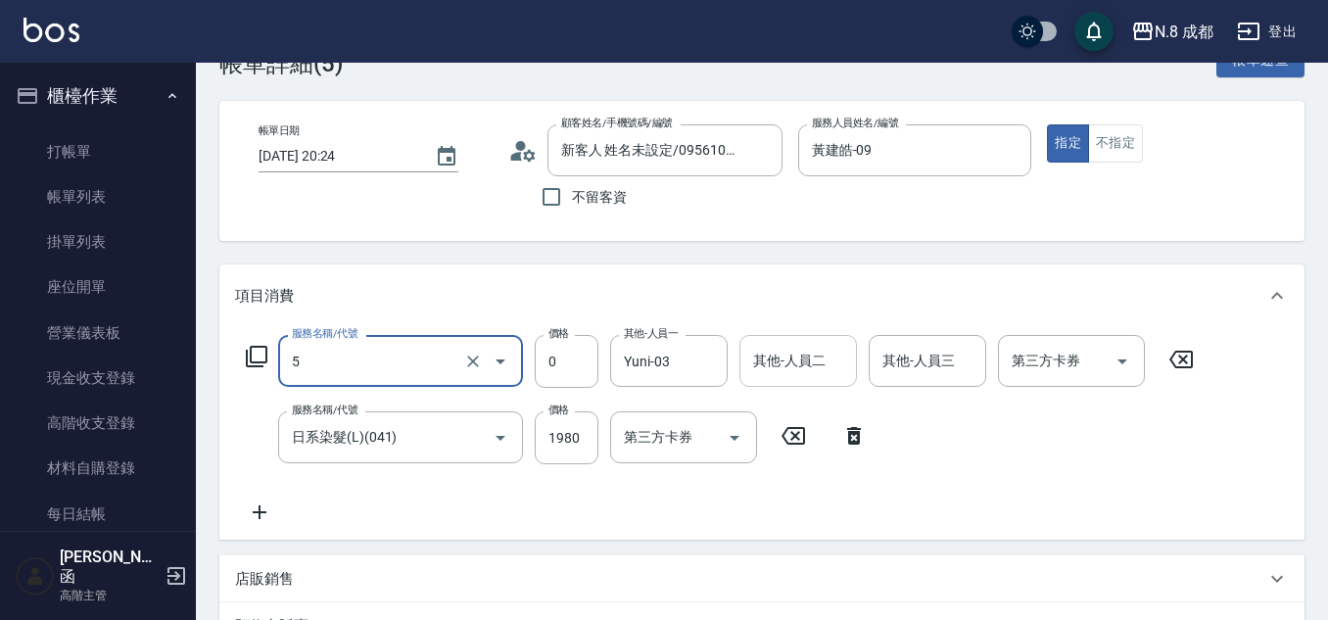
type input "互助5點(5)"
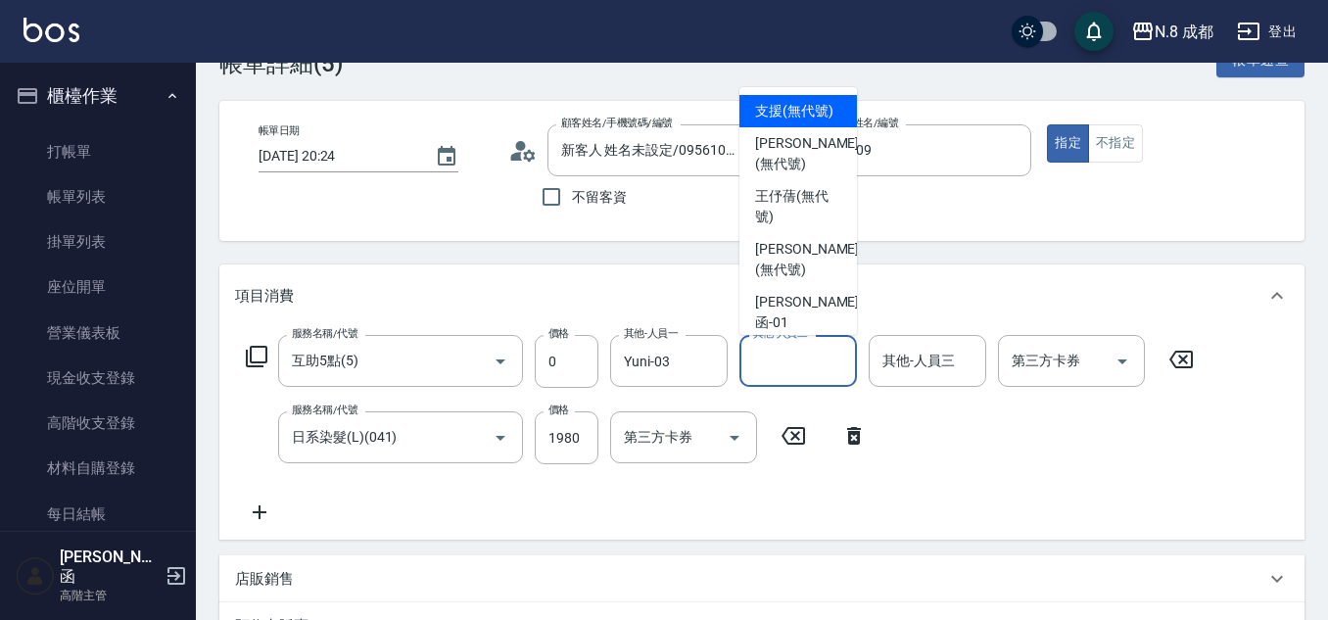
drag, startPoint x: 770, startPoint y: 352, endPoint x: 832, endPoint y: 361, distance: 63.4
click at [772, 352] on input "其他-人員二" at bounding box center [798, 361] width 100 height 34
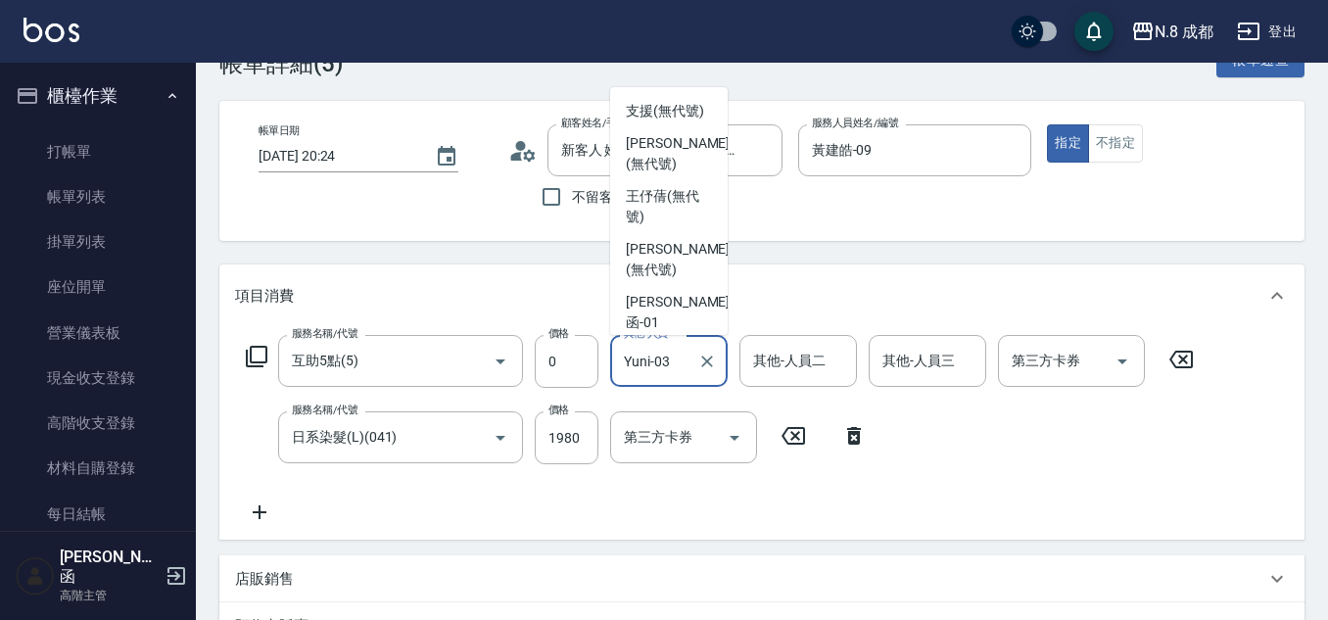
scroll to position [69, 0]
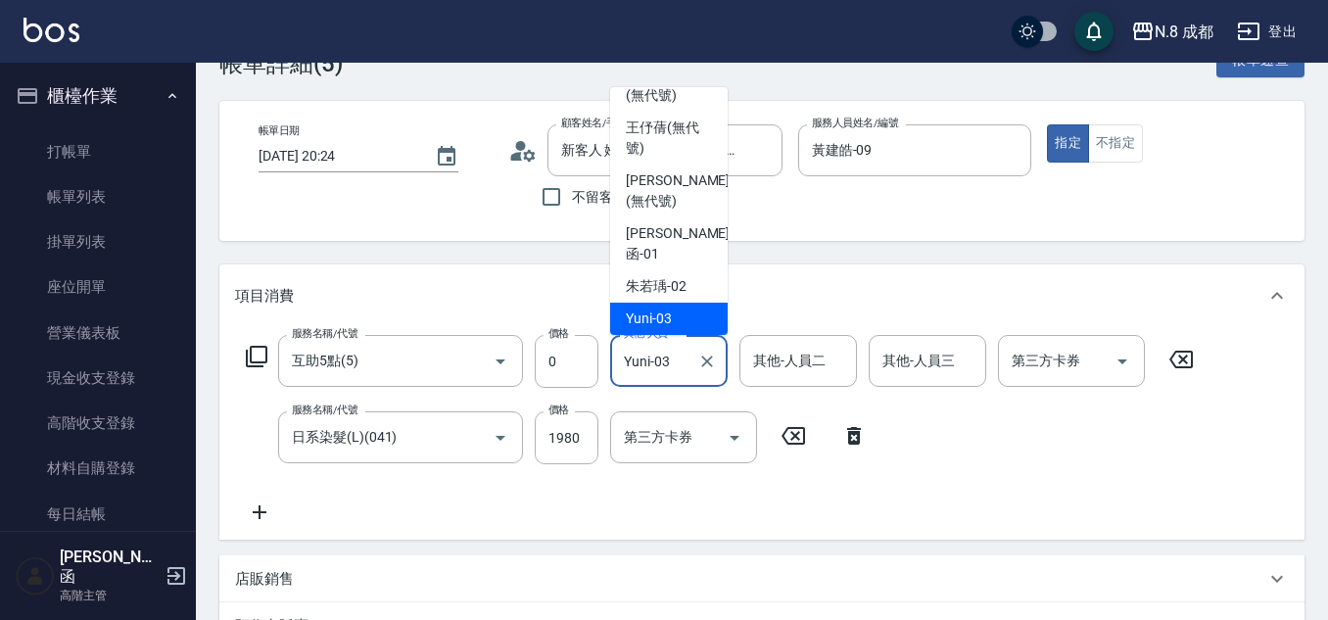
click at [662, 357] on input "Yuni-03" at bounding box center [654, 361] width 71 height 34
click at [958, 452] on div "服務名稱/代號 互助5點(5) 服務名稱/代號 價格 0 價格 其他-人員一 Yuni-03 其他-人員一 其他-人員二 其他-人員二 其他-人員三 其他-人…" at bounding box center [720, 429] width 970 height 189
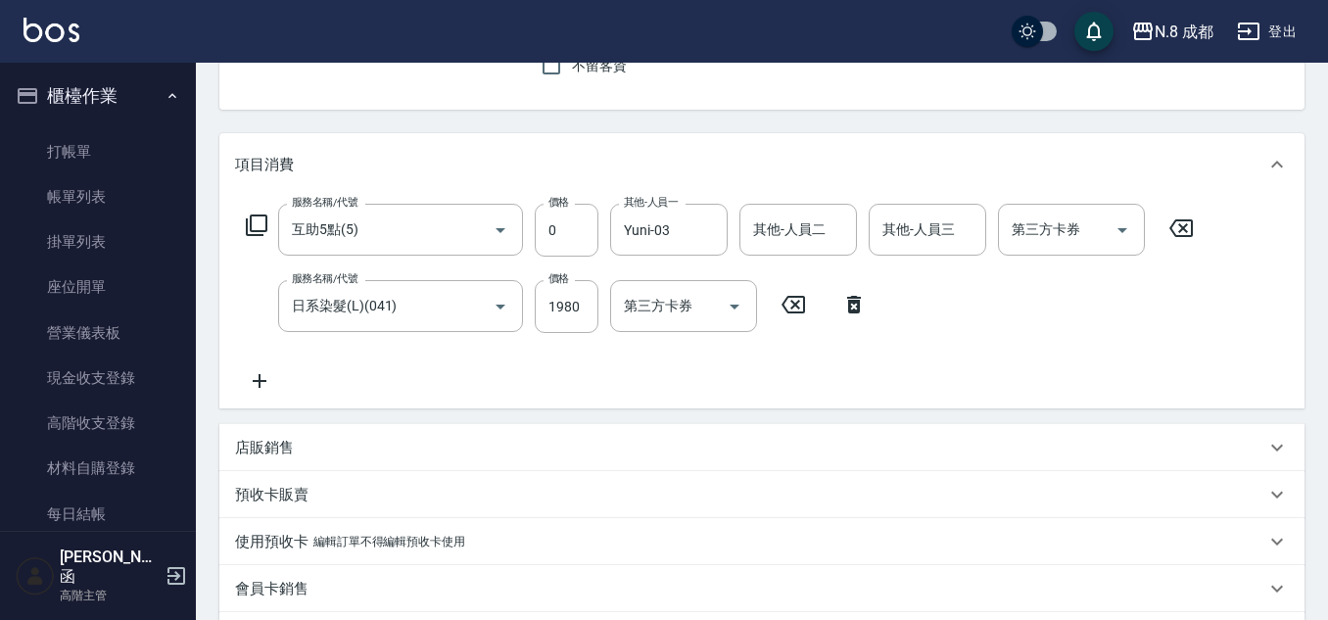
scroll to position [351, 0]
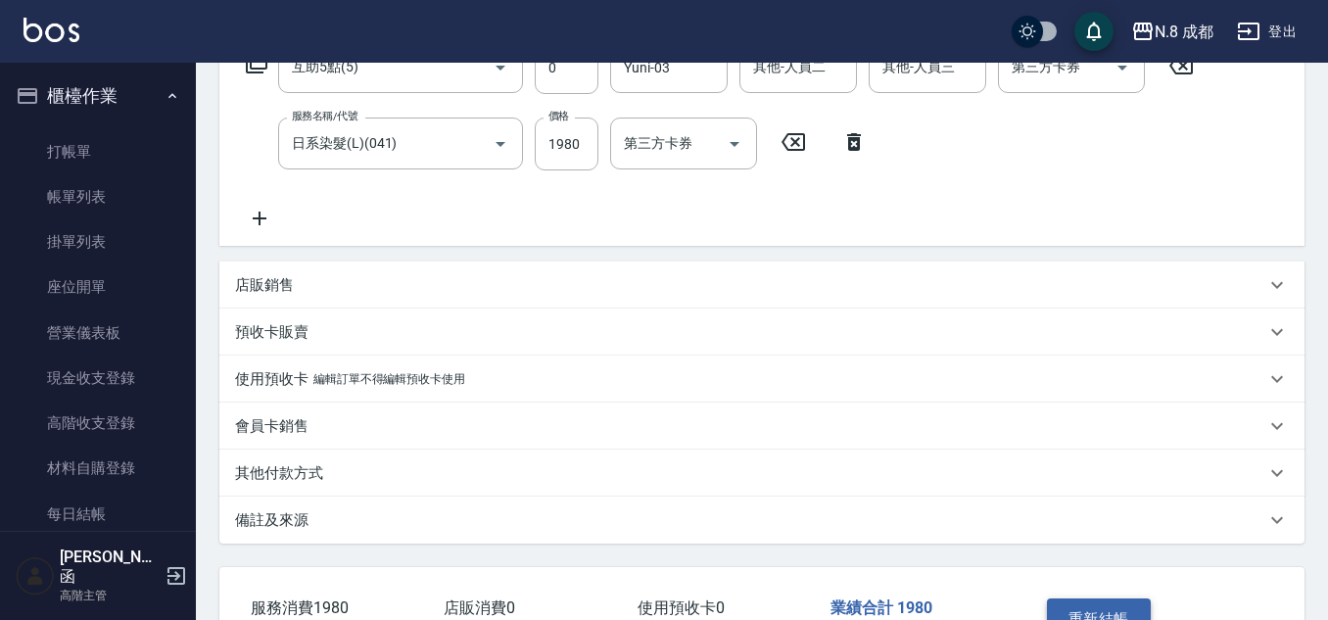
click at [1103, 611] on button "重新結帳" at bounding box center [1099, 618] width 104 height 41
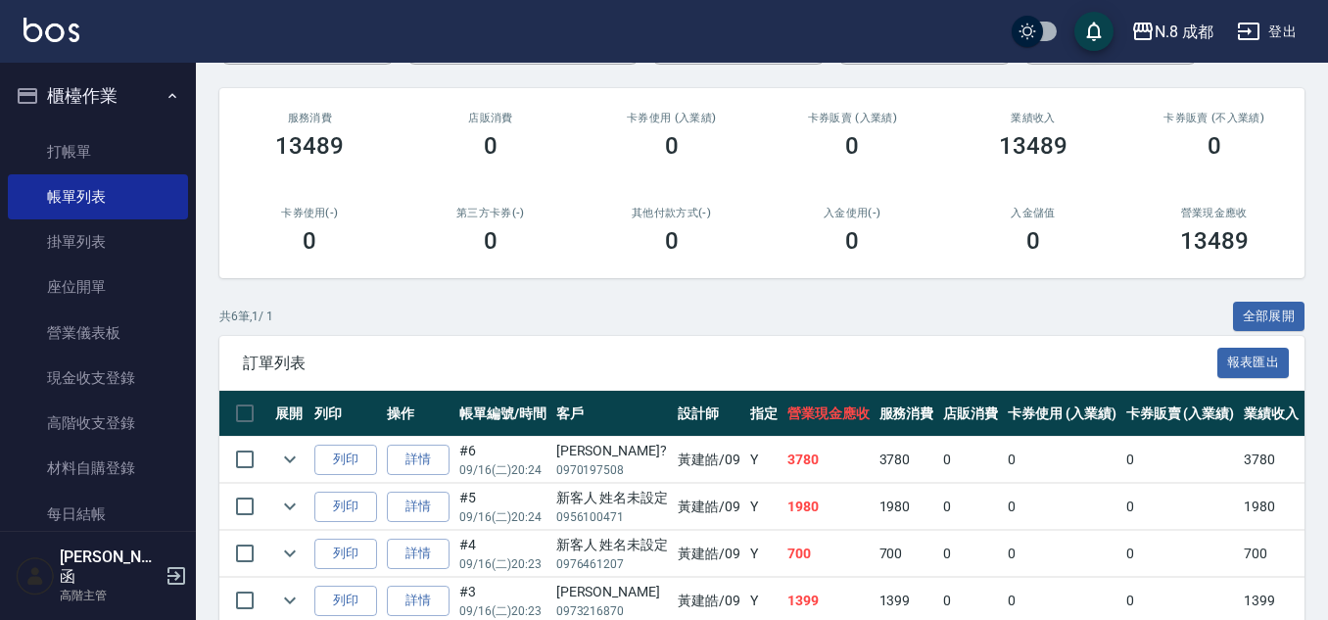
scroll to position [392, 0]
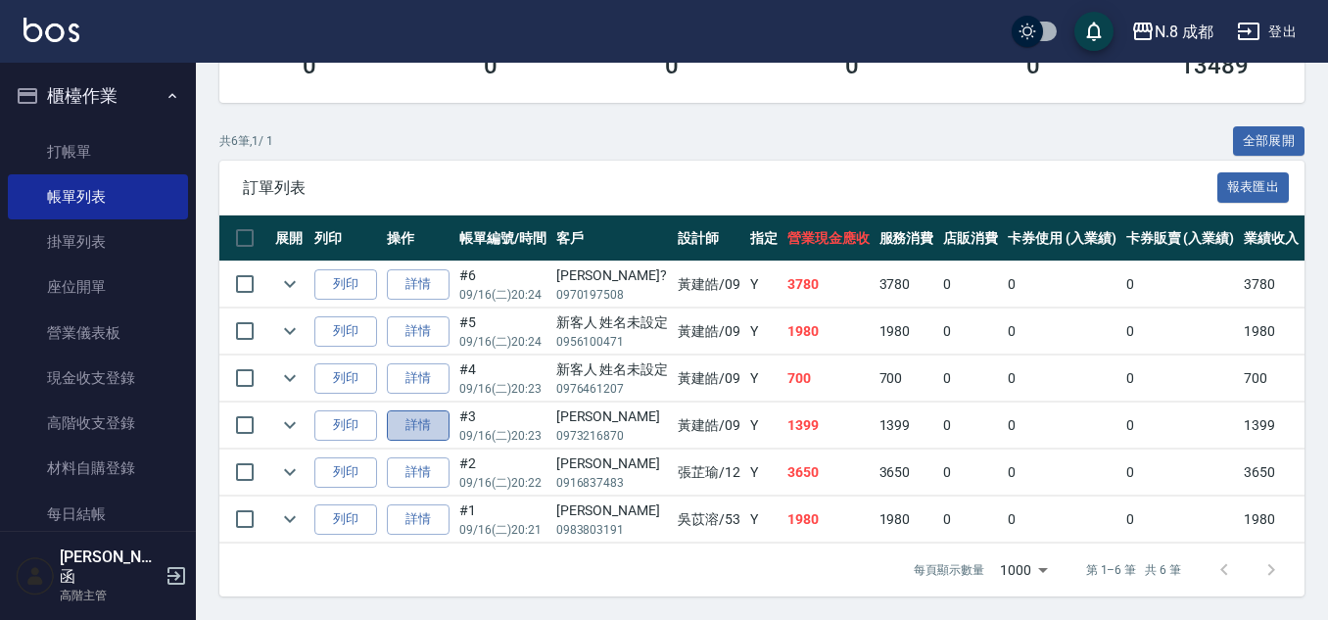
click at [424, 427] on link "詳情" at bounding box center [418, 425] width 63 height 30
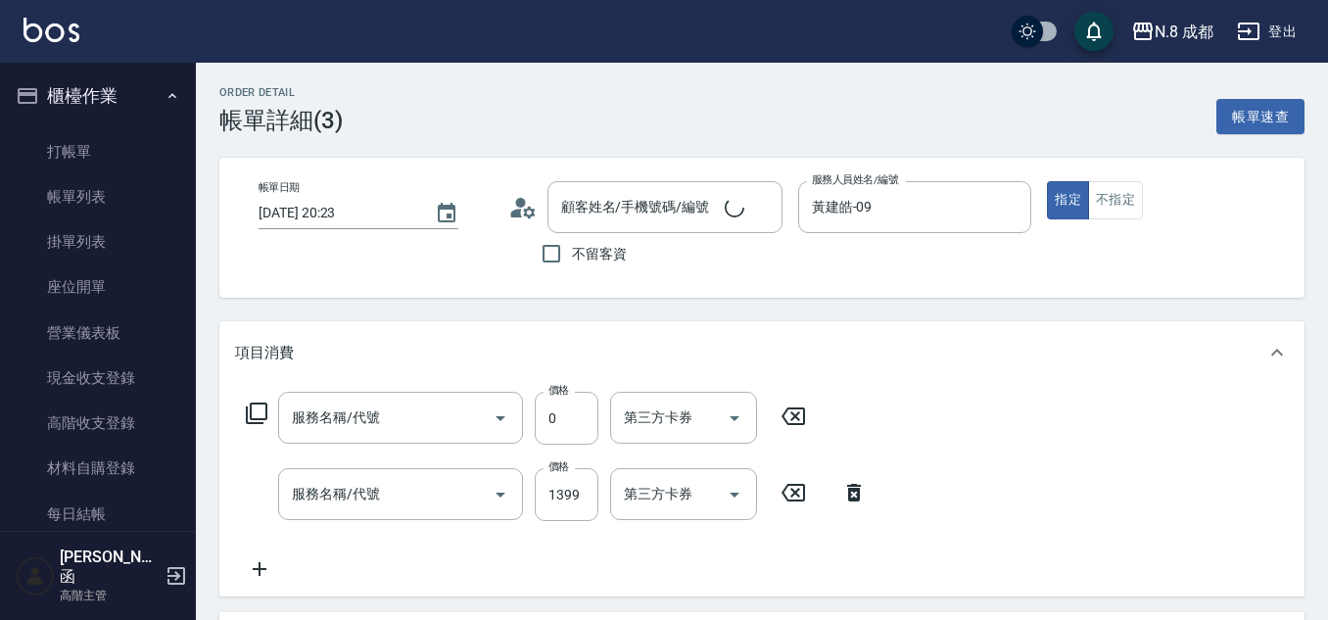
type input "[DATE] 20:23"
type input "黃建皓-09"
type input "互助2點(2)"
type input "日系染髮(L)(041)"
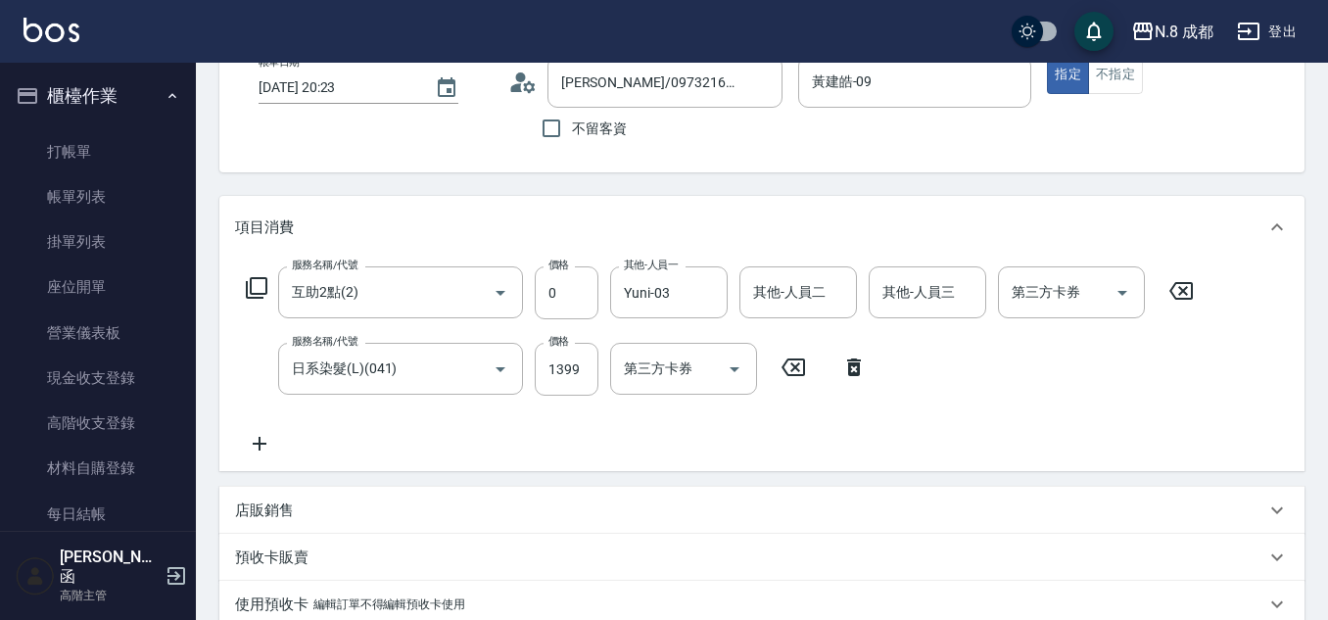
type input "[PERSON_NAME]/0973216870/"
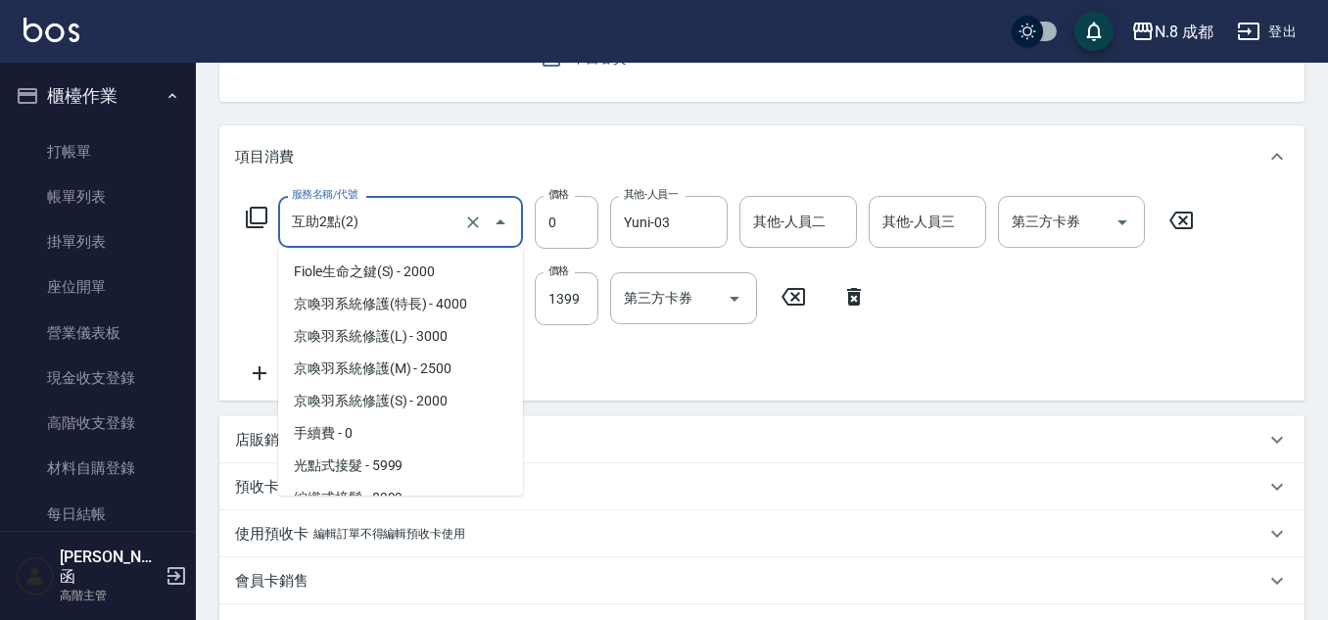
drag, startPoint x: 421, startPoint y: 237, endPoint x: 403, endPoint y: 237, distance: 17.6
click at [403, 237] on input "互助2點(2)" at bounding box center [373, 222] width 172 height 34
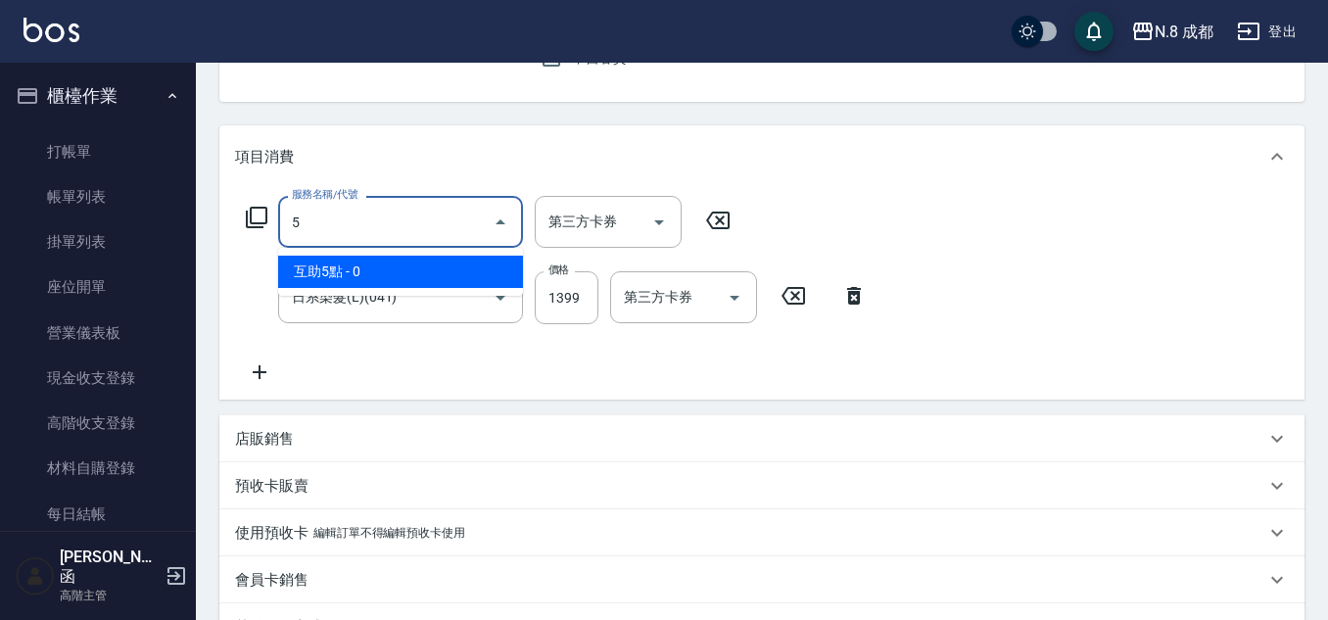
scroll to position [0, 0]
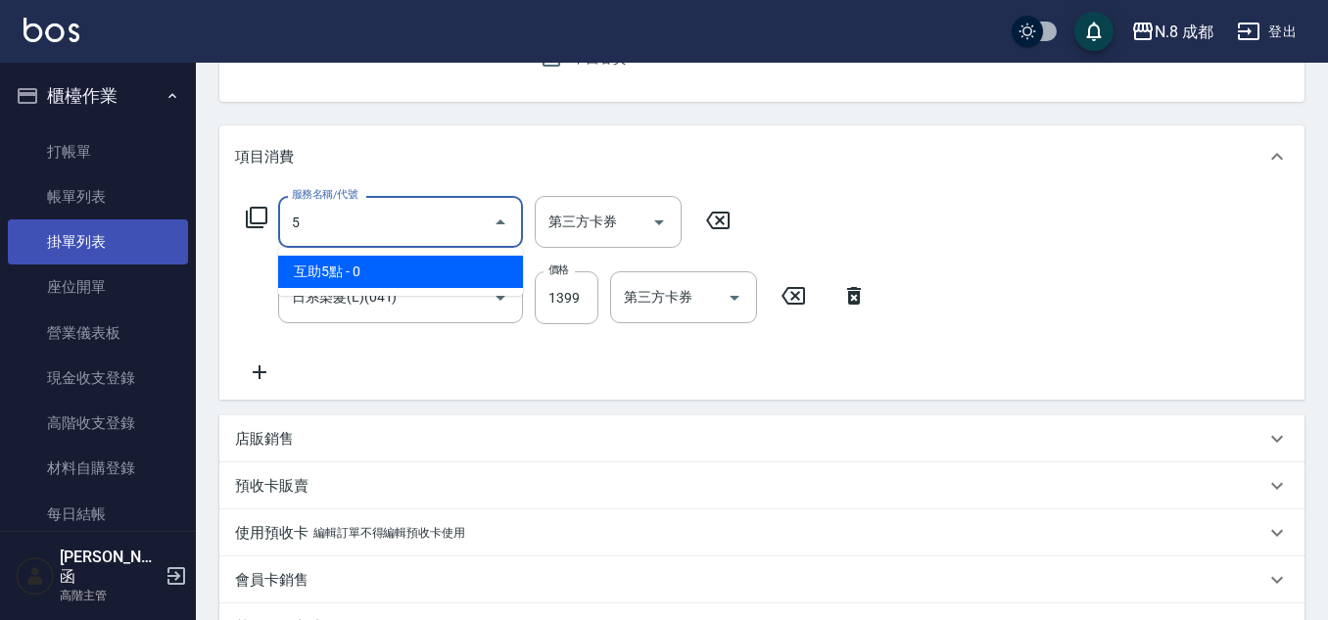
drag, startPoint x: 320, startPoint y: 225, endPoint x: 111, endPoint y: 225, distance: 209.5
click at [111, 225] on div "N.8 成都 登出 櫃檯作業 打帳單 帳單列表 掛單列表 座位開單 營業儀表板 現金收支登錄 高階收支登錄 材料自購登錄 每日結帳 排班表 現場電腦打卡 掃碼…" at bounding box center [664, 352] width 1328 height 1096
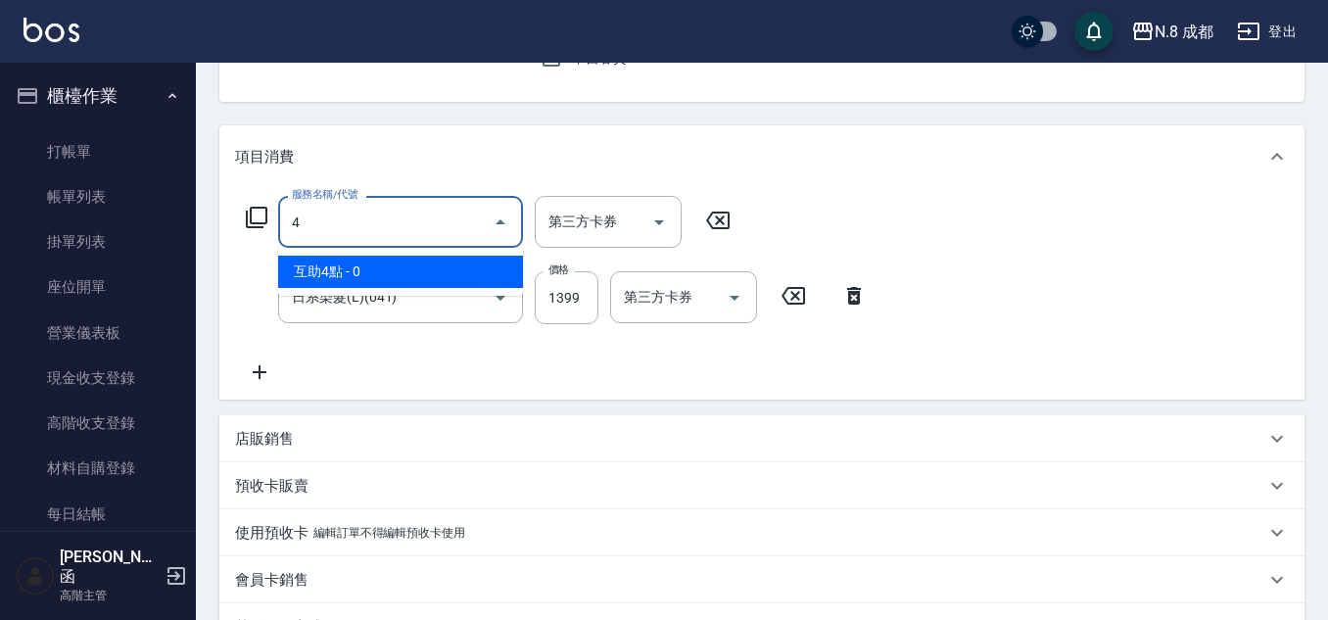
click at [402, 272] on span "互助4點 - 0" at bounding box center [400, 272] width 245 height 32
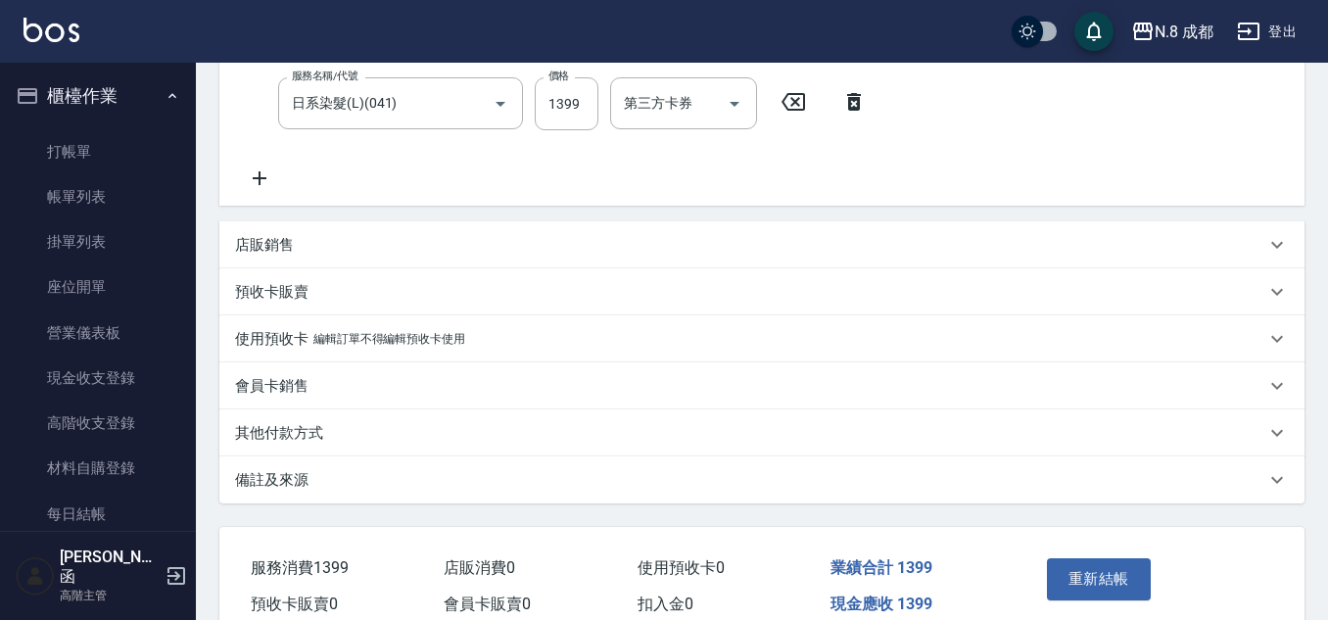
scroll to position [392, 0]
type input "互助4點(4)"
click at [996, 192] on div "服務名稱/代號 互助4點(4) 服務名稱/代號 價格 0 價格 其他-人員一 Yuni-03 其他-人員一 其他-人員二 其他-人員二 其他-人員三 其他-人…" at bounding box center [761, 98] width 1085 height 212
click at [1084, 582] on button "重新結帳" at bounding box center [1099, 577] width 104 height 41
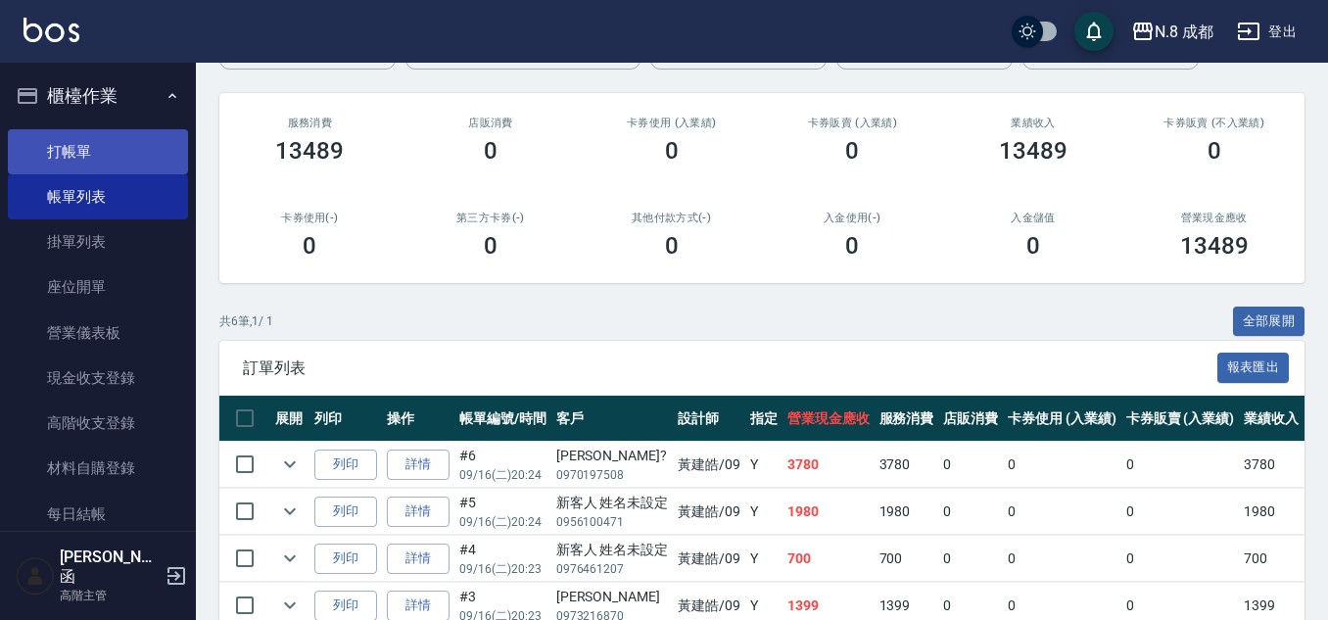
scroll to position [98, 0]
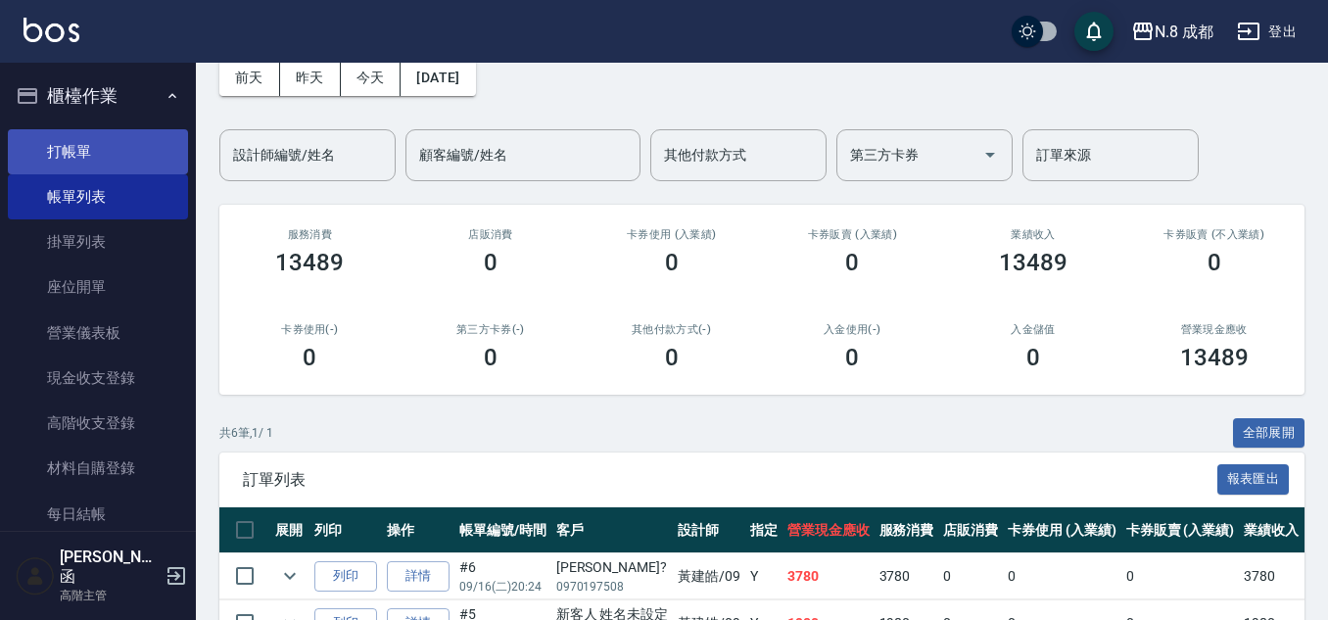
click at [100, 141] on link "打帳單" at bounding box center [98, 151] width 180 height 45
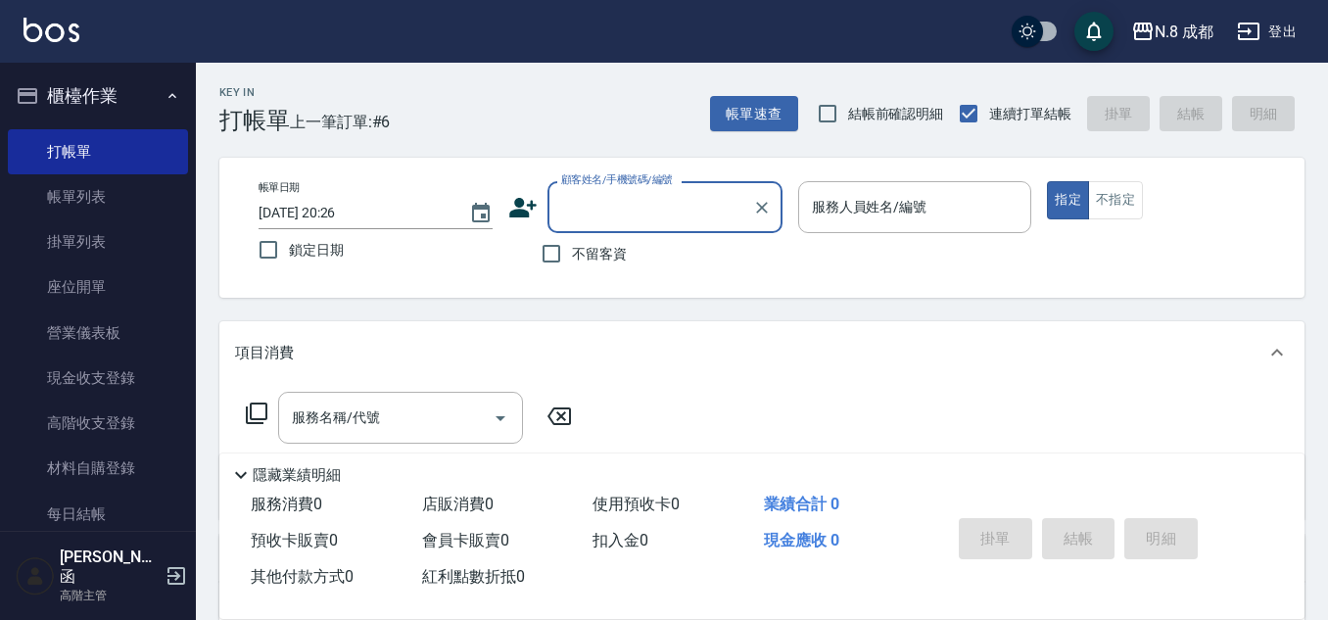
drag, startPoint x: 583, startPoint y: 223, endPoint x: 601, endPoint y: 200, distance: 30.0
click at [588, 219] on div "顧客姓名/手機號碼/編號" at bounding box center [664, 207] width 235 height 52
click at [601, 200] on input "顧客姓名/手機號碼/編號" at bounding box center [650, 207] width 188 height 34
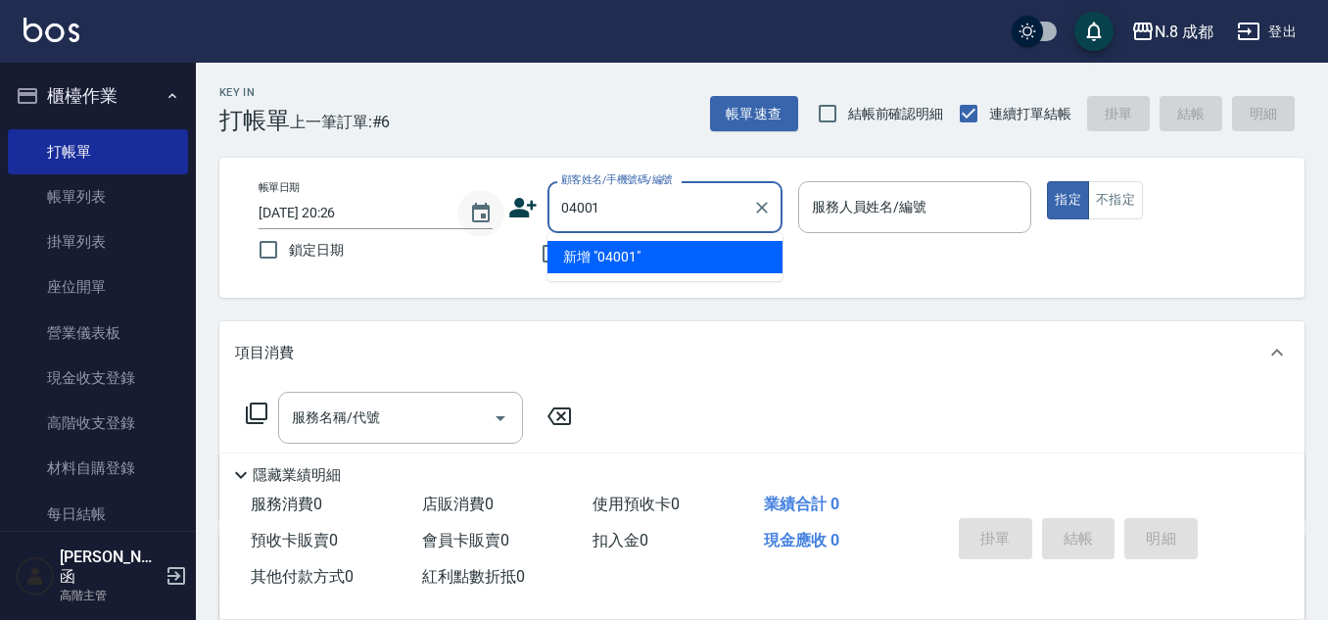
drag, startPoint x: 675, startPoint y: 213, endPoint x: 480, endPoint y: 210, distance: 194.9
click at [480, 210] on div "帳單日期 [DATE] 20:26 鎖定日期 顧客姓名/手機號碼/編號 04001 顧客姓名/手機號碼/編號 不留客資 服務人員姓名/編號 服務人員姓名/編號…" at bounding box center [762, 227] width 1038 height 93
drag, startPoint x: 648, startPoint y: 257, endPoint x: 766, endPoint y: 244, distance: 118.2
click at [649, 258] on li "新增 "041"" at bounding box center [664, 257] width 235 height 32
type input "041"
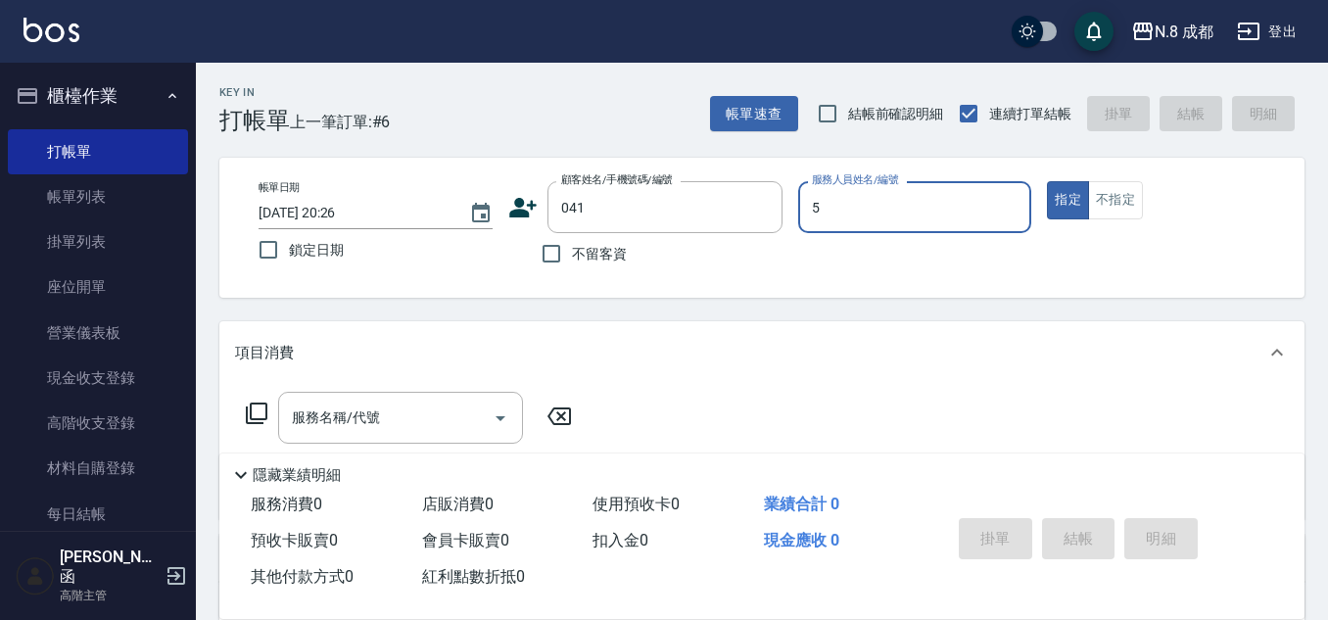
click at [897, 212] on input "5" at bounding box center [915, 207] width 216 height 34
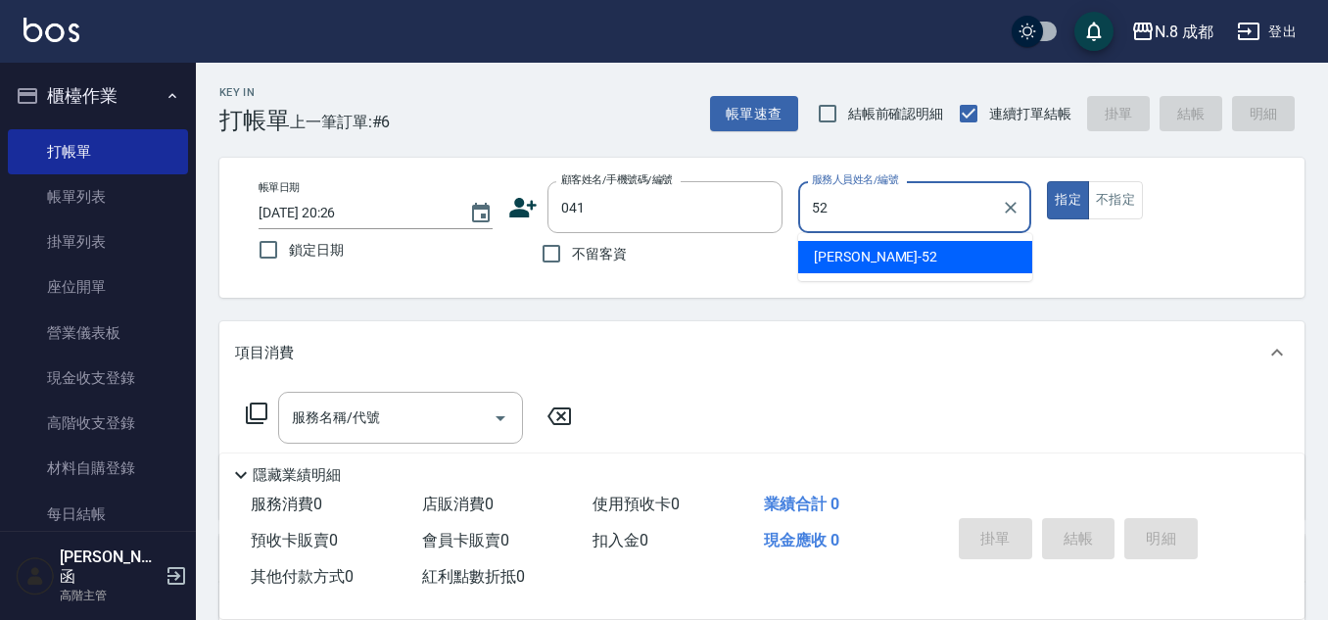
click at [884, 263] on div "[PERSON_NAME]-52" at bounding box center [915, 257] width 234 height 32
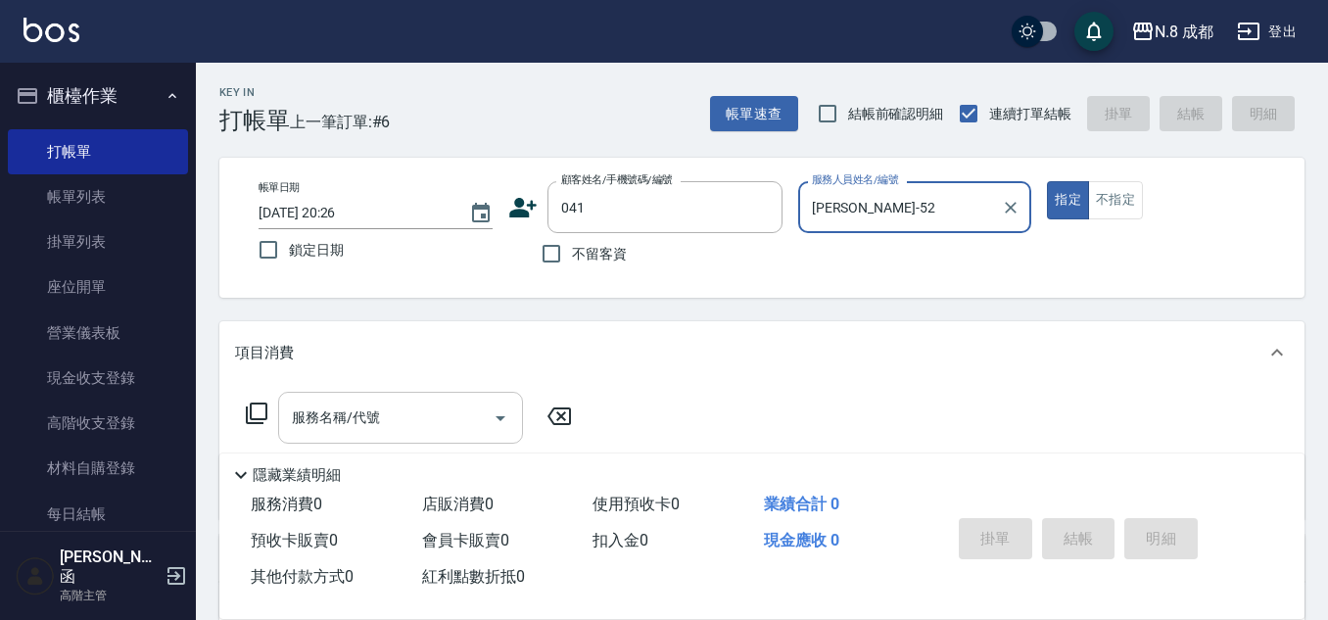
type input "[PERSON_NAME]-52"
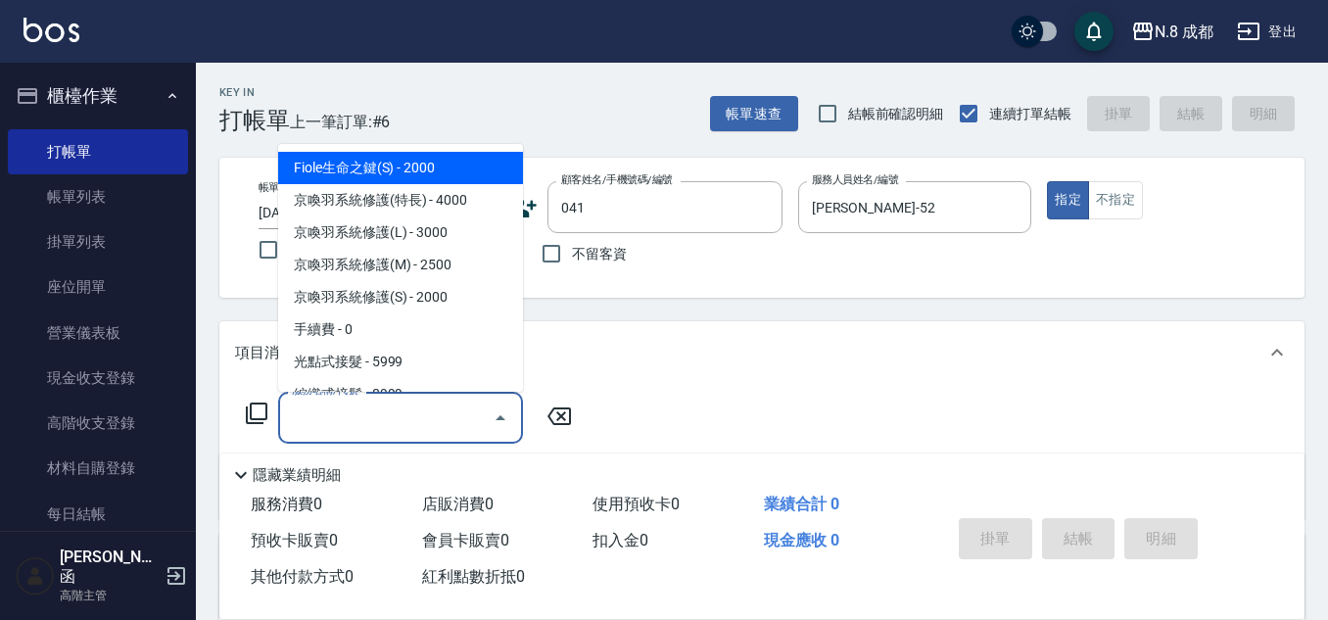
click at [429, 423] on input "服務名稱/代號" at bounding box center [386, 417] width 198 height 34
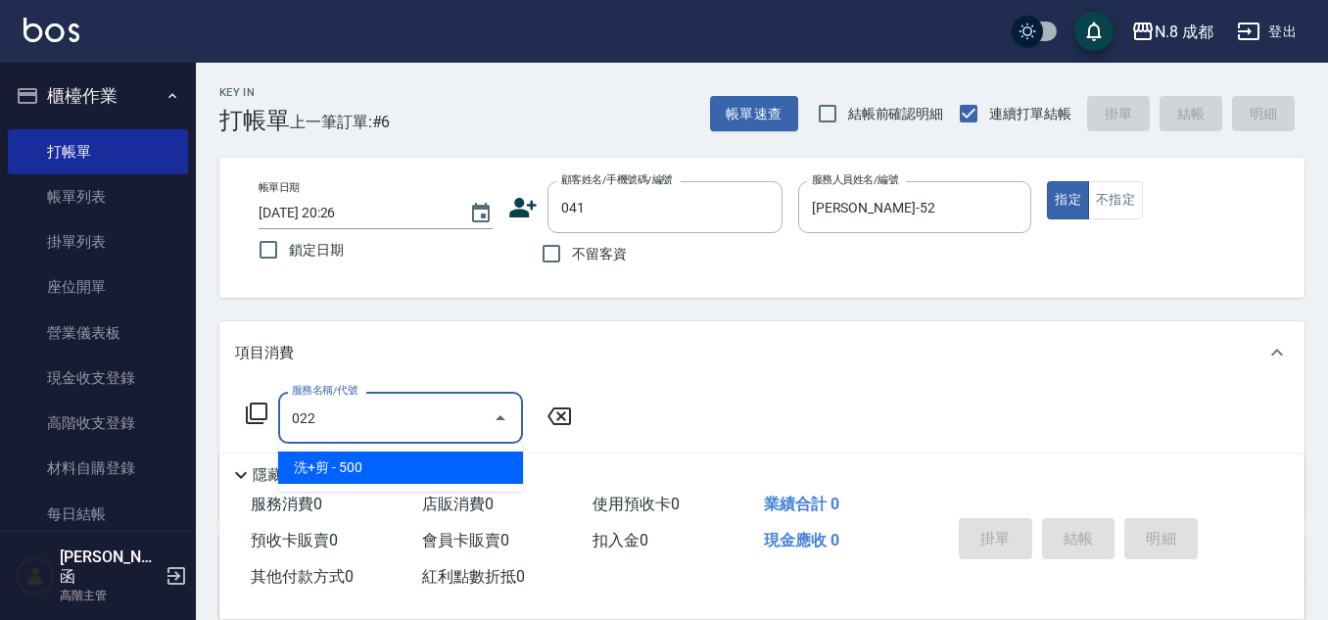
click at [476, 473] on span "洗+剪 - 500" at bounding box center [400, 467] width 245 height 32
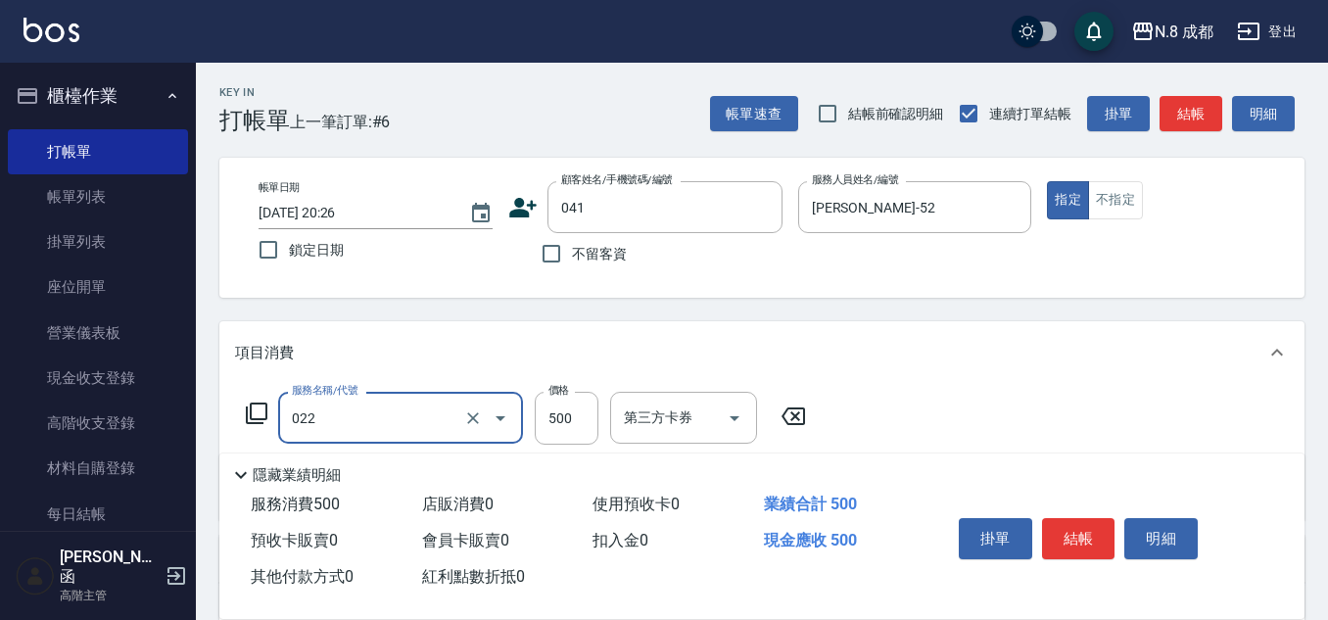
click at [387, 395] on div "022 服務名稱/代號" at bounding box center [400, 418] width 245 height 52
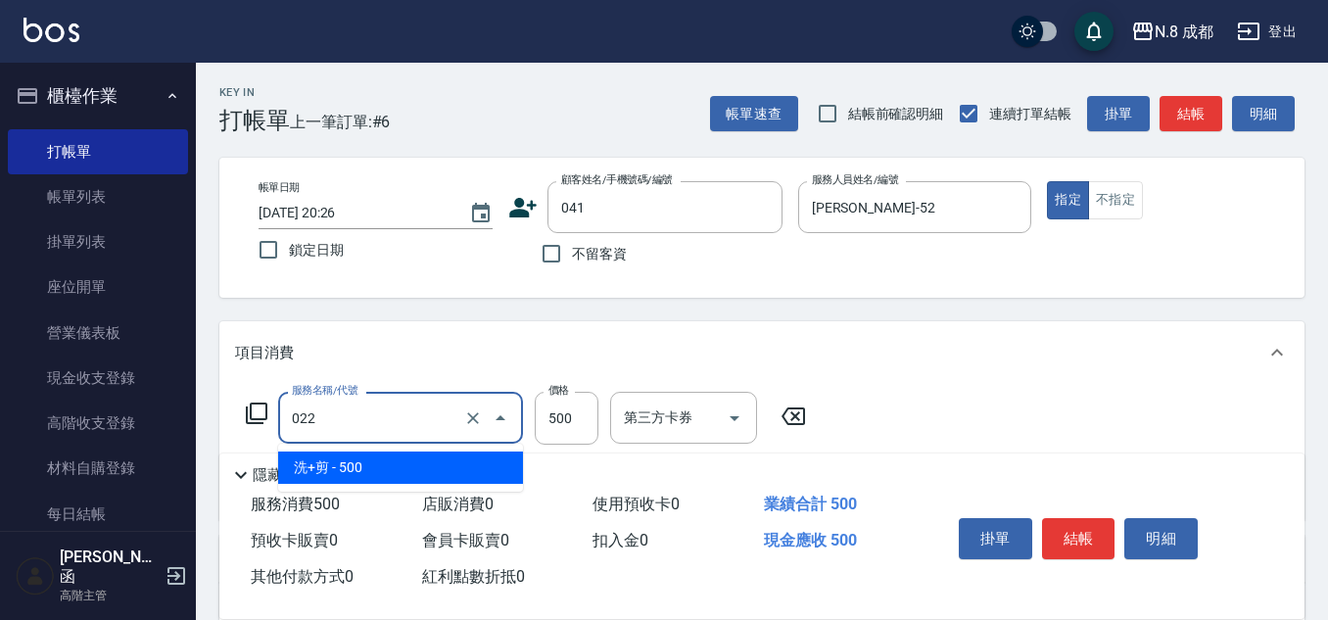
drag, startPoint x: 379, startPoint y: 410, endPoint x: 233, endPoint y: 413, distance: 145.9
click at [230, 413] on div "服務名稱/代號 022 服務名稱/代號 價格 500 價格 第三方卡券 第三方卡券" at bounding box center [761, 452] width 1085 height 136
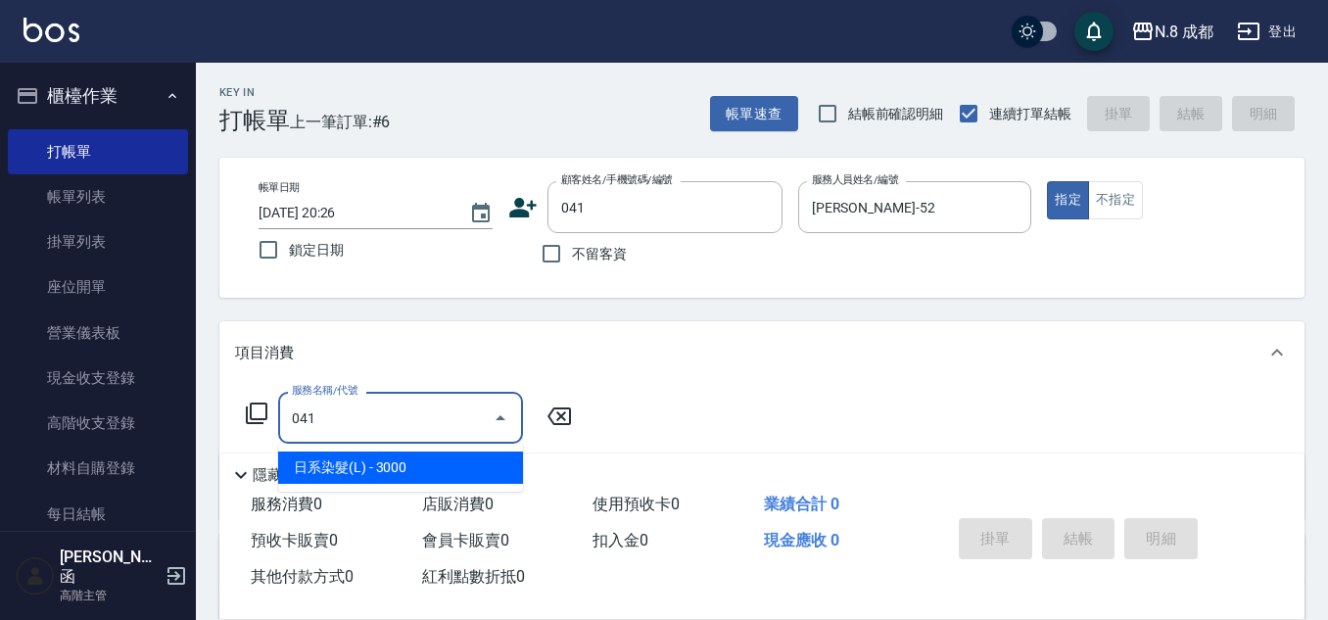
drag, startPoint x: 435, startPoint y: 469, endPoint x: 526, endPoint y: 451, distance: 92.8
click at [440, 469] on span "日系染髮(L) - 3000" at bounding box center [400, 467] width 245 height 32
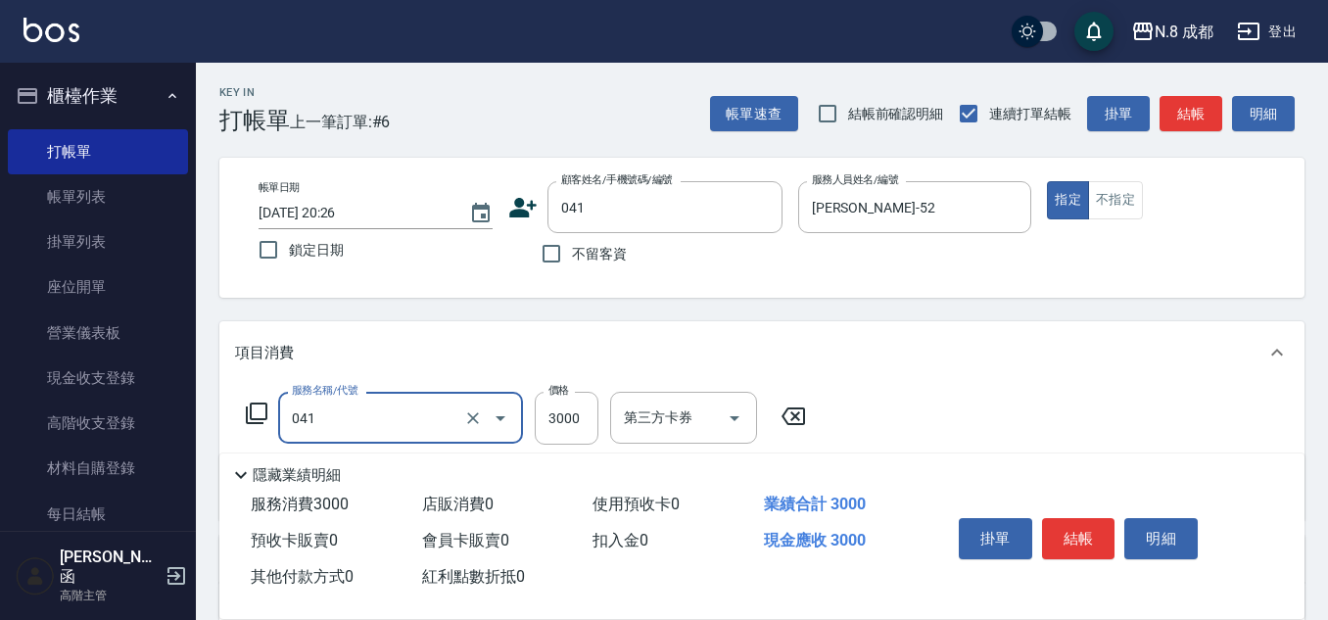
type input "日系染髮(L)(041)"
drag, startPoint x: 599, startPoint y: 413, endPoint x: 579, endPoint y: 412, distance: 20.6
click at [594, 412] on div "服務名稱/代號 日系染髮(L)(041) 服務名稱/代號 價格 3000 價格 第三方卡券 第三方卡券" at bounding box center [526, 418] width 583 height 53
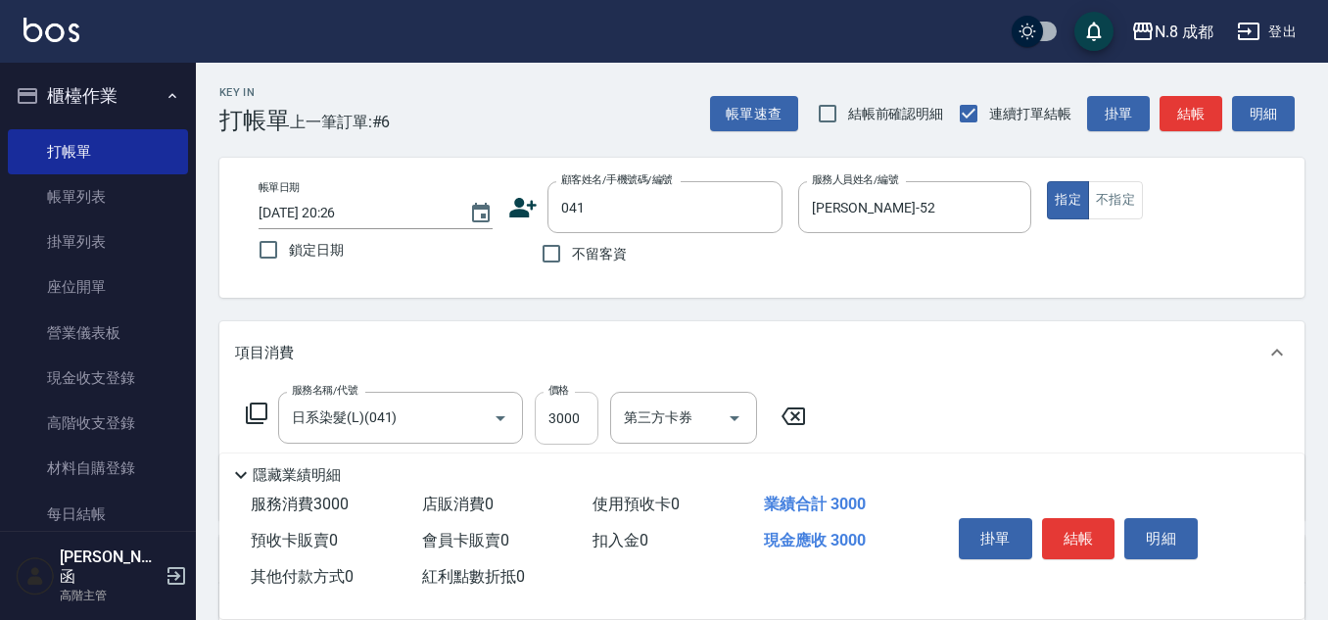
click at [575, 413] on input "3000" at bounding box center [567, 418] width 64 height 53
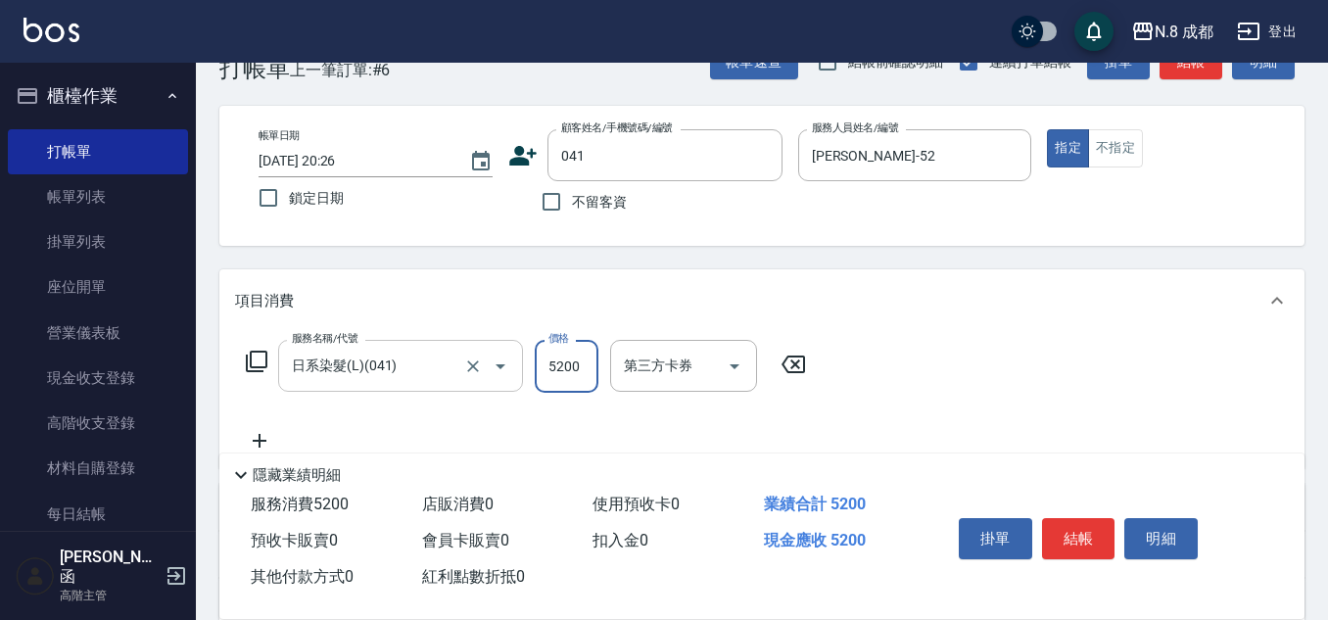
scroll to position [98, 0]
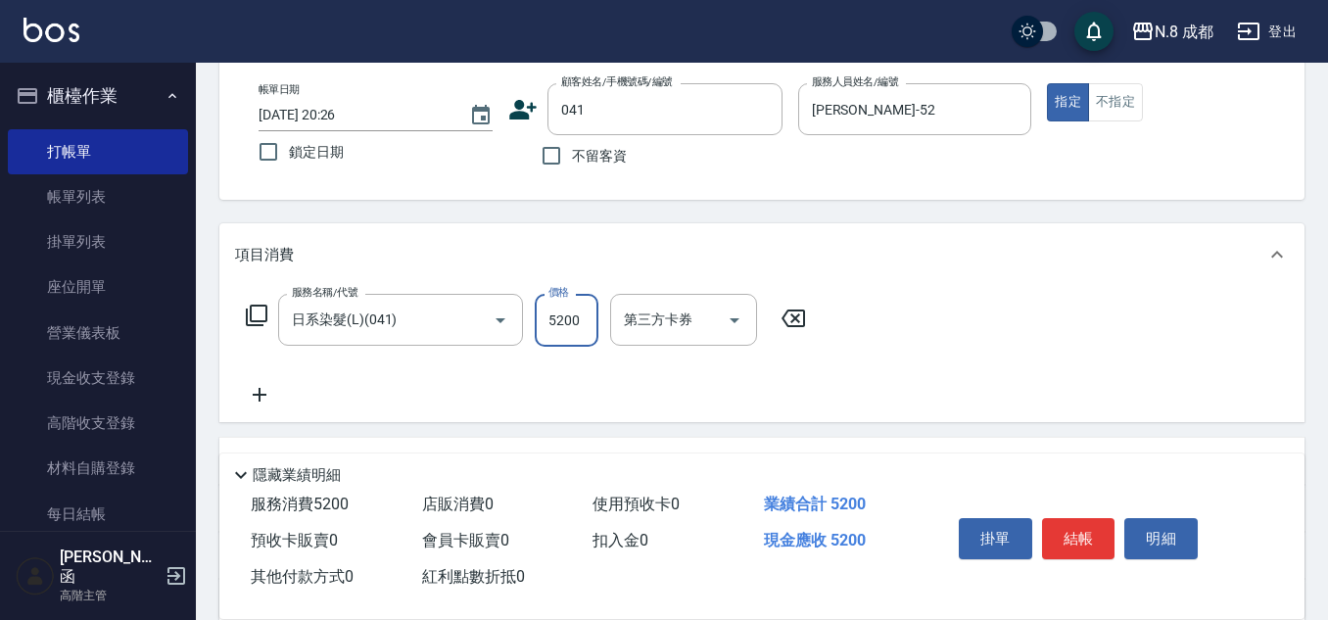
type input "5200"
click at [259, 399] on icon at bounding box center [260, 395] width 14 height 14
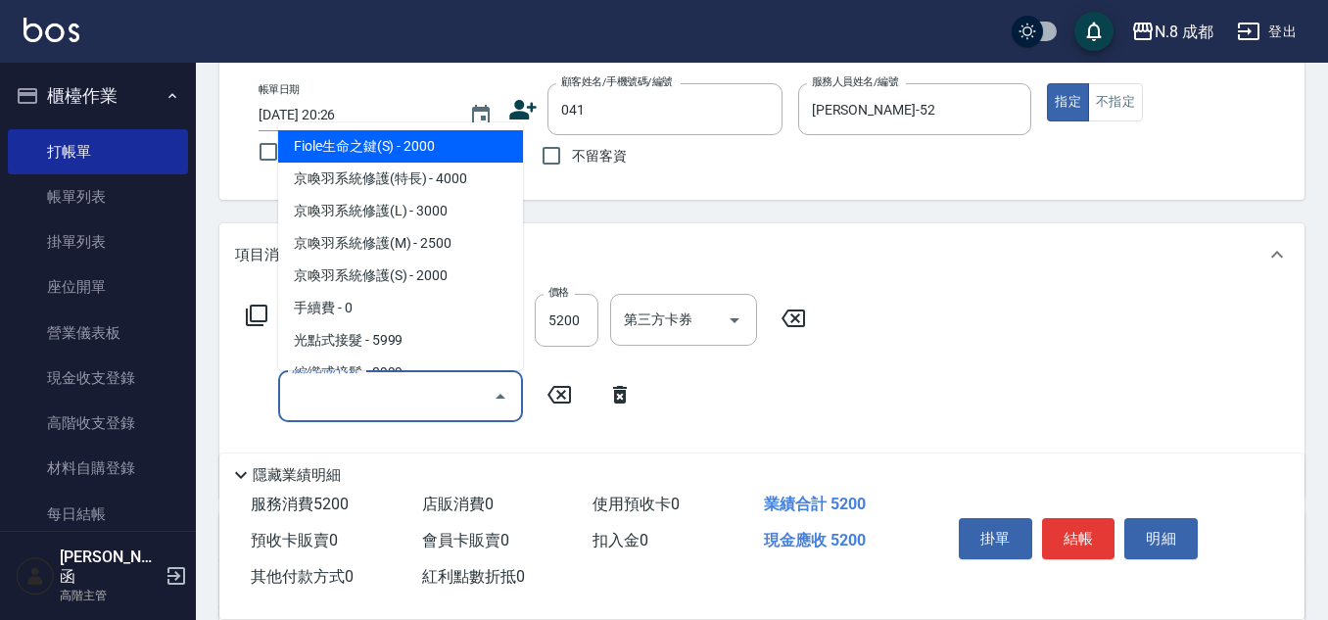
click at [360, 396] on input "服務名稱/代號" at bounding box center [386, 396] width 198 height 34
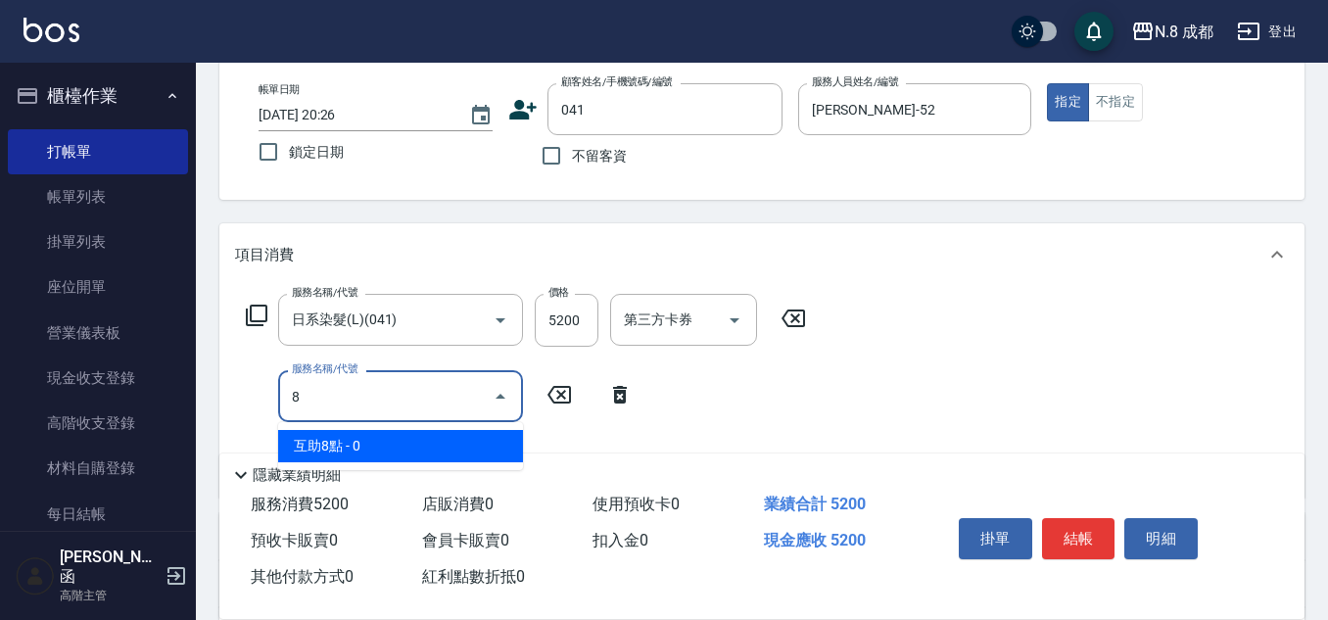
click at [369, 456] on span "互助8點 - 0" at bounding box center [400, 446] width 245 height 32
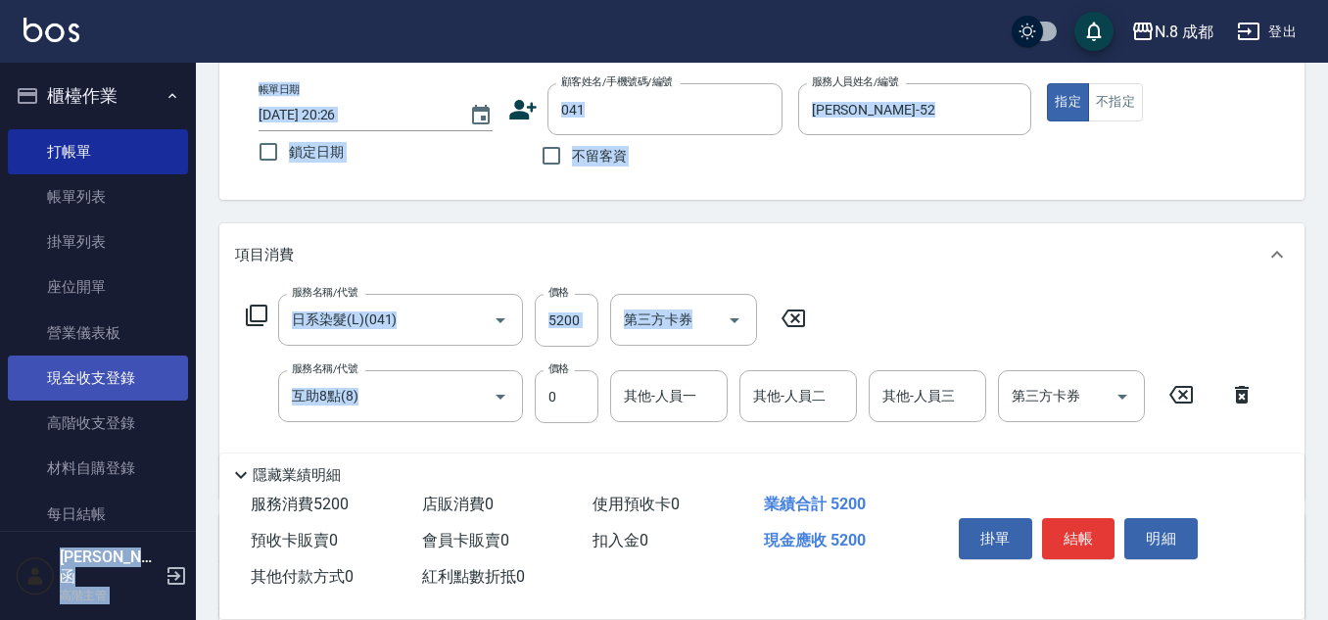
drag, startPoint x: 404, startPoint y: 360, endPoint x: 161, endPoint y: 360, distance: 243.8
click at [161, 360] on div "N.8 成都 登出 櫃檯作業 打帳單 帳單列表 掛單列表 座位開單 營業儀表板 現金收支登錄 高階收支登錄 材料自購登錄 每日結帳 排班表 現場電腦打卡 掃碼…" at bounding box center [664, 419] width 1328 height 1035
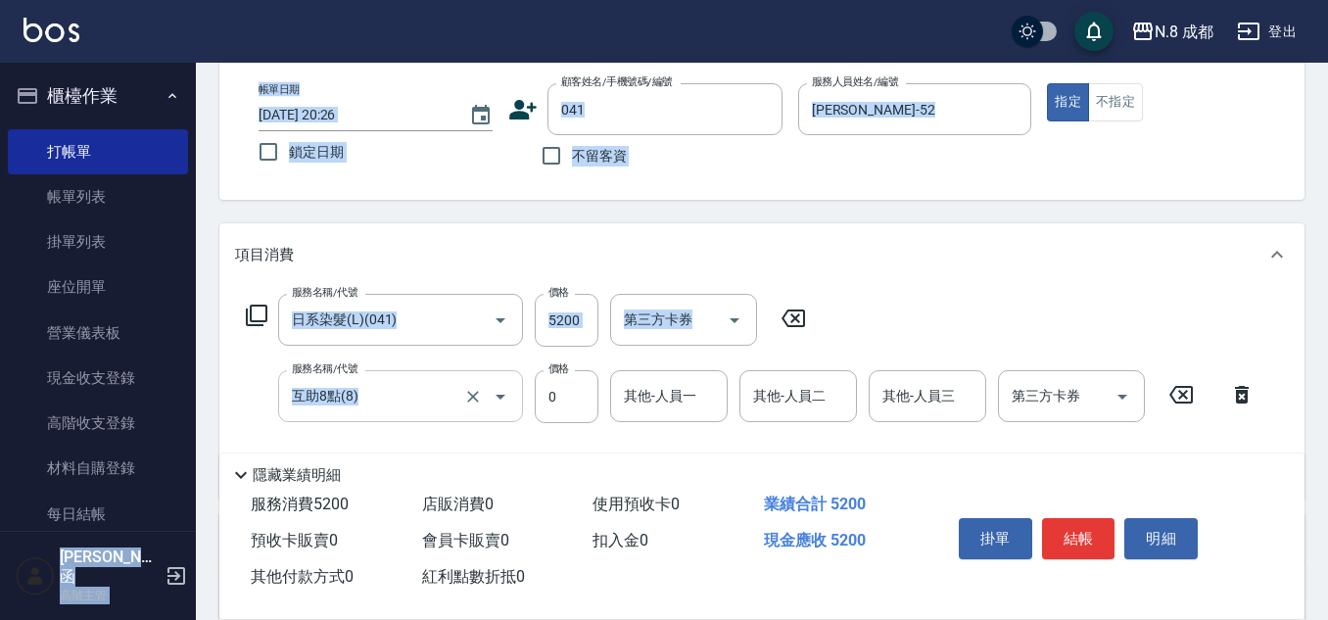
drag, startPoint x: 455, startPoint y: 377, endPoint x: 469, endPoint y: 381, distance: 14.3
click at [455, 378] on div "互助8點(8) 服務名稱/代號" at bounding box center [400, 396] width 245 height 52
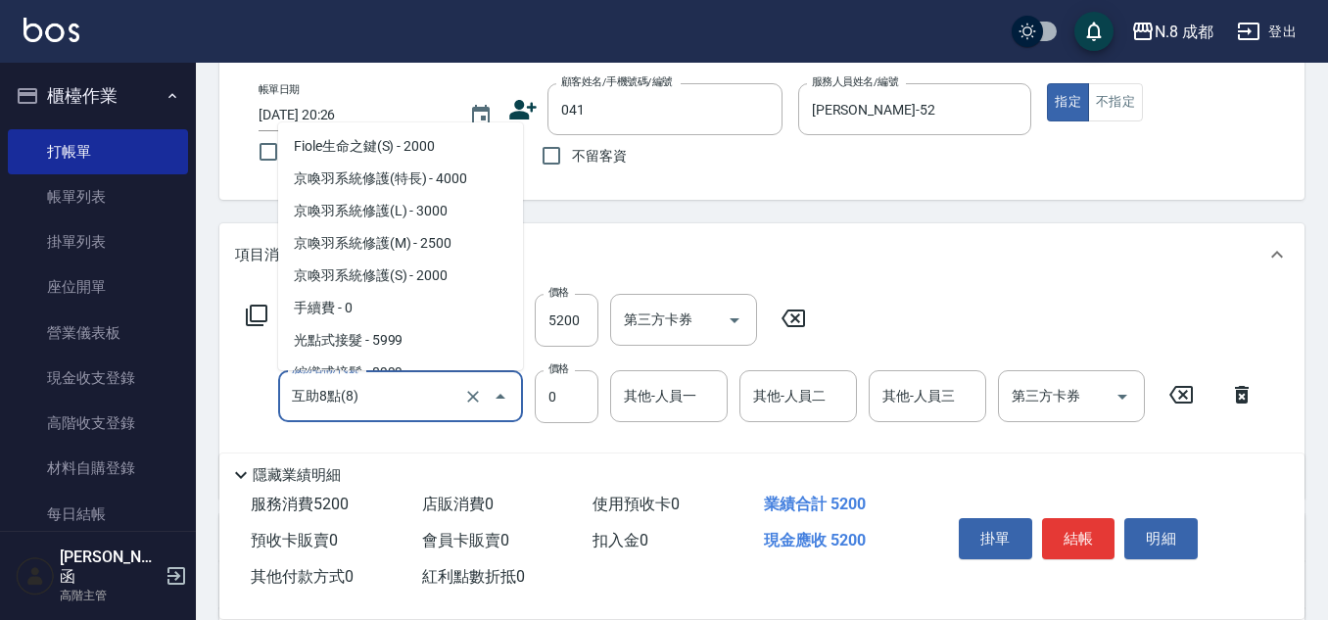
scroll to position [2192, 0]
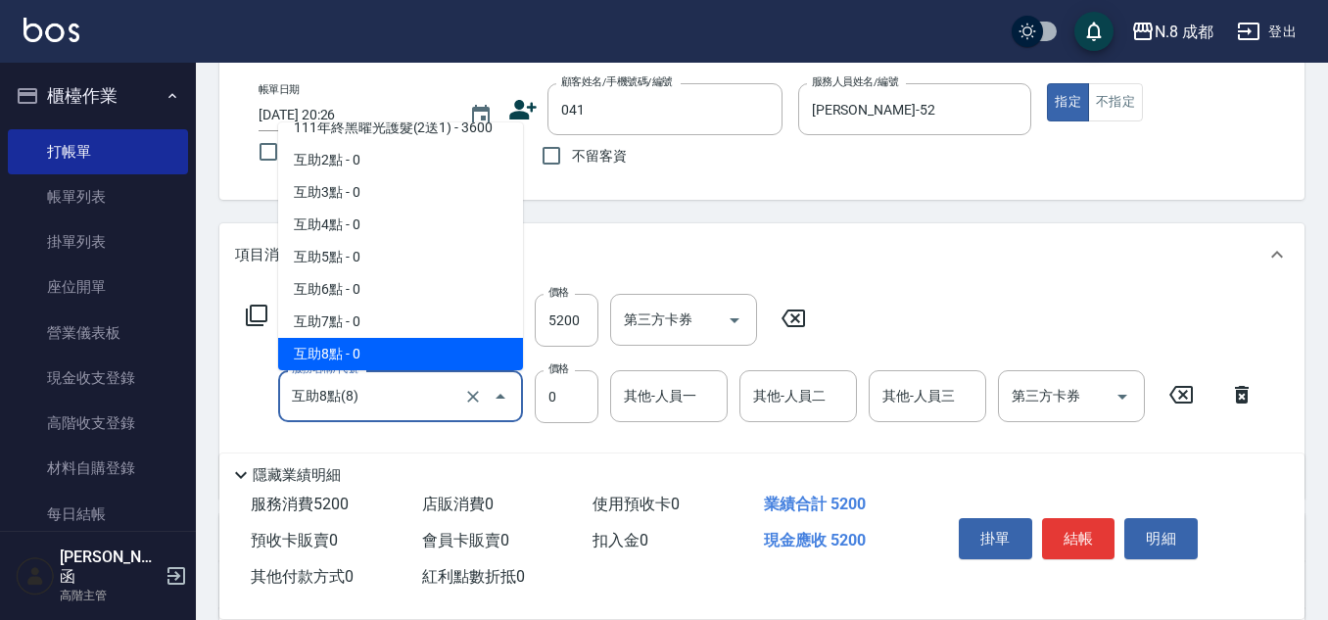
click at [494, 393] on icon "Close" at bounding box center [501, 397] width 24 height 24
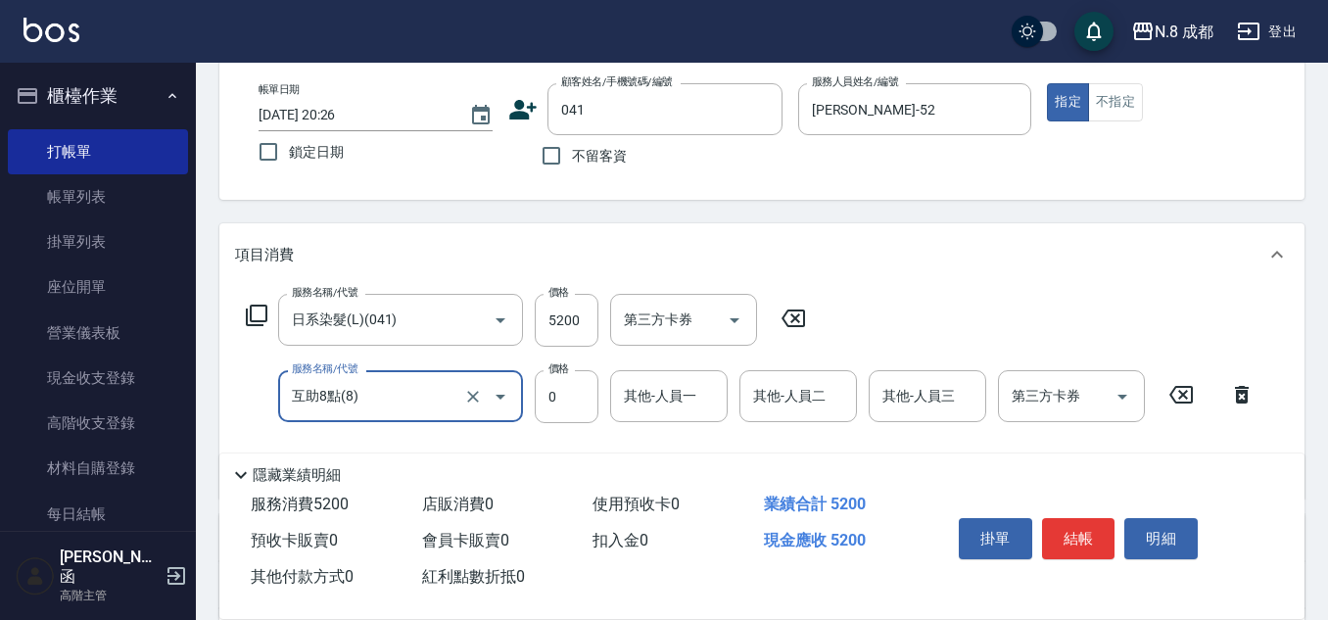
click at [412, 388] on input "互助8點(8)" at bounding box center [373, 396] width 172 height 34
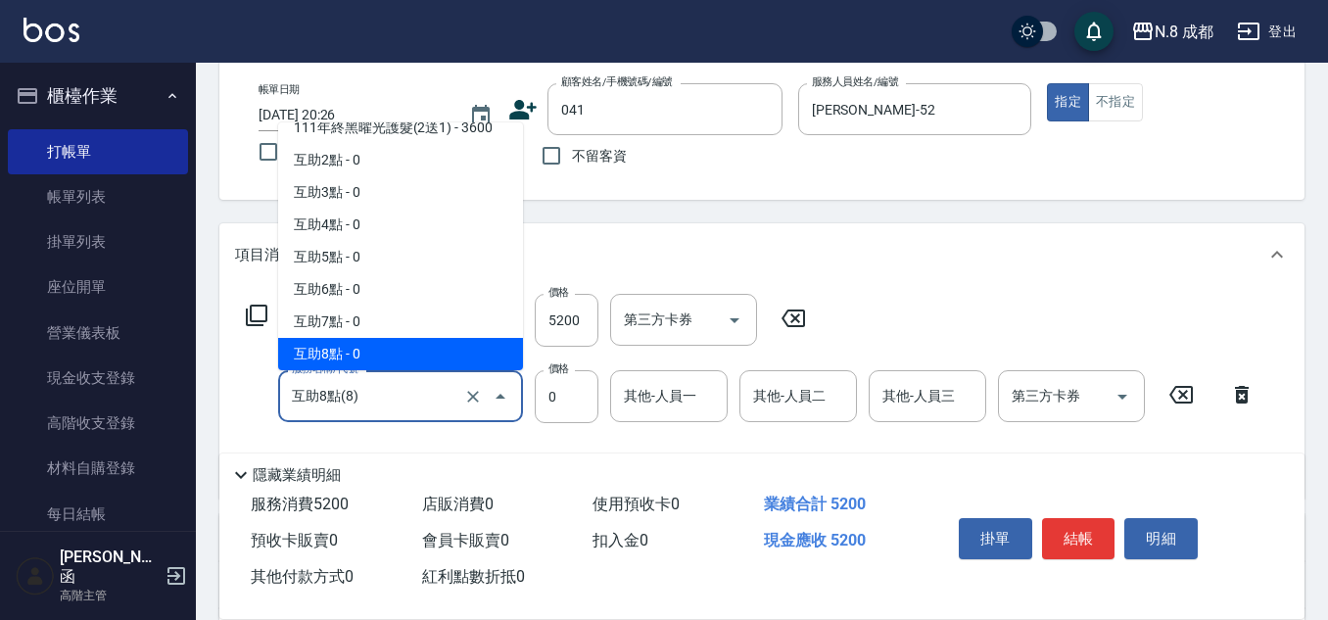
click at [466, 431] on div "服務名稱/代號 日系染髮(L)(041) 服務名稱/代號 價格 5200 價格 第三方卡券 第三方卡券 服務名稱/代號 互助8點(8) 服務名稱/代號 價格 …" at bounding box center [750, 388] width 1031 height 189
drag, startPoint x: 400, startPoint y: 400, endPoint x: 205, endPoint y: 403, distance: 194.9
click at [205, 403] on div "Key In 打帳單 上一筆訂單:#6 帳單速查 結帳前確認明細 連續打單結帳 掛單 結帳 明細 帳單日期 [DATE] 20:26 鎖定日期 顧客姓名/手機…" at bounding box center [762, 451] width 1132 height 972
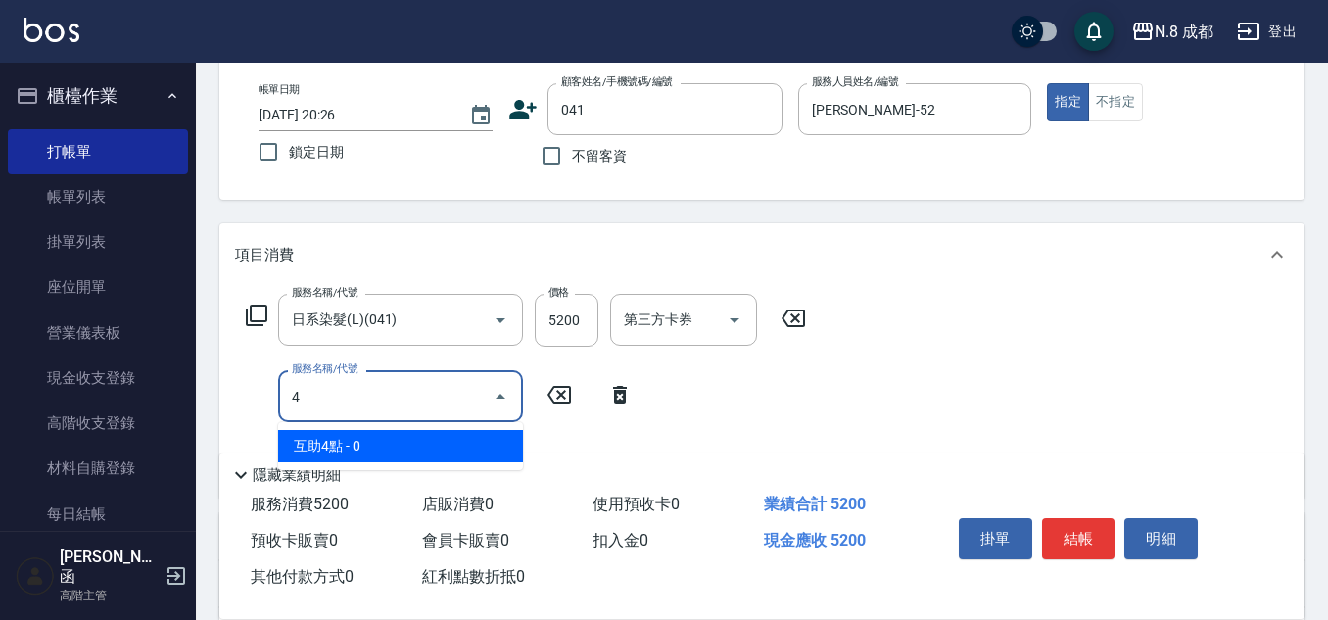
drag, startPoint x: 365, startPoint y: 393, endPoint x: 225, endPoint y: 403, distance: 140.4
click at [227, 403] on div "服務名稱/代號 日系染髮(L)(041) 服務名稱/代號 價格 5200 價格 第三方卡券 第三方卡券 服務名稱/代號 4 服務名稱/代號" at bounding box center [761, 392] width 1085 height 212
click at [403, 449] on span "互助6點 - 0" at bounding box center [400, 446] width 245 height 32
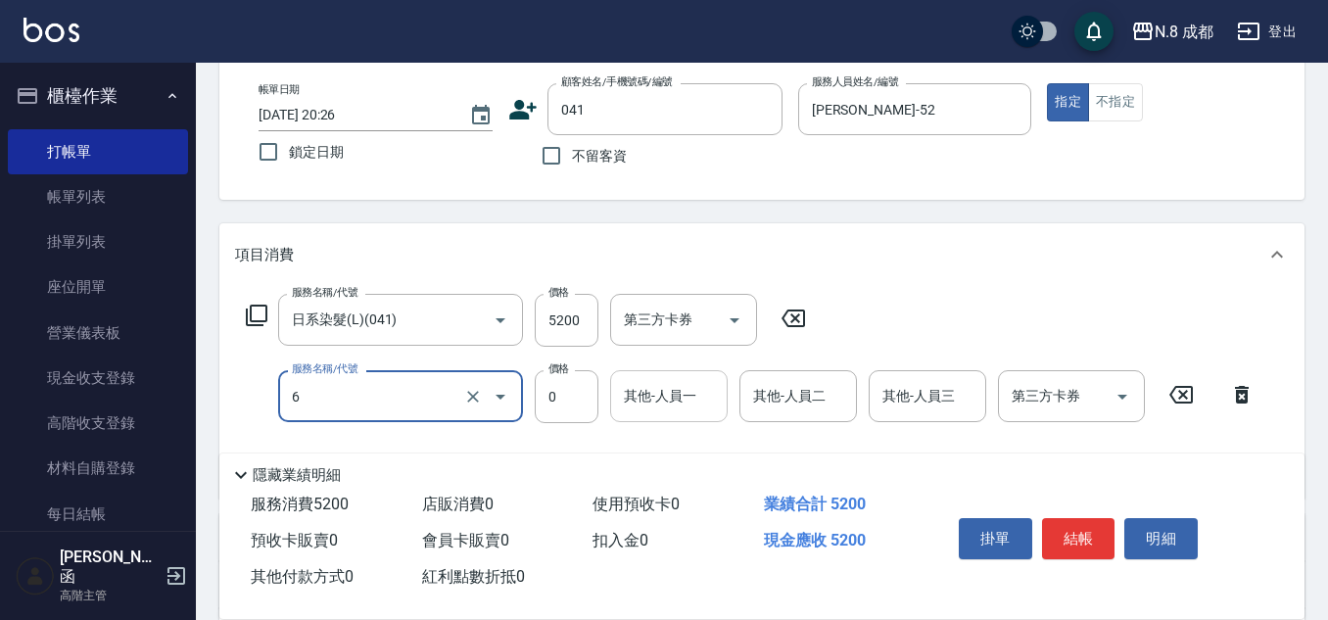
type input "互助6點(6)"
click at [638, 392] on input "其他-人員一" at bounding box center [669, 396] width 100 height 34
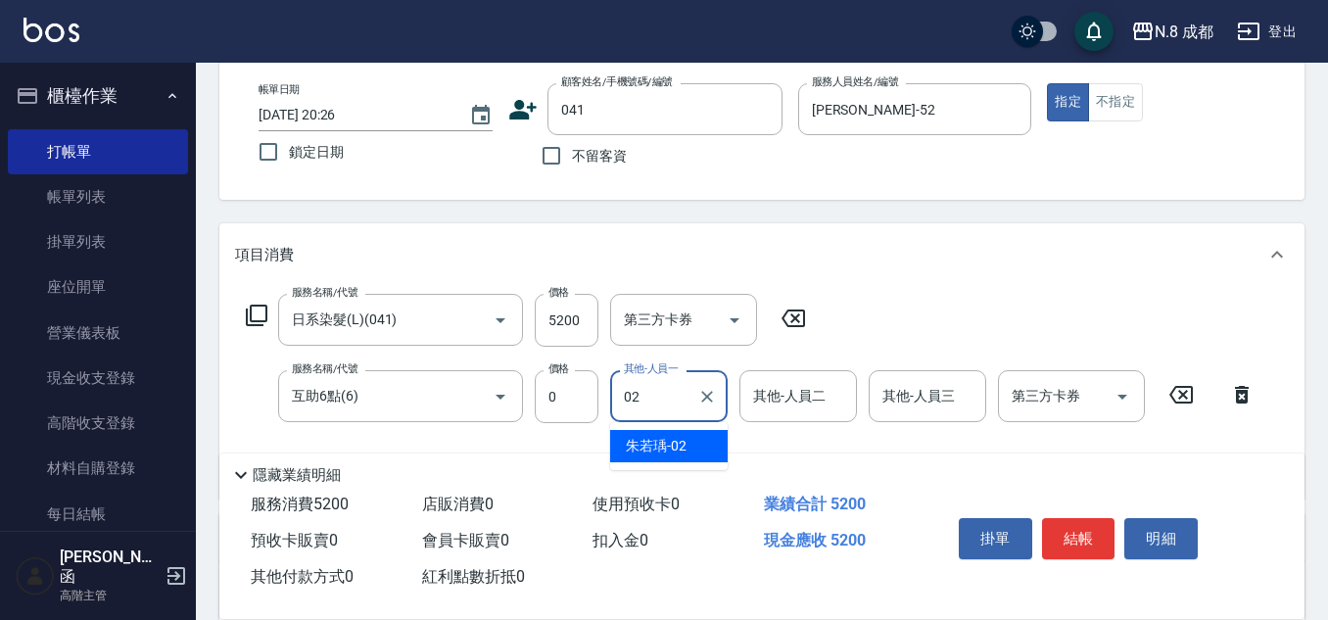
click at [672, 441] on span "[PERSON_NAME]-02" at bounding box center [656, 446] width 61 height 21
type input "朱若瑀-02"
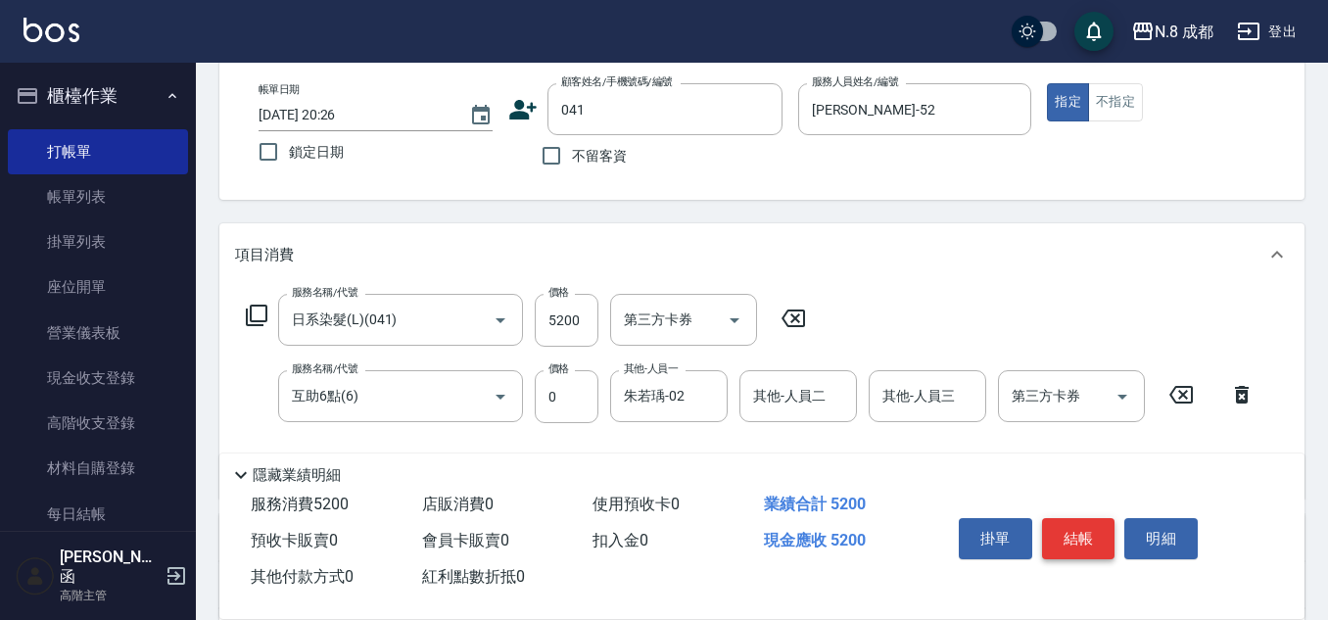
click at [1101, 525] on div "掛單 結帳 明細" at bounding box center [1079, 541] width 256 height 62
click at [1097, 524] on button "結帳" at bounding box center [1078, 538] width 73 height 41
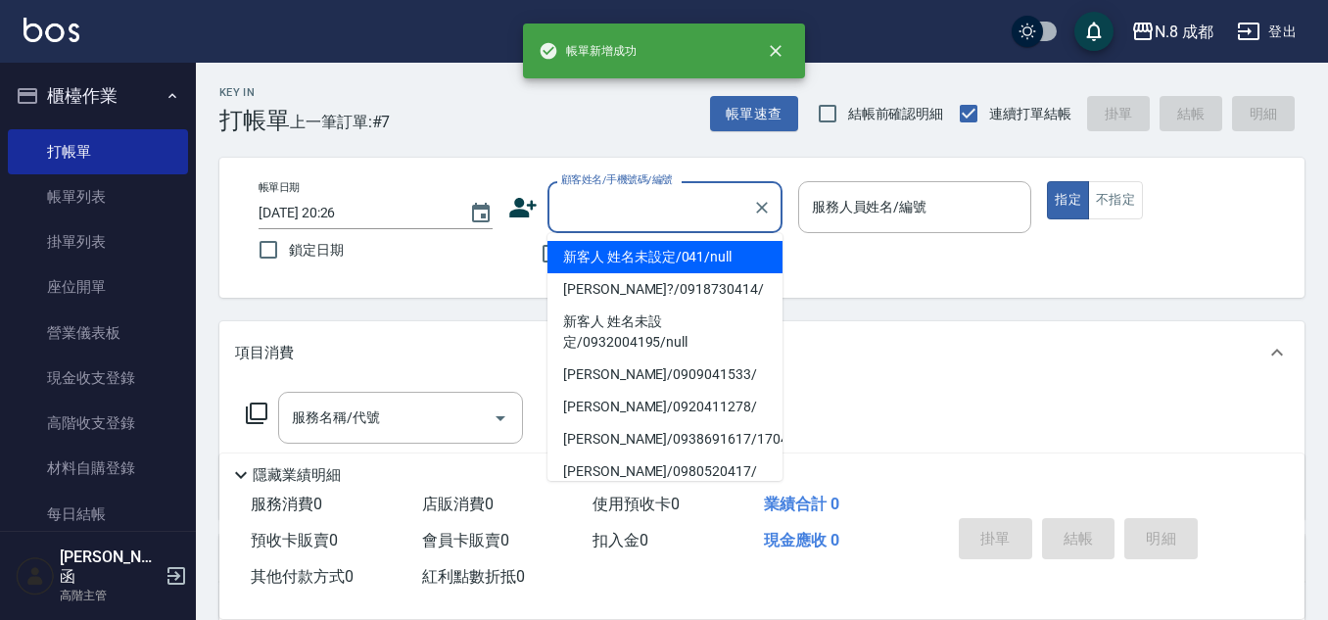
click at [701, 207] on input "顧客姓名/手機號碼/編號" at bounding box center [650, 207] width 188 height 34
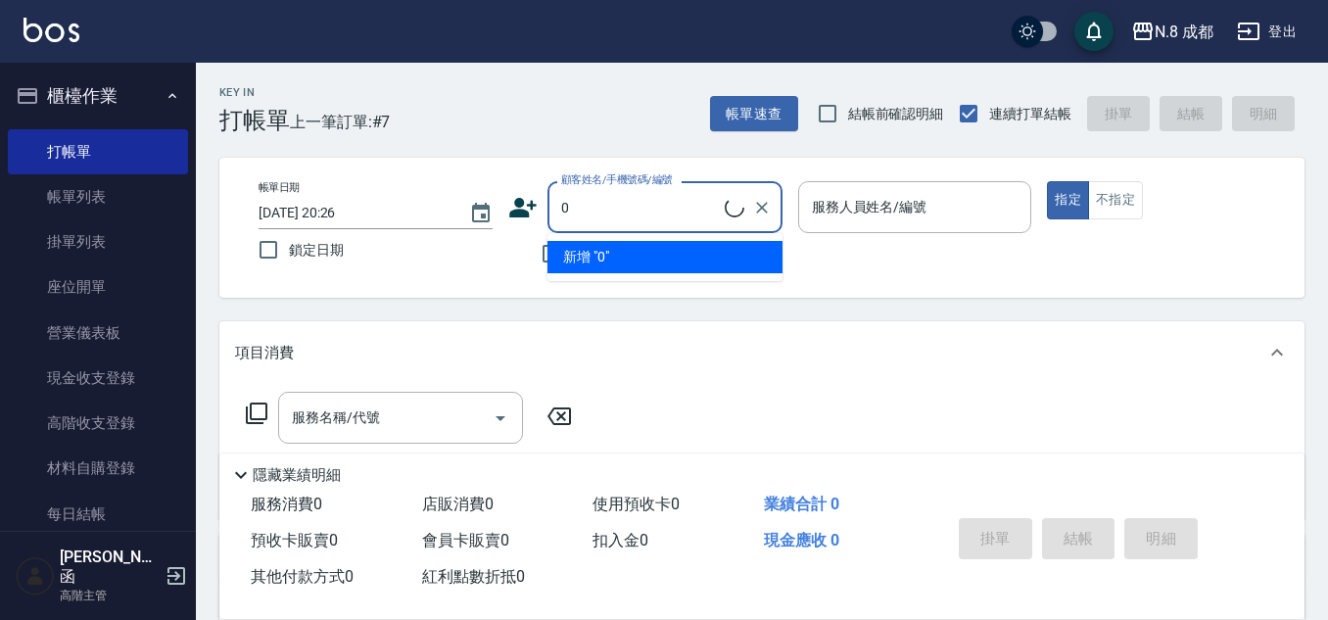
drag, startPoint x: 689, startPoint y: 210, endPoint x: 536, endPoint y: 228, distance: 154.9
click at [536, 228] on div "顧客姓名/手機號碼/編號 0 顧客姓名/手機號碼/編號" at bounding box center [645, 207] width 274 height 52
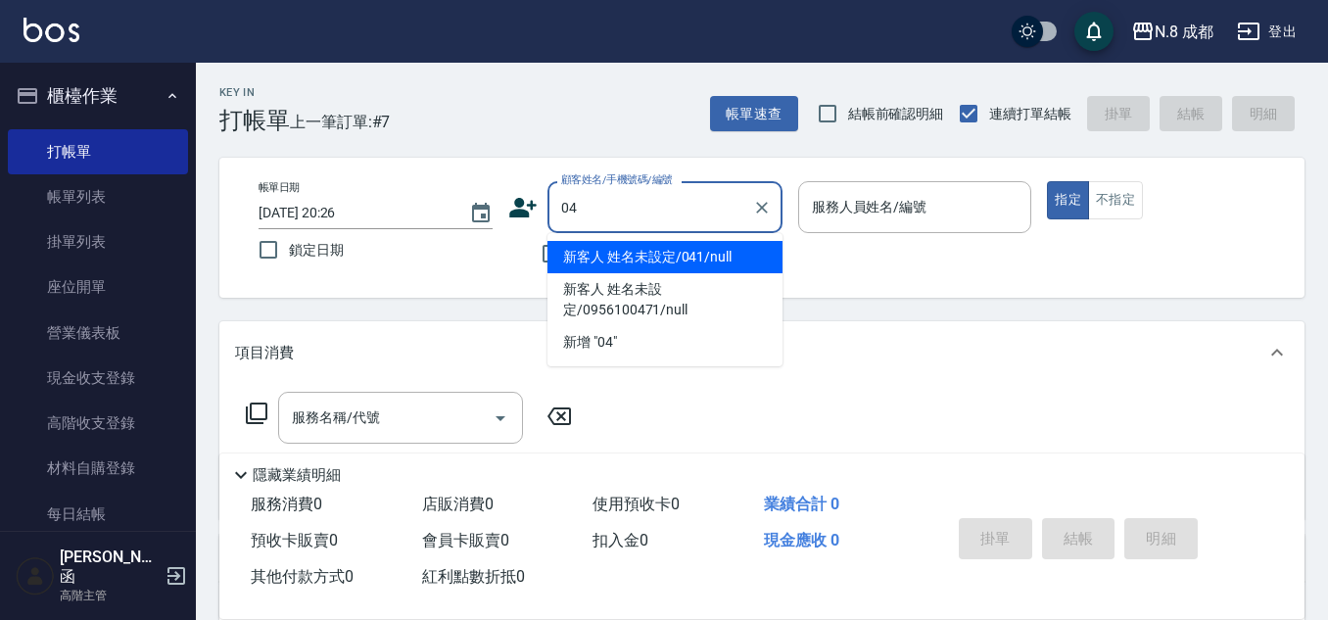
type input "041"
drag, startPoint x: 669, startPoint y: 271, endPoint x: 730, endPoint y: 248, distance: 66.0
click at [673, 271] on li "新客人 姓名未設定/041/null" at bounding box center [664, 257] width 235 height 32
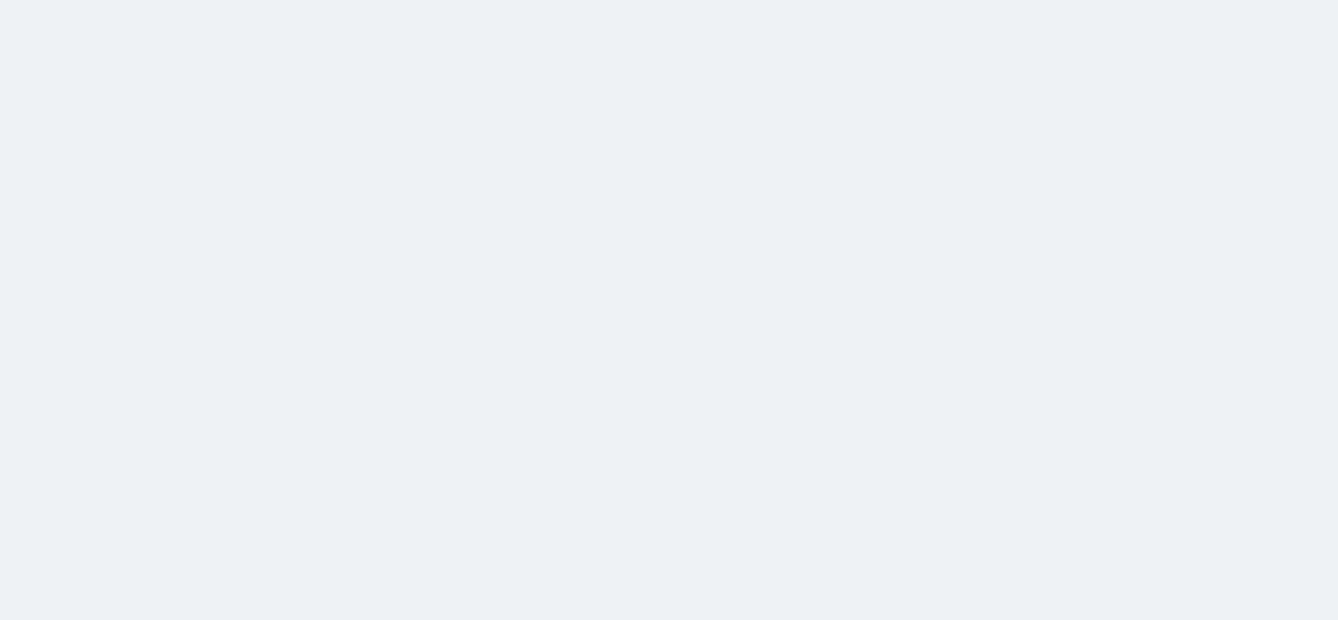
click at [891, 0] on html at bounding box center [669, 0] width 1338 height 0
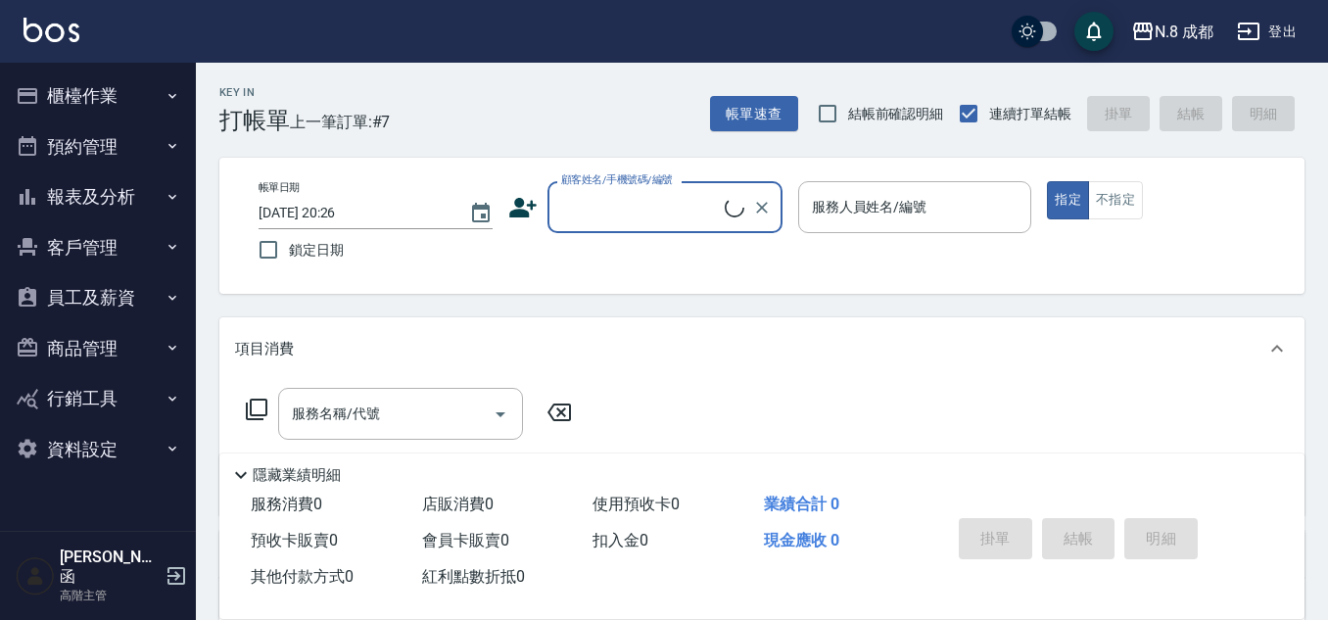
drag, startPoint x: 0, startPoint y: 0, endPoint x: 641, endPoint y: 218, distance: 677.5
click at [641, 219] on input "顧客姓名/手機號碼/編號" at bounding box center [640, 207] width 168 height 34
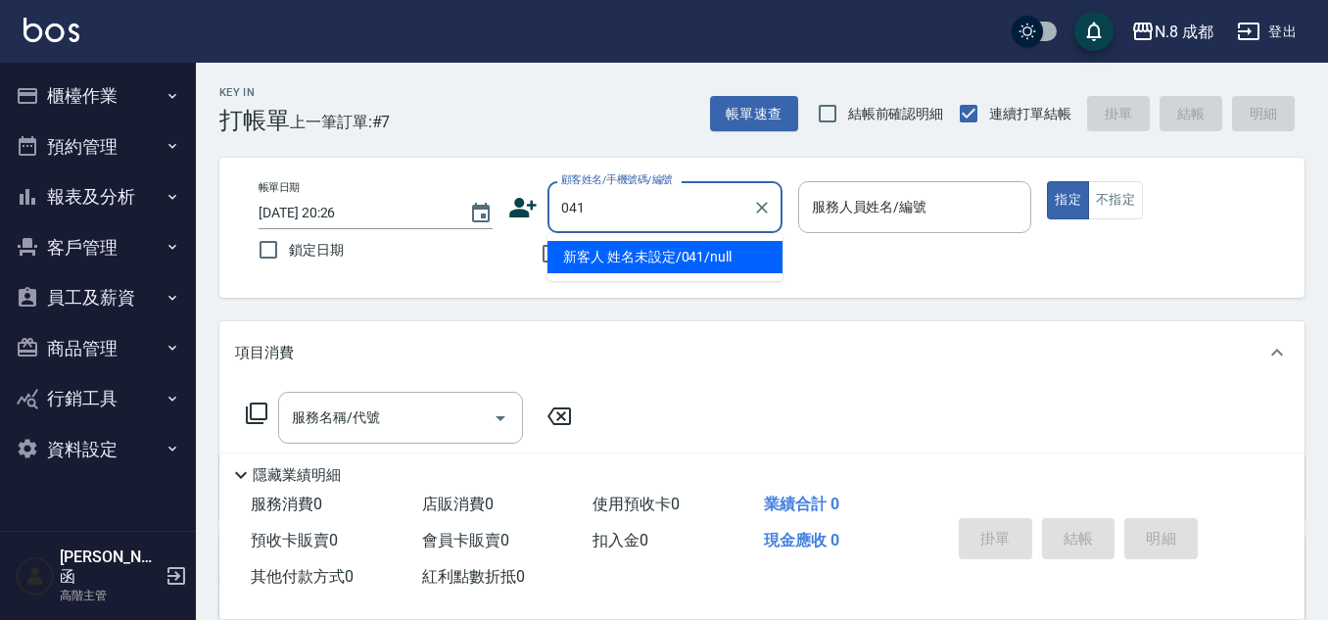
click at [650, 257] on li "新客人 姓名未設定/041/null" at bounding box center [664, 257] width 235 height 32
type input "新客人 姓名未設定/041/null"
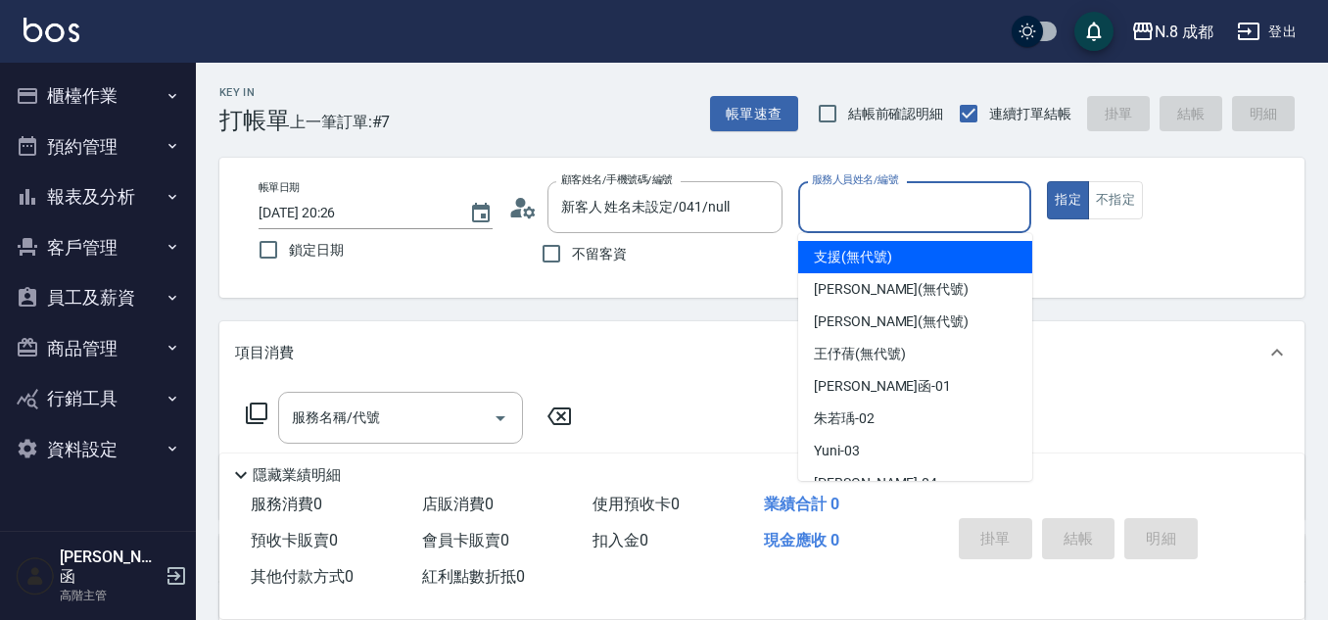
click at [883, 199] on input "服務人員姓名/編號" at bounding box center [915, 207] width 216 height 34
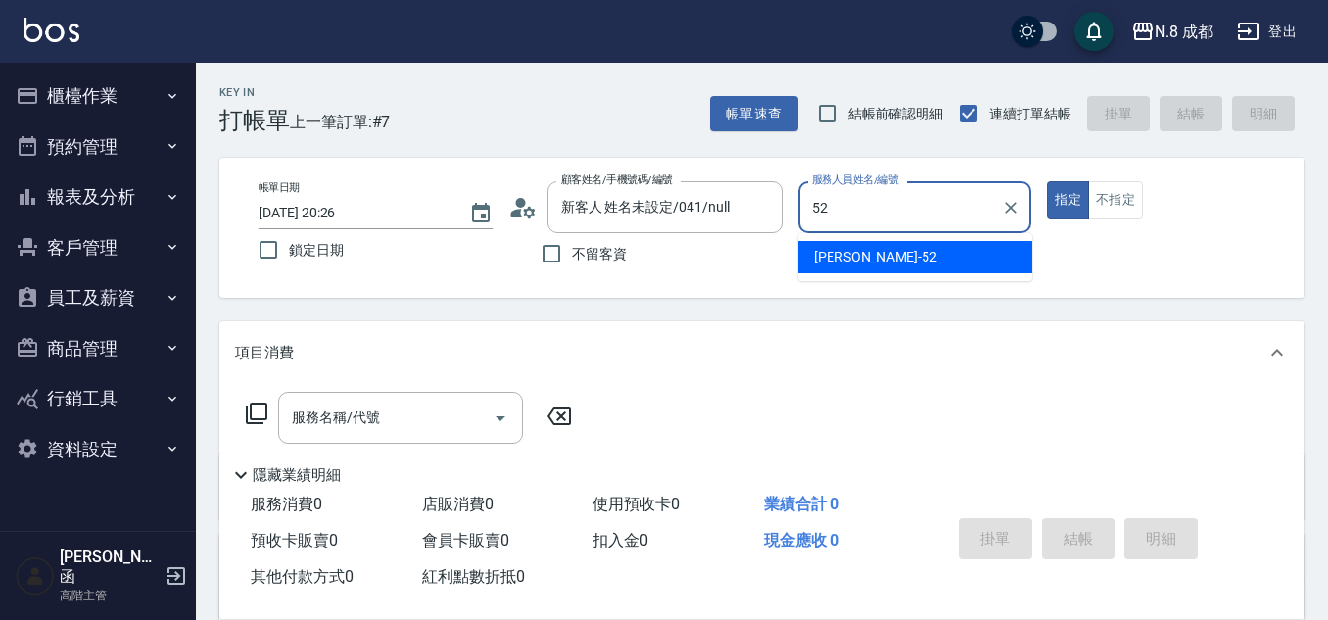
click at [870, 240] on ul "[PERSON_NAME]-52" at bounding box center [915, 257] width 234 height 48
click at [852, 256] on span "[PERSON_NAME]-52" at bounding box center [875, 257] width 123 height 21
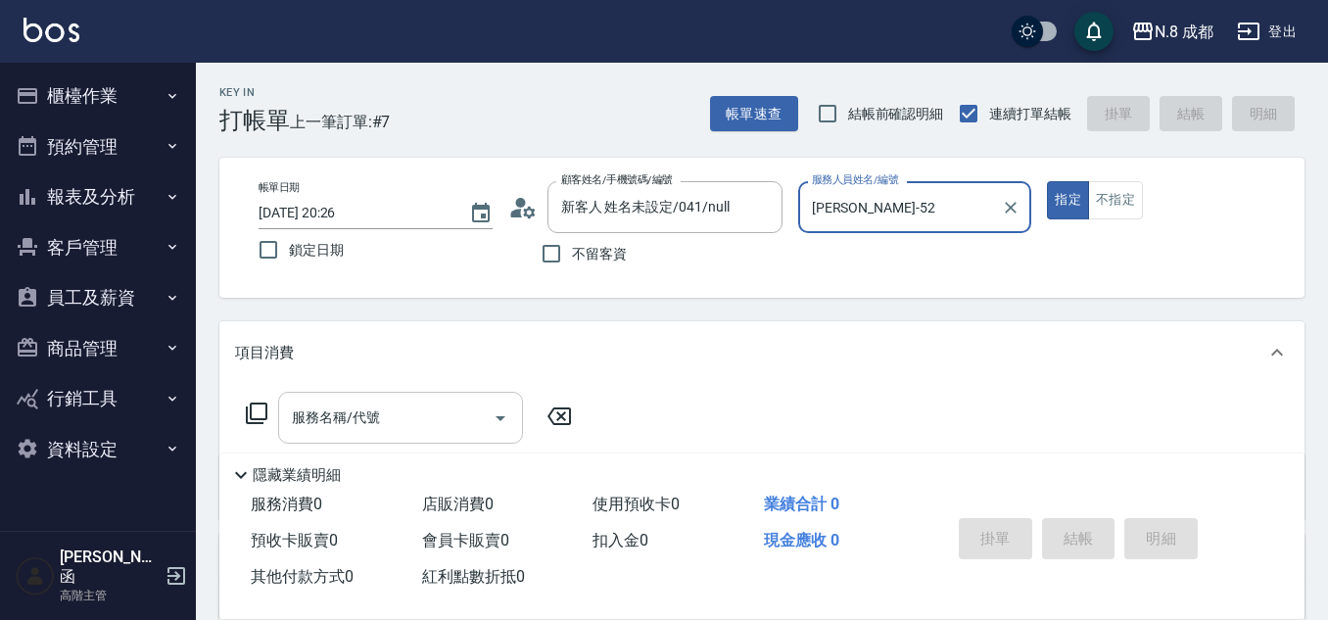
type input "[PERSON_NAME]-52"
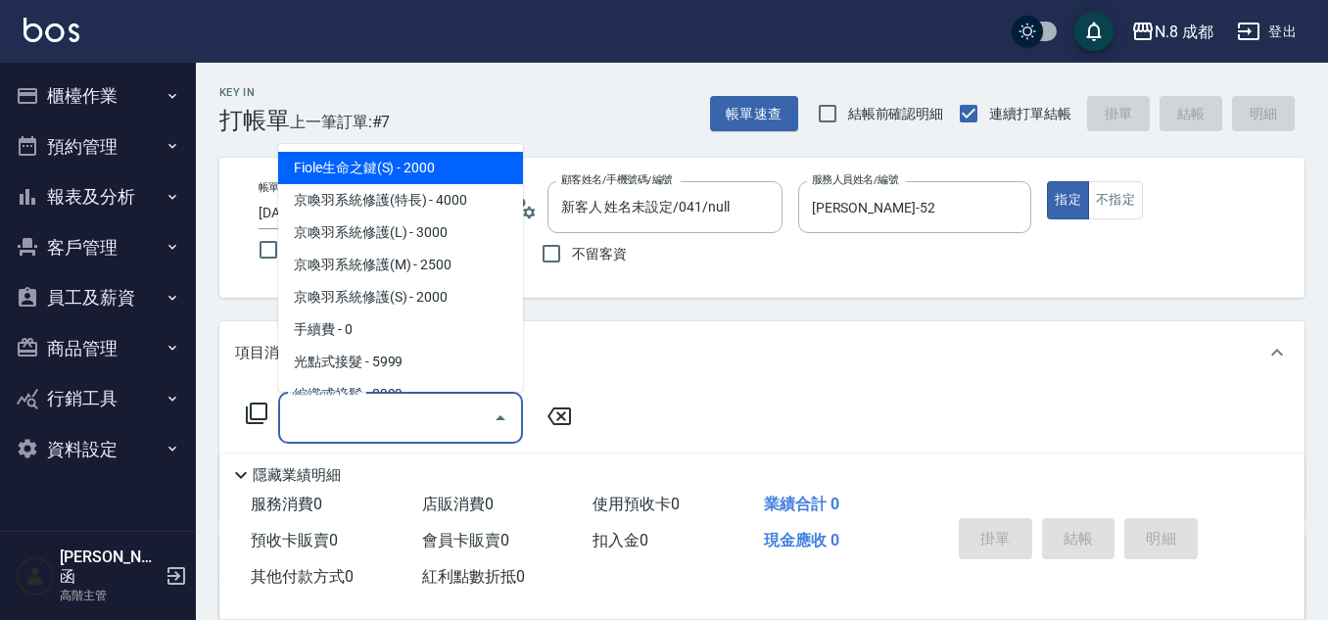
click at [366, 418] on input "服務名稱/代號" at bounding box center [386, 417] width 198 height 34
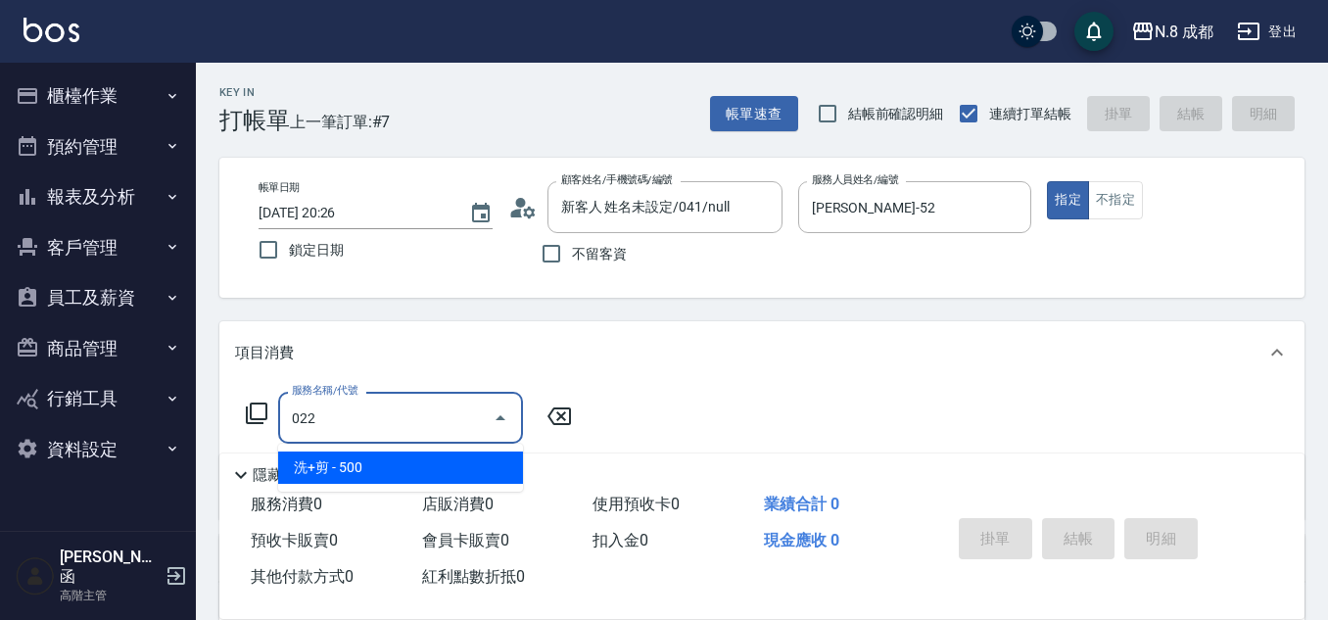
click at [428, 459] on span "洗+剪 - 500" at bounding box center [400, 467] width 245 height 32
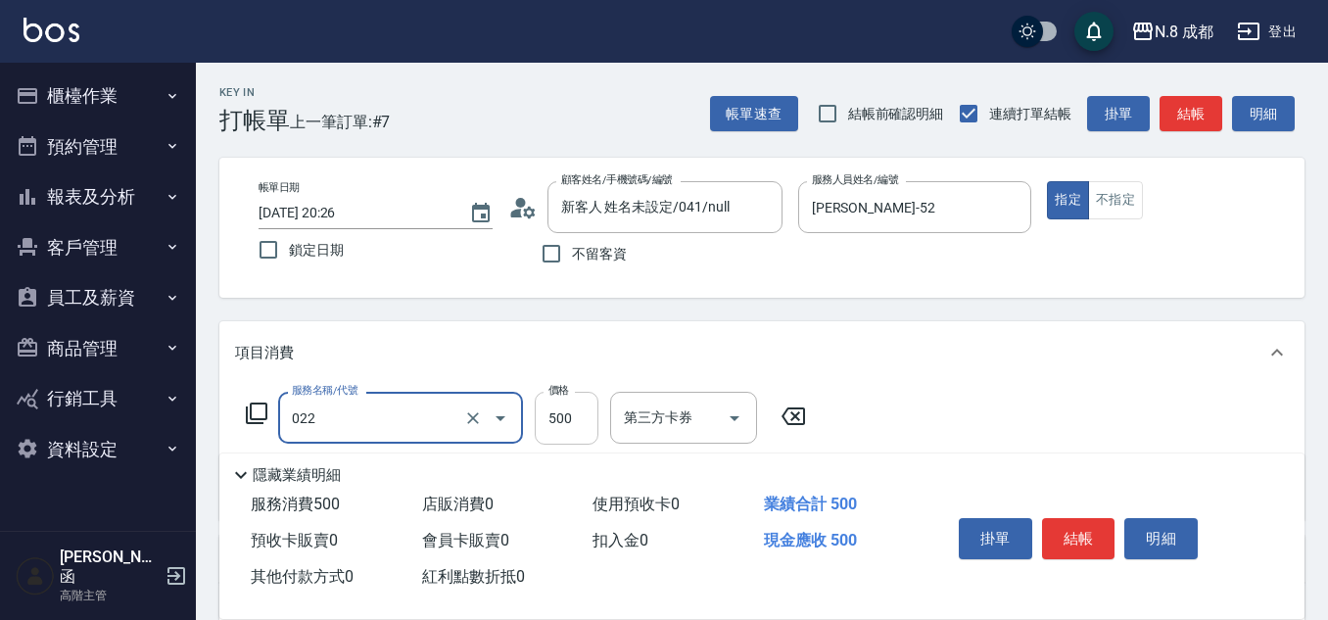
type input "洗+剪(022)"
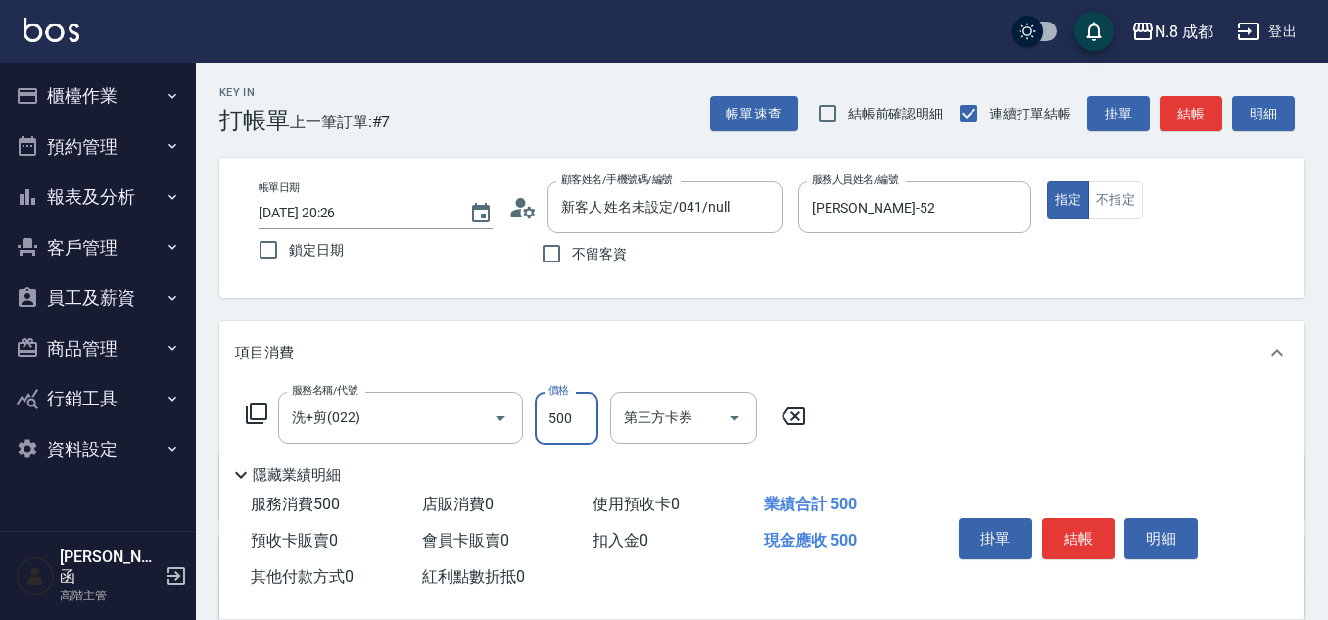
click at [549, 433] on input "500" at bounding box center [567, 418] width 64 height 53
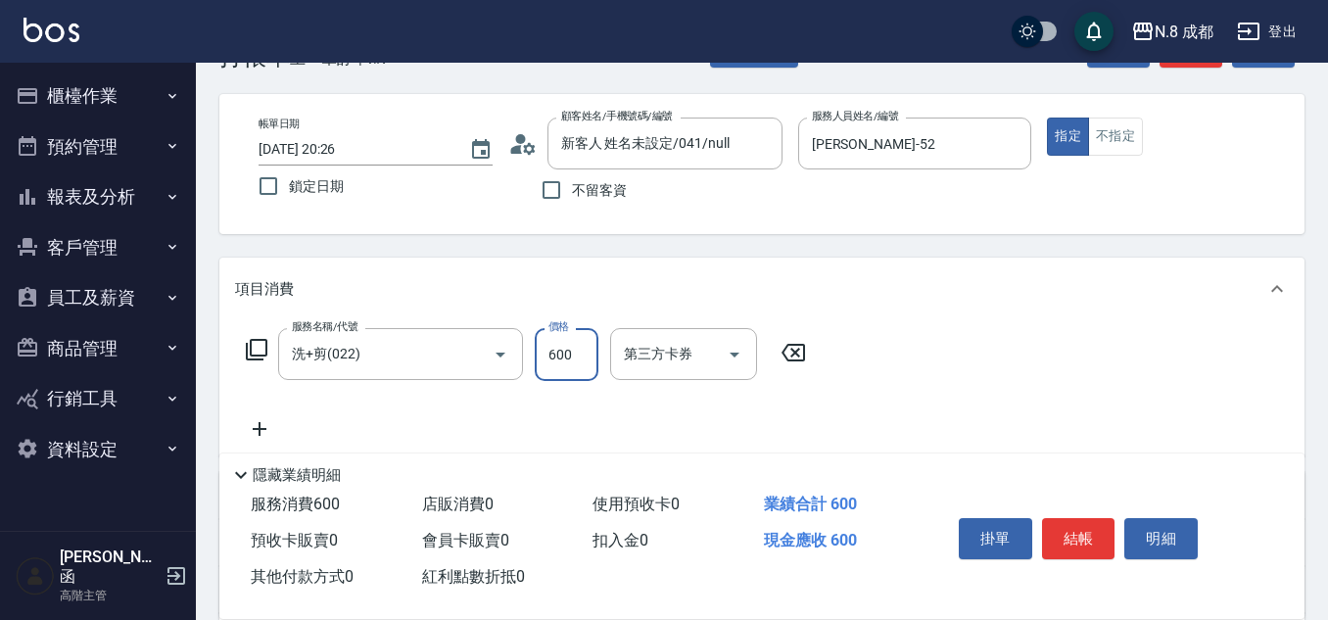
scroll to position [98, 0]
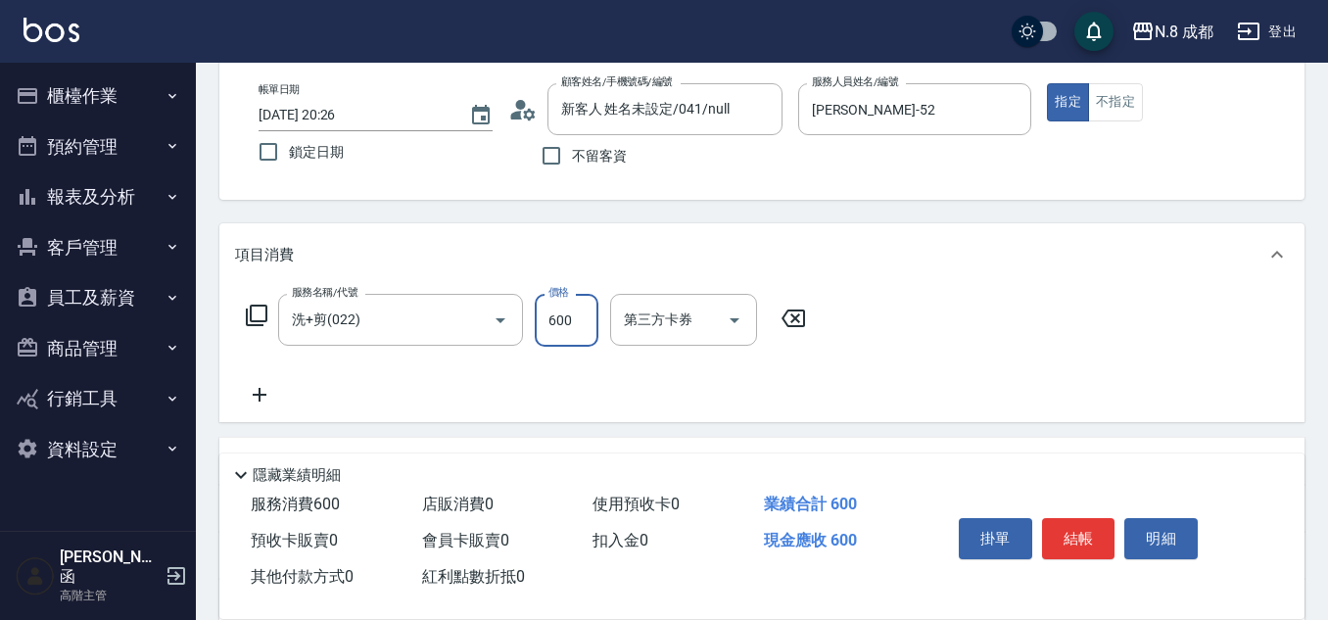
type input "600"
click at [265, 393] on icon at bounding box center [259, 395] width 49 height 24
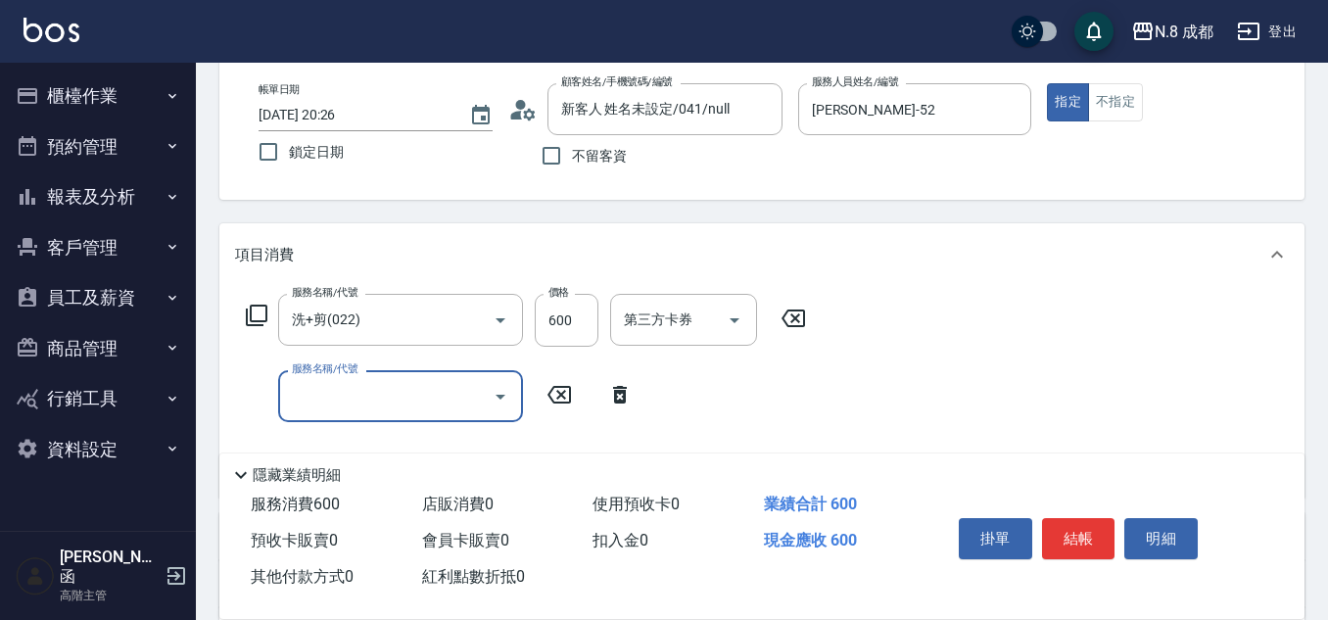
drag, startPoint x: 319, startPoint y: 393, endPoint x: 368, endPoint y: 393, distance: 49.0
click at [320, 393] on input "服務名稱/代號" at bounding box center [386, 396] width 198 height 34
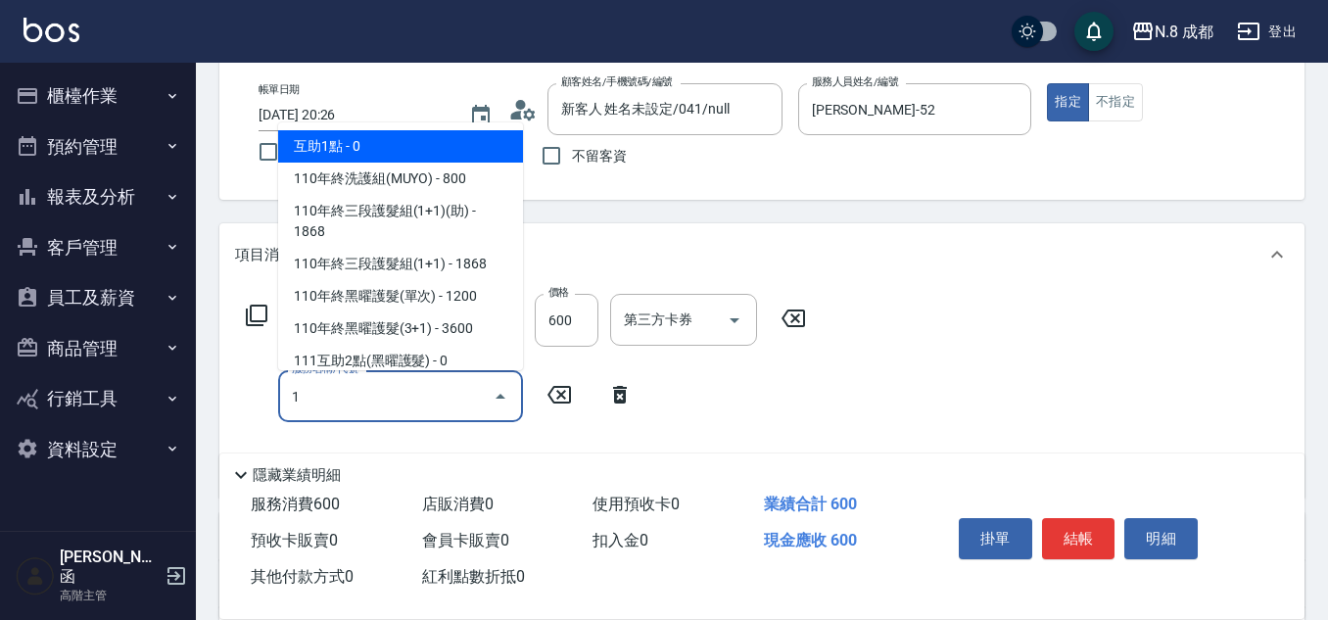
click at [387, 144] on span "互助1點 - 0" at bounding box center [400, 146] width 245 height 32
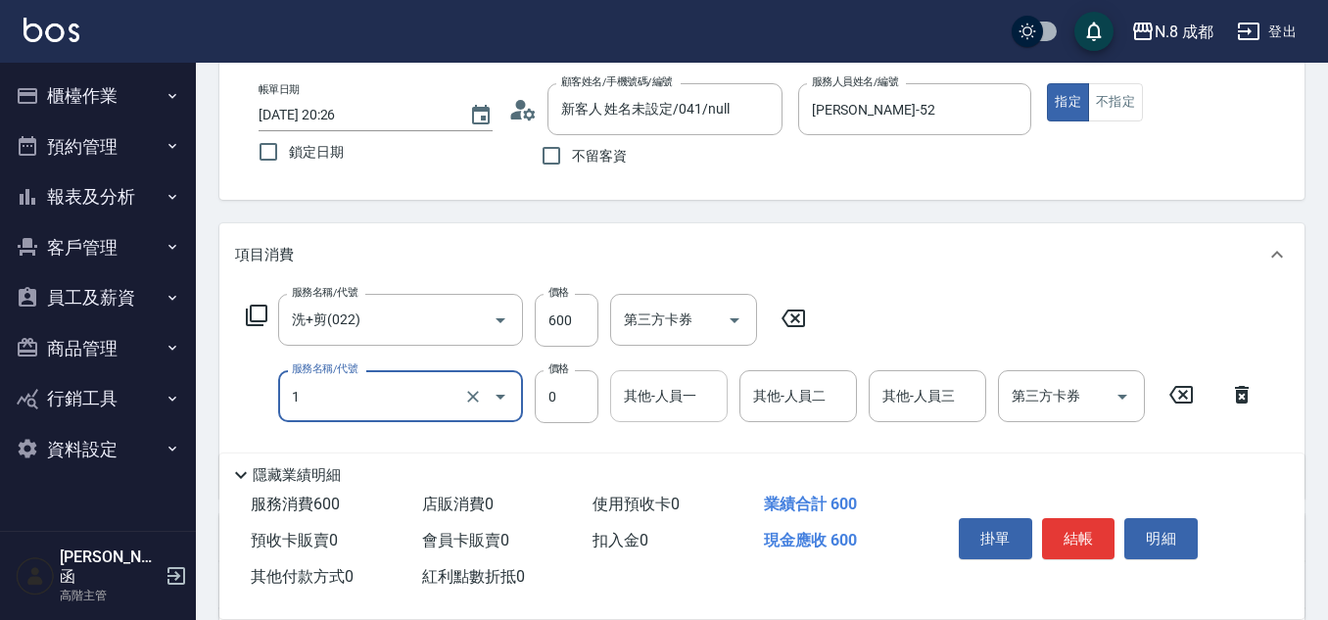
click at [657, 415] on div "其他-人員一" at bounding box center [669, 396] width 118 height 52
type input "互助1點(1)"
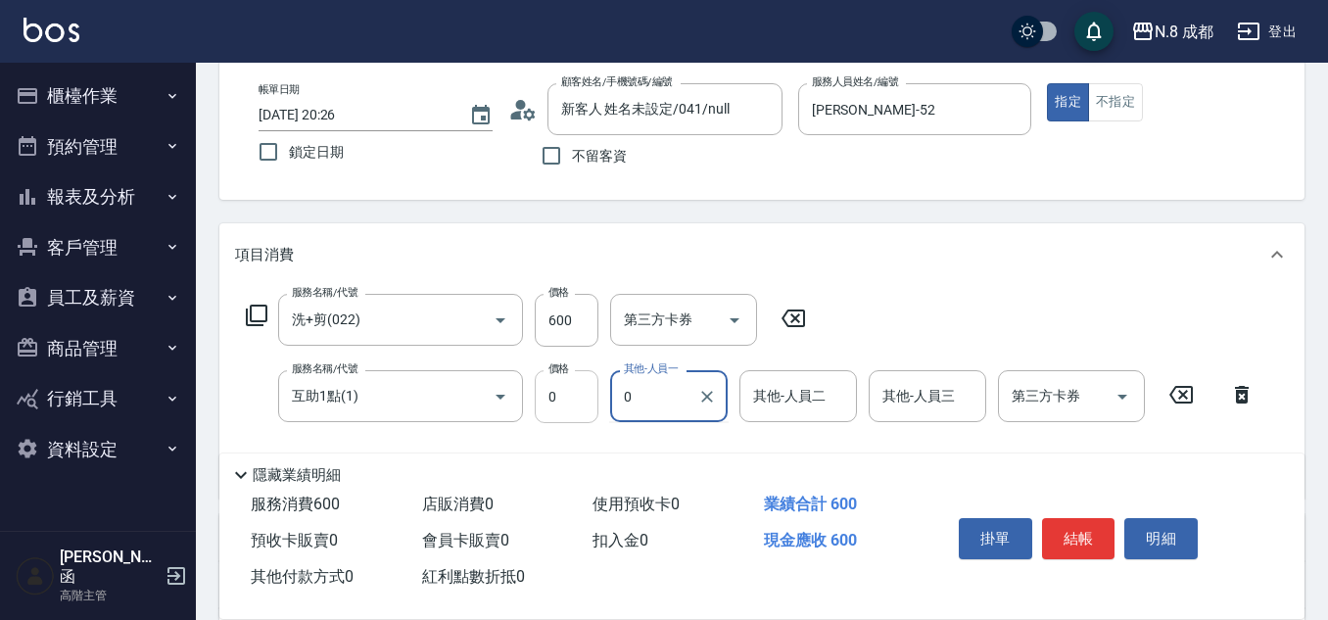
drag, startPoint x: 653, startPoint y: 391, endPoint x: 597, endPoint y: 400, distance: 56.5
click at [579, 400] on div "服務名稱/代號 互助1點(1) 服務名稱/代號 價格 0 價格 其他-人員一 0 其他-人員一 其他-人員二 其他-人員二 其他-人員三 其他-人員三 第三方…" at bounding box center [750, 396] width 1031 height 53
drag, startPoint x: 654, startPoint y: 441, endPoint x: 1013, endPoint y: 493, distance: 363.1
click at [660, 442] on span "[PERSON_NAME]-02" at bounding box center [656, 446] width 61 height 21
type input "朱若瑀-02"
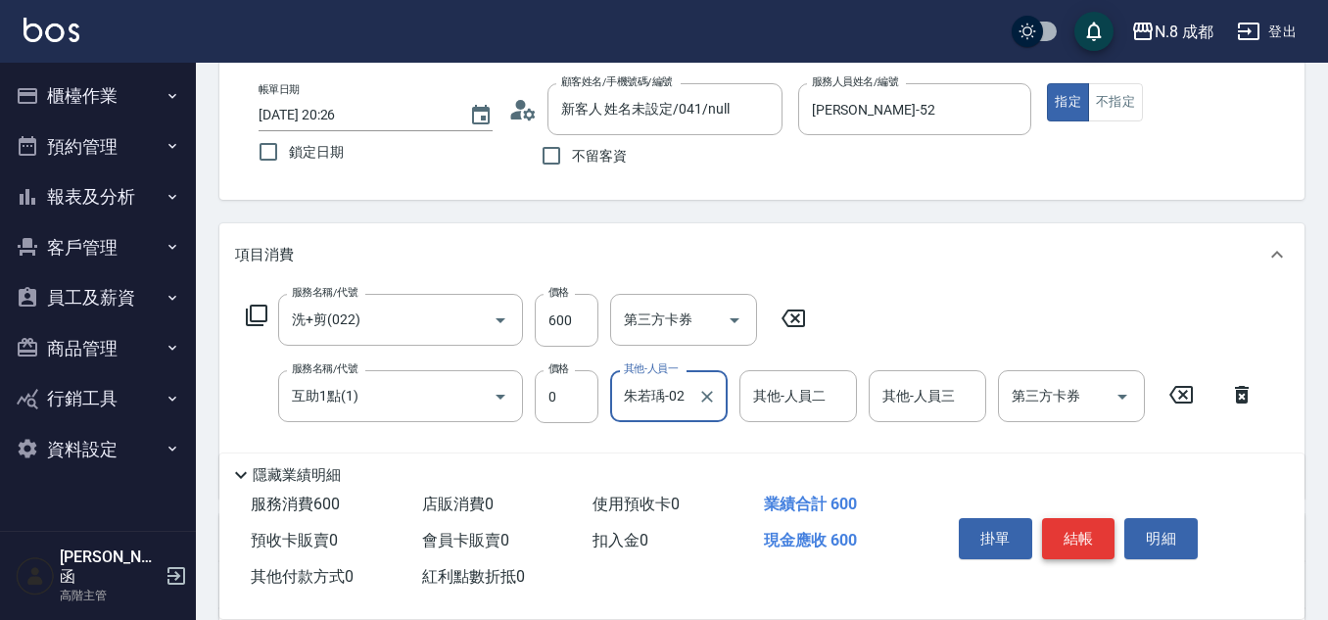
click at [1058, 521] on button "結帳" at bounding box center [1078, 538] width 73 height 41
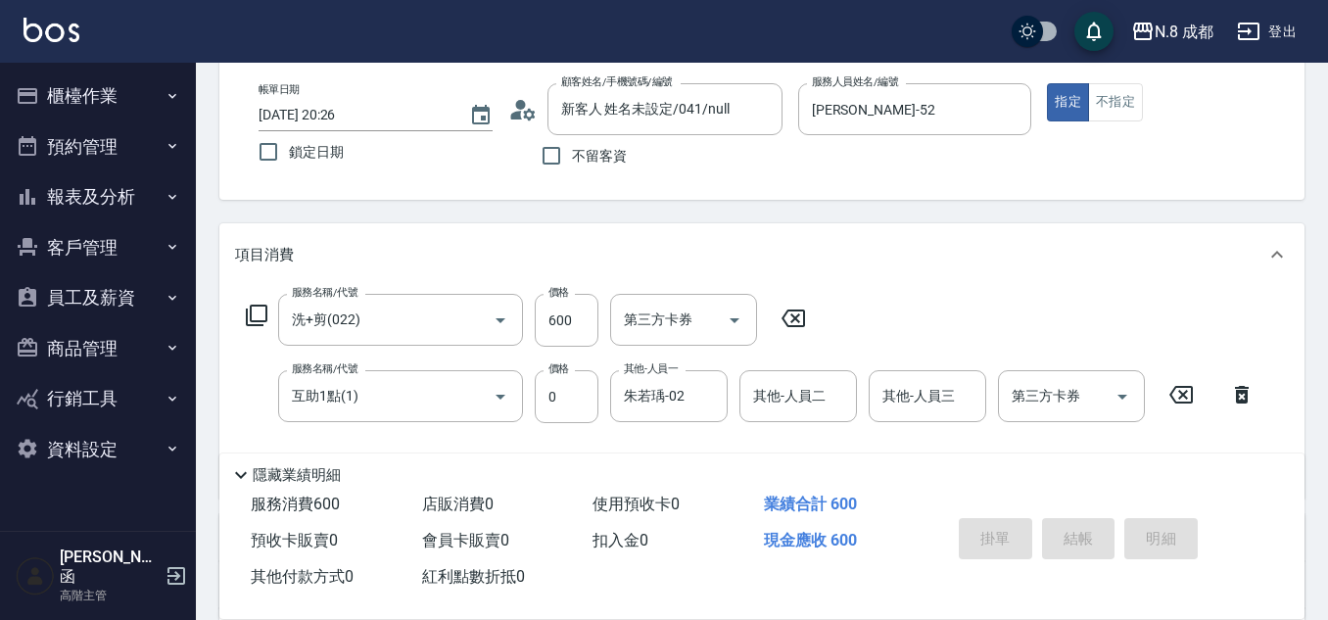
type input "2025/09/16 20:27"
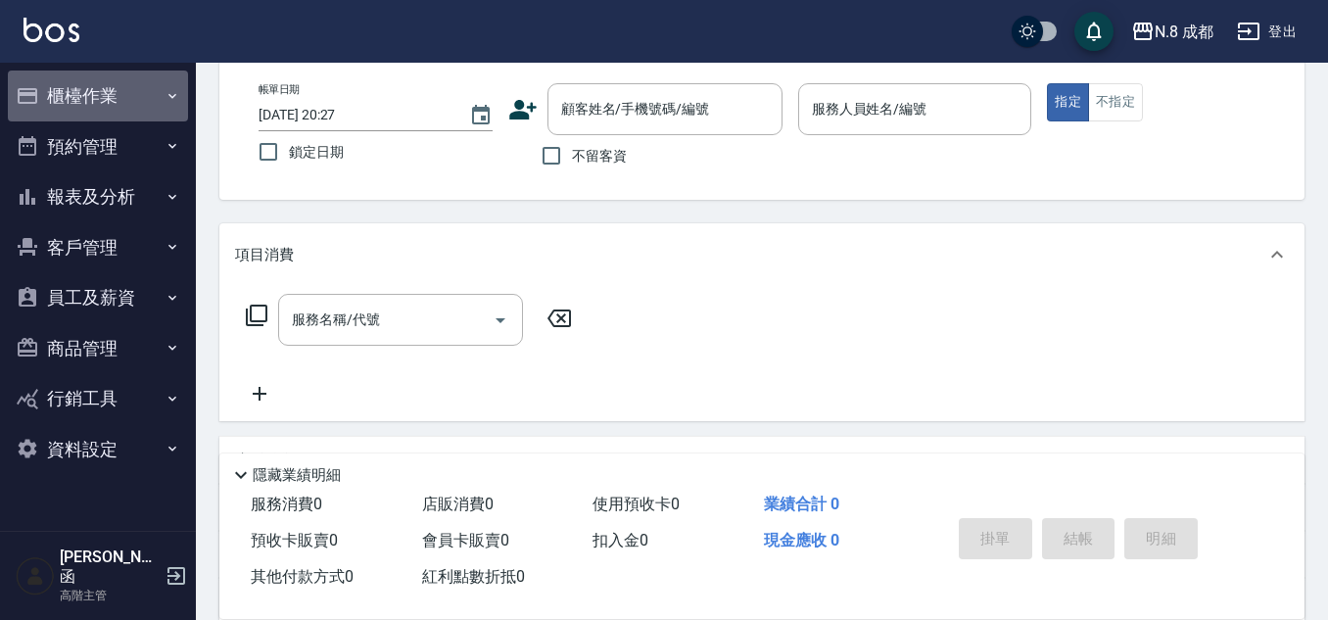
click at [124, 104] on button "櫃檯作業" at bounding box center [98, 96] width 180 height 51
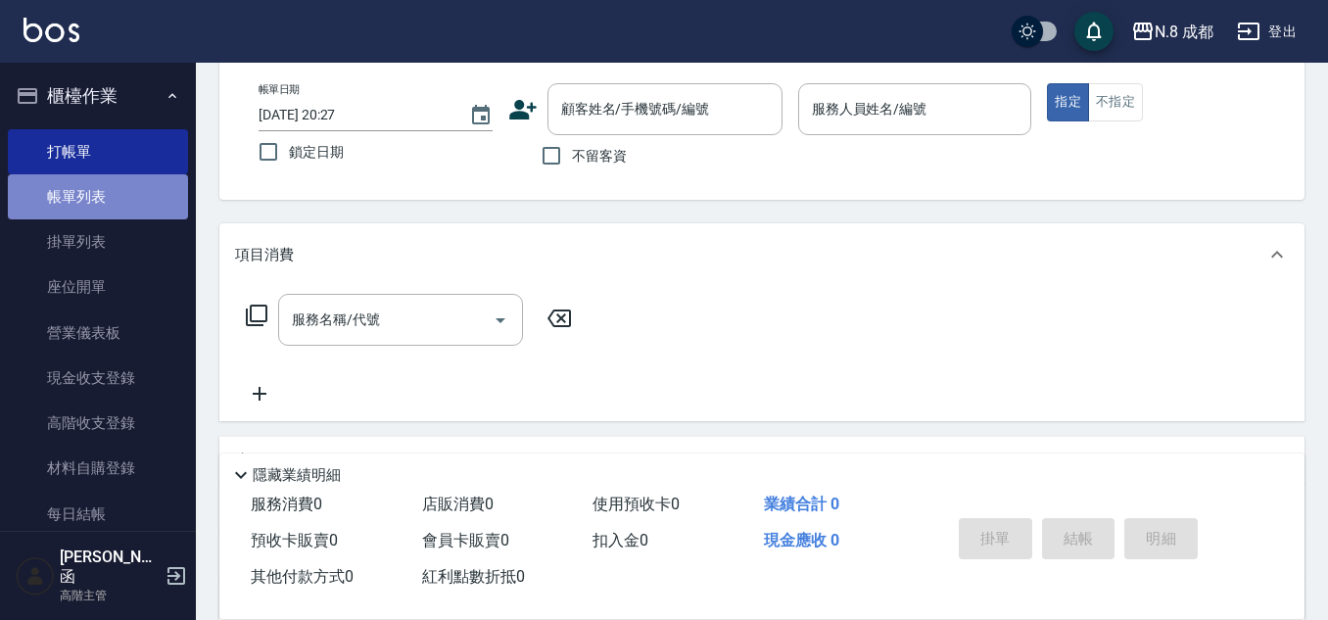
click at [122, 180] on link "帳單列表" at bounding box center [98, 196] width 180 height 45
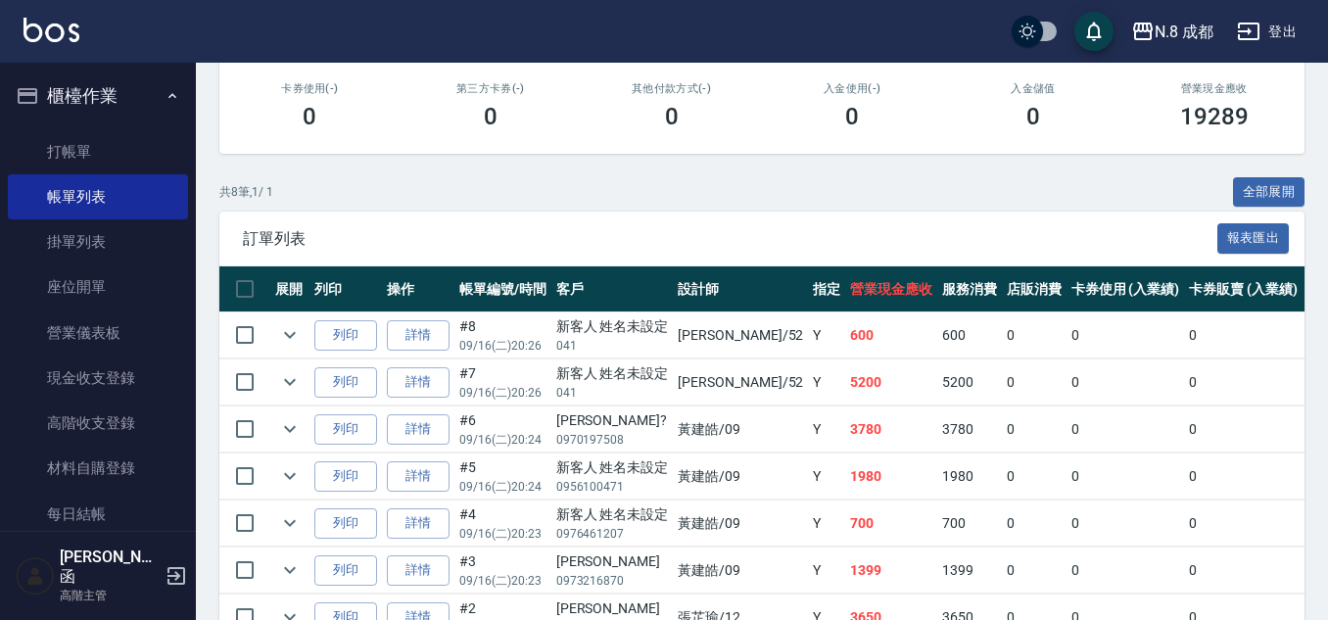
scroll to position [400, 0]
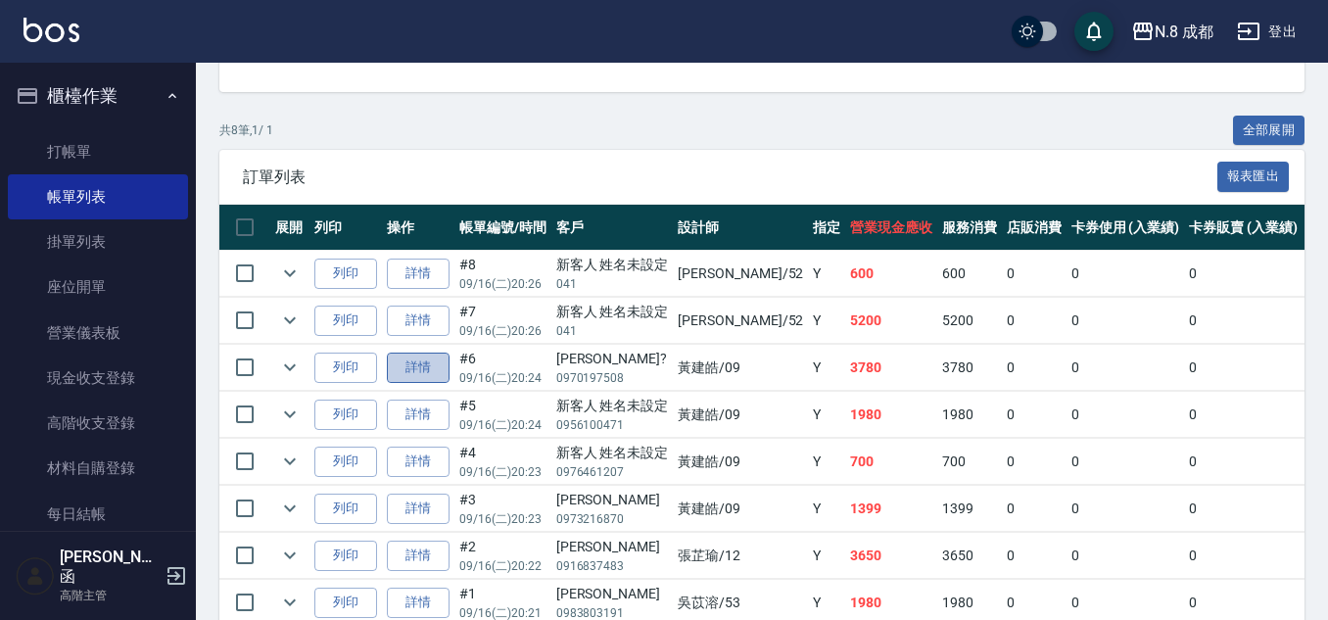
click at [417, 375] on link "詳情" at bounding box center [418, 368] width 63 height 30
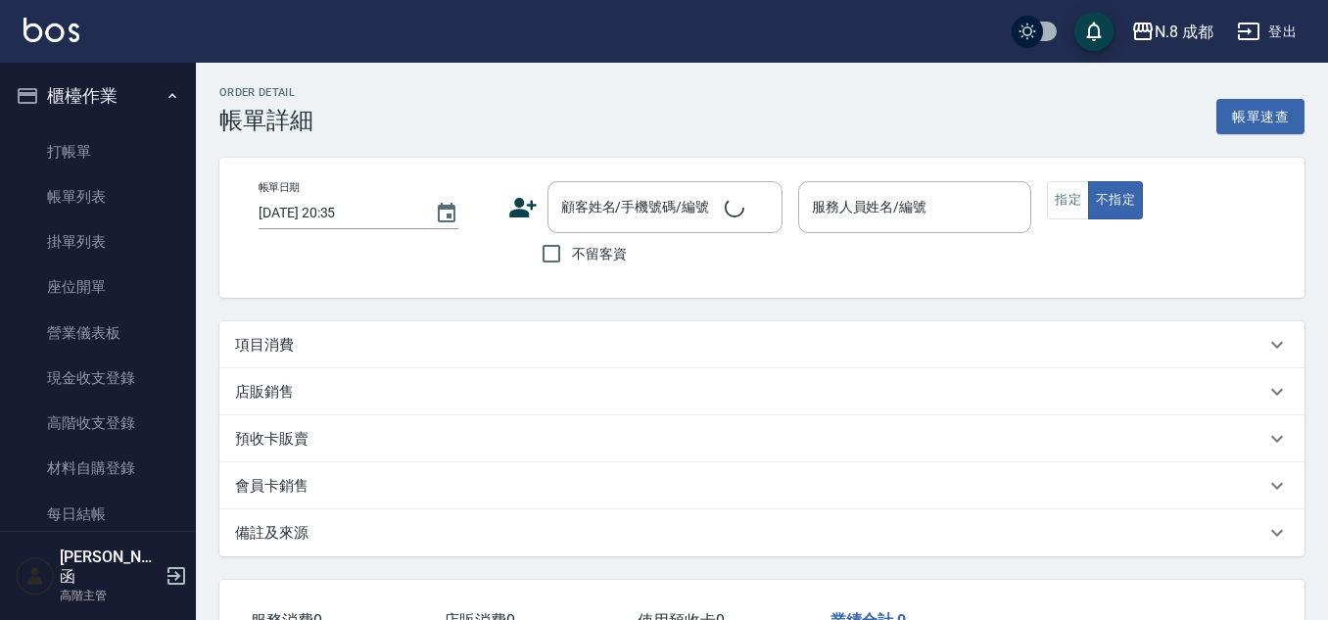
type input "[DATE] 20:24"
type input "黃建皓-09"
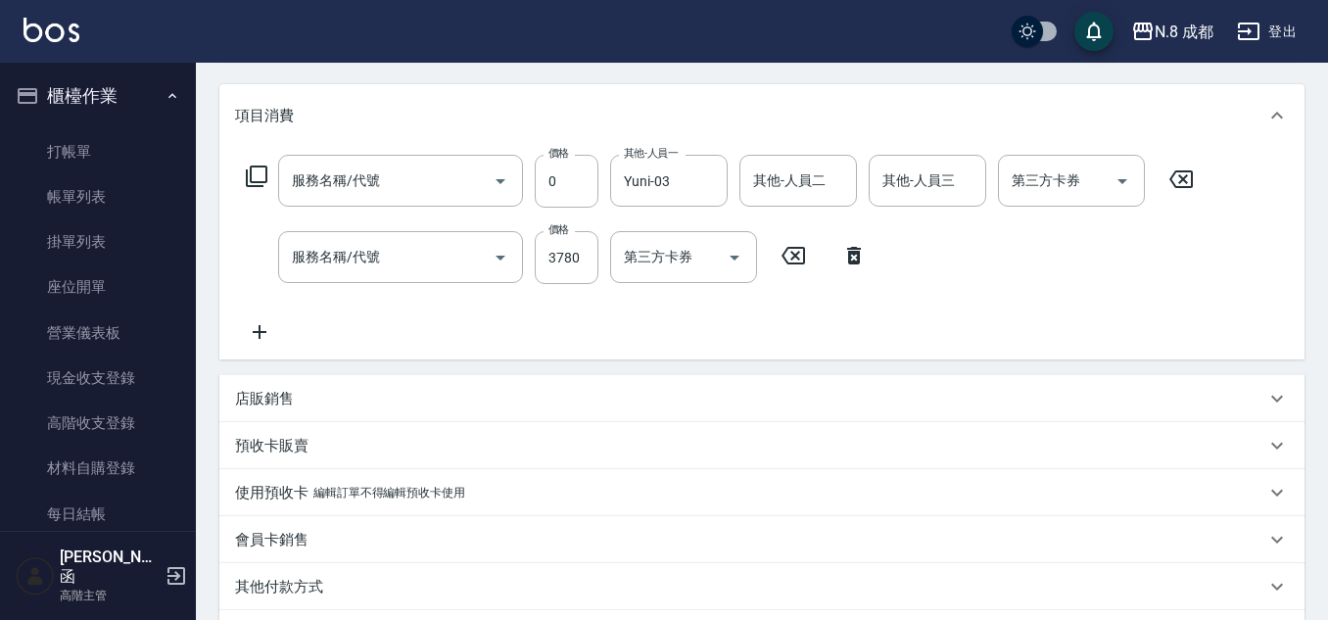
type input "[PERSON_NAME]?/0970197508/"
type input "互助5點(5)"
type input "日系染髮(L)(041)"
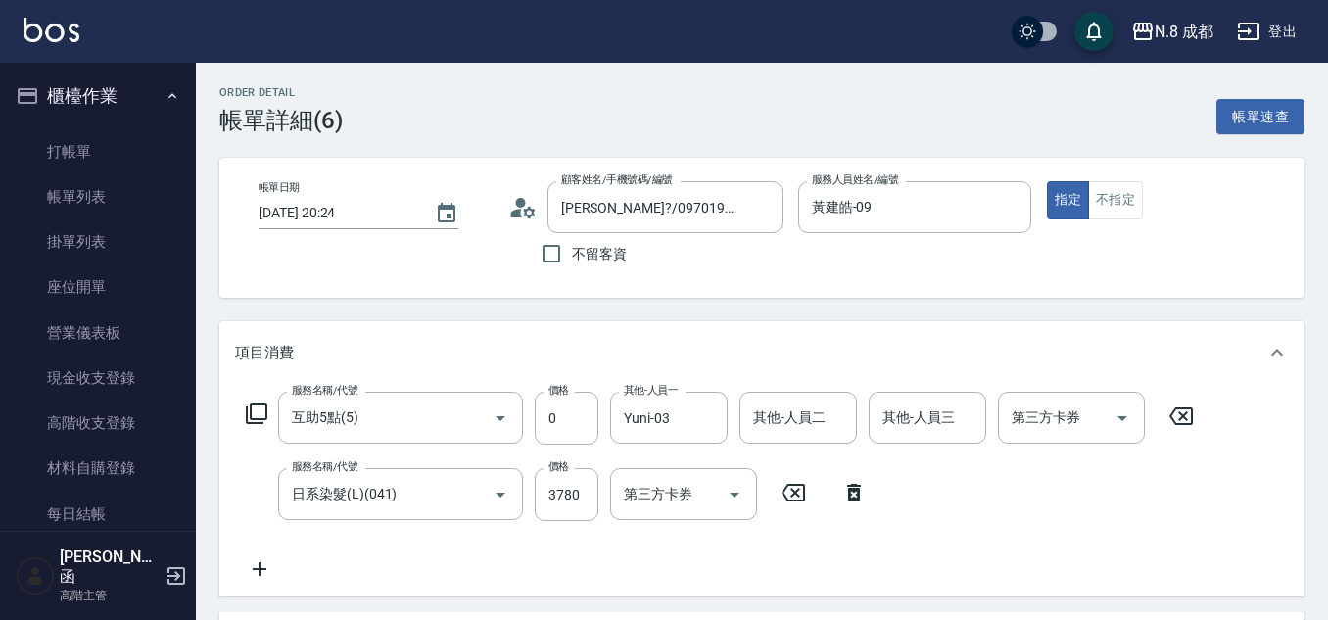
click at [769, 274] on div "不留客資" at bounding box center [645, 253] width 274 height 41
click at [1245, 190] on div "指定 不指定" at bounding box center [1164, 200] width 234 height 38
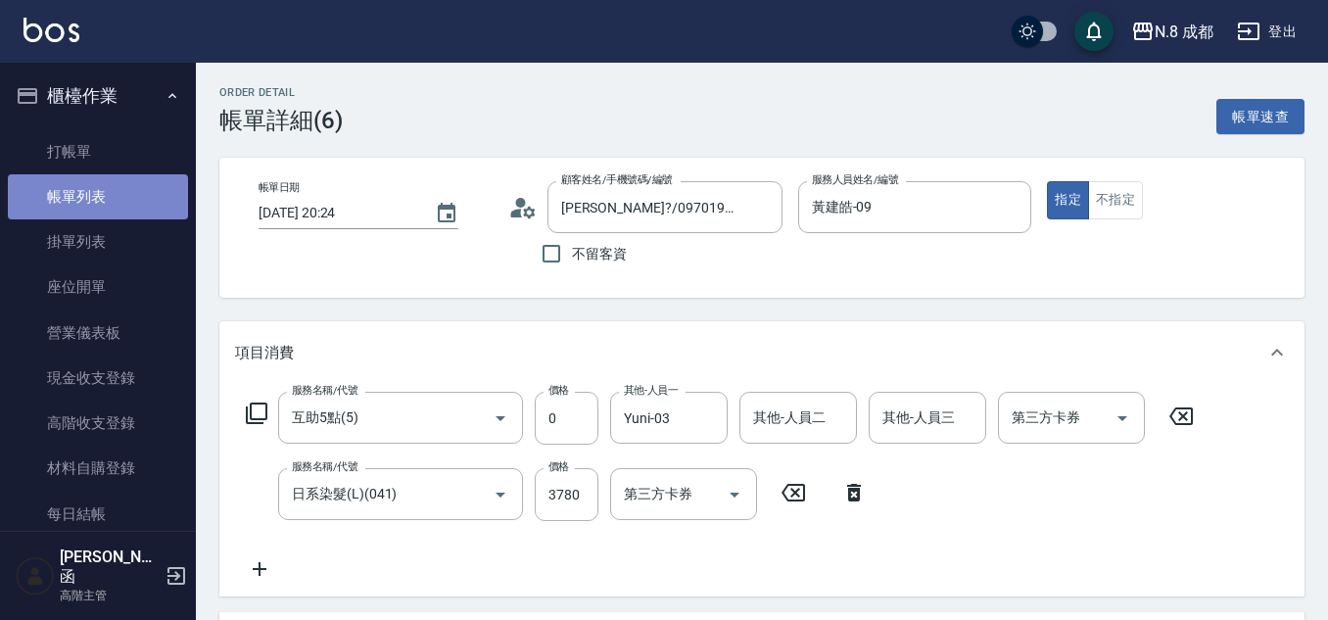
click at [110, 205] on link "帳單列表" at bounding box center [98, 196] width 180 height 45
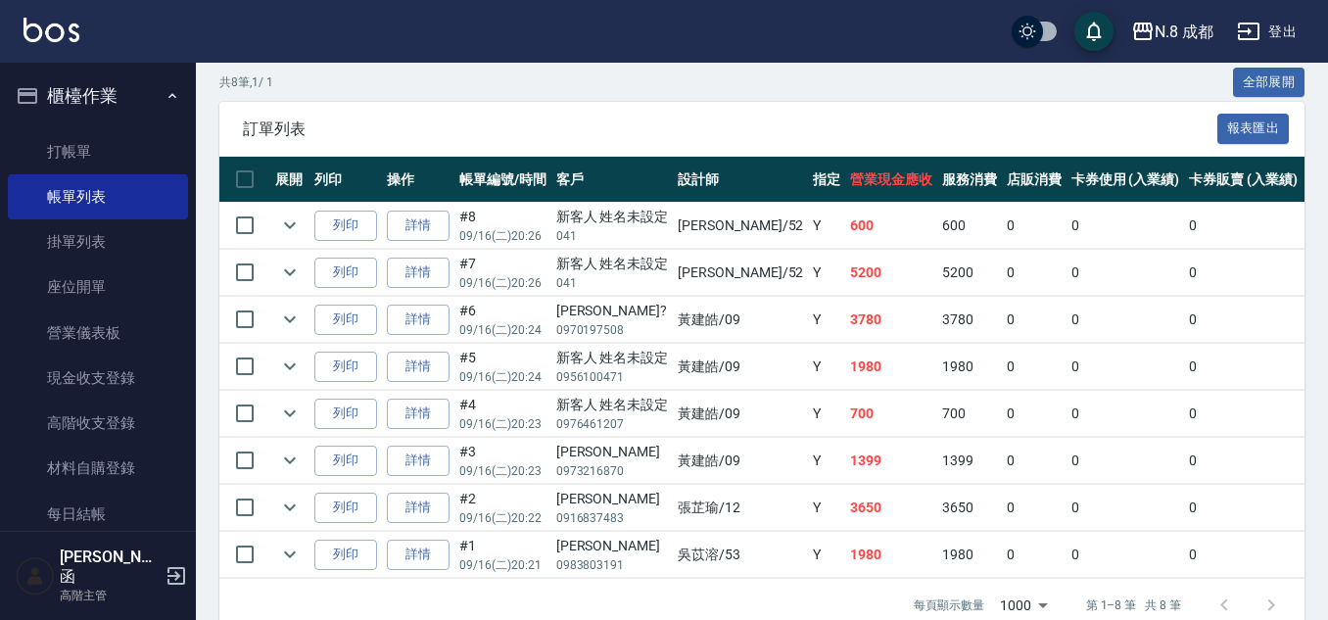
scroll to position [498, 0]
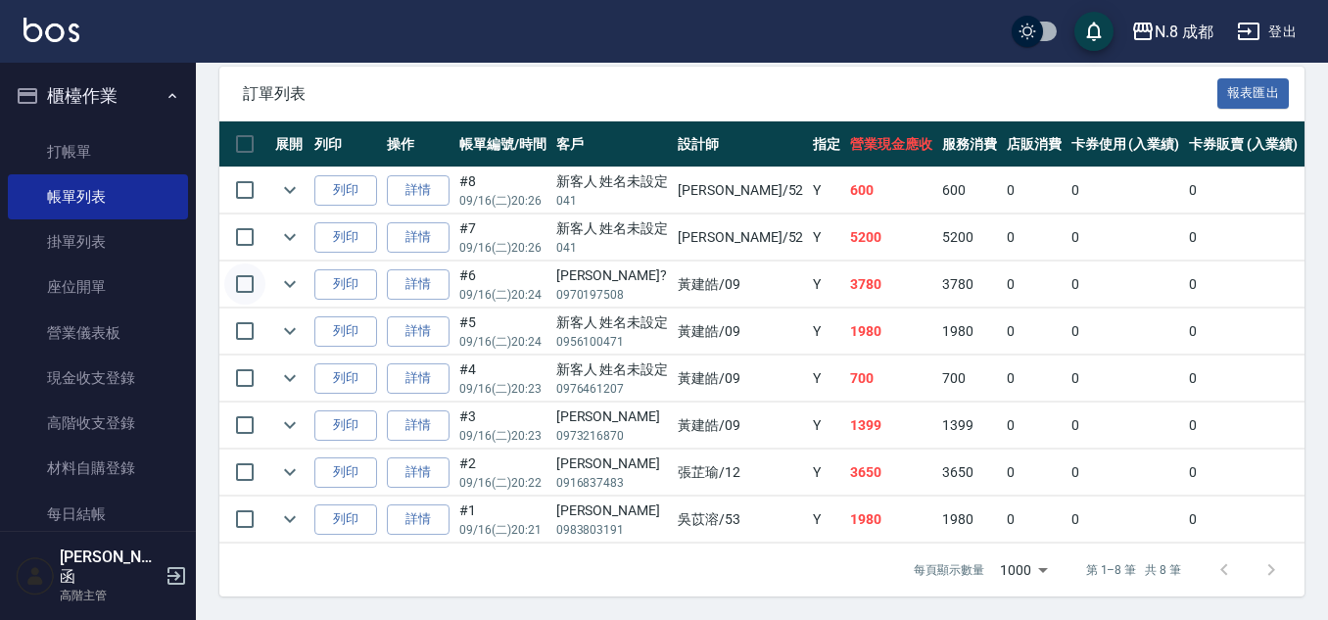
drag, startPoint x: 243, startPoint y: 279, endPoint x: 289, endPoint y: 278, distance: 46.0
click at [244, 279] on input "checkbox" at bounding box center [244, 283] width 41 height 41
checkbox input "true"
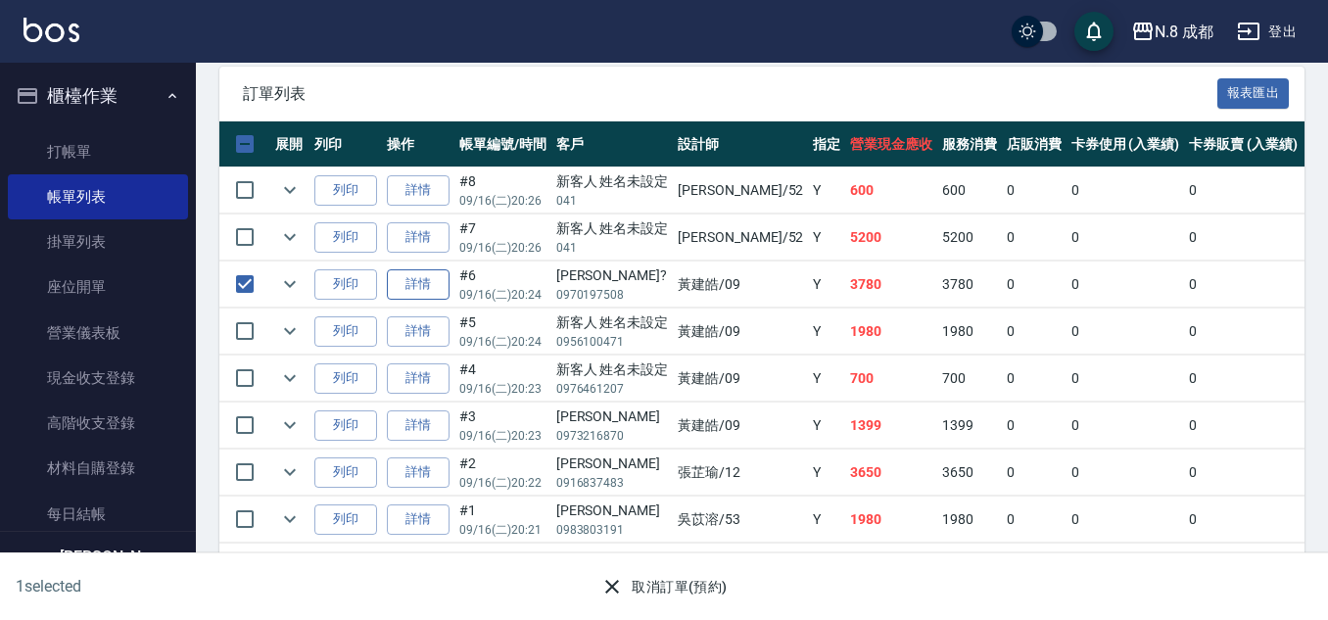
click at [416, 270] on link "詳情" at bounding box center [418, 284] width 63 height 30
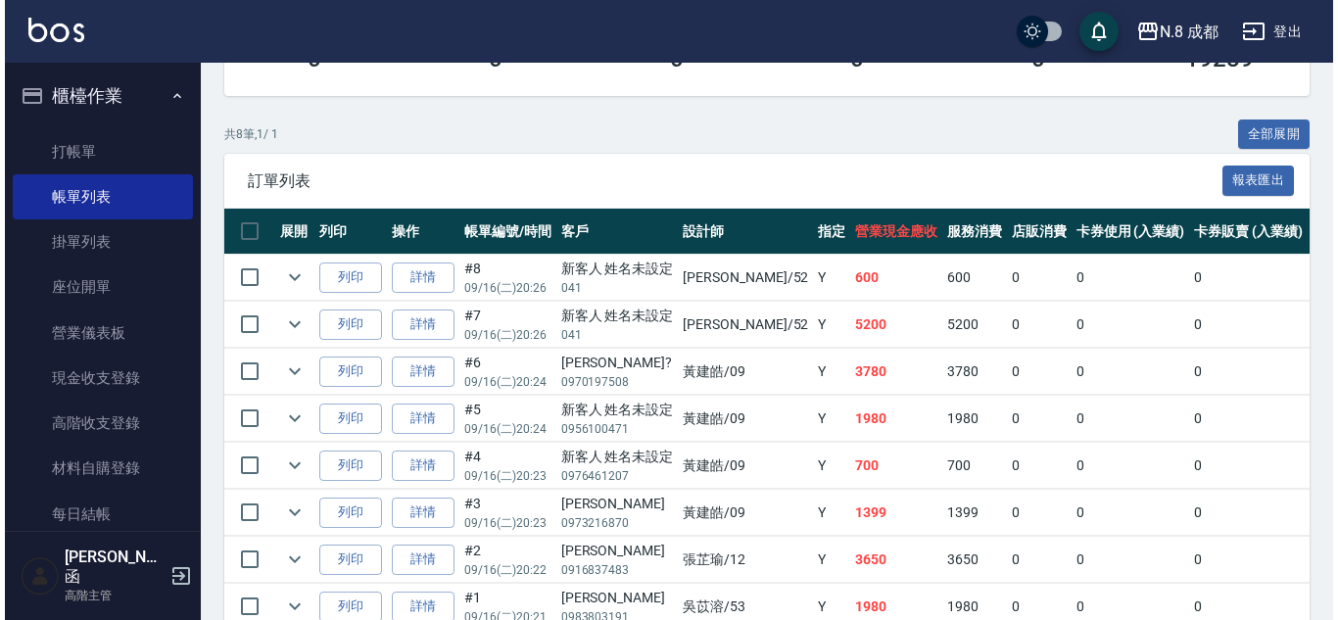
scroll to position [498, 0]
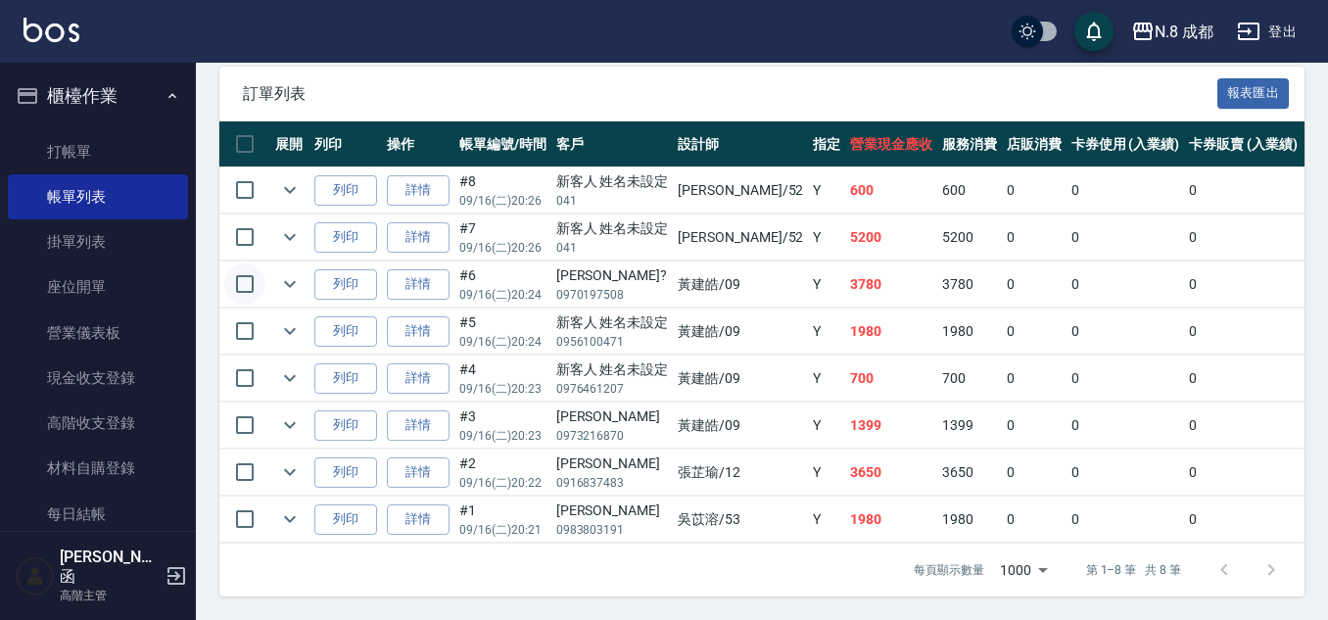
click at [239, 269] on input "checkbox" at bounding box center [244, 283] width 41 height 41
checkbox input "true"
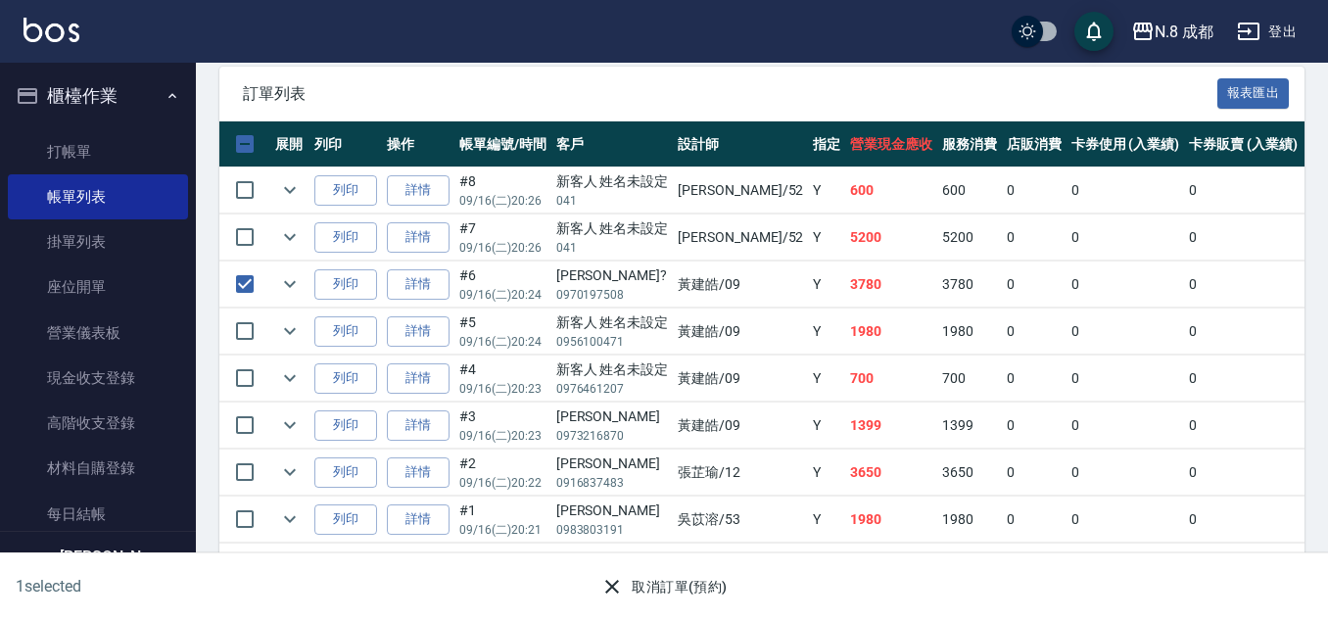
click at [688, 597] on button "取消訂單(預約)" at bounding box center [663, 587] width 142 height 36
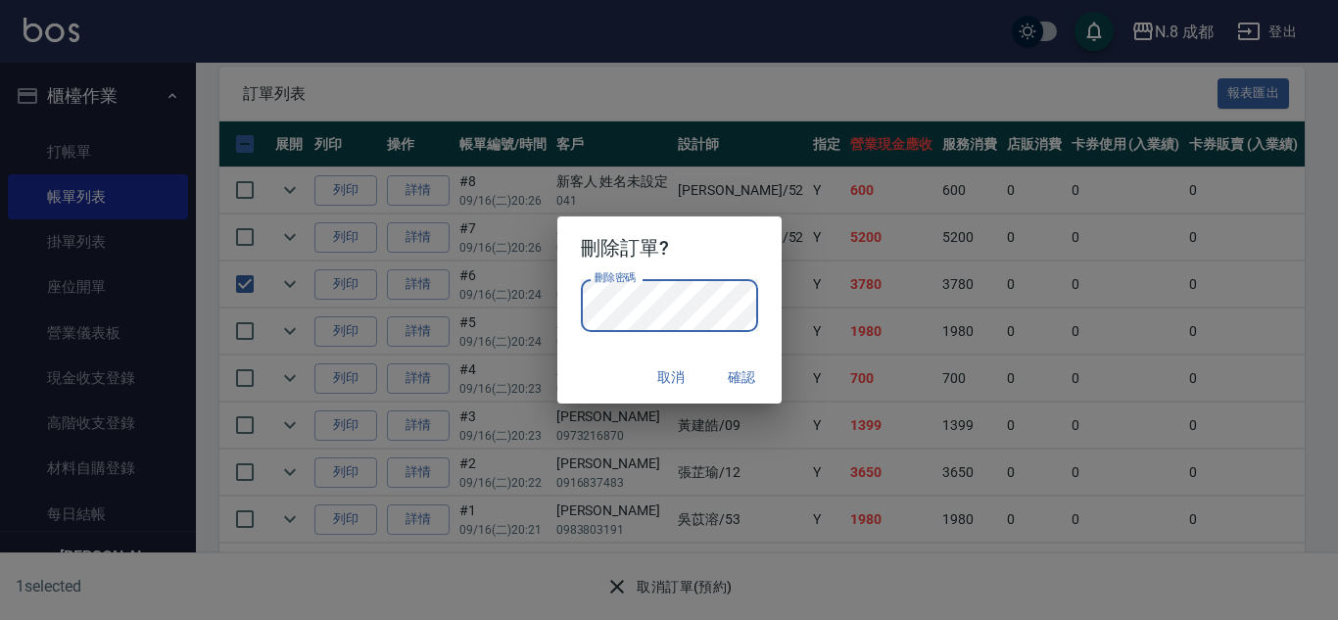
click at [738, 375] on button "確認" at bounding box center [742, 377] width 63 height 36
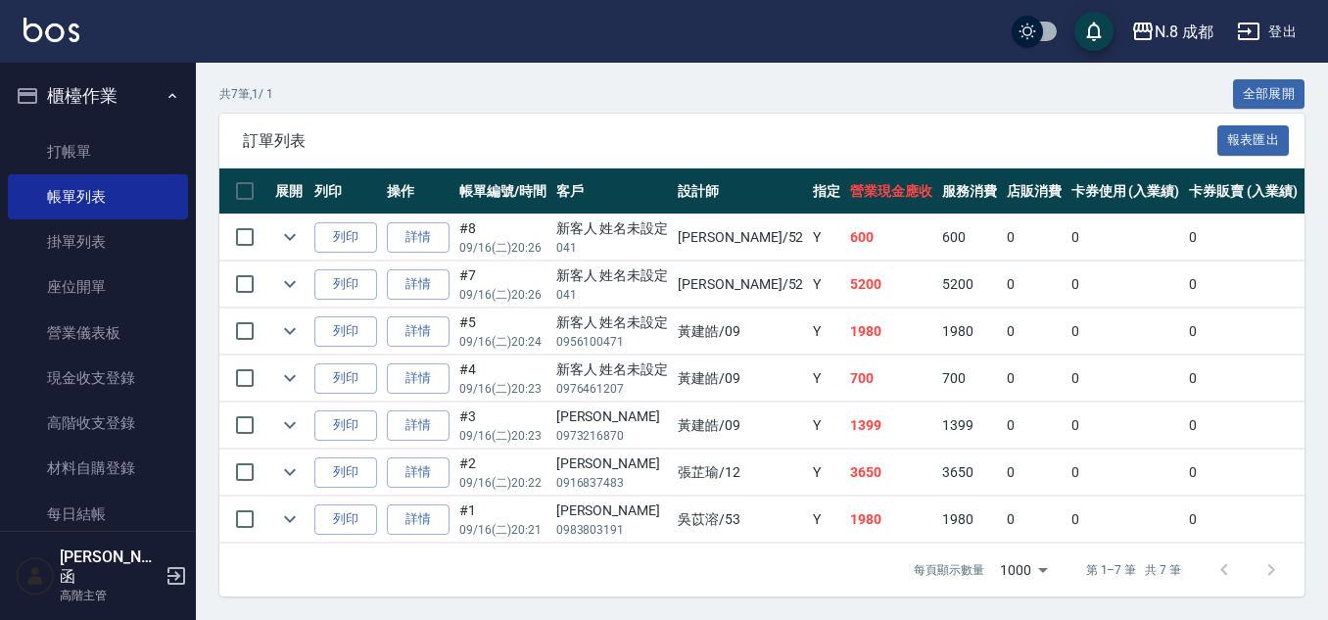
scroll to position [451, 0]
click at [1002, 280] on td "0" at bounding box center [1034, 284] width 65 height 46
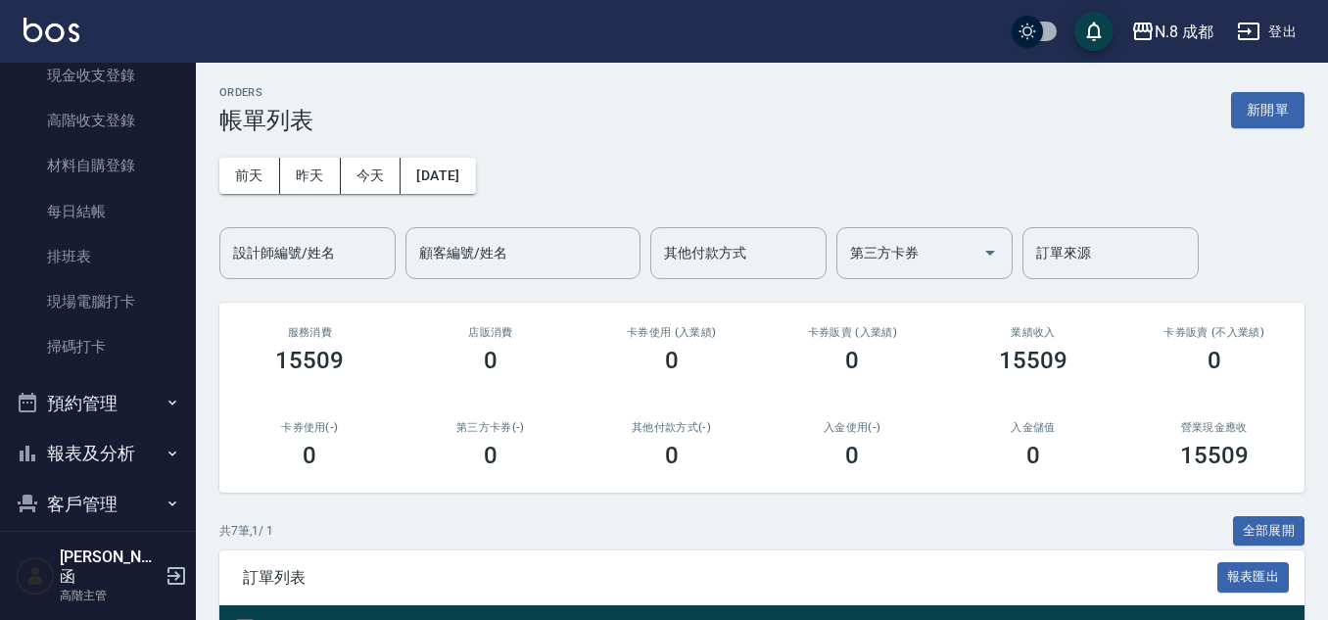
scroll to position [392, 0]
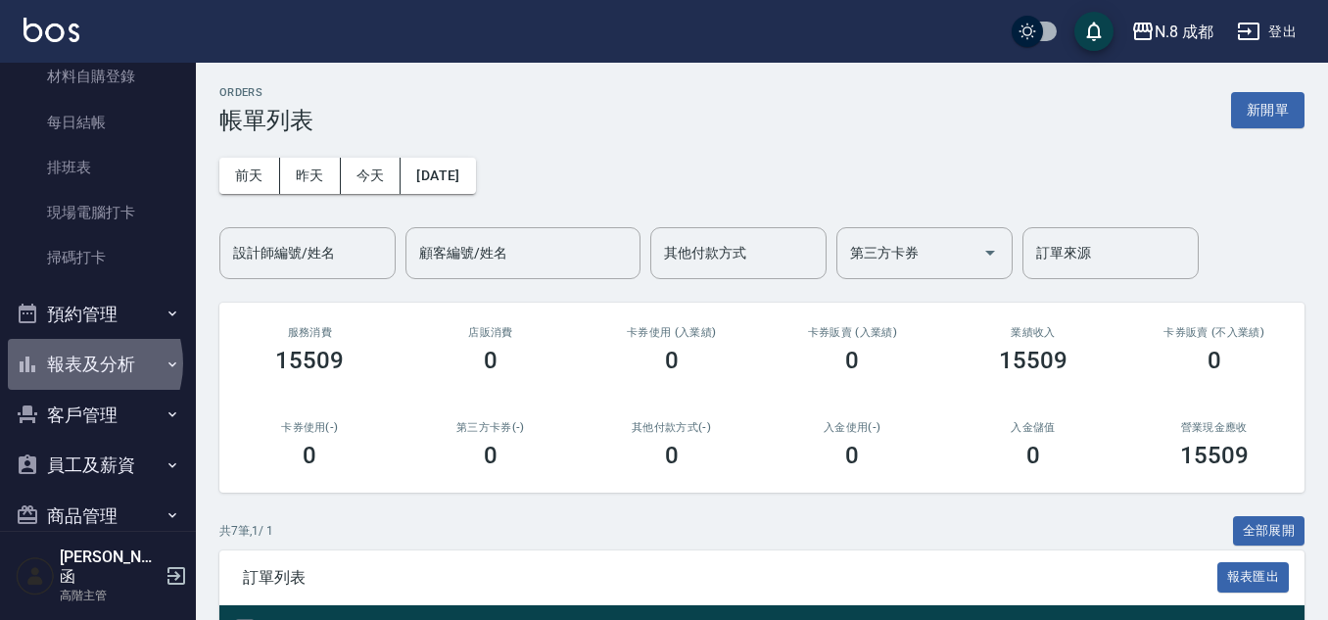
click at [79, 363] on button "報表及分析" at bounding box center [98, 364] width 180 height 51
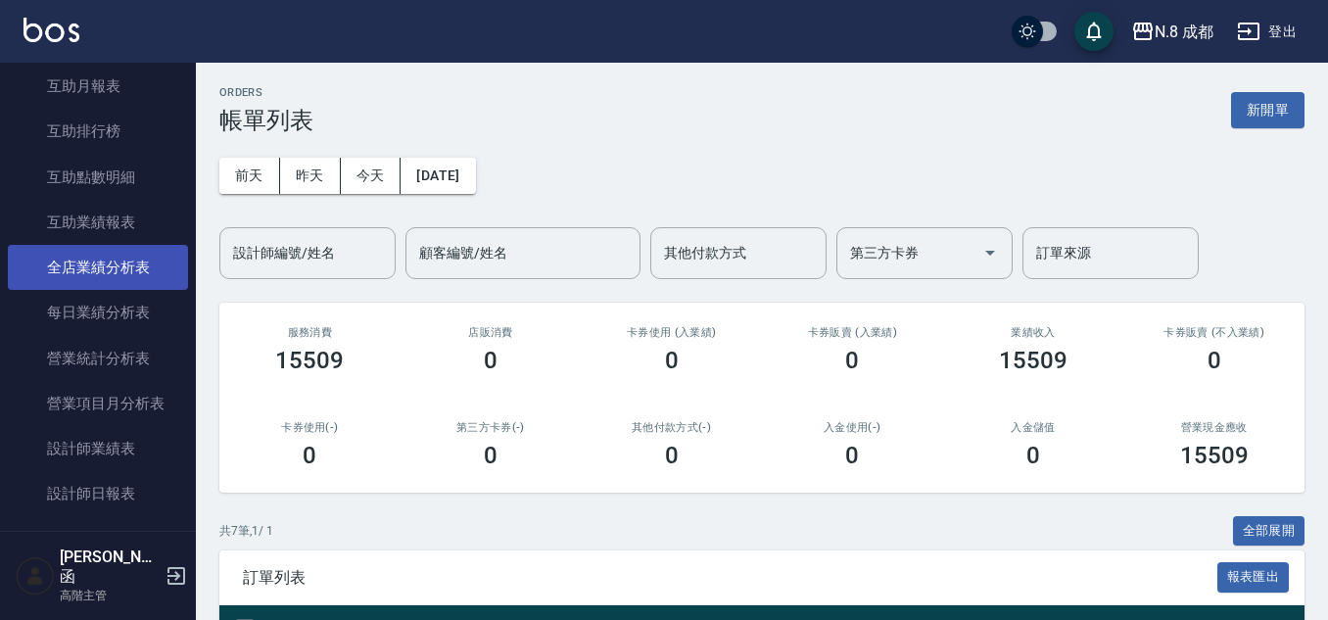
scroll to position [1175, 0]
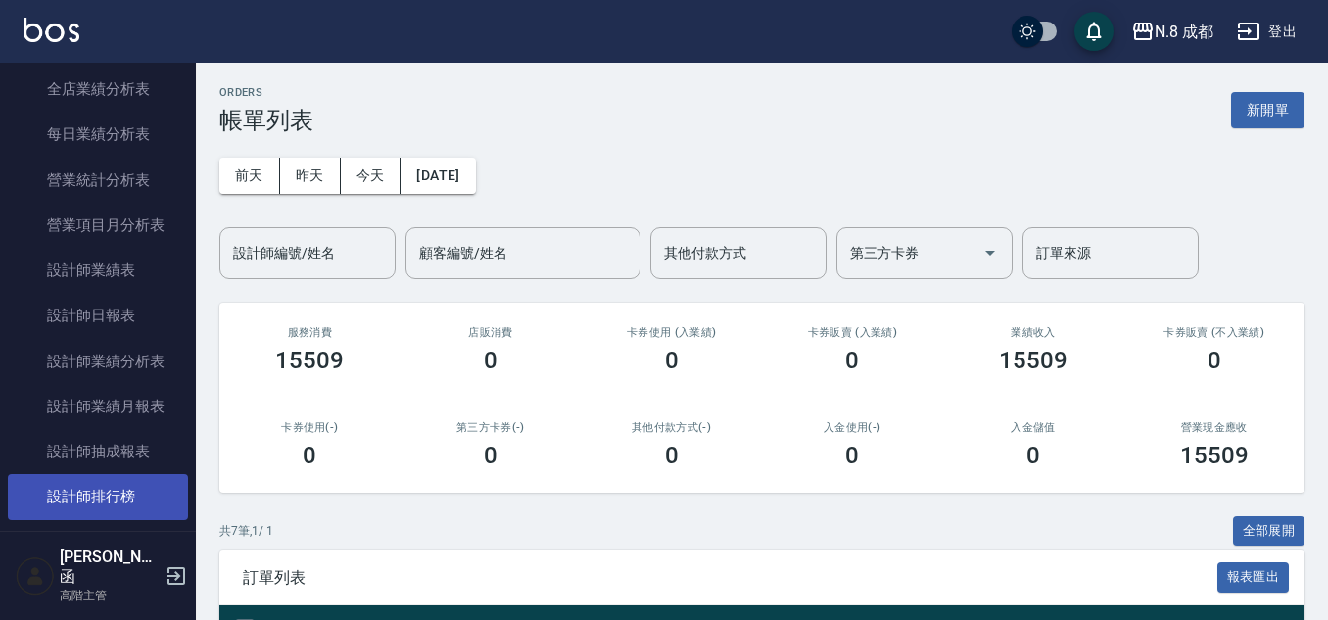
click at [127, 492] on link "設計師排行榜" at bounding box center [98, 496] width 180 height 45
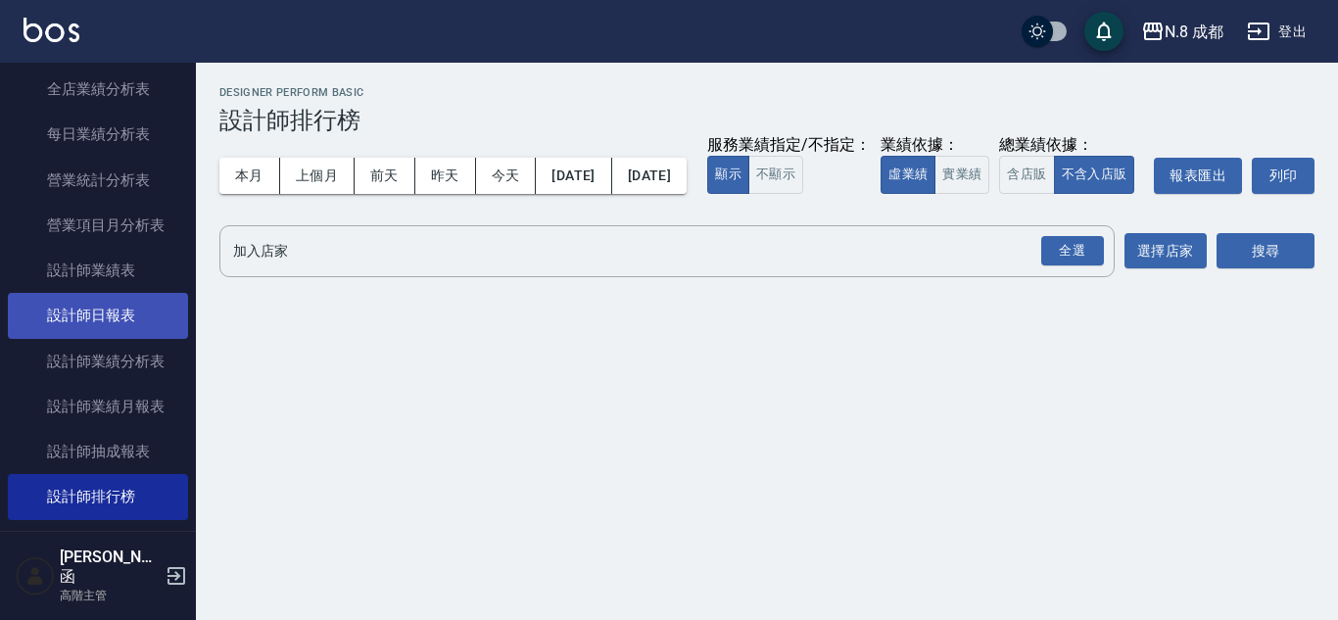
click at [78, 305] on link "設計師日報表" at bounding box center [98, 315] width 180 height 45
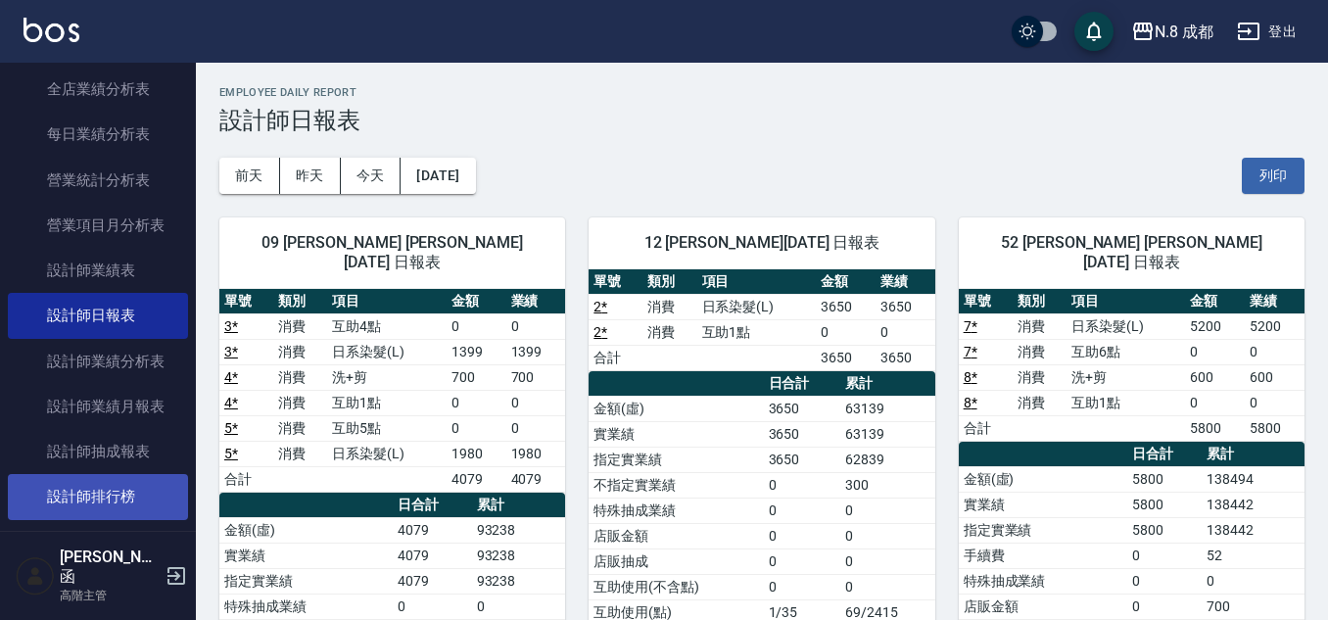
click at [71, 504] on link "設計師排行榜" at bounding box center [98, 496] width 180 height 45
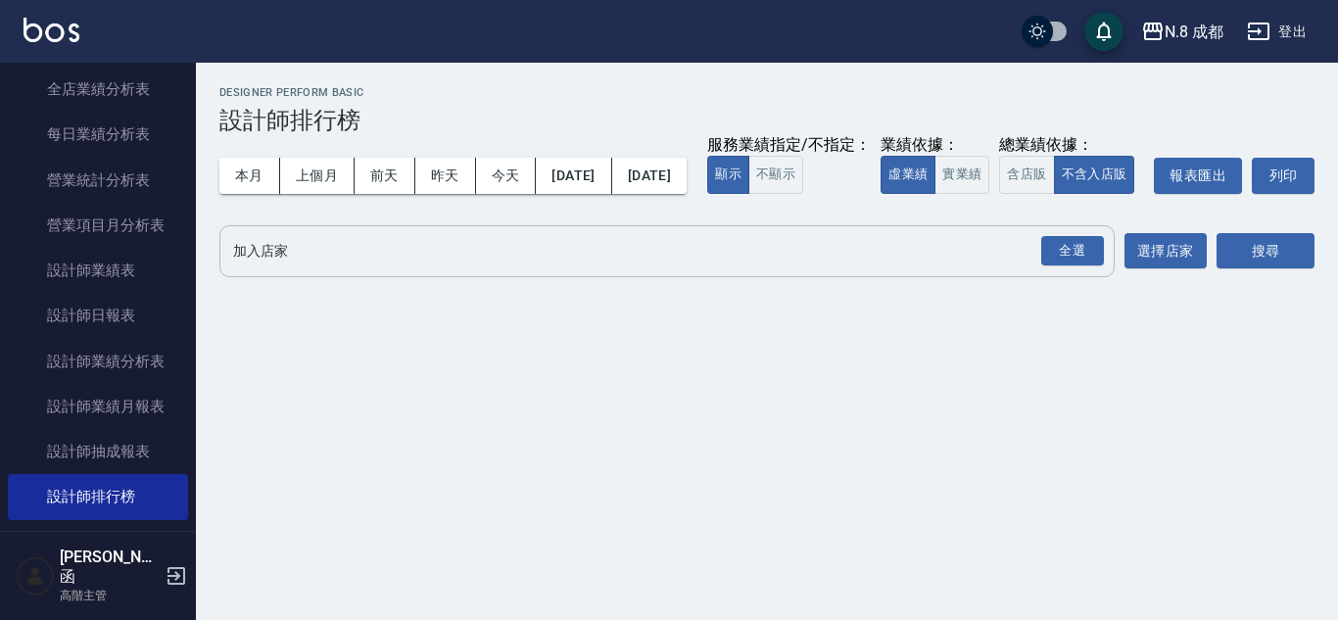
click at [279, 268] on input "加入店家" at bounding box center [652, 251] width 848 height 34
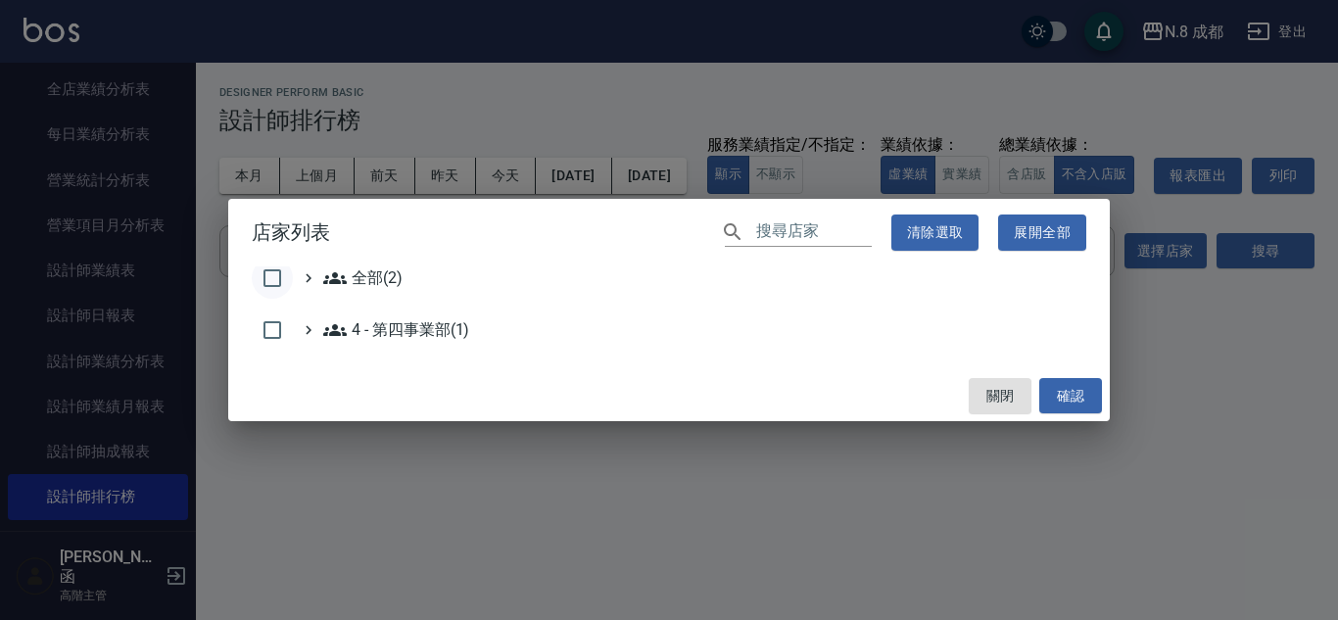
drag, startPoint x: 270, startPoint y: 285, endPoint x: 282, endPoint y: 287, distance: 11.9
click at [270, 284] on input "checkbox" at bounding box center [272, 278] width 41 height 41
checkbox input "true"
click at [1077, 401] on button "確認" at bounding box center [1070, 396] width 63 height 36
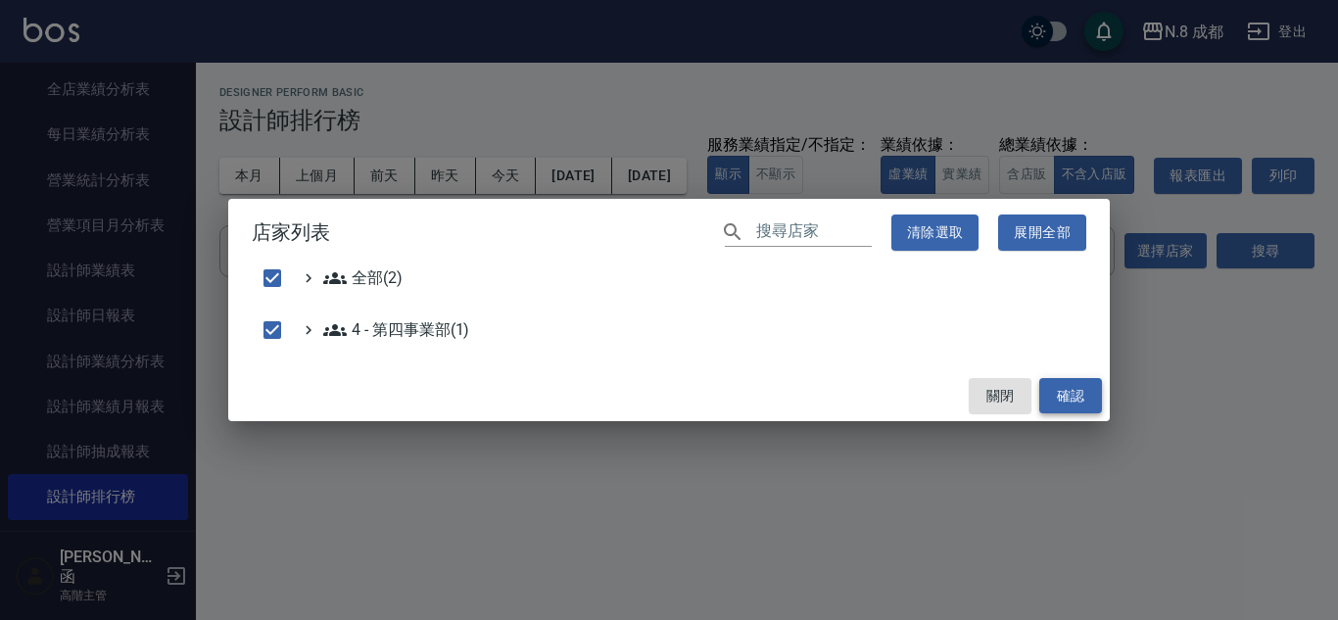
checkbox input "false"
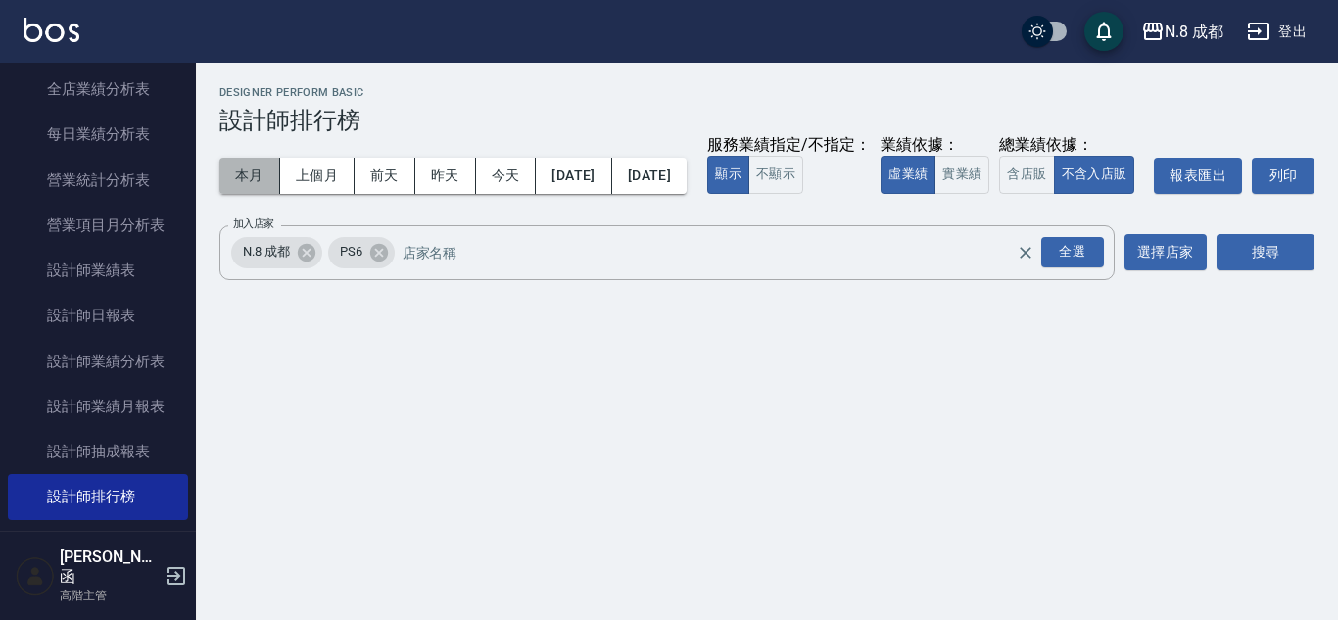
click at [253, 182] on button "本月" at bounding box center [249, 176] width 61 height 36
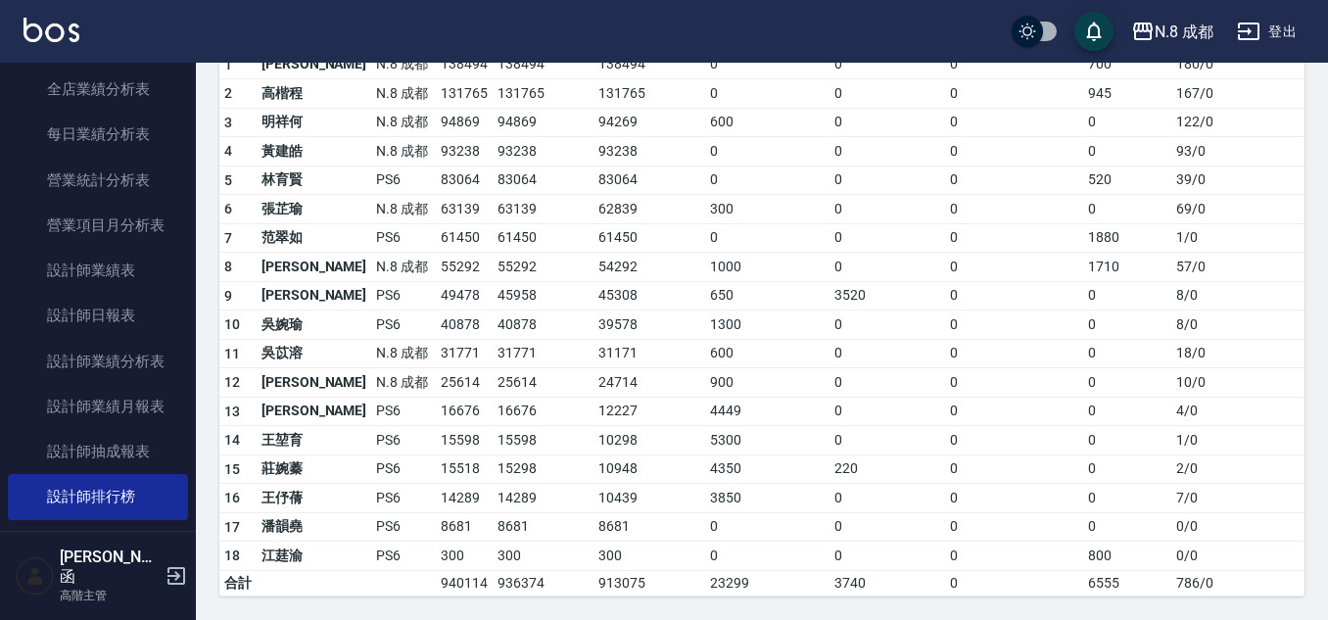
scroll to position [294, 0]
